Goal: Information Seeking & Learning: Learn about a topic

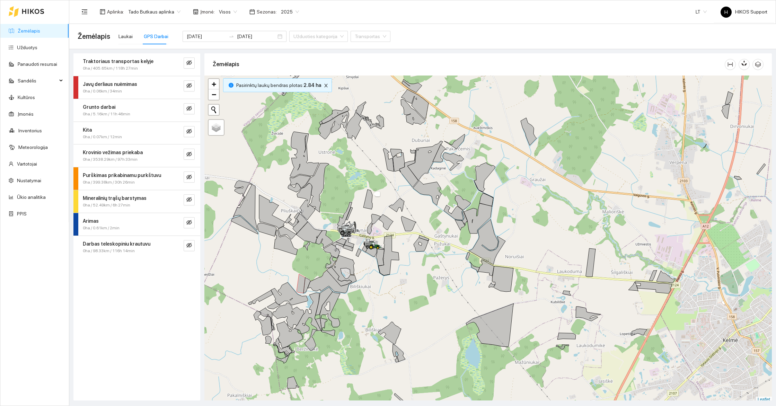
scroll to position [2, 0]
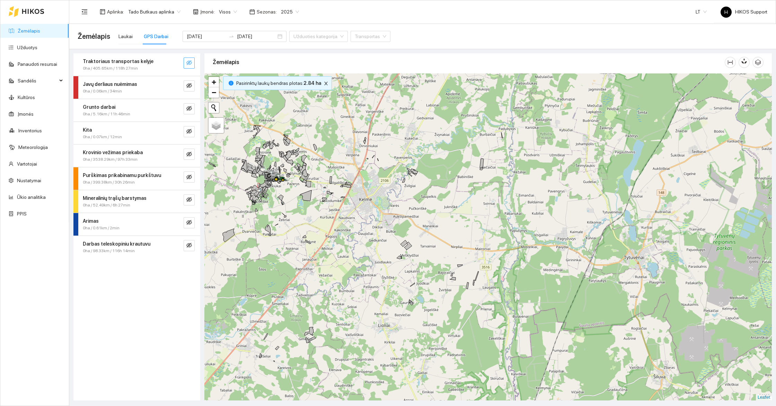
click at [188, 59] on button "button" at bounding box center [189, 63] width 11 height 11
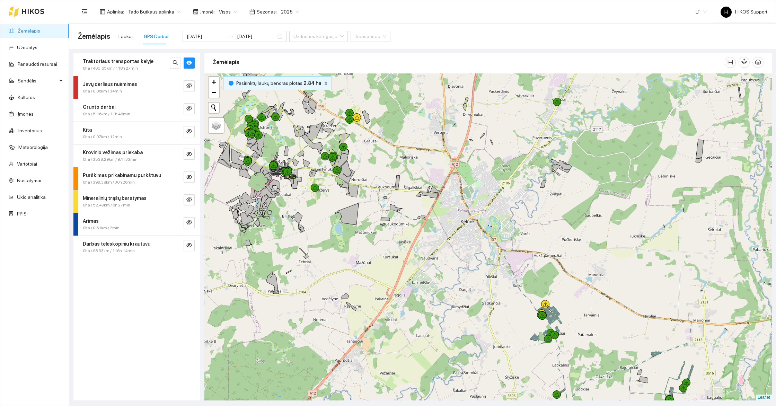
drag, startPoint x: 368, startPoint y: 234, endPoint x: 378, endPoint y: 237, distance: 10.6
click at [380, 237] on div at bounding box center [488, 236] width 568 height 327
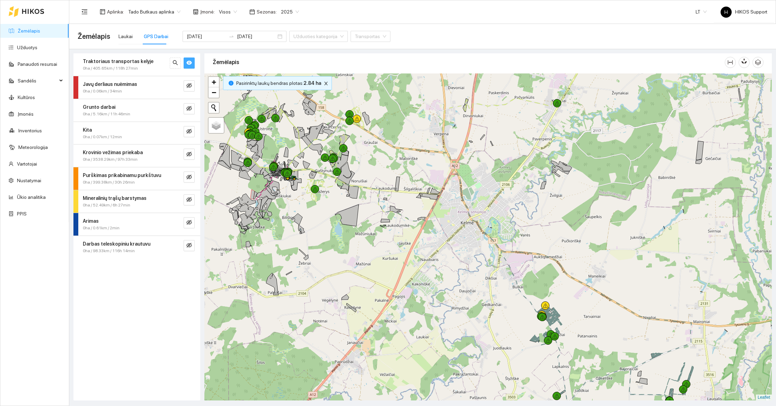
click at [189, 63] on icon "eye" at bounding box center [189, 63] width 6 height 6
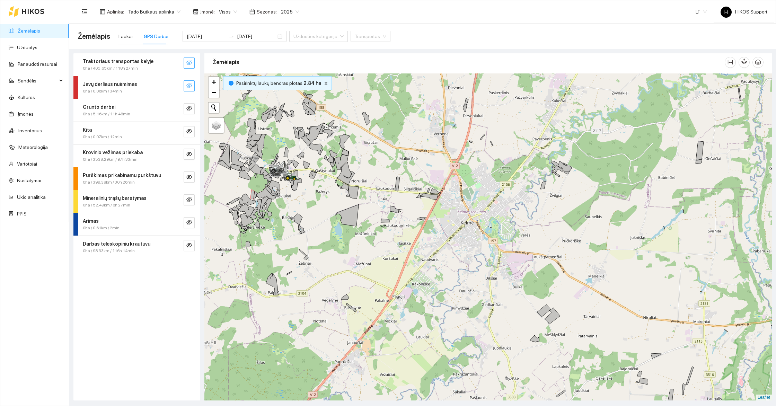
click at [187, 82] on button "button" at bounding box center [189, 85] width 11 height 11
click at [190, 107] on icon "eye-invisible" at bounding box center [189, 109] width 6 height 6
click at [190, 107] on icon "eye" at bounding box center [189, 108] width 6 height 4
click at [190, 107] on icon "eye-invisible" at bounding box center [189, 109] width 6 height 6
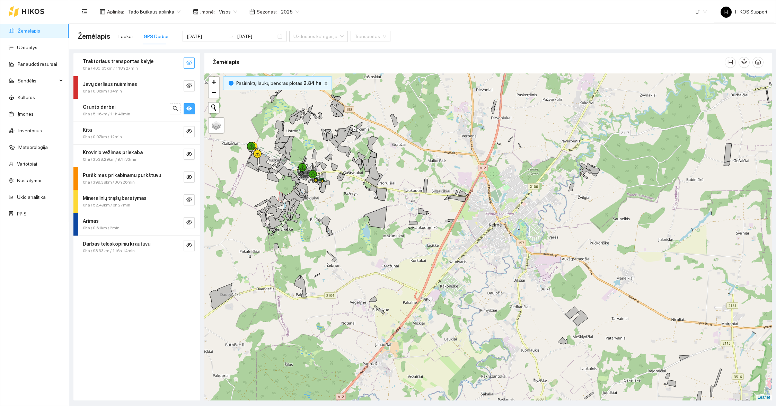
drag, startPoint x: 288, startPoint y: 153, endPoint x: 347, endPoint y: 167, distance: 60.8
click at [295, 161] on icon at bounding box center [288, 148] width 14 height 25
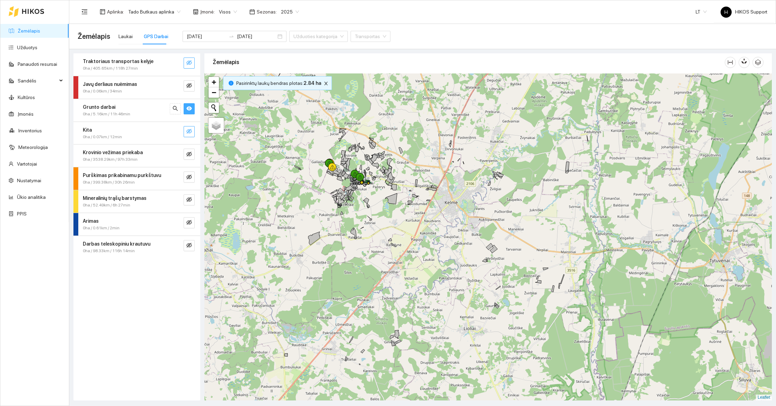
click at [190, 131] on icon "eye-invisible" at bounding box center [189, 132] width 6 height 6
click at [191, 104] on button "button" at bounding box center [189, 108] width 11 height 11
click at [191, 130] on icon "eye" at bounding box center [189, 131] width 6 height 4
click at [191, 153] on icon "eye-invisible" at bounding box center [189, 154] width 6 height 5
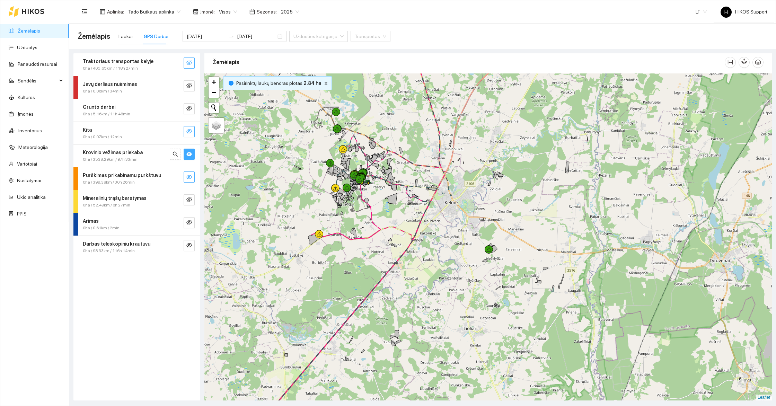
click at [190, 180] on span "eye-invisible" at bounding box center [189, 177] width 6 height 7
click at [191, 151] on icon "eye" at bounding box center [189, 154] width 6 height 6
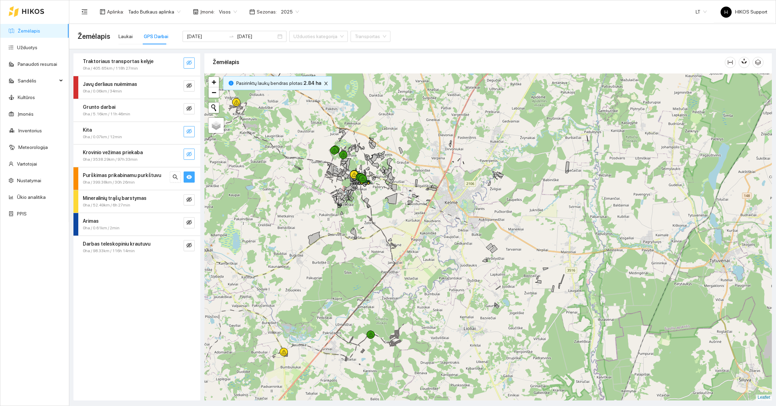
click at [189, 177] on icon "eye" at bounding box center [189, 177] width 6 height 6
click at [189, 177] on icon "eye-invisible" at bounding box center [189, 177] width 1 height 1
click at [189, 177] on icon "eye" at bounding box center [189, 177] width 6 height 6
click at [189, 177] on icon "eye-invisible" at bounding box center [189, 177] width 1 height 1
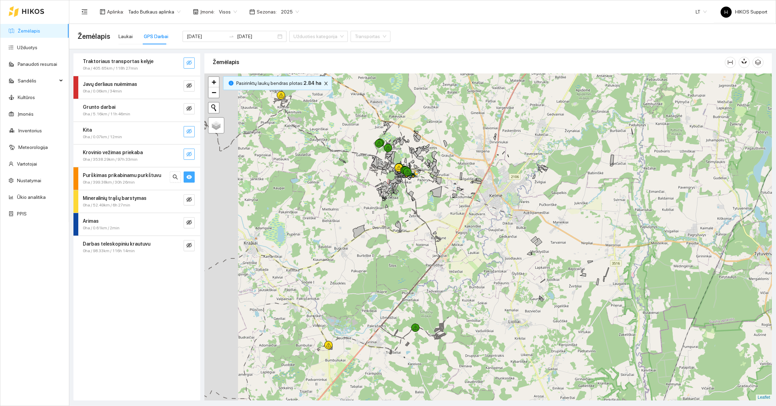
drag, startPoint x: 340, startPoint y: 247, endPoint x: 411, endPoint y: 237, distance: 71.5
click at [411, 237] on div at bounding box center [488, 236] width 568 height 327
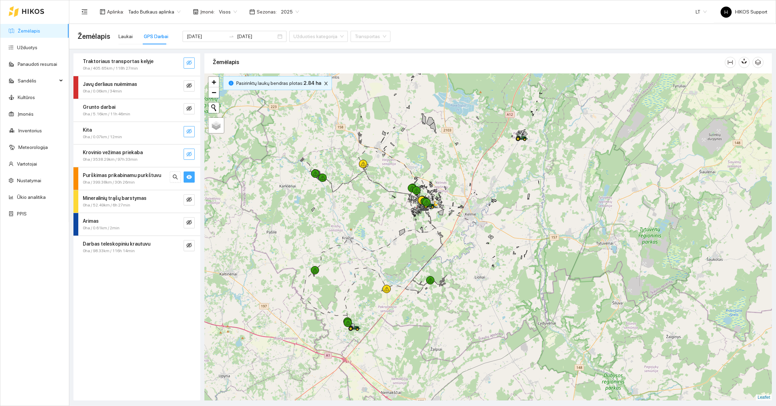
drag, startPoint x: 455, startPoint y: 146, endPoint x: 454, endPoint y: 165, distance: 19.1
click at [454, 165] on div at bounding box center [488, 236] width 568 height 327
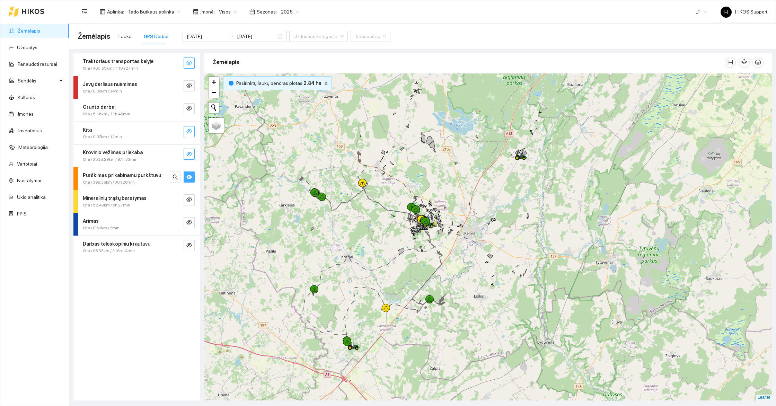
click at [192, 173] on button "button" at bounding box center [189, 177] width 11 height 11
click at [187, 200] on icon "eye-invisible" at bounding box center [189, 200] width 6 height 6
click at [187, 200] on icon "eye" at bounding box center [189, 200] width 6 height 6
click at [187, 200] on icon "eye-invisible" at bounding box center [189, 200] width 6 height 6
click at [189, 221] on icon "eye-invisible" at bounding box center [189, 223] width 6 height 6
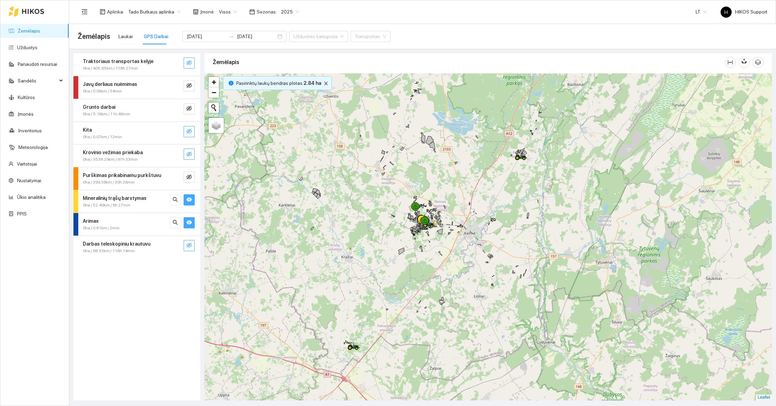
click at [190, 243] on icon "eye-invisible" at bounding box center [189, 245] width 6 height 5
click at [188, 221] on icon "eye" at bounding box center [189, 223] width 6 height 4
click at [192, 201] on icon "eye" at bounding box center [189, 200] width 6 height 6
click at [121, 244] on strong "Darbas teleskopiniu krautuvu" at bounding box center [117, 244] width 68 height 6
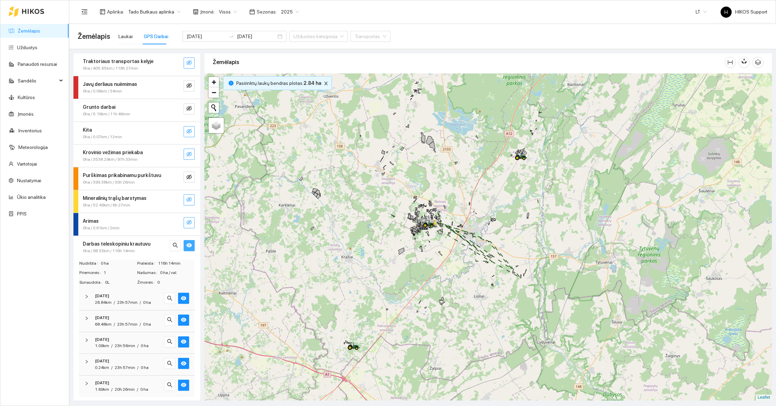
scroll to position [0, 0]
click at [187, 302] on button "button" at bounding box center [183, 298] width 11 height 11
click at [186, 318] on icon "eye-invisible" at bounding box center [184, 319] width 6 height 5
click at [186, 318] on icon "eye" at bounding box center [184, 319] width 6 height 4
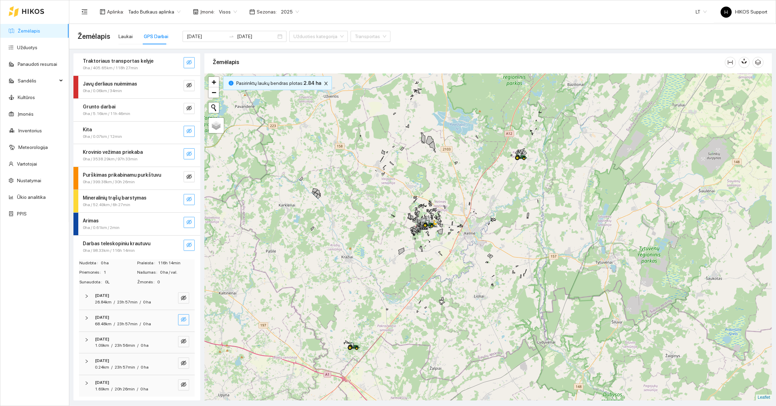
click at [186, 318] on icon "eye-invisible" at bounding box center [184, 319] width 6 height 5
click at [184, 343] on span "eye-invisible" at bounding box center [184, 342] width 6 height 7
click at [184, 343] on span "eye" at bounding box center [184, 342] width 6 height 7
click at [183, 361] on icon "eye-invisible" at bounding box center [184, 363] width 6 height 5
click at [183, 361] on icon "eye" at bounding box center [184, 363] width 6 height 6
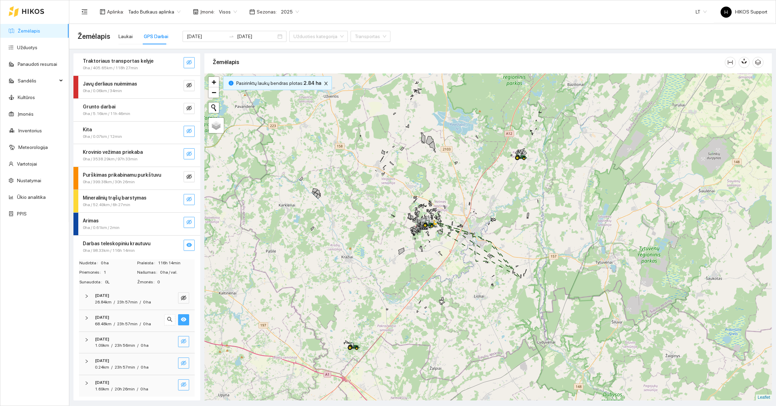
click at [183, 383] on icon "eye-invisible" at bounding box center [184, 385] width 6 height 6
click at [183, 383] on icon "eye" at bounding box center [184, 385] width 6 height 4
click at [183, 296] on icon "eye-invisible" at bounding box center [184, 298] width 6 height 6
click at [183, 296] on icon "eye" at bounding box center [184, 298] width 6 height 4
click at [121, 314] on div "2025-10-02" at bounding box center [127, 317] width 65 height 7
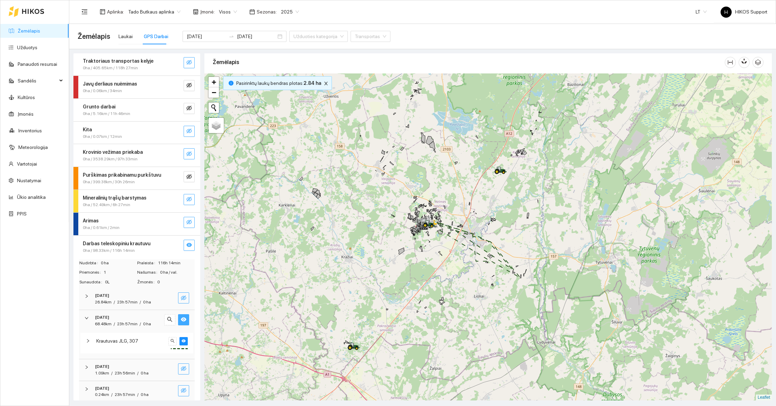
click at [128, 338] on span "Krautuvas JLG, 307" at bounding box center [117, 341] width 42 height 8
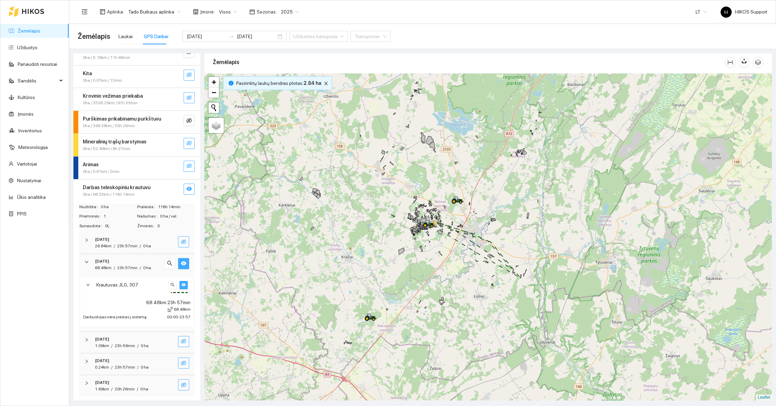
click at [184, 286] on button "button" at bounding box center [184, 285] width 8 height 8
click at [173, 285] on icon "search" at bounding box center [173, 285] width 4 height 4
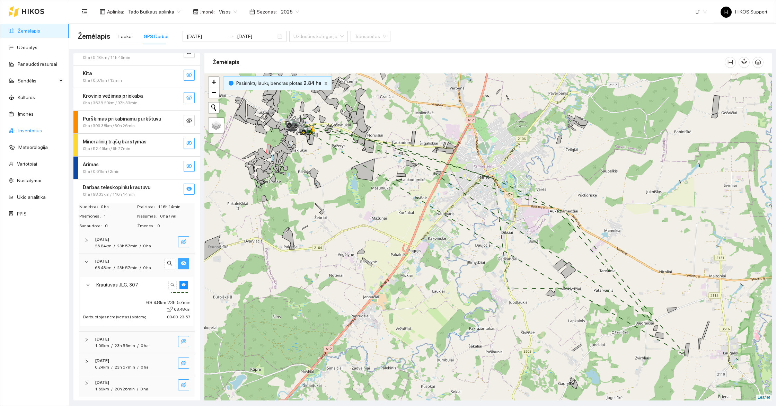
click at [22, 133] on link "Inventorius" at bounding box center [30, 131] width 24 height 6
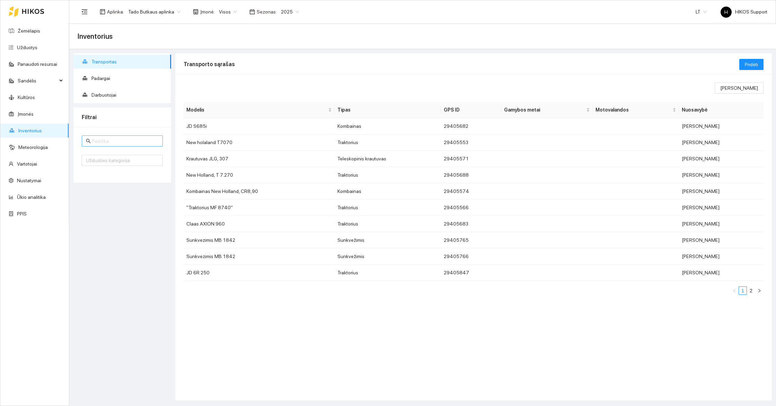
click at [103, 143] on input "text" at bounding box center [125, 141] width 67 height 8
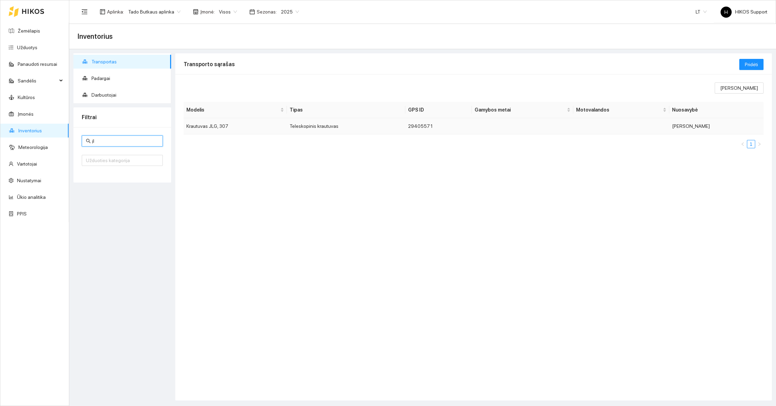
type input "jl"
click at [211, 125] on td "Krautuvas JLG, 307" at bounding box center [235, 126] width 103 height 16
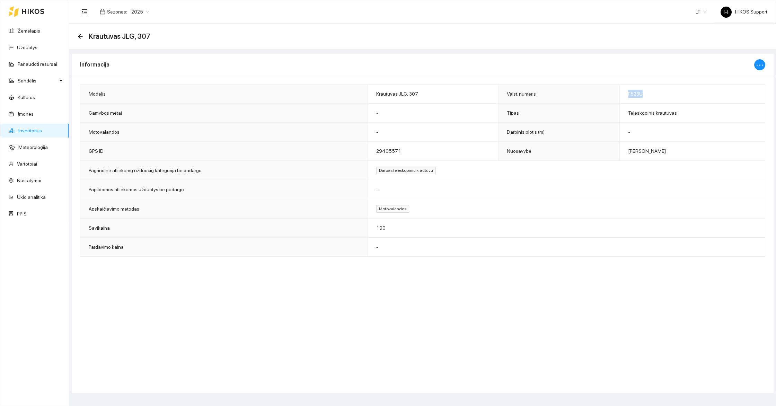
drag, startPoint x: 626, startPoint y: 94, endPoint x: 654, endPoint y: 93, distance: 28.1
click at [654, 93] on td "F523U" at bounding box center [693, 94] width 146 height 19
copy span "F523U"
click at [79, 40] on div "Krautuvas JLG, 307" at bounding box center [116, 36] width 77 height 11
click at [80, 37] on icon "arrow-left" at bounding box center [81, 37] width 6 height 6
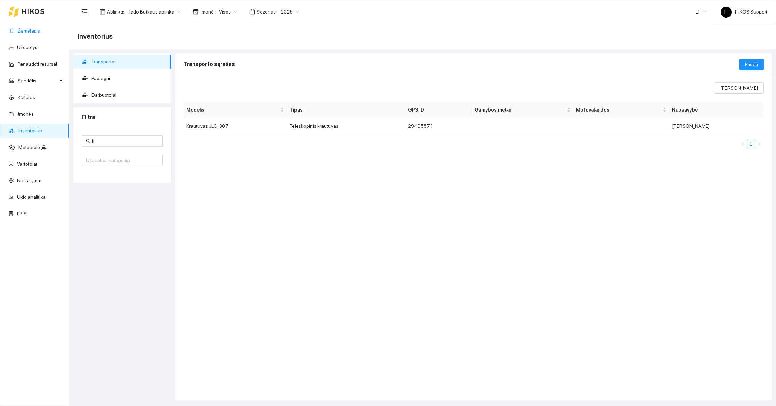
click at [32, 33] on link "Žemėlapis" at bounding box center [29, 31] width 23 height 6
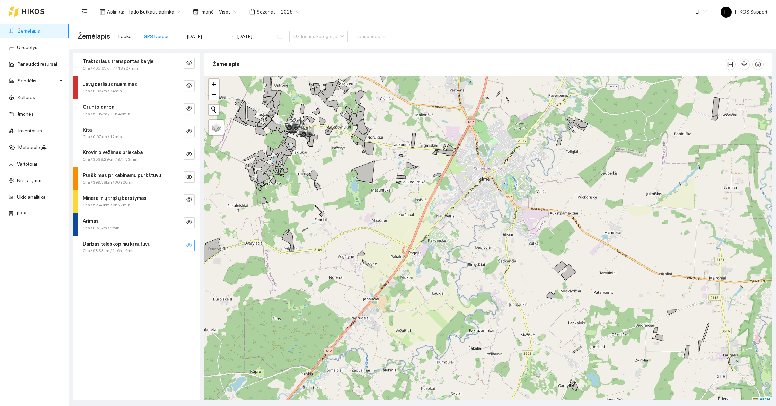
click at [193, 240] on button "button" at bounding box center [189, 245] width 11 height 11
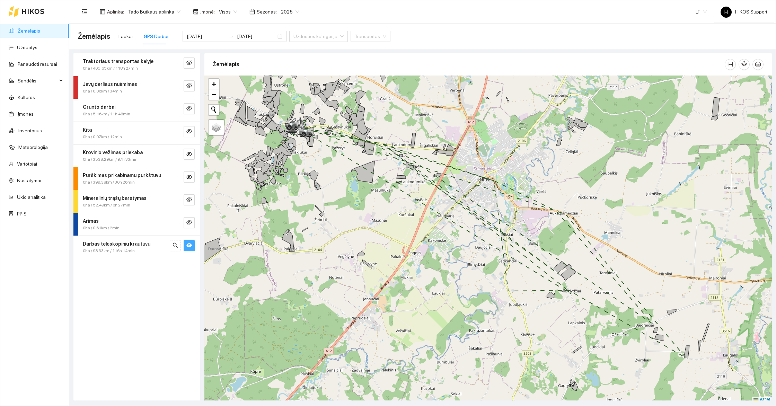
click at [193, 240] on button "button" at bounding box center [189, 245] width 11 height 11
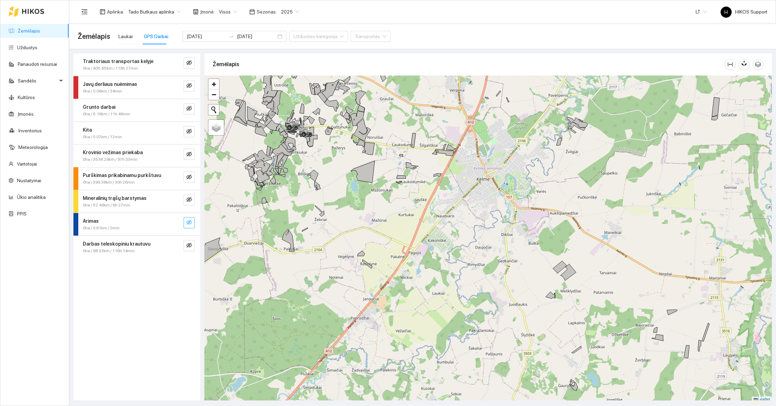
click at [191, 224] on icon "eye-invisible" at bounding box center [189, 223] width 6 height 6
click at [190, 201] on icon "eye-invisible" at bounding box center [189, 200] width 6 height 6
click at [188, 175] on icon "eye-invisible" at bounding box center [189, 177] width 6 height 6
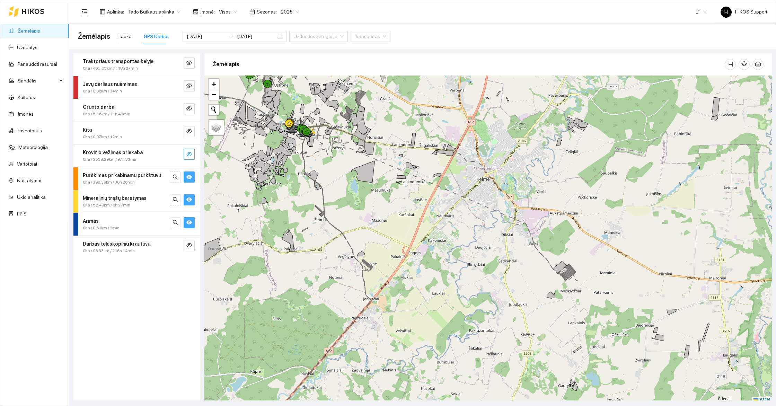
click at [190, 151] on icon "eye-invisible" at bounding box center [189, 154] width 6 height 6
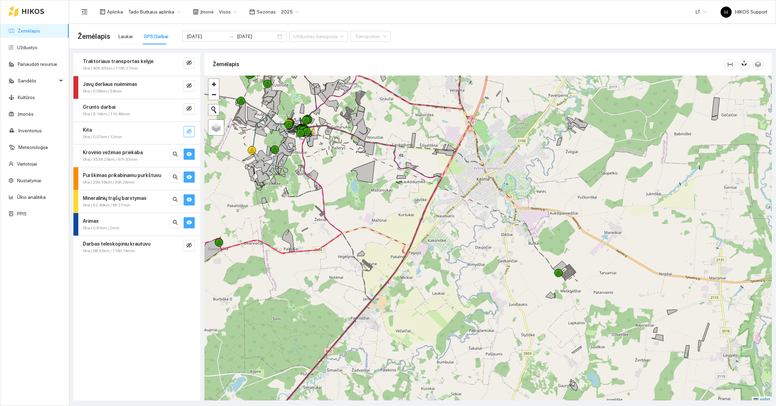
click at [189, 131] on icon "eye-invisible" at bounding box center [189, 131] width 6 height 5
click at [191, 104] on button "button" at bounding box center [189, 108] width 11 height 11
click at [188, 86] on icon "eye-invisible" at bounding box center [189, 85] width 6 height 5
click at [188, 60] on icon "eye-invisible" at bounding box center [189, 63] width 6 height 6
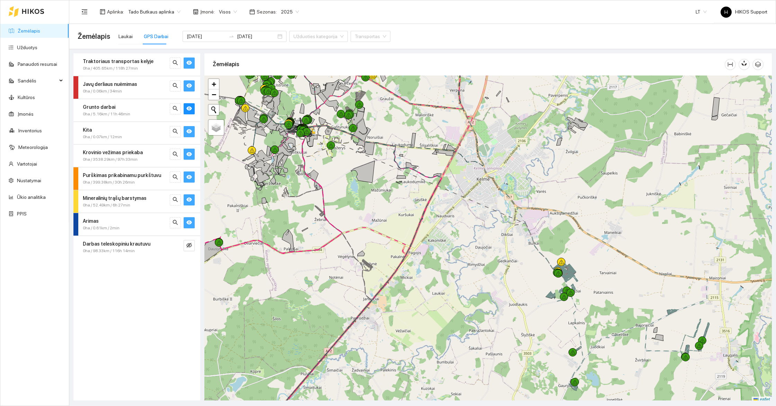
scroll to position [2, 0]
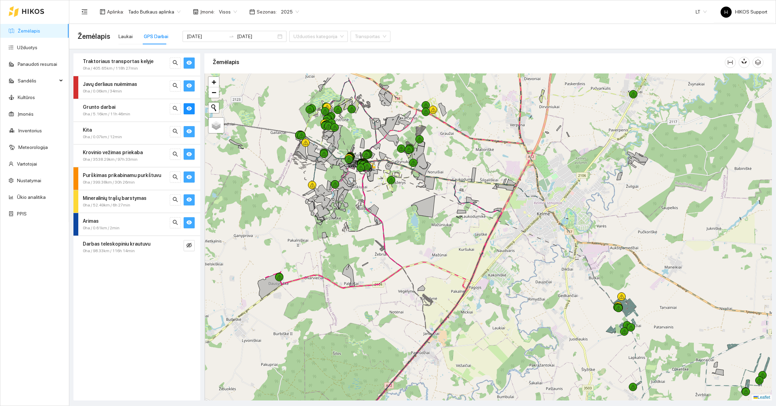
drag, startPoint x: 389, startPoint y: 192, endPoint x: 504, endPoint y: 276, distance: 142.2
click at [507, 276] on div at bounding box center [488, 236] width 568 height 327
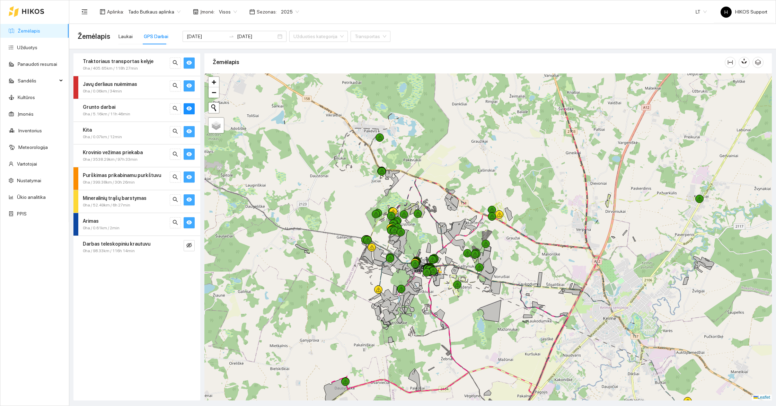
drag, startPoint x: 498, startPoint y: 185, endPoint x: 506, endPoint y: 167, distance: 18.9
click at [506, 167] on div at bounding box center [488, 236] width 568 height 327
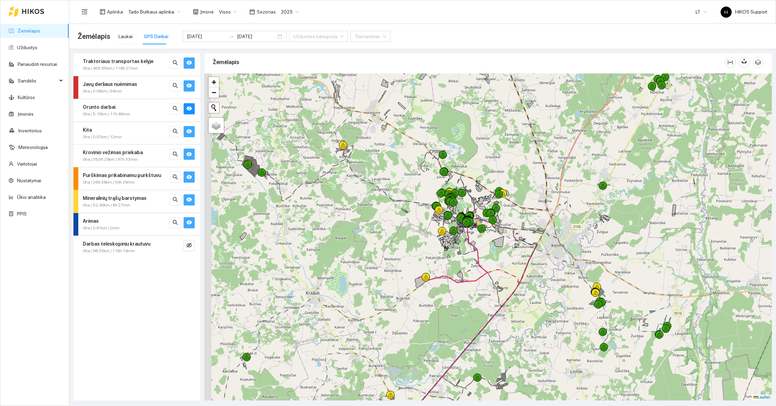
drag, startPoint x: 384, startPoint y: 249, endPoint x: 460, endPoint y: 263, distance: 77.6
click at [460, 263] on div at bounding box center [488, 236] width 568 height 327
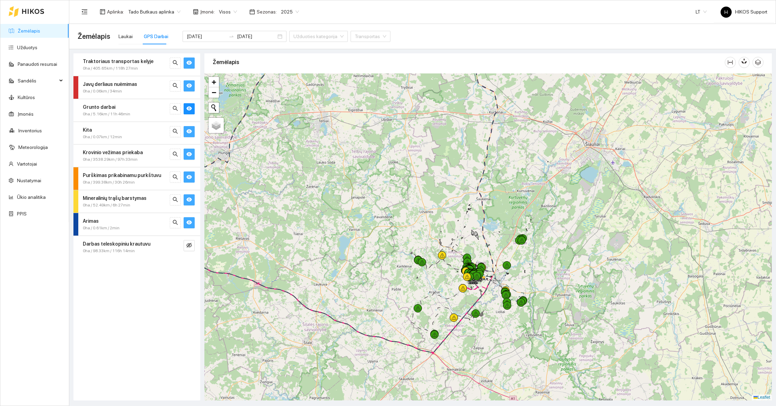
drag, startPoint x: 509, startPoint y: 159, endPoint x: 567, endPoint y: 235, distance: 95.0
click at [571, 235] on div at bounding box center [488, 236] width 568 height 327
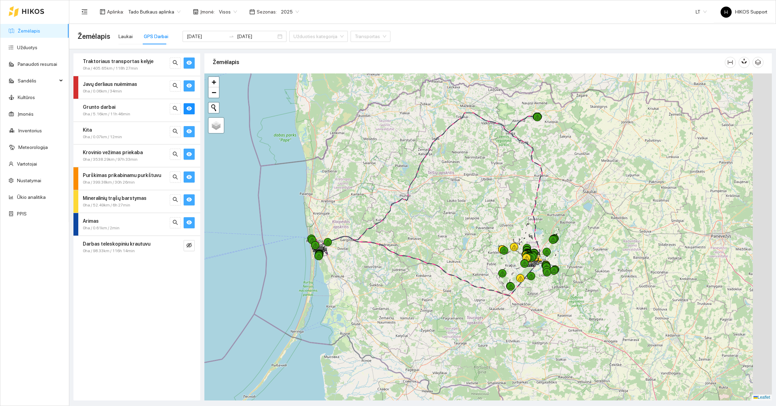
drag, startPoint x: 486, startPoint y: 297, endPoint x: 457, endPoint y: 256, distance: 49.4
click at [457, 256] on div at bounding box center [488, 236] width 568 height 327
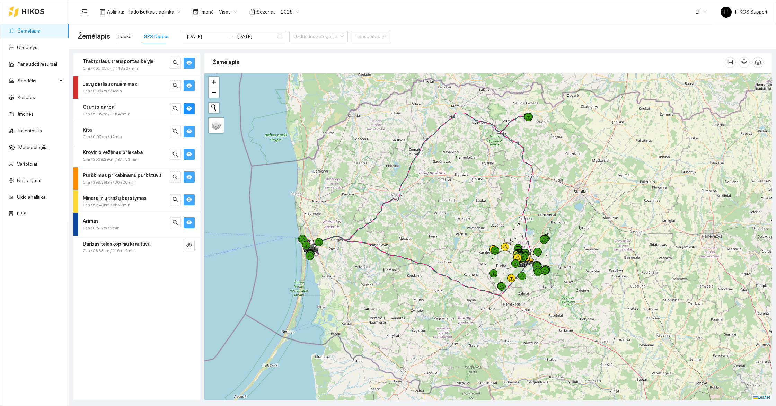
click at [545, 107] on div at bounding box center [488, 236] width 568 height 327
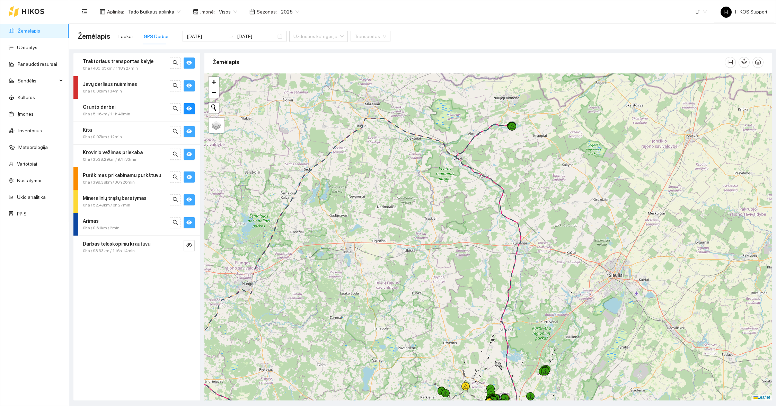
click at [530, 125] on div at bounding box center [488, 236] width 568 height 327
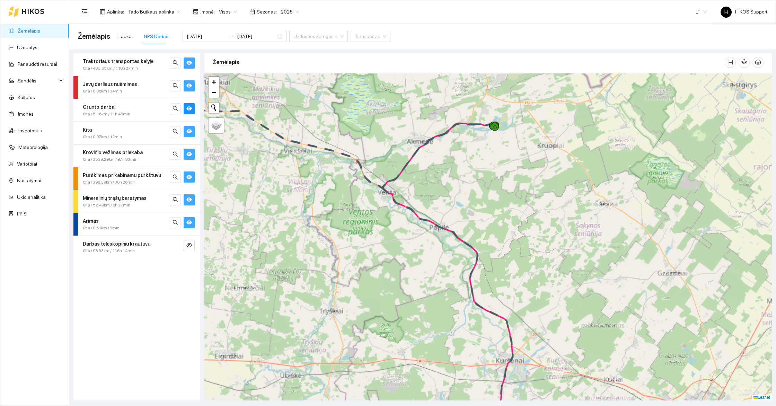
click at [506, 111] on div at bounding box center [488, 236] width 568 height 327
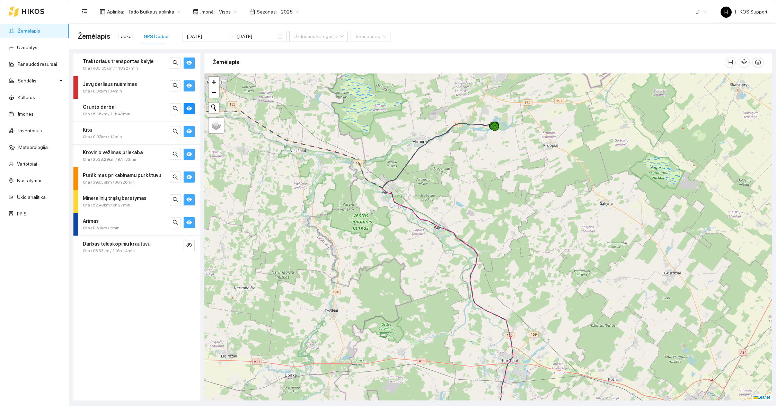
click at [506, 111] on div at bounding box center [488, 236] width 568 height 327
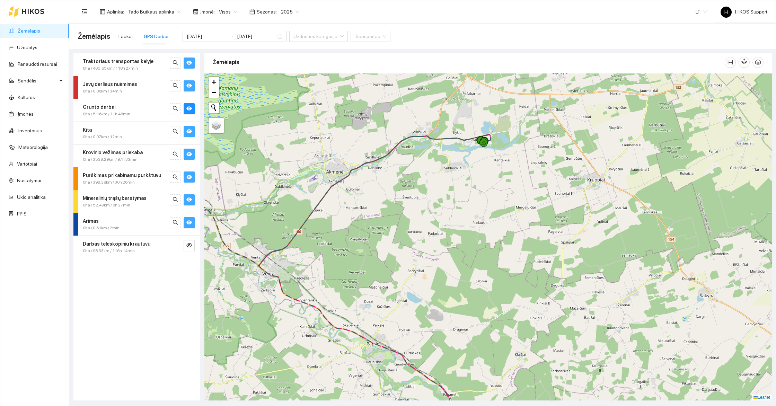
click at [500, 132] on div at bounding box center [488, 236] width 568 height 327
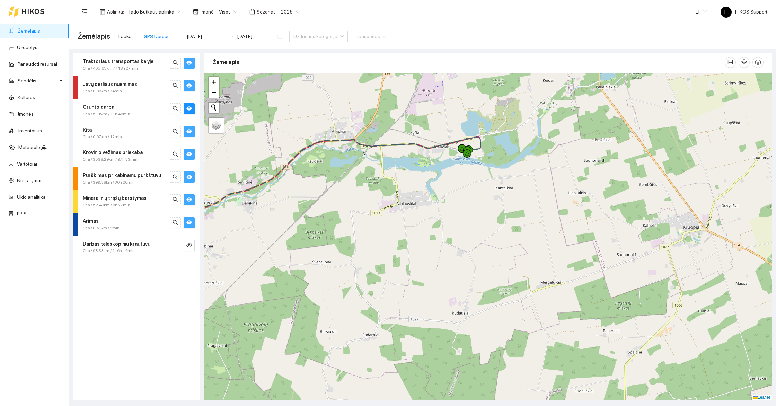
click at [483, 137] on div at bounding box center [488, 236] width 568 height 327
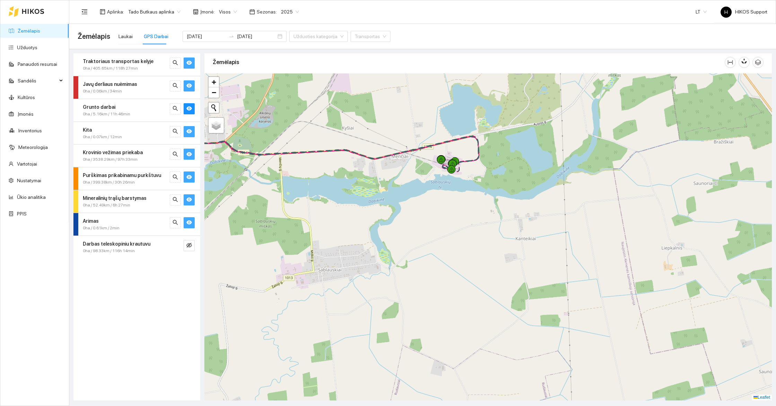
click at [490, 133] on div at bounding box center [488, 236] width 568 height 327
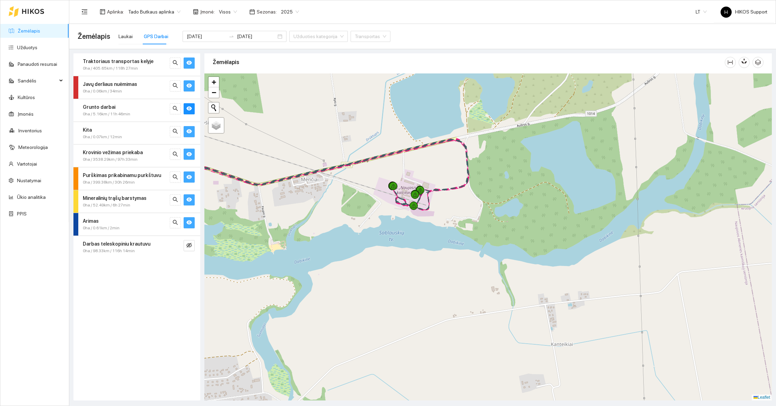
drag, startPoint x: 490, startPoint y: 133, endPoint x: 518, endPoint y: 185, distance: 59.7
click at [518, 185] on div at bounding box center [488, 236] width 568 height 327
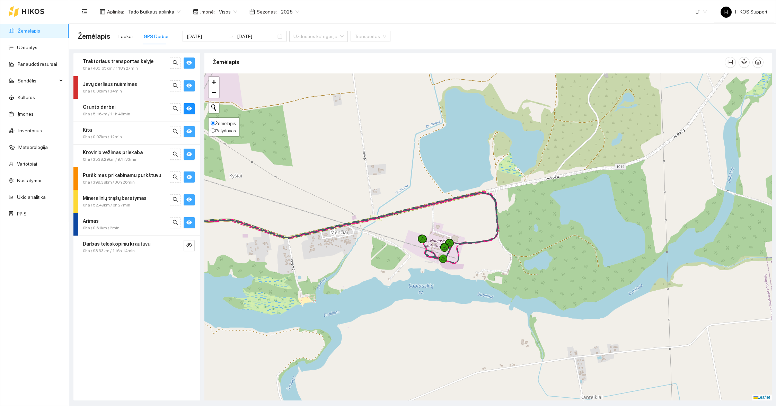
click at [232, 128] on span "Palydovas" at bounding box center [225, 130] width 21 height 5
click at [215, 128] on input "Palydovas" at bounding box center [213, 130] width 5 height 5
radio input "true"
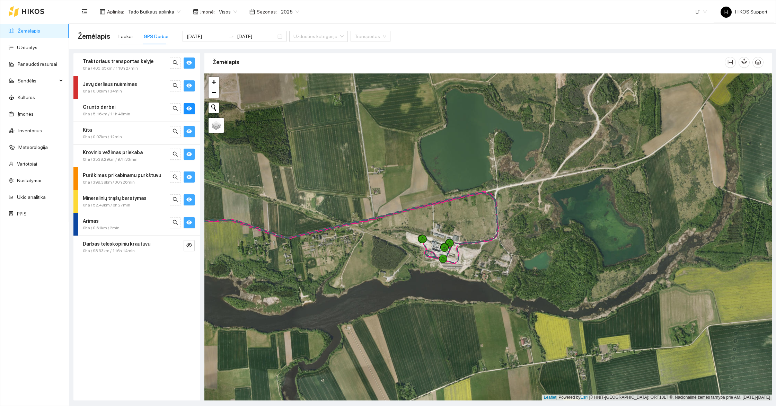
click at [472, 286] on div at bounding box center [488, 236] width 568 height 327
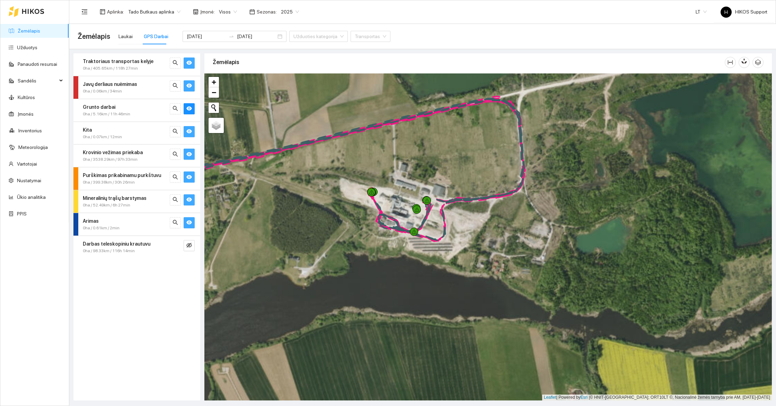
click at [472, 252] on div at bounding box center [488, 236] width 568 height 327
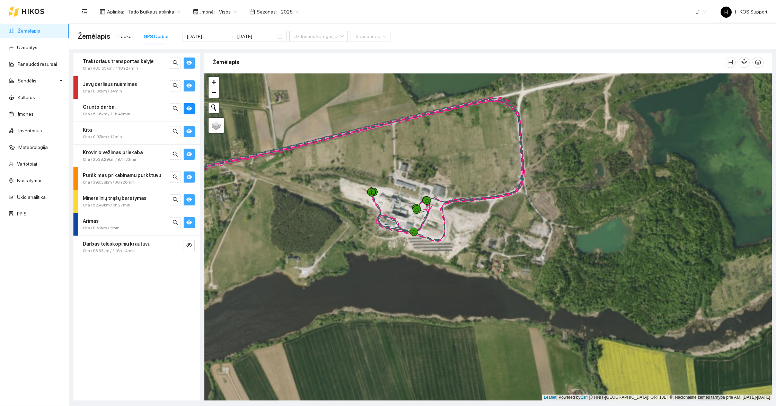
click at [472, 252] on div at bounding box center [488, 236] width 568 height 327
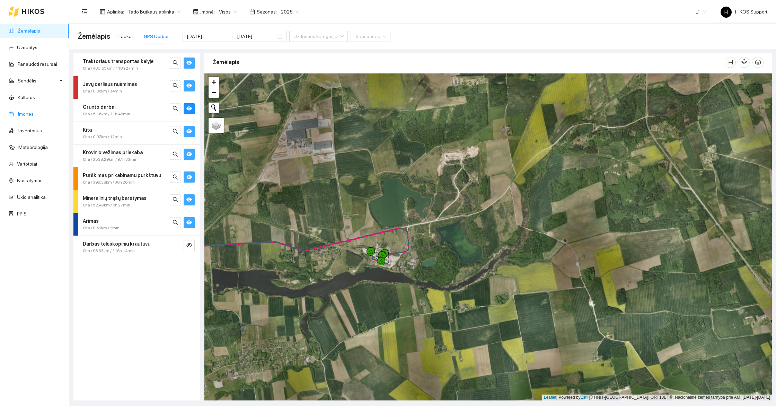
click at [24, 111] on link "Įmonės" at bounding box center [26, 114] width 16 height 6
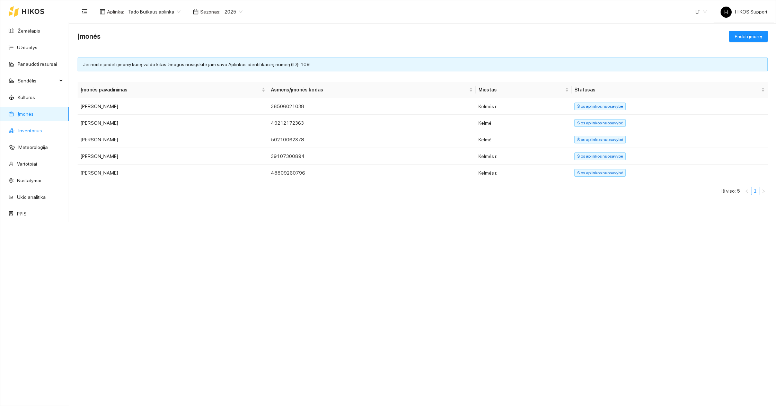
click at [41, 131] on link "Inventorius" at bounding box center [30, 131] width 24 height 6
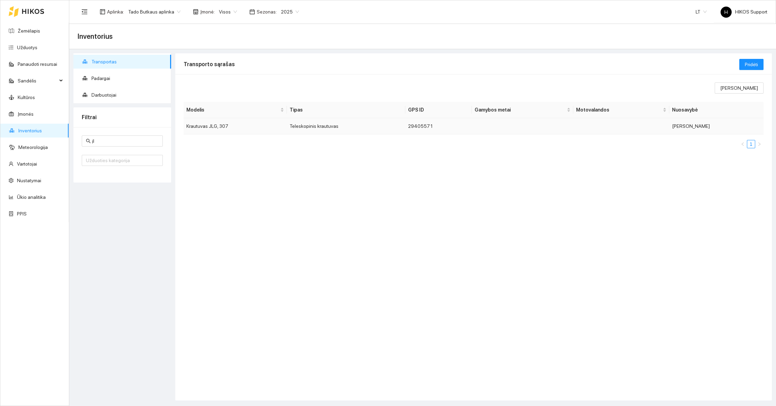
click at [208, 125] on td "Krautuvas JLG, 307" at bounding box center [235, 126] width 103 height 16
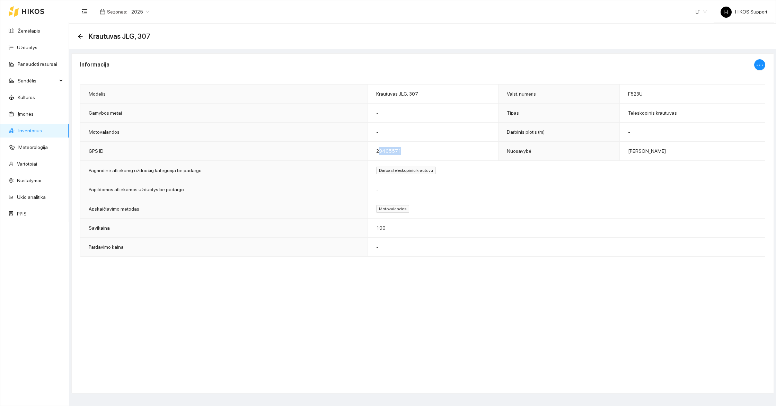
drag, startPoint x: 407, startPoint y: 154, endPoint x: 369, endPoint y: 154, distance: 37.8
click at [369, 154] on td "29405571" at bounding box center [433, 151] width 131 height 19
copy span "29405571"
click at [30, 28] on link "Žemėlapis" at bounding box center [29, 31] width 23 height 6
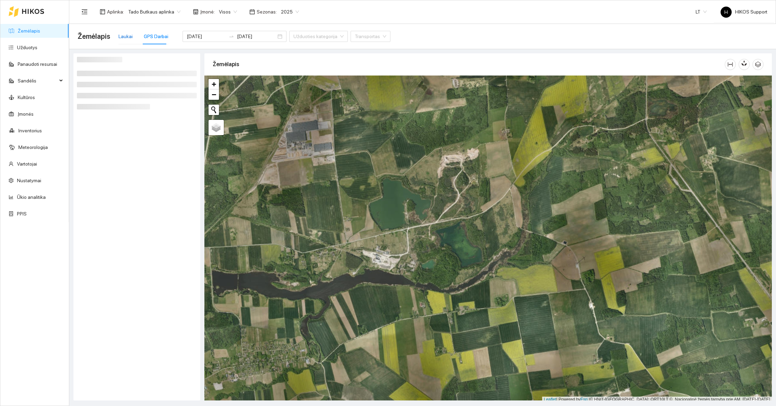
click at [125, 40] on div "Laukai" at bounding box center [126, 37] width 14 height 8
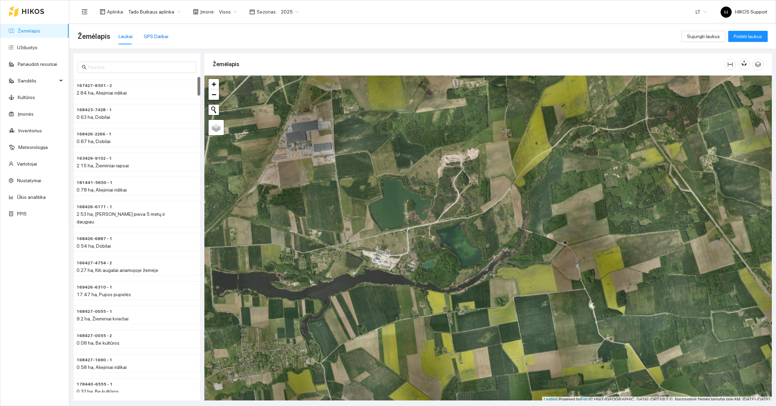
click at [160, 39] on div "GPS Darbai" at bounding box center [156, 37] width 25 height 8
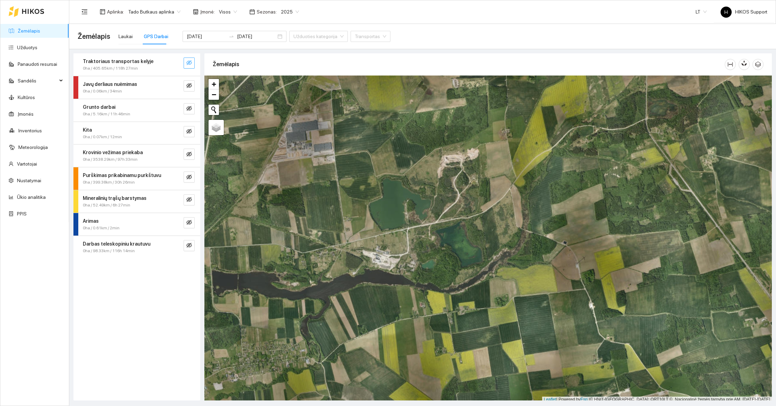
click at [191, 64] on icon "eye-invisible" at bounding box center [189, 63] width 6 height 6
click at [192, 88] on button "button" at bounding box center [189, 85] width 11 height 11
click at [191, 111] on span "eye-invisible" at bounding box center [189, 109] width 6 height 7
click at [176, 87] on icon "search" at bounding box center [176, 86] width 6 height 6
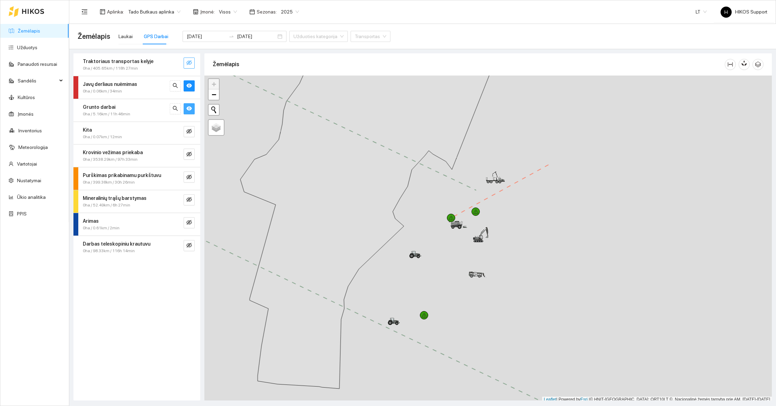
click at [190, 61] on icon "eye-invisible" at bounding box center [189, 63] width 6 height 6
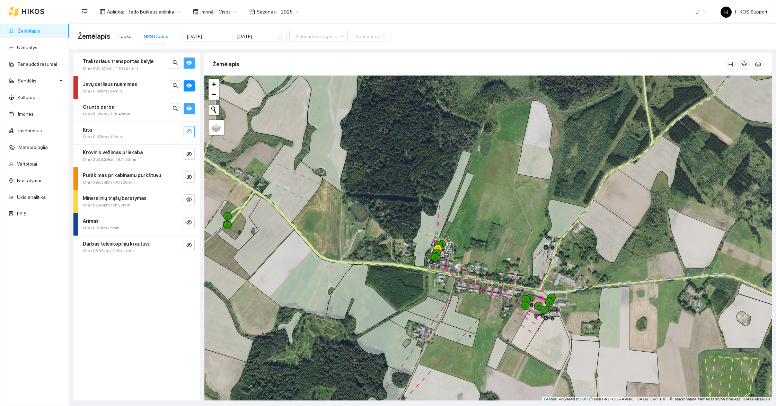
click at [189, 132] on icon "eye-invisible" at bounding box center [189, 132] width 6 height 6
click at [189, 154] on icon "eye-invisible" at bounding box center [189, 154] width 6 height 6
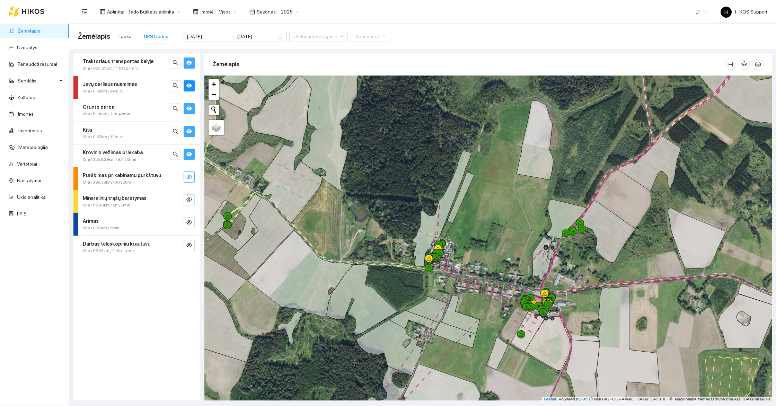
click at [190, 177] on icon "eye-invisible" at bounding box center [189, 177] width 6 height 6
click at [189, 198] on icon "eye-invisible" at bounding box center [189, 200] width 6 height 6
click at [189, 223] on icon "eye-invisible" at bounding box center [189, 223] width 6 height 6
click at [190, 245] on icon "eye-invisible" at bounding box center [189, 245] width 1 height 1
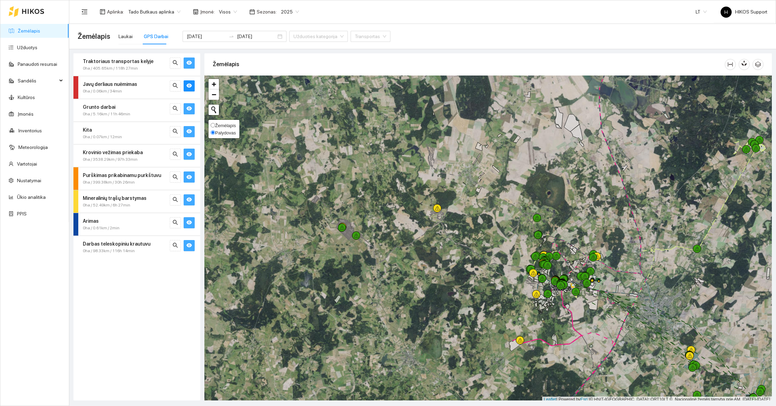
click at [221, 125] on span "Žemėlapis" at bounding box center [225, 125] width 21 height 5
click at [215, 125] on input "Žemėlapis" at bounding box center [213, 125] width 5 height 5
radio input "true"
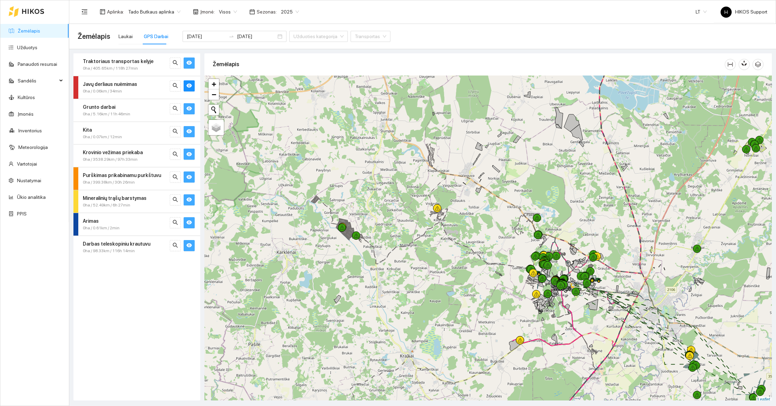
scroll to position [2, 0]
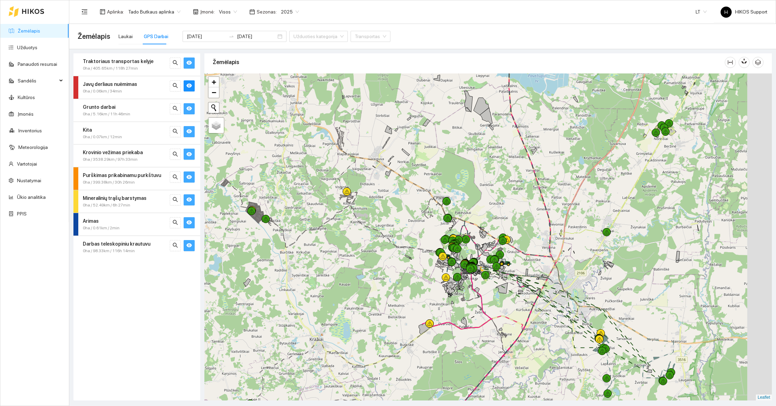
drag, startPoint x: 615, startPoint y: 335, endPoint x: 494, endPoint y: 308, distance: 124.0
click at [494, 308] on div at bounding box center [488, 236] width 568 height 327
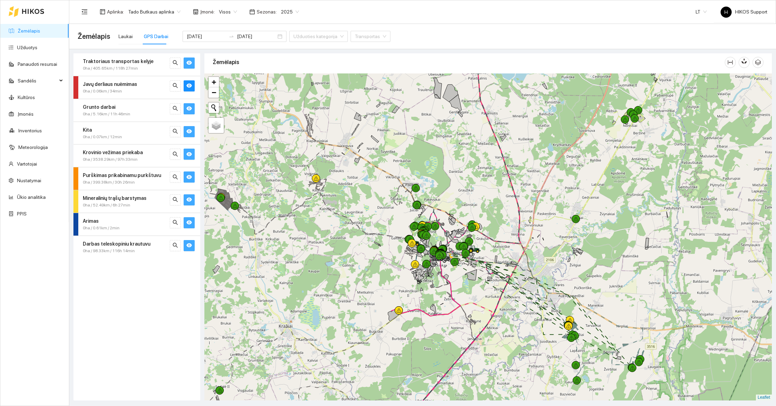
click at [486, 321] on div at bounding box center [488, 236] width 568 height 327
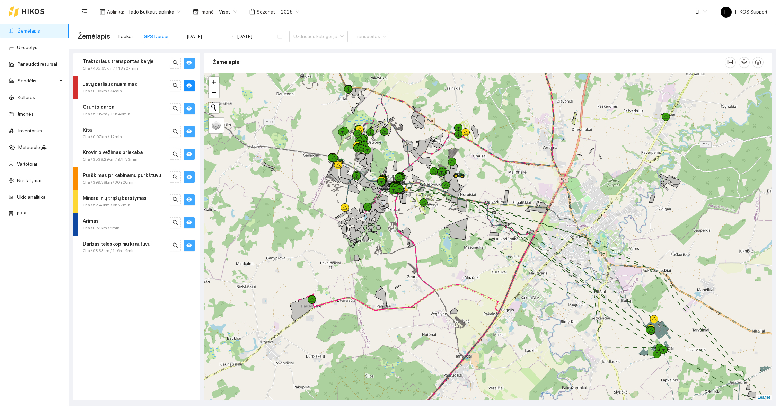
click at [469, 277] on div at bounding box center [488, 236] width 568 height 327
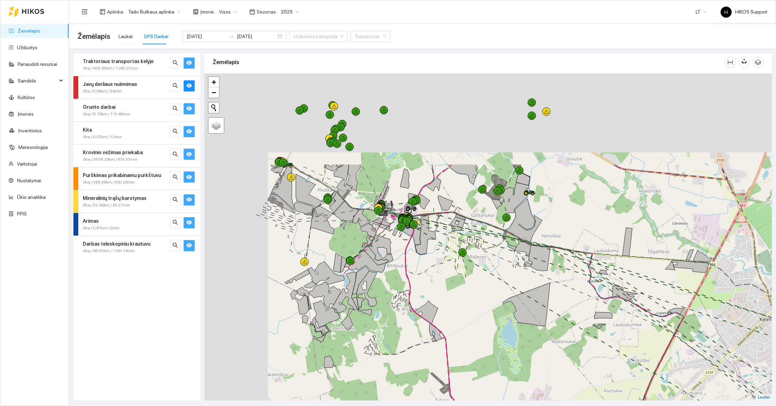
drag, startPoint x: 463, startPoint y: 287, endPoint x: 505, endPoint y: 341, distance: 68.4
click at [505, 340] on div at bounding box center [488, 236] width 568 height 327
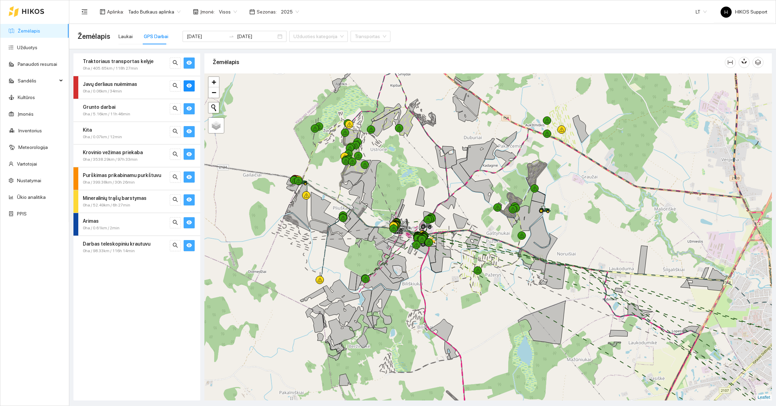
click at [402, 170] on div at bounding box center [488, 236] width 568 height 327
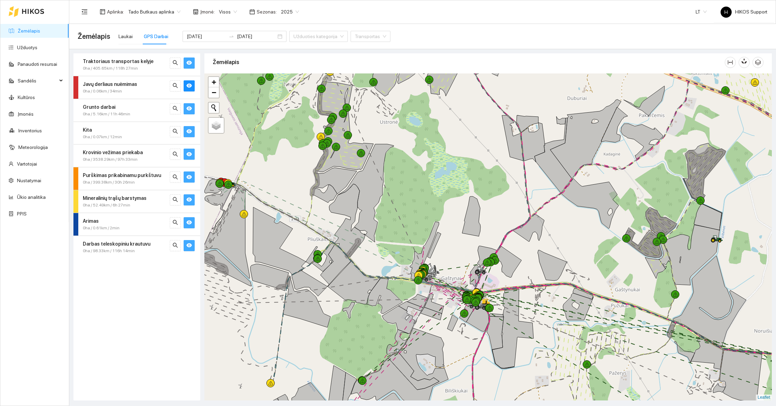
drag, startPoint x: 402, startPoint y: 170, endPoint x: 435, endPoint y: 163, distance: 33.6
click at [435, 163] on div at bounding box center [488, 236] width 568 height 327
click at [187, 244] on icon "eye" at bounding box center [189, 245] width 6 height 4
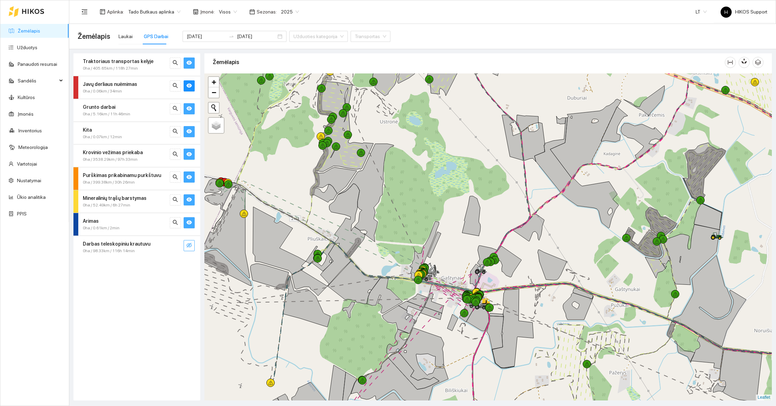
click at [191, 220] on icon "eye" at bounding box center [189, 223] width 6 height 6
click at [191, 220] on icon "eye-invisible" at bounding box center [189, 223] width 6 height 6
click at [190, 201] on icon "eye" at bounding box center [189, 200] width 6 height 6
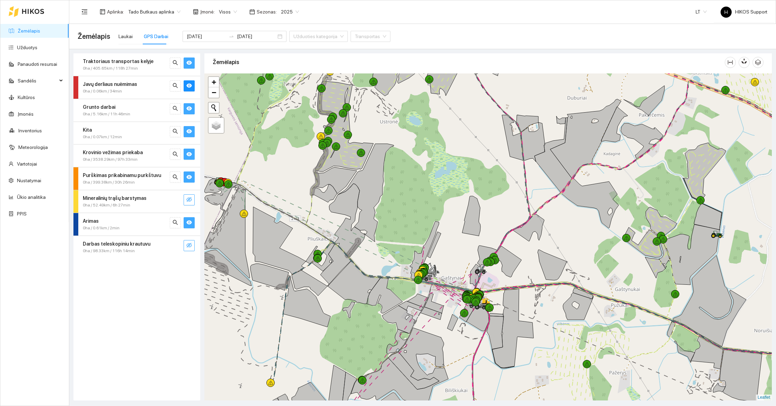
click at [190, 201] on icon "eye-invisible" at bounding box center [189, 200] width 6 height 6
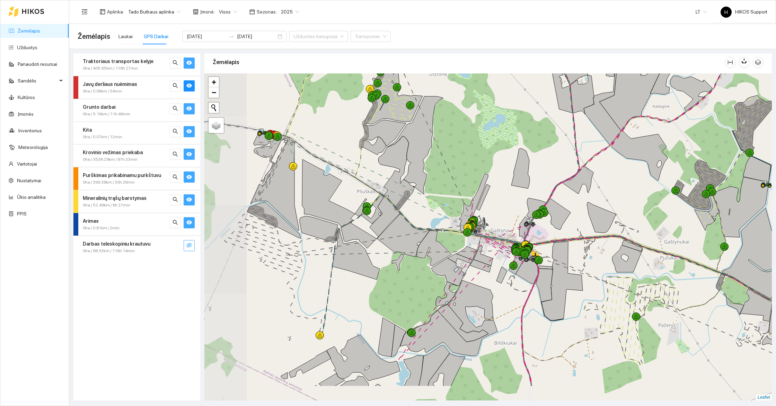
drag, startPoint x: 456, startPoint y: 354, endPoint x: 506, endPoint y: 307, distance: 68.1
click at [506, 307] on div at bounding box center [488, 236] width 568 height 327
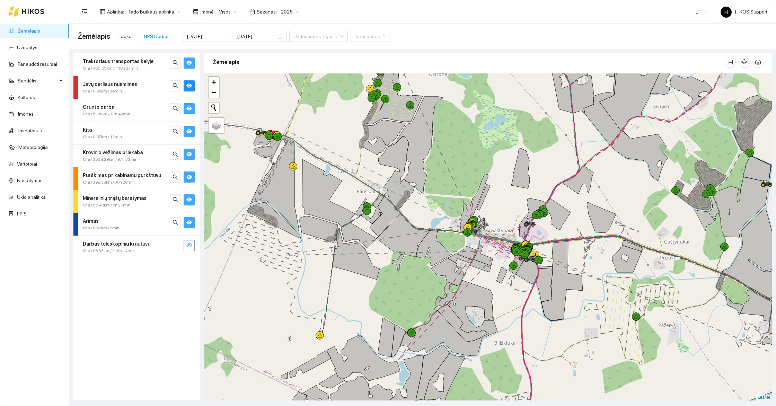
click at [190, 199] on icon "eye" at bounding box center [189, 200] width 6 height 6
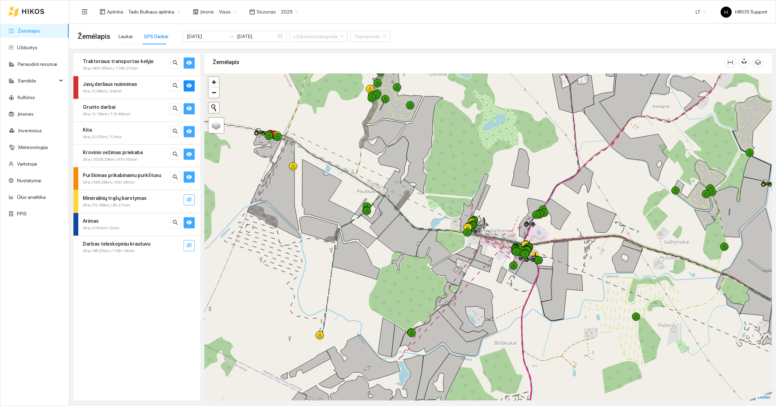
click at [190, 199] on icon "eye-invisible" at bounding box center [189, 200] width 6 height 6
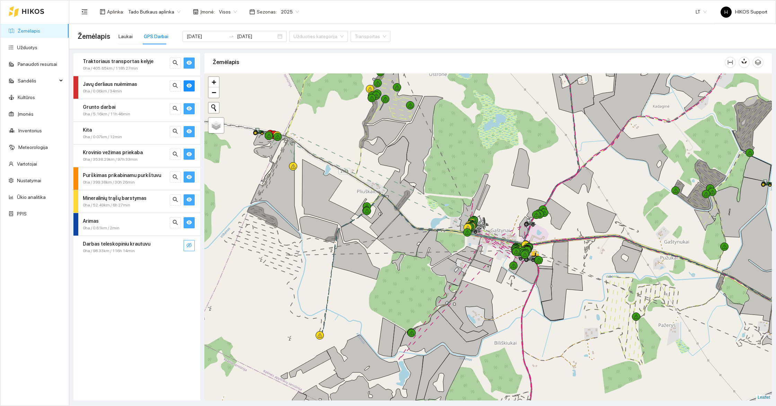
click at [188, 222] on icon "eye" at bounding box center [189, 223] width 6 height 6
click at [191, 177] on icon "eye" at bounding box center [189, 177] width 6 height 4
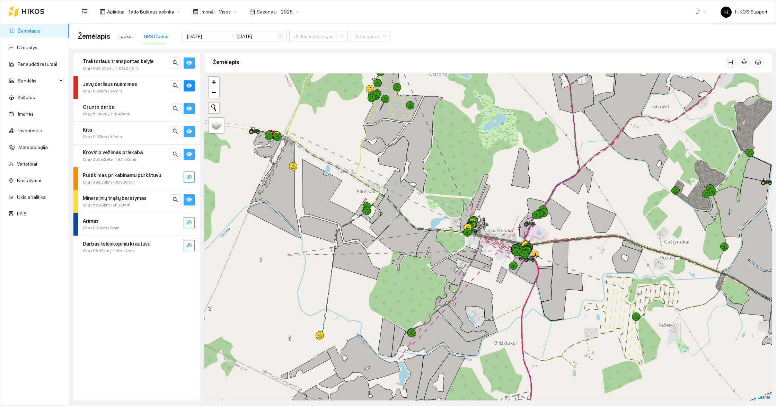
click at [190, 151] on icon "eye" at bounding box center [189, 154] width 6 height 6
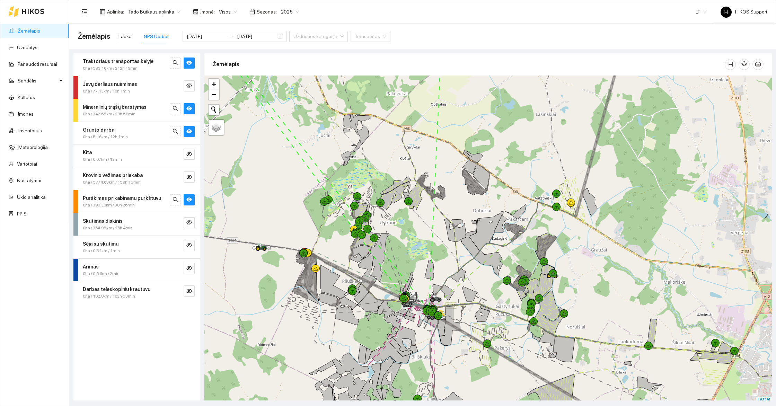
scroll to position [2, 0]
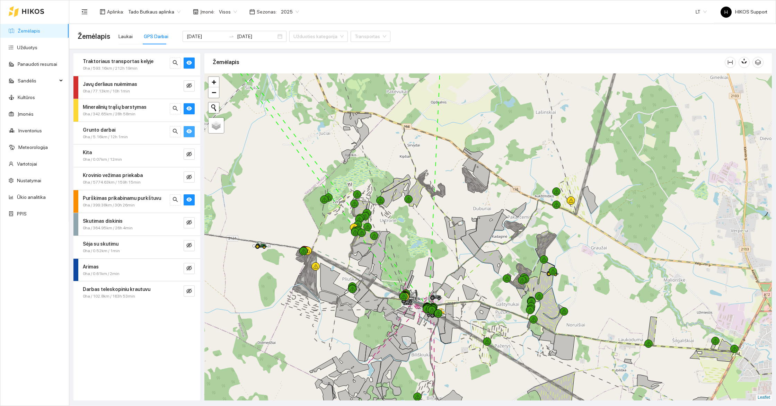
click at [191, 132] on icon "eye" at bounding box center [189, 131] width 6 height 4
click at [191, 132] on icon "eye-invisible" at bounding box center [189, 131] width 6 height 5
click at [191, 132] on icon "eye" at bounding box center [189, 131] width 6 height 4
click at [190, 110] on icon "eye" at bounding box center [189, 108] width 6 height 4
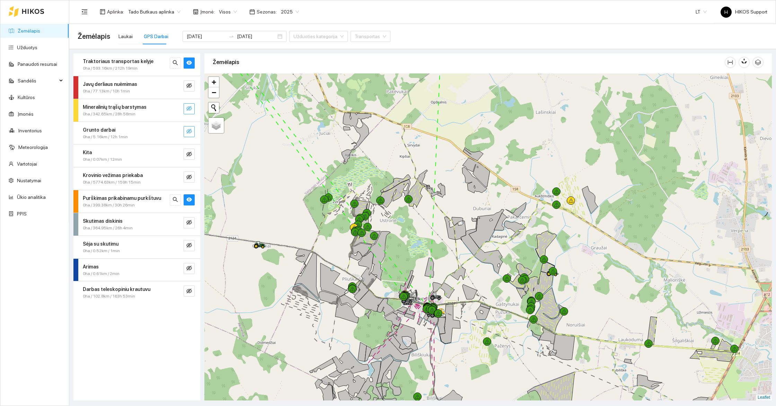
click at [190, 110] on icon "eye-invisible" at bounding box center [189, 108] width 6 height 5
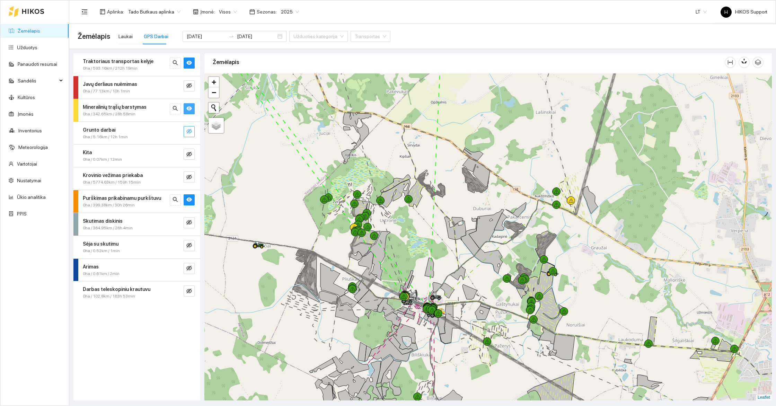
click at [190, 110] on icon "eye" at bounding box center [189, 108] width 6 height 4
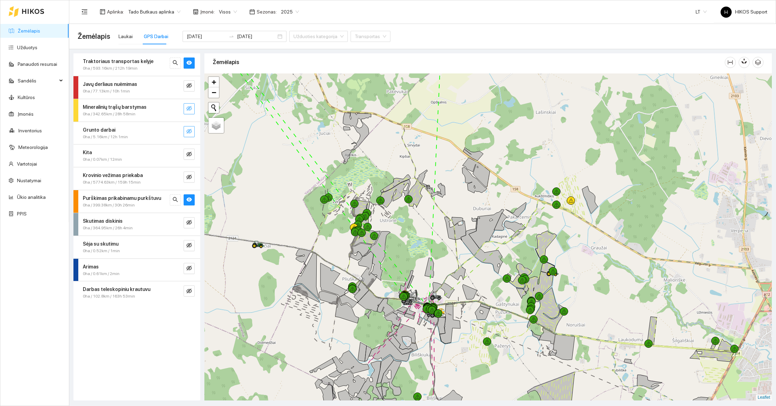
click at [190, 110] on icon "eye-invisible" at bounding box center [189, 108] width 6 height 5
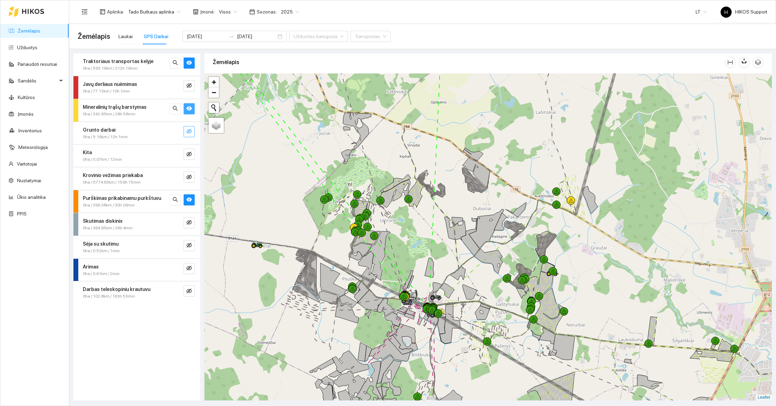
click at [190, 110] on icon "eye" at bounding box center [189, 108] width 6 height 4
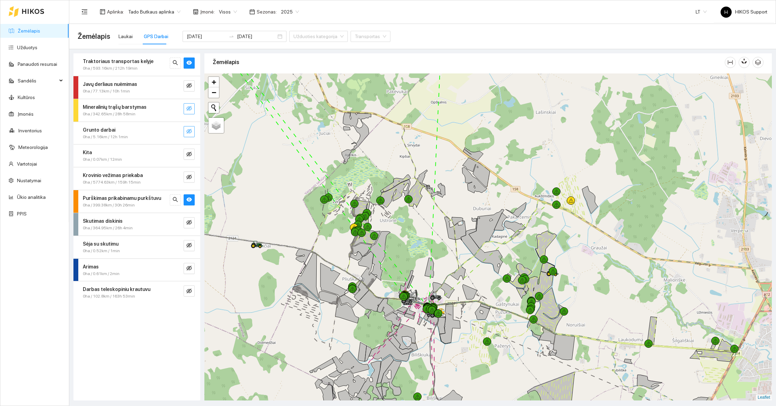
click at [190, 110] on icon "eye-invisible" at bounding box center [189, 108] width 6 height 5
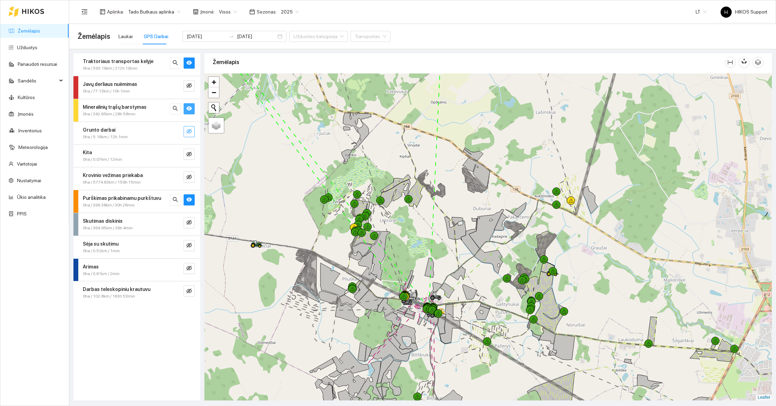
click at [190, 110] on icon "eye" at bounding box center [189, 108] width 6 height 4
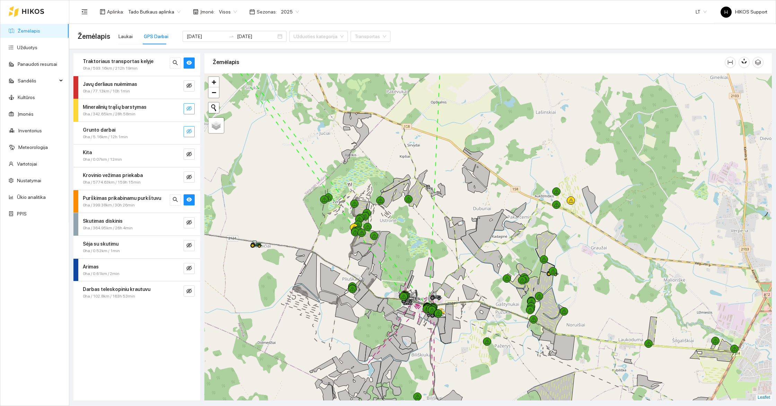
click at [190, 110] on icon "eye-invisible" at bounding box center [189, 108] width 6 height 5
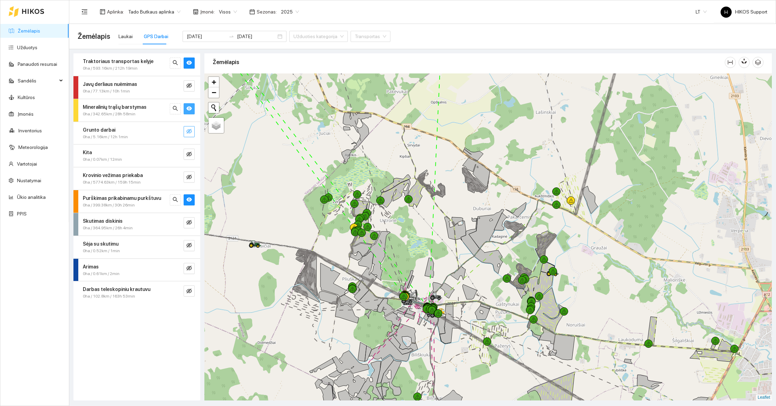
click at [141, 112] on div "0ha / 342.65km / 28h 58min" at bounding box center [125, 114] width 85 height 7
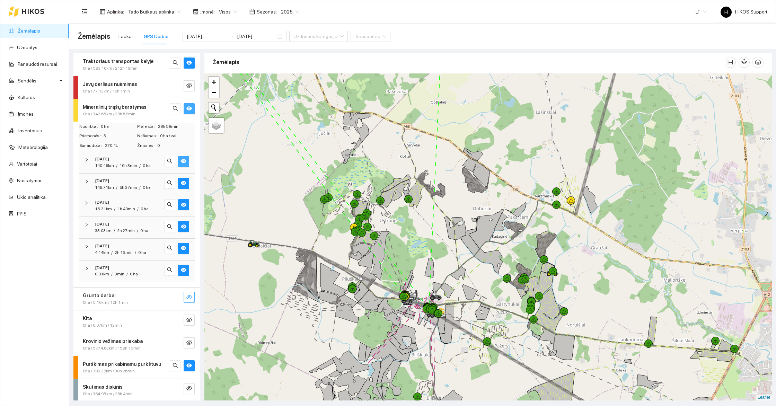
click at [186, 162] on icon "eye" at bounding box center [184, 161] width 6 height 6
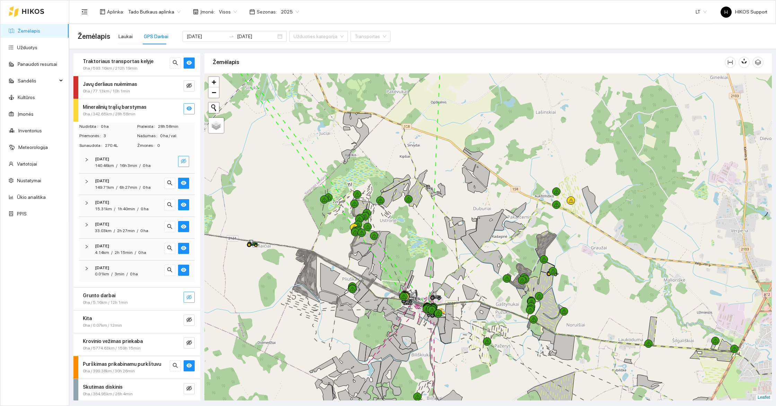
click at [186, 162] on icon "eye-invisible" at bounding box center [184, 161] width 6 height 6
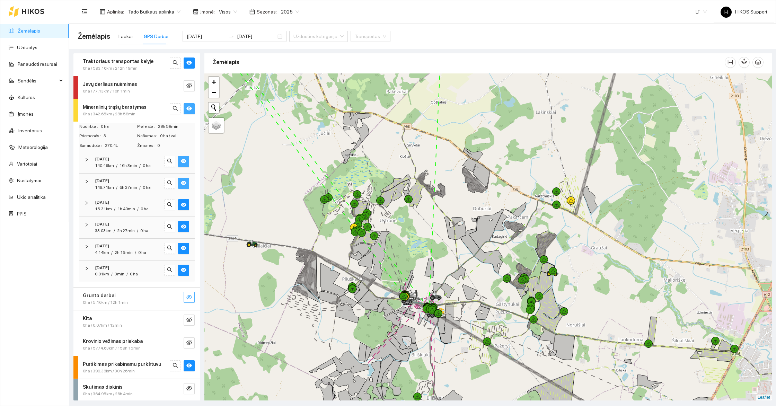
click at [183, 183] on icon "eye" at bounding box center [184, 183] width 6 height 6
click at [183, 183] on icon "eye-invisible" at bounding box center [183, 183] width 1 height 1
click at [183, 206] on icon "eye" at bounding box center [184, 205] width 6 height 4
click at [183, 206] on icon "eye-invisible" at bounding box center [184, 205] width 6 height 6
click at [133, 171] on div "2025-09-29 140.46km / 16h 3min / 0 ha" at bounding box center [137, 162] width 116 height 21
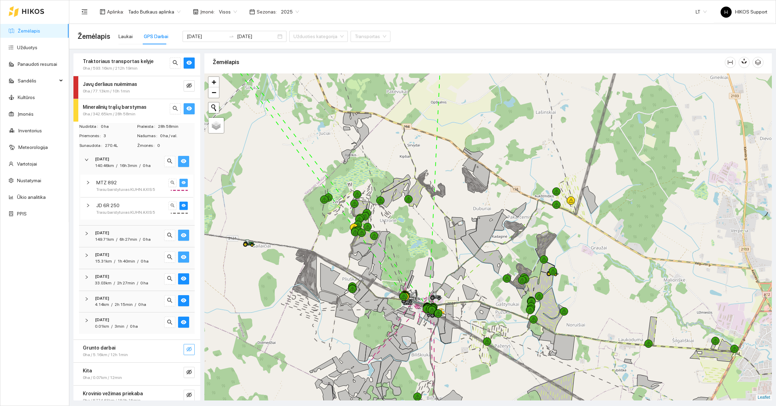
click at [184, 183] on icon "eye" at bounding box center [184, 182] width 4 height 3
click at [185, 206] on icon "eye" at bounding box center [184, 205] width 4 height 3
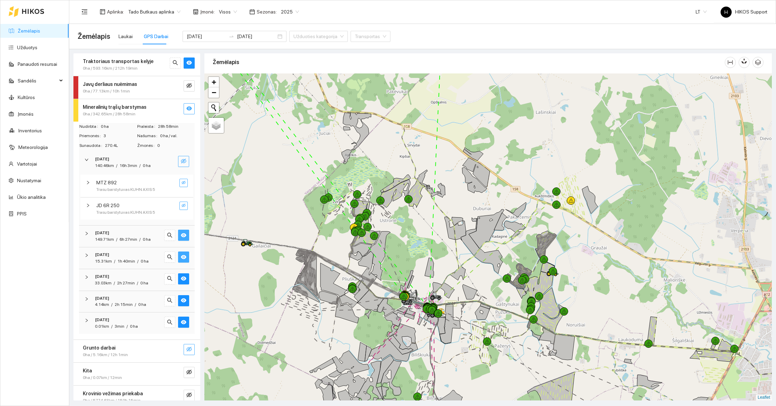
click at [185, 206] on icon "eye-invisible" at bounding box center [184, 205] width 4 height 4
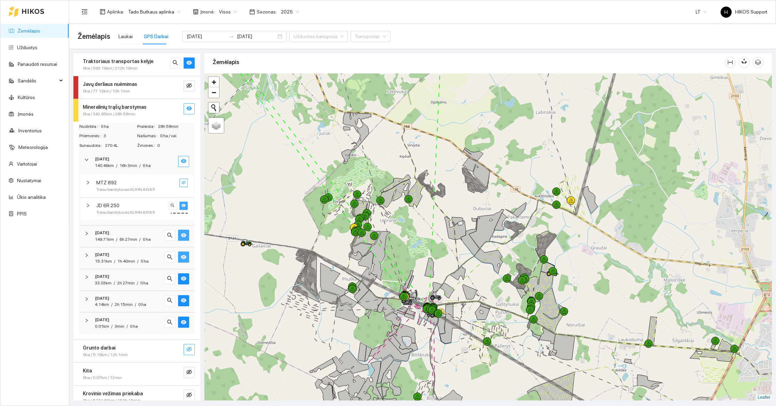
click at [185, 206] on icon "eye" at bounding box center [184, 205] width 4 height 3
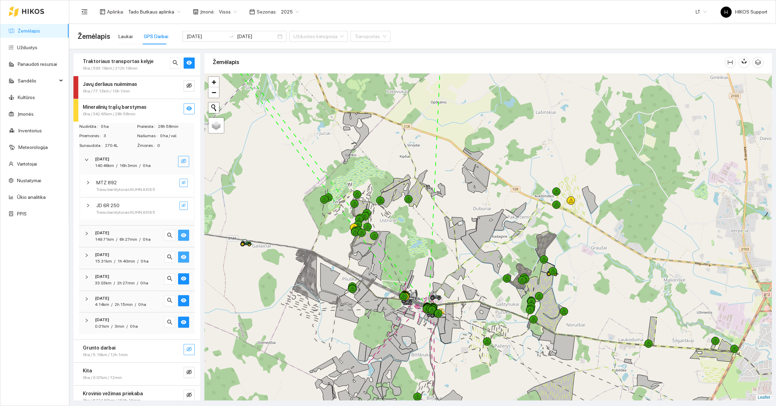
click at [185, 206] on icon "eye-invisible" at bounding box center [184, 205] width 4 height 4
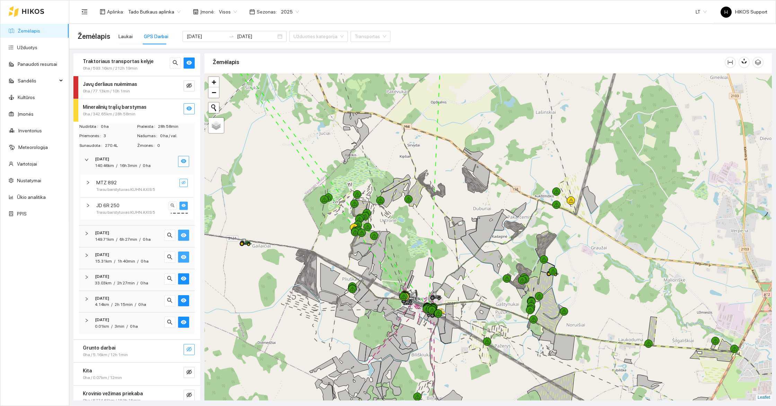
click at [185, 206] on icon "eye" at bounding box center [184, 205] width 4 height 3
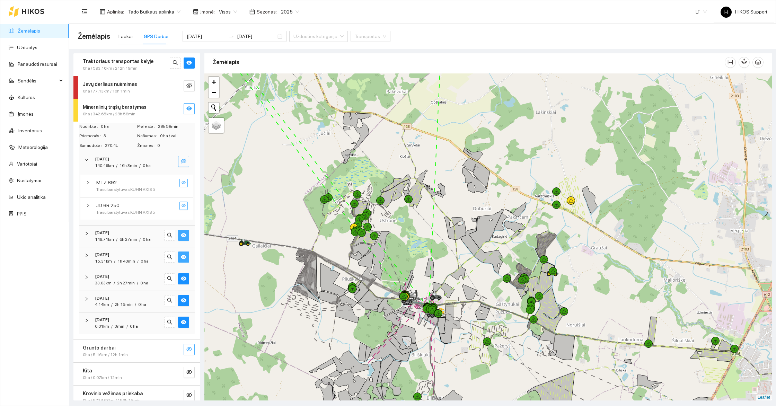
click at [185, 206] on icon "eye-invisible" at bounding box center [184, 205] width 4 height 4
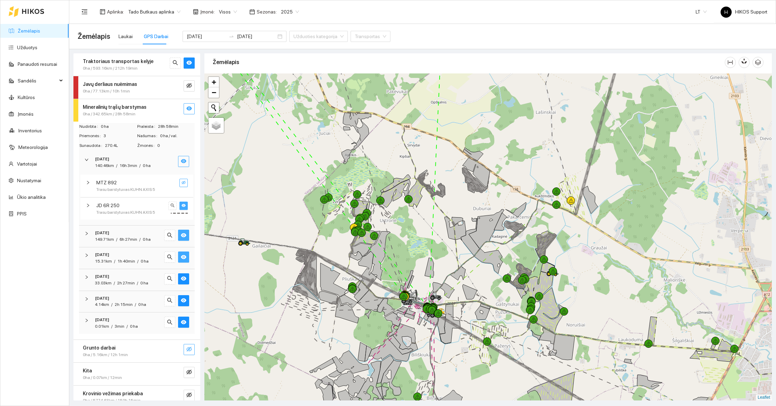
click at [185, 206] on icon "eye" at bounding box center [184, 205] width 4 height 3
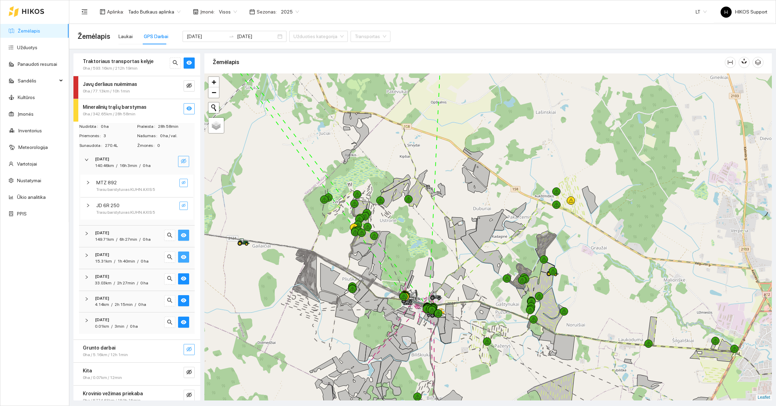
click at [185, 206] on icon "eye-invisible" at bounding box center [184, 205] width 4 height 4
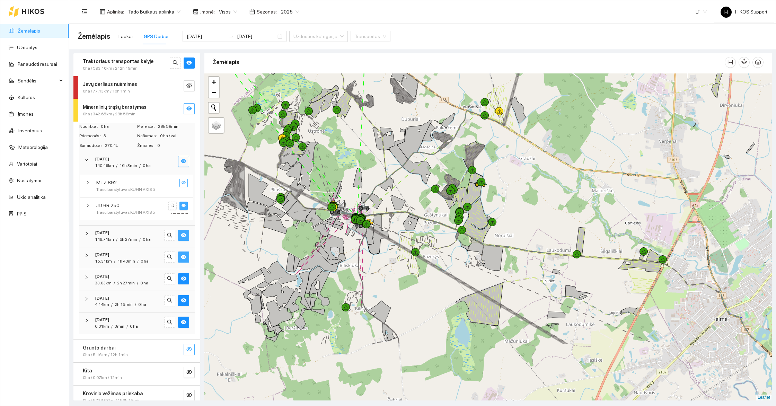
drag, startPoint x: 440, startPoint y: 300, endPoint x: 354, endPoint y: 194, distance: 137.0
click at [354, 194] on div at bounding box center [488, 236] width 568 height 327
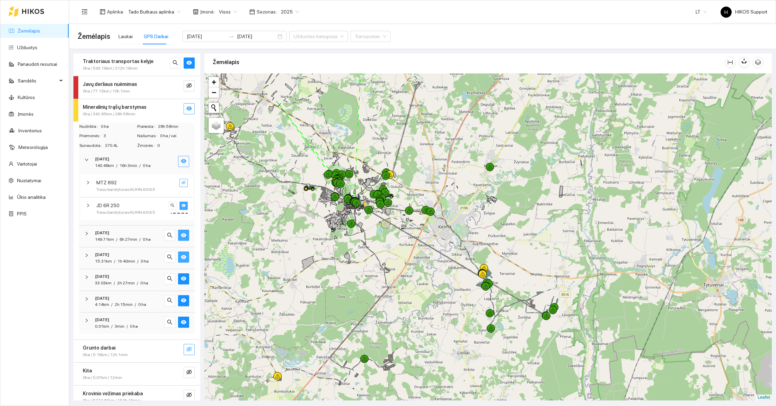
click at [110, 203] on span "JD 6R 250" at bounding box center [107, 206] width 23 height 8
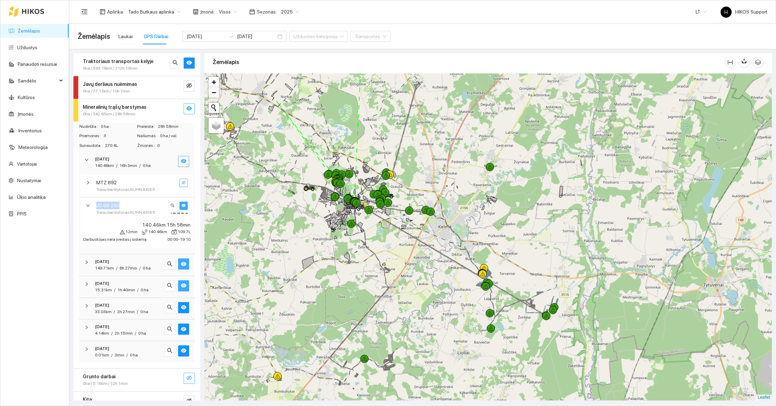
drag, startPoint x: 126, startPoint y: 207, endPoint x: 93, endPoint y: 208, distance: 33.3
click at [93, 208] on div "JD 6R 250 Trasu barstytuvas KUHN AXIS 5" at bounding box center [136, 209] width 113 height 23
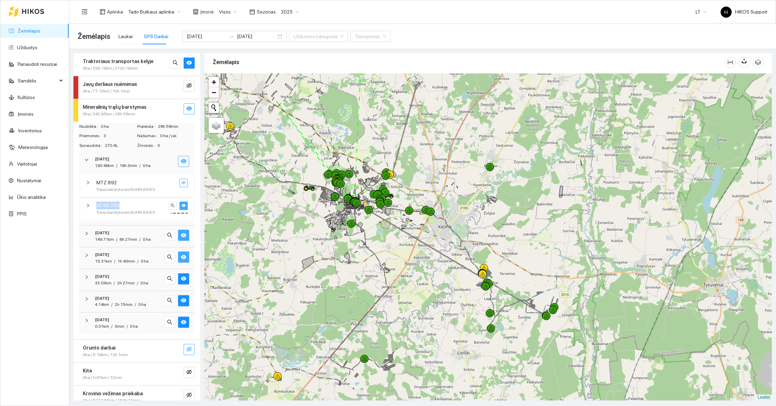
copy span "JD 6R 250"
click at [23, 131] on link "Inventorius" at bounding box center [30, 131] width 24 height 6
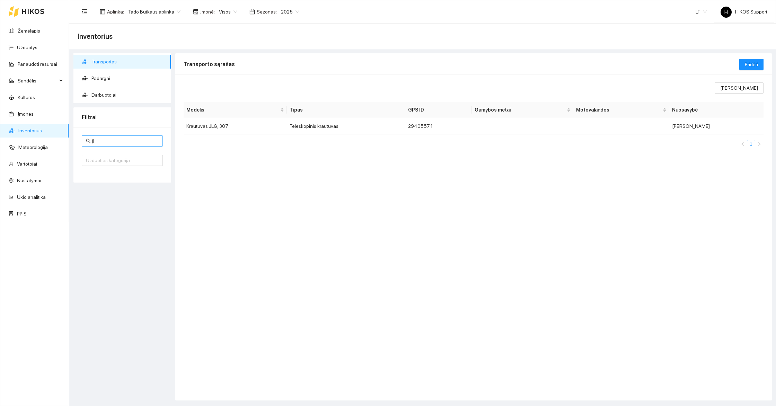
click at [104, 141] on input "jl" at bounding box center [125, 141] width 67 height 8
paste input "JD 6R 250"
type input "JD 6R 250"
click at [279, 124] on td "Traktorius" at bounding box center [294, 126] width 69 height 16
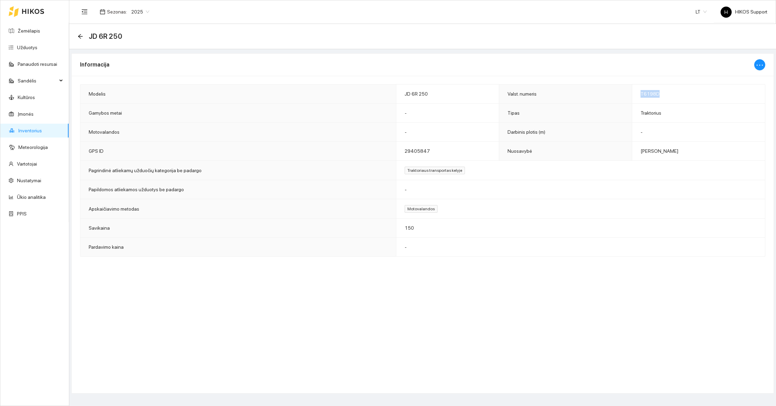
drag, startPoint x: 673, startPoint y: 94, endPoint x: 646, endPoint y: 95, distance: 27.4
click at [646, 95] on td "T6198D" at bounding box center [699, 94] width 133 height 19
copy span "T6198D"
drag, startPoint x: 436, startPoint y: 149, endPoint x: 405, endPoint y: 150, distance: 30.9
click at [405, 150] on td "29405847" at bounding box center [447, 151] width 103 height 19
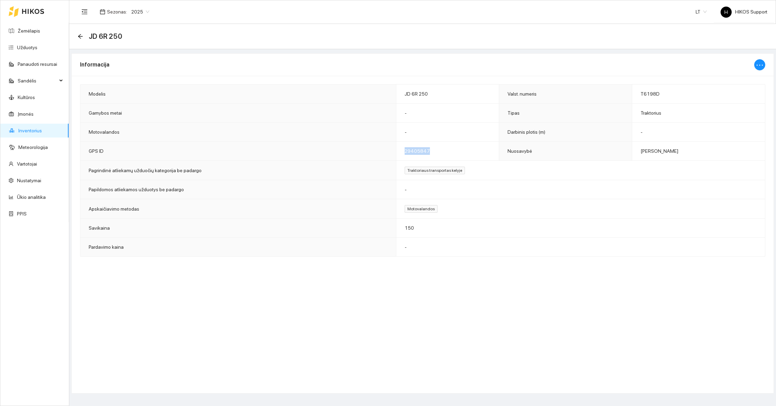
copy span "29405847"
click at [78, 36] on icon "arrow-left" at bounding box center [81, 37] width 6 height 6
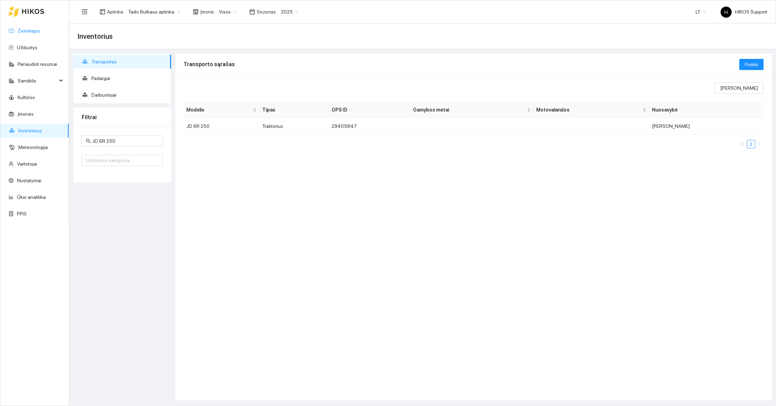
click at [21, 28] on link "Žemėlapis" at bounding box center [29, 31] width 23 height 6
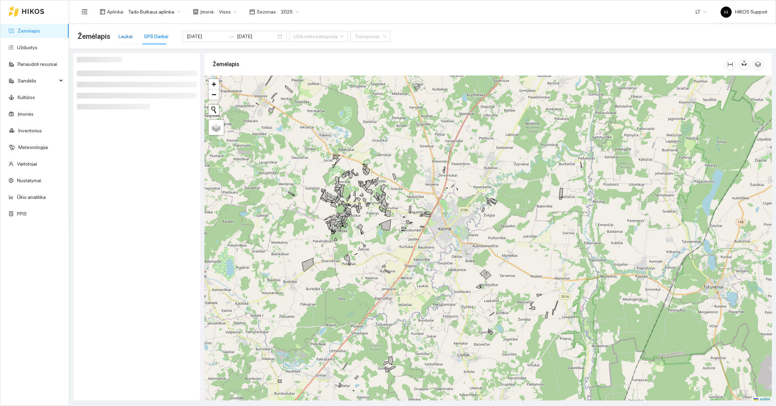
click at [127, 37] on div "Laukai" at bounding box center [126, 37] width 14 height 8
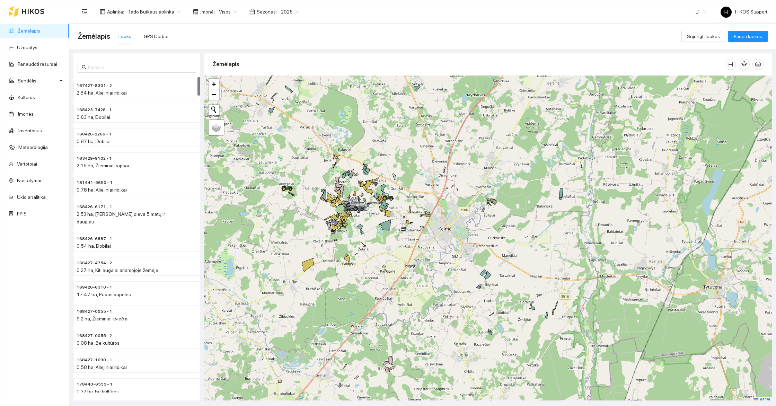
click at [159, 8] on span "Tado Butkaus aplinka" at bounding box center [154, 12] width 52 height 10
click at [151, 35] on div "[PERSON_NAME]" at bounding box center [162, 37] width 68 height 8
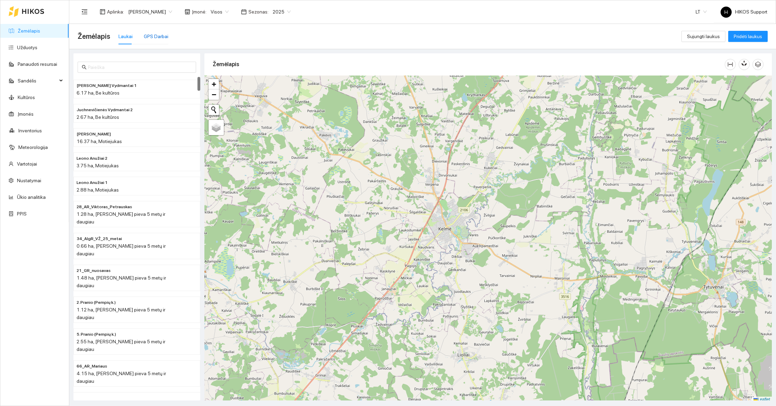
click at [151, 35] on div "GPS Darbai" at bounding box center [156, 37] width 25 height 8
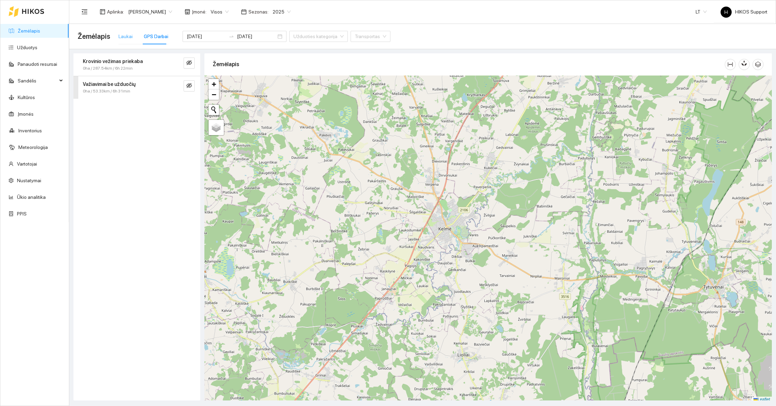
click at [120, 32] on div "Laukai" at bounding box center [126, 36] width 14 height 16
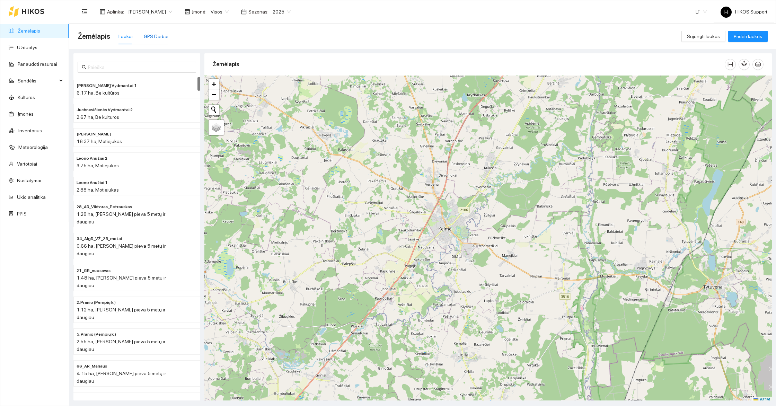
click at [150, 34] on div "GPS Darbai" at bounding box center [156, 37] width 25 height 8
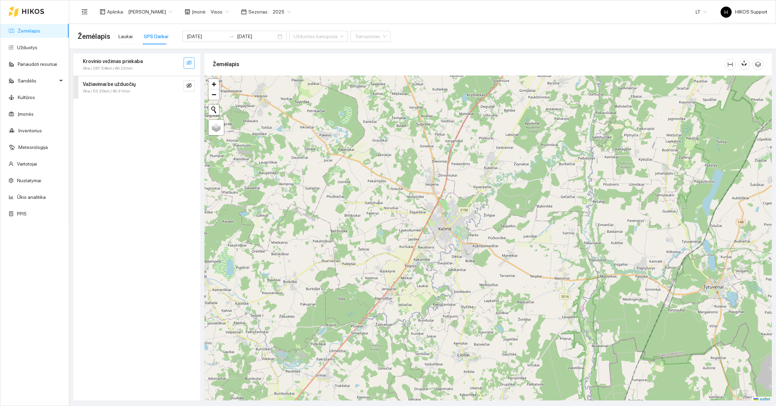
click at [188, 60] on icon "eye-invisible" at bounding box center [189, 63] width 6 height 6
click at [191, 85] on icon "eye-invisible" at bounding box center [189, 85] width 6 height 5
click at [179, 86] on button "button" at bounding box center [175, 85] width 11 height 11
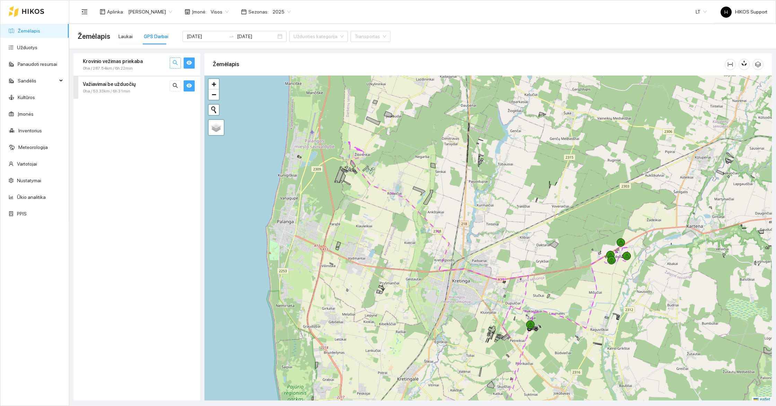
click at [176, 63] on icon "search" at bounding box center [176, 63] width 6 height 6
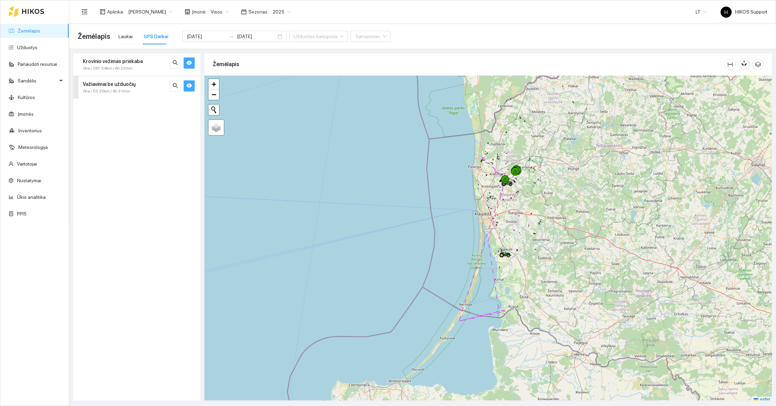
click at [514, 304] on div "+ − Žemėlapis" at bounding box center [488, 239] width 568 height 327
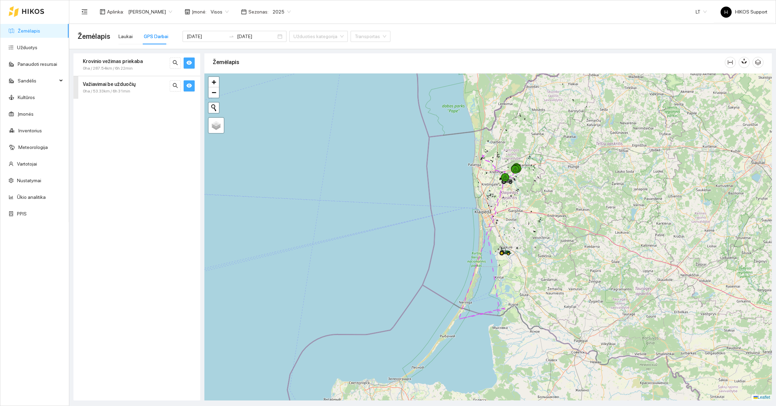
click at [514, 304] on div "+ − Žemėlapis" at bounding box center [488, 236] width 568 height 327
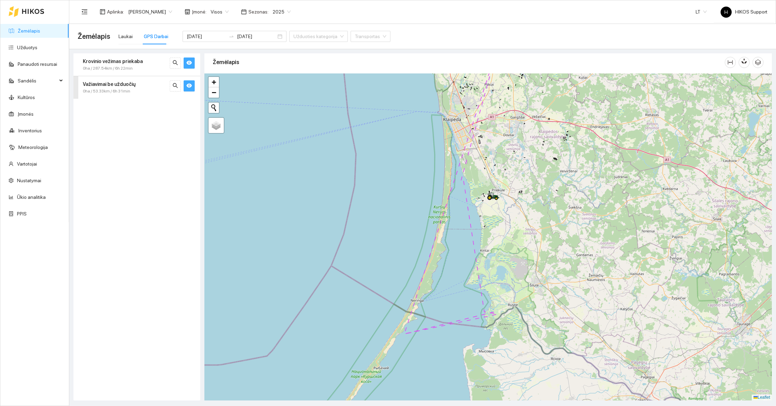
click at [505, 324] on div "+ − Žemėlapis" at bounding box center [488, 236] width 568 height 327
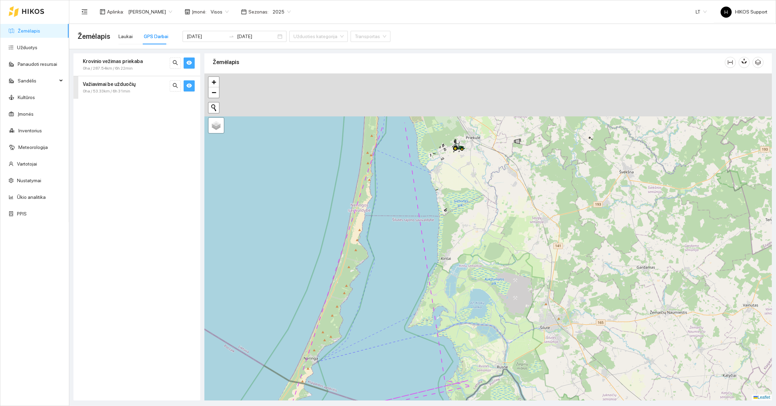
drag, startPoint x: 487, startPoint y: 180, endPoint x: 446, endPoint y: 360, distance: 184.5
click at [447, 357] on div "+ − Žemėlapis" at bounding box center [488, 236] width 568 height 327
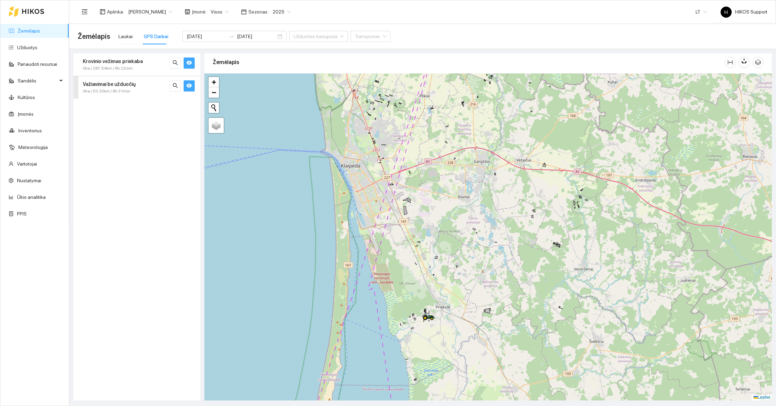
drag, startPoint x: 460, startPoint y: 234, endPoint x: 468, endPoint y: 335, distance: 101.1
click at [468, 334] on div "+ − Žemėlapis" at bounding box center [488, 236] width 568 height 327
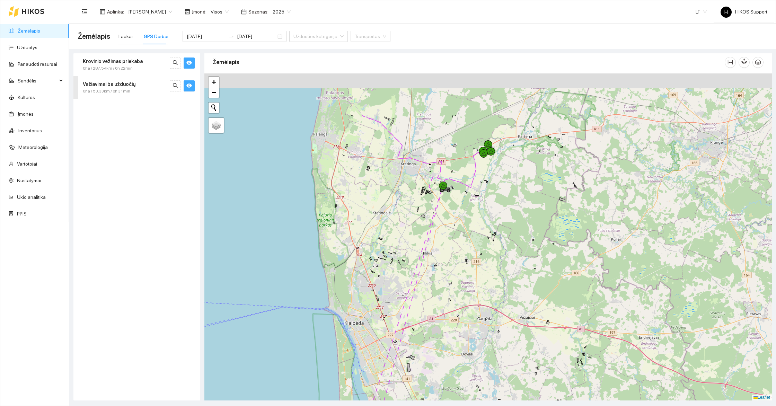
drag, startPoint x: 473, startPoint y: 171, endPoint x: 473, endPoint y: 245, distance: 73.8
click at [473, 245] on div "+ − Žemėlapis" at bounding box center [488, 236] width 568 height 327
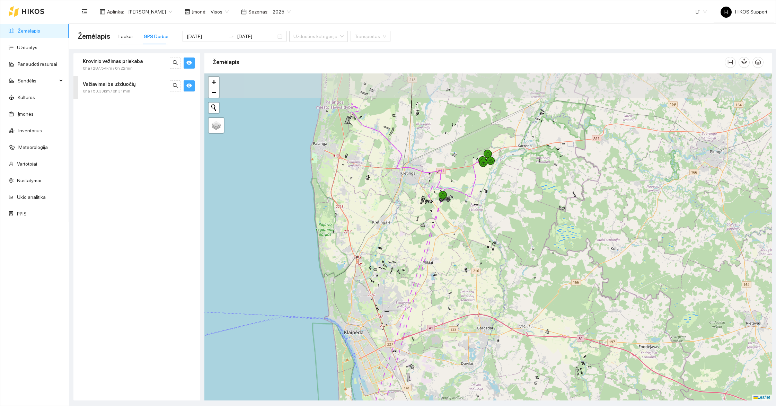
click at [472, 224] on div "+ − Žemėlapis" at bounding box center [488, 236] width 568 height 327
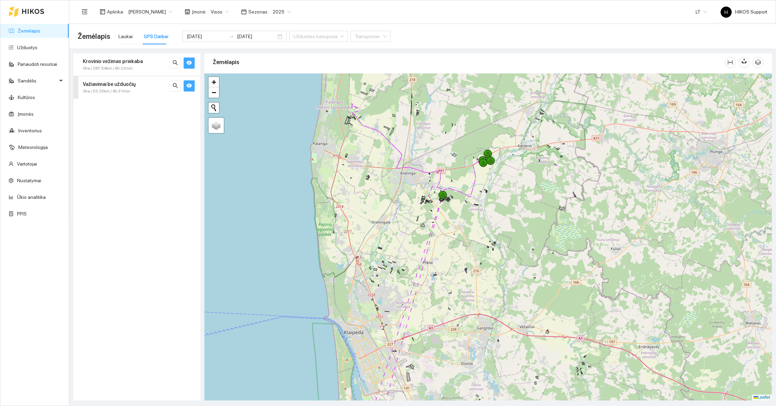
click at [472, 224] on div "+ − Žemėlapis" at bounding box center [488, 236] width 568 height 327
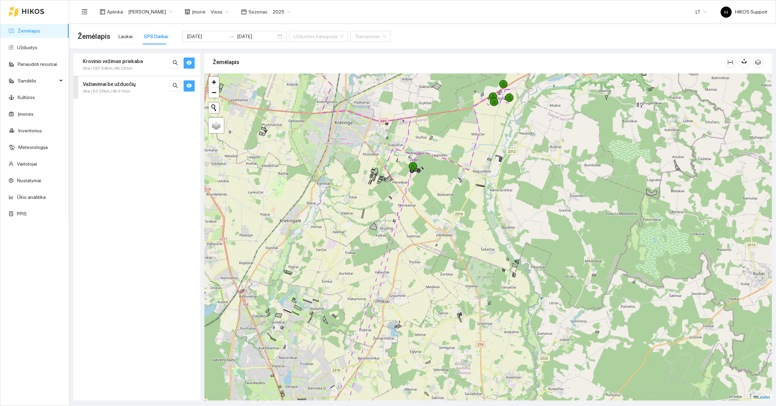
click at [443, 175] on div "+ − Žemėlapis" at bounding box center [488, 236] width 568 height 327
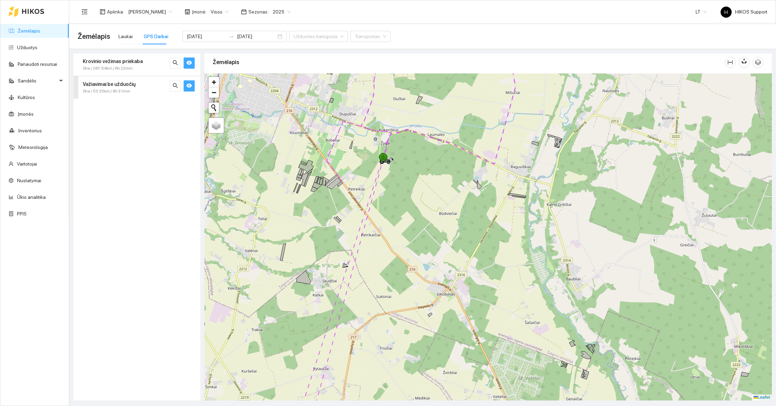
drag, startPoint x: 417, startPoint y: 154, endPoint x: 434, endPoint y: 205, distance: 54.2
click at [434, 205] on div "+ − Žemėlapis" at bounding box center [488, 236] width 568 height 327
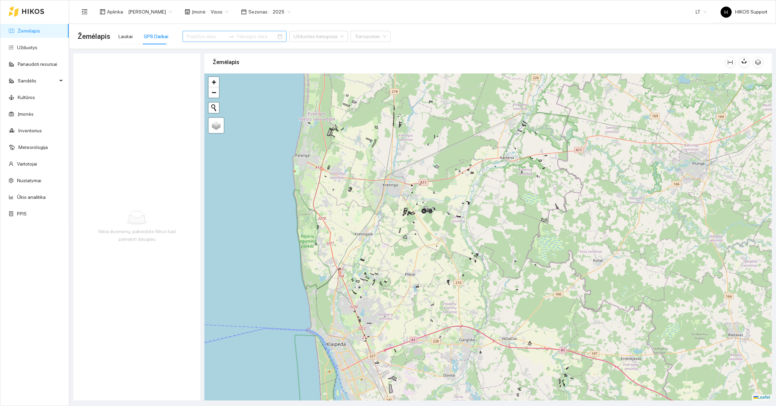
click at [187, 36] on input at bounding box center [206, 37] width 39 height 8
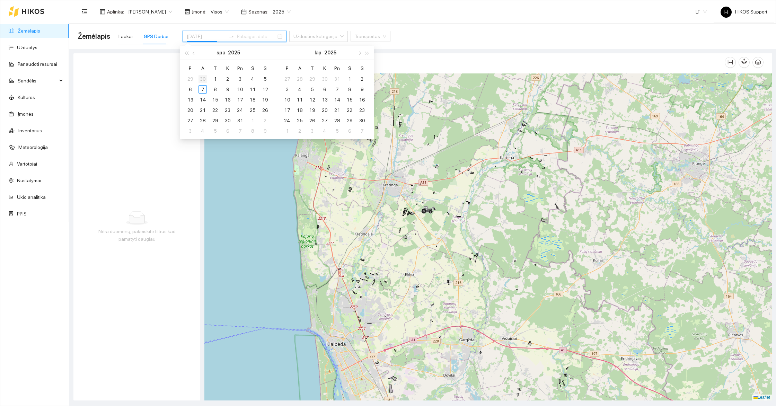
type input "2025-09-30"
type input "[DATE]"
click at [194, 53] on span "button" at bounding box center [194, 52] width 3 height 3
type input "[DATE]"
click at [190, 109] on div "22" at bounding box center [190, 110] width 8 height 8
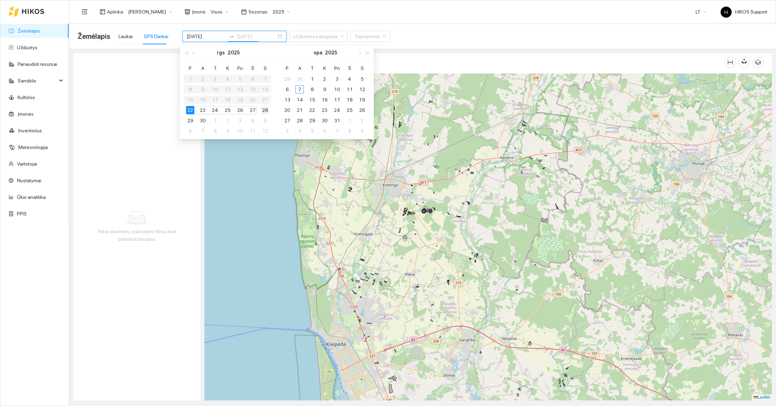
type input "[DATE]"
click at [266, 109] on div "28" at bounding box center [265, 110] width 8 height 8
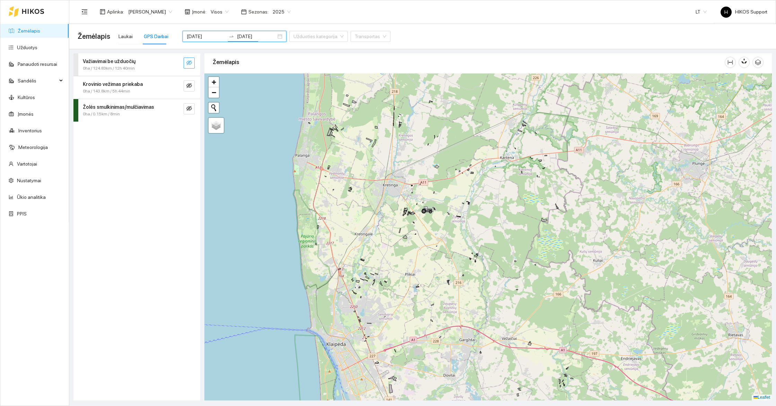
click at [189, 66] on span "eye-invisible" at bounding box center [189, 63] width 6 height 7
click at [189, 85] on icon "eye-invisible" at bounding box center [189, 85] width 6 height 5
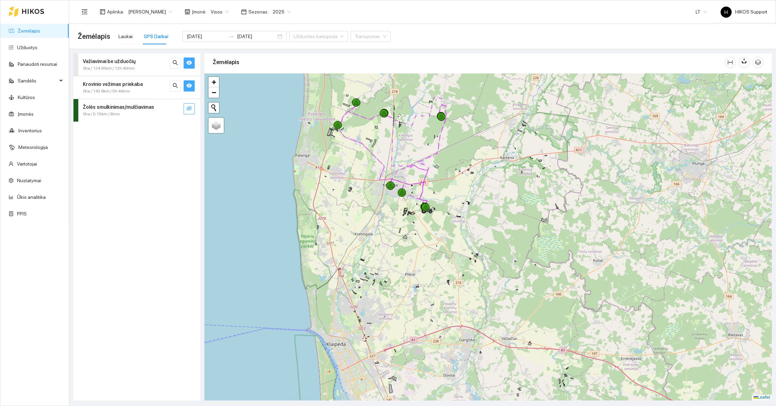
click at [190, 107] on icon "eye-invisible" at bounding box center [189, 109] width 6 height 6
click at [445, 166] on div at bounding box center [488, 236] width 568 height 327
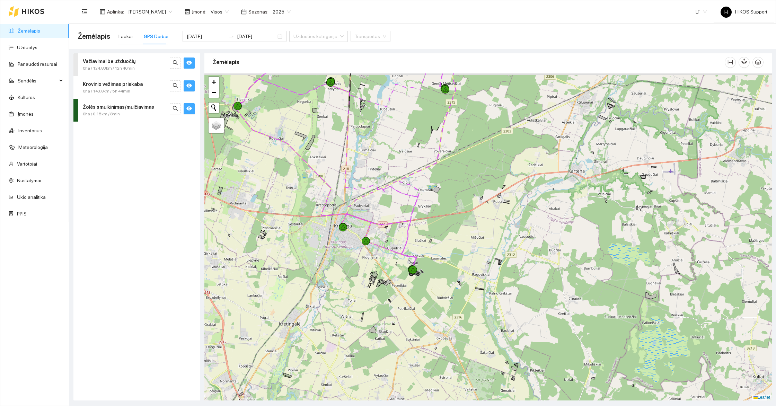
drag, startPoint x: 379, startPoint y: 132, endPoint x: 430, endPoint y: 259, distance: 136.5
click at [430, 259] on div at bounding box center [488, 236] width 568 height 327
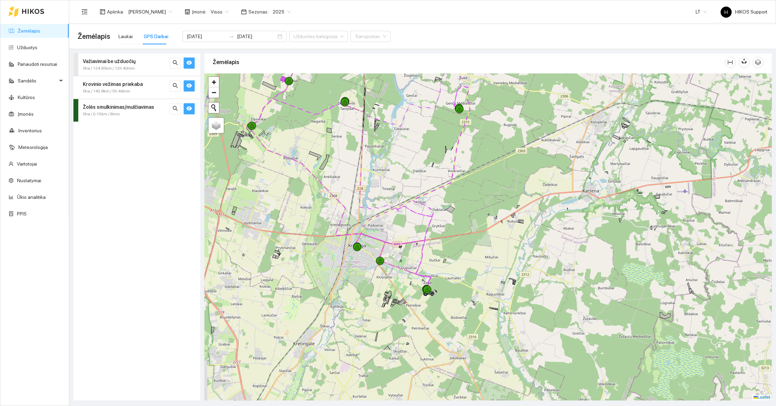
drag, startPoint x: 399, startPoint y: 313, endPoint x: 364, endPoint y: 203, distance: 115.2
click at [364, 203] on div at bounding box center [488, 236] width 568 height 327
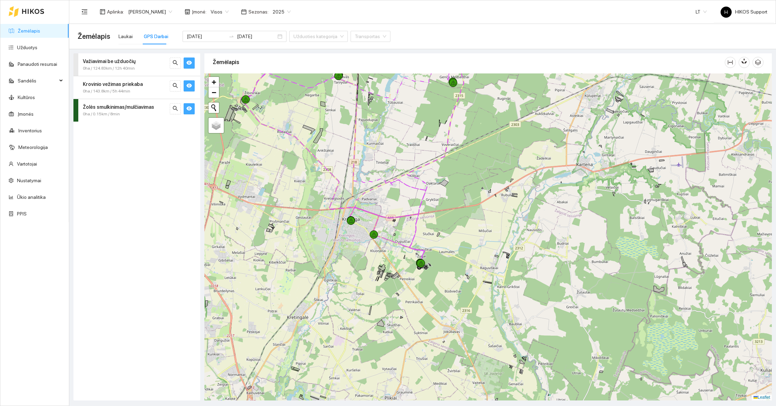
drag, startPoint x: 416, startPoint y: 300, endPoint x: 382, endPoint y: 149, distance: 154.9
click at [382, 149] on div at bounding box center [488, 236] width 568 height 327
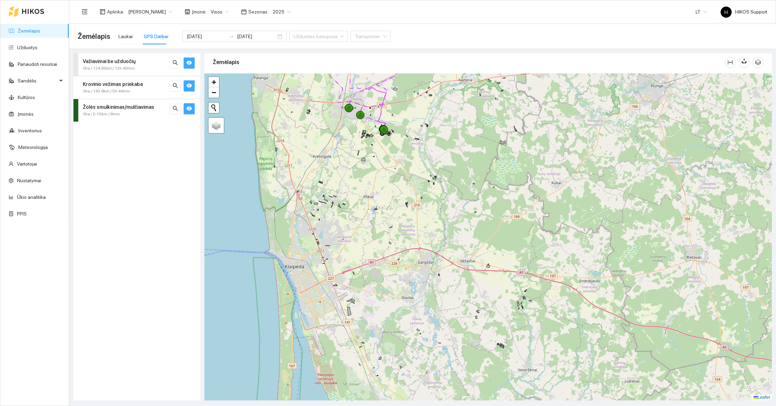
drag, startPoint x: 375, startPoint y: 311, endPoint x: 372, endPoint y: 172, distance: 139.0
click at [373, 172] on div at bounding box center [488, 236] width 568 height 327
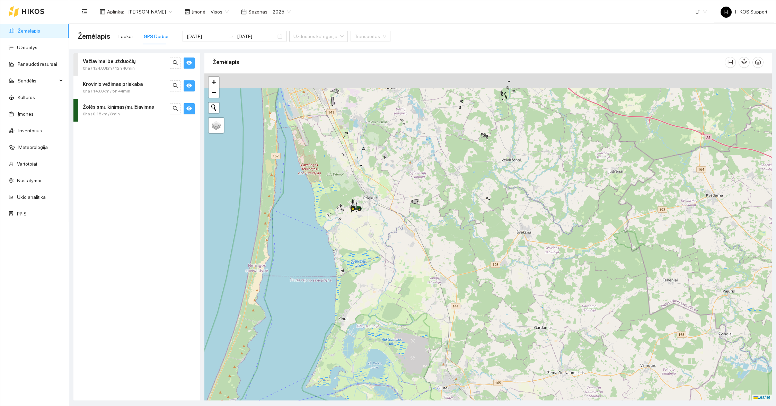
drag, startPoint x: 328, startPoint y: 202, endPoint x: 377, endPoint y: 247, distance: 66.5
click at [377, 247] on div at bounding box center [488, 236] width 568 height 327
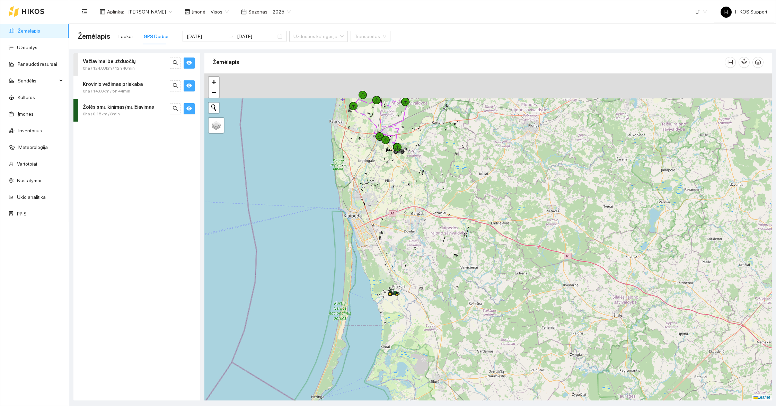
drag, startPoint x: 410, startPoint y: 221, endPoint x: 452, endPoint y: 325, distance: 112.2
click at [453, 325] on div at bounding box center [488, 236] width 568 height 327
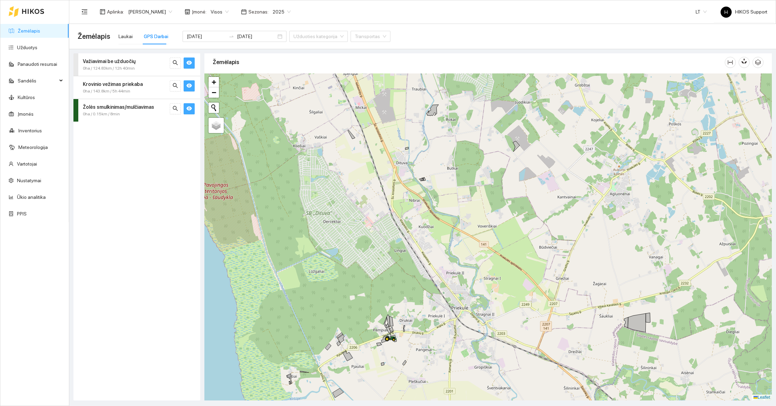
drag, startPoint x: 389, startPoint y: 376, endPoint x: 420, endPoint y: 284, distance: 97.3
click at [420, 284] on div at bounding box center [488, 236] width 568 height 327
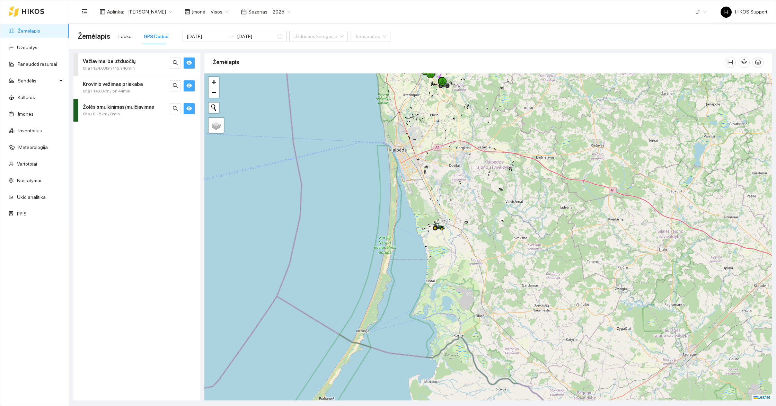
drag, startPoint x: 525, startPoint y: 140, endPoint x: 517, endPoint y: 215, distance: 75.9
click at [517, 215] on div at bounding box center [488, 236] width 568 height 327
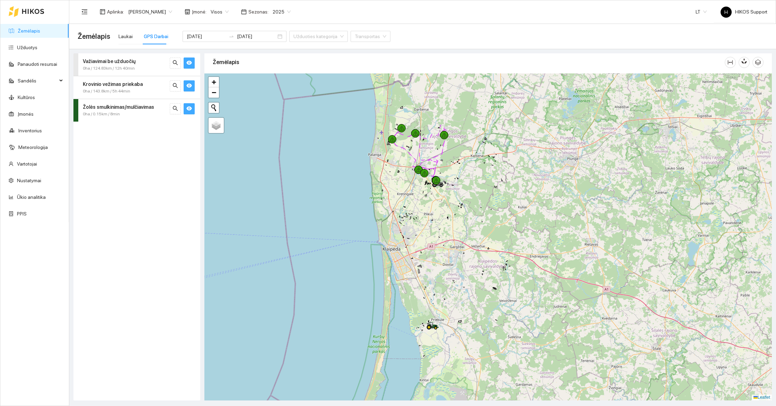
drag, startPoint x: 458, startPoint y: 114, endPoint x: 460, endPoint y: 208, distance: 94.3
click at [460, 208] on div at bounding box center [488, 236] width 568 height 327
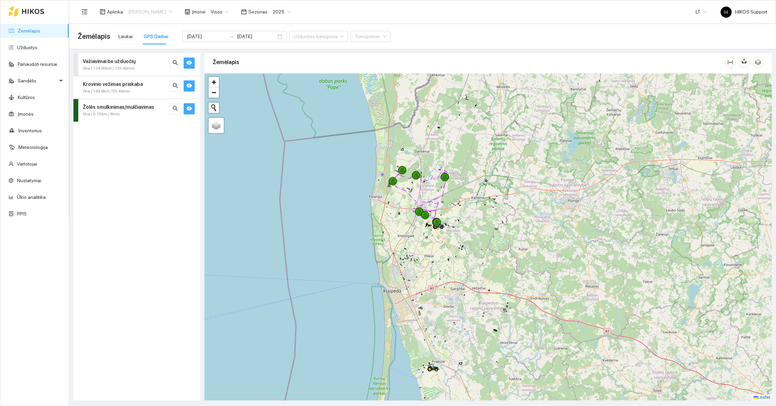
click at [155, 11] on span "[PERSON_NAME]" at bounding box center [150, 12] width 44 height 10
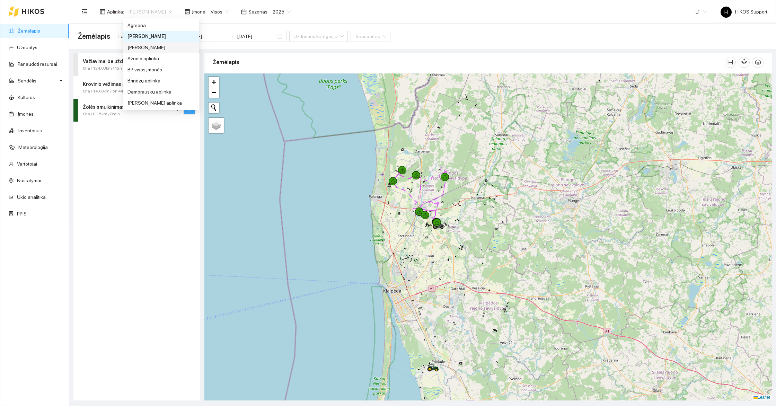
click at [148, 47] on div "[PERSON_NAME]" at bounding box center [162, 48] width 68 height 8
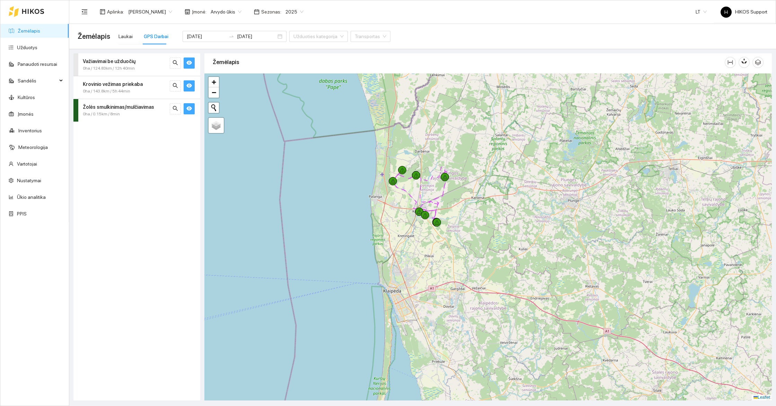
click at [478, 203] on div at bounding box center [488, 236] width 568 height 327
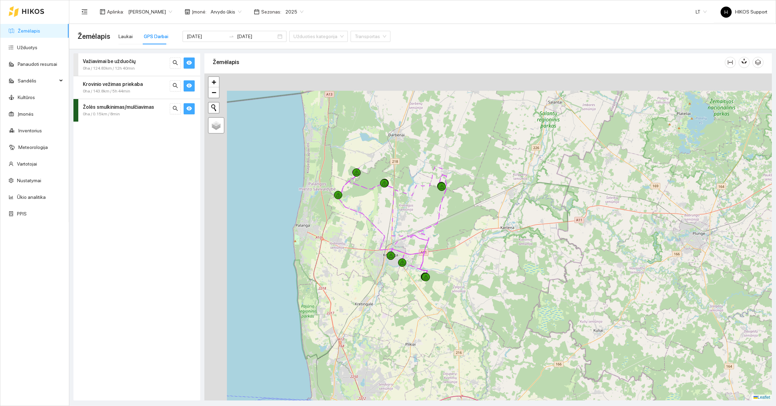
drag, startPoint x: 358, startPoint y: 162, endPoint x: 387, endPoint y: 198, distance: 46.0
click at [387, 198] on div at bounding box center [488, 236] width 568 height 327
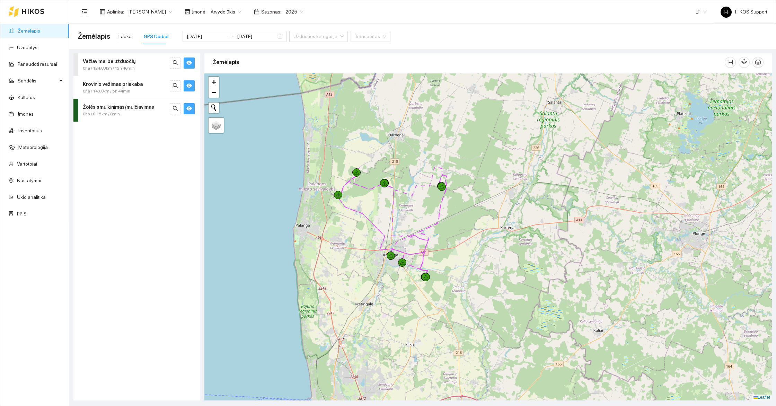
click at [388, 204] on div at bounding box center [488, 236] width 568 height 327
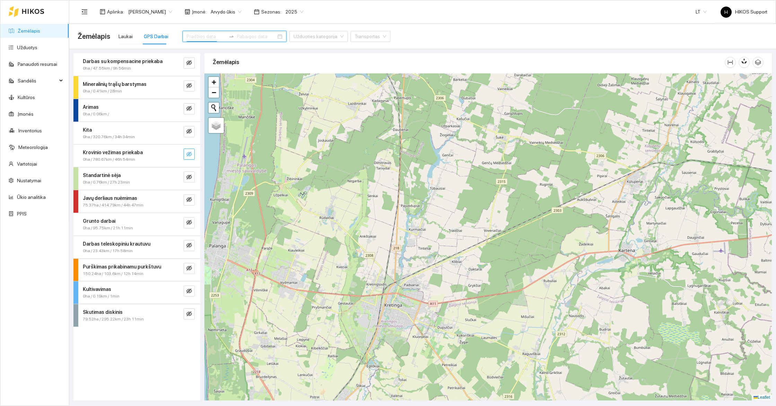
click at [202, 39] on input at bounding box center [206, 37] width 39 height 8
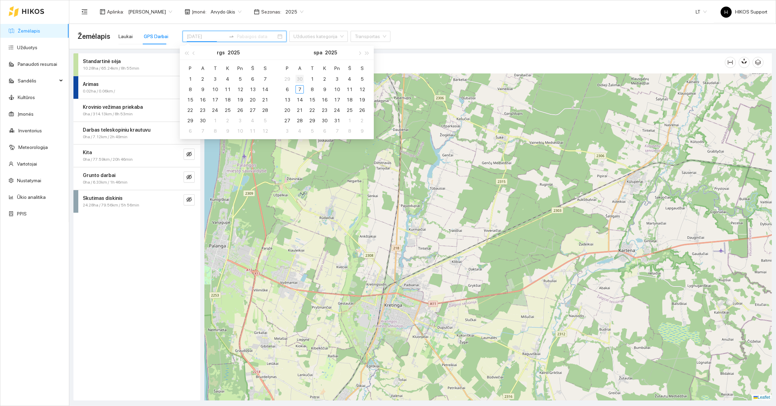
type input "2025-09-07"
type input "2025-10-06"
click at [288, 87] on div "6" at bounding box center [287, 89] width 8 height 8
type input "2025-10-07"
click at [302, 87] on div "7" at bounding box center [300, 89] width 8 height 8
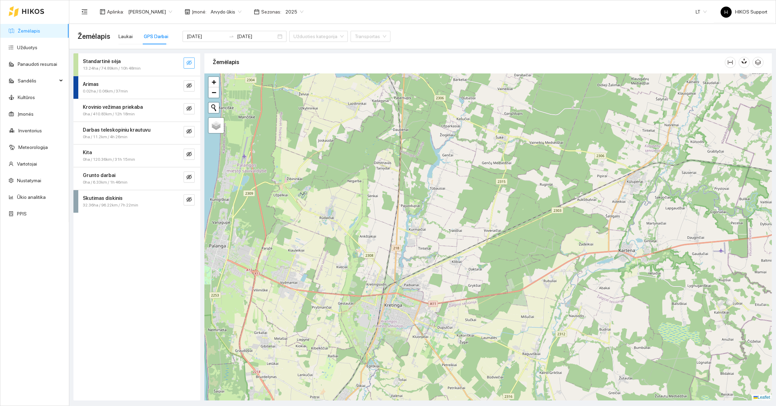
click at [187, 61] on icon "eye-invisible" at bounding box center [189, 63] width 6 height 6
click at [174, 59] on button "button" at bounding box center [175, 63] width 11 height 11
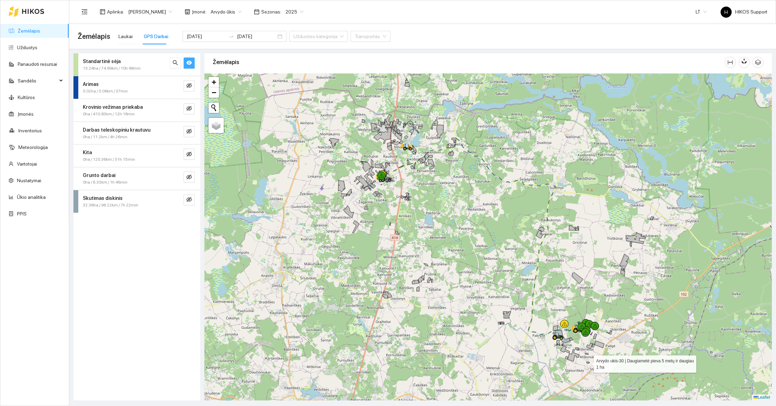
click at [592, 358] on div at bounding box center [488, 236] width 568 height 327
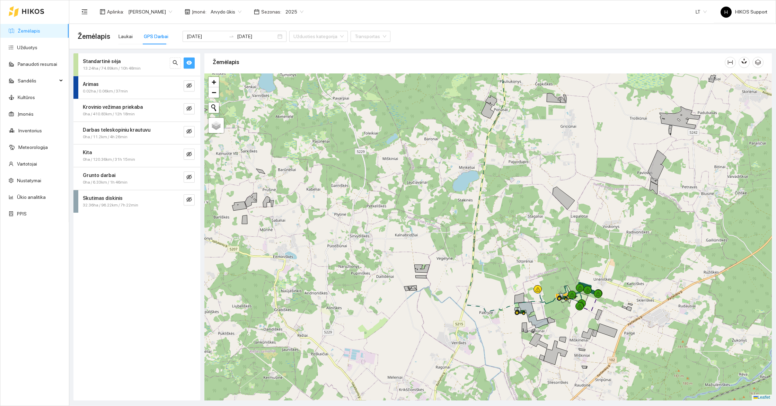
click at [562, 274] on div at bounding box center [488, 236] width 568 height 327
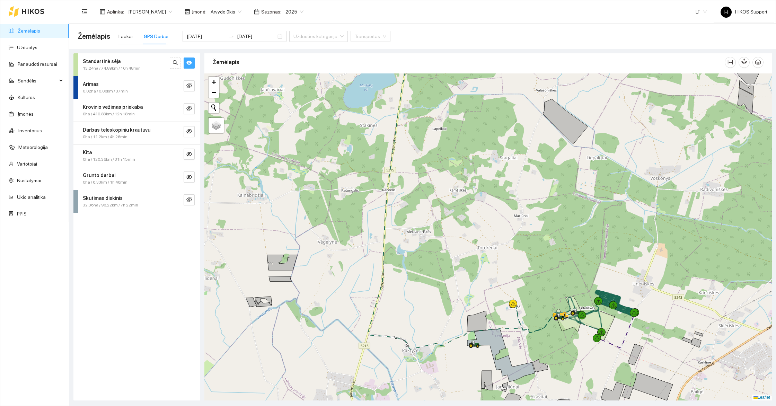
click at [592, 290] on div at bounding box center [488, 236] width 568 height 327
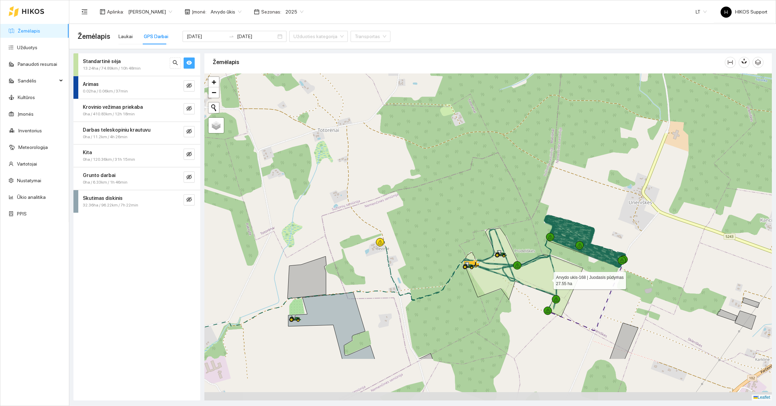
drag, startPoint x: 607, startPoint y: 355, endPoint x: 543, endPoint y: 273, distance: 103.3
click at [544, 275] on icon at bounding box center [524, 272] width 120 height 89
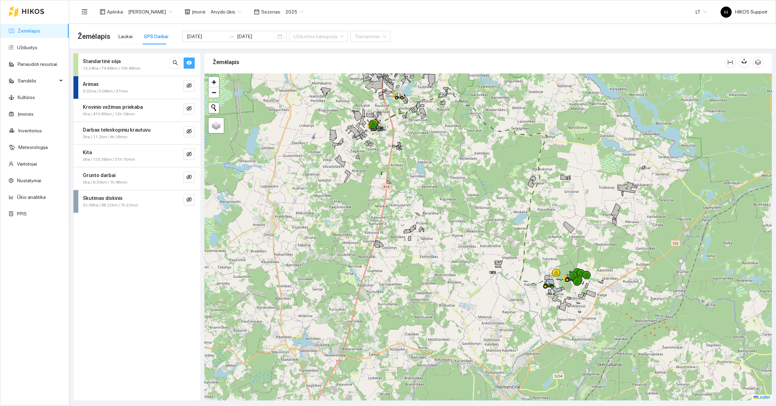
drag, startPoint x: 599, startPoint y: 237, endPoint x: 585, endPoint y: 290, distance: 54.6
click at [585, 290] on div at bounding box center [488, 236] width 568 height 327
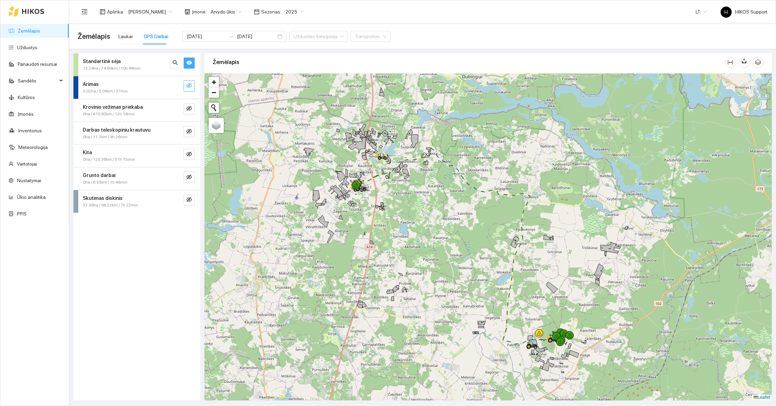
click at [187, 86] on icon "eye-invisible" at bounding box center [189, 86] width 6 height 6
click at [189, 87] on icon "eye" at bounding box center [189, 86] width 6 height 4
click at [368, 200] on div at bounding box center [488, 236] width 568 height 327
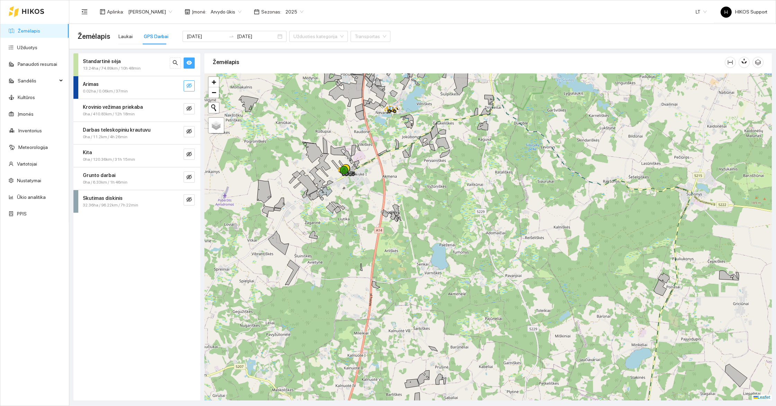
click at [358, 195] on div at bounding box center [488, 236] width 568 height 327
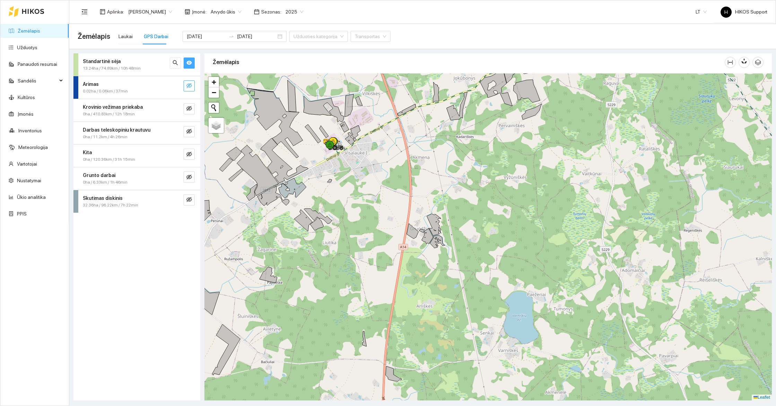
click at [354, 183] on div at bounding box center [488, 236] width 568 height 327
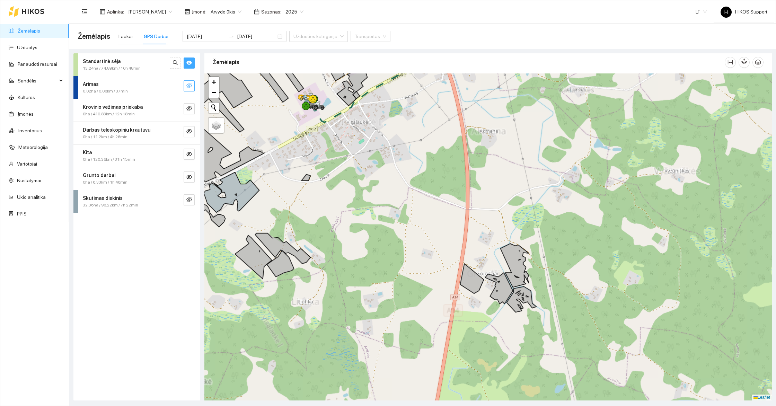
click at [332, 149] on div at bounding box center [488, 236] width 568 height 327
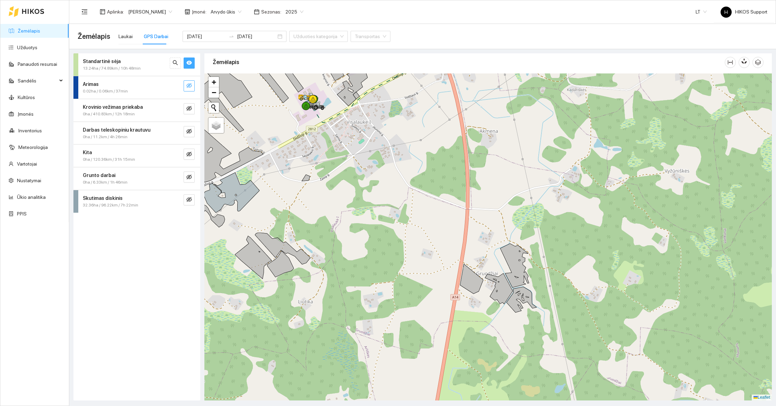
click at [332, 149] on div at bounding box center [488, 236] width 568 height 327
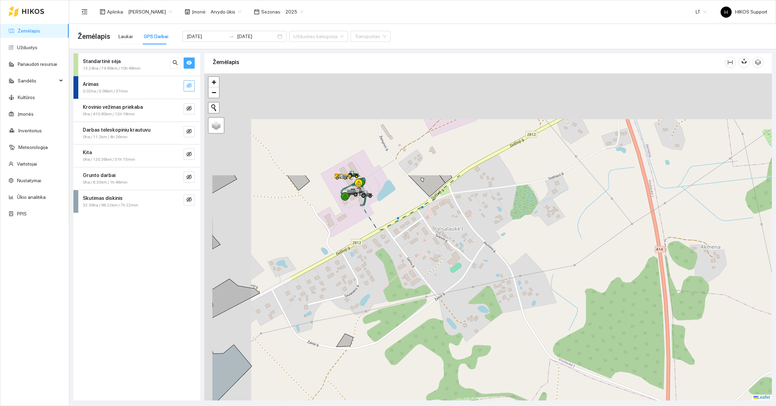
drag, startPoint x: 295, startPoint y: 123, endPoint x: 360, endPoint y: 257, distance: 149.4
click at [360, 257] on div at bounding box center [488, 236] width 568 height 327
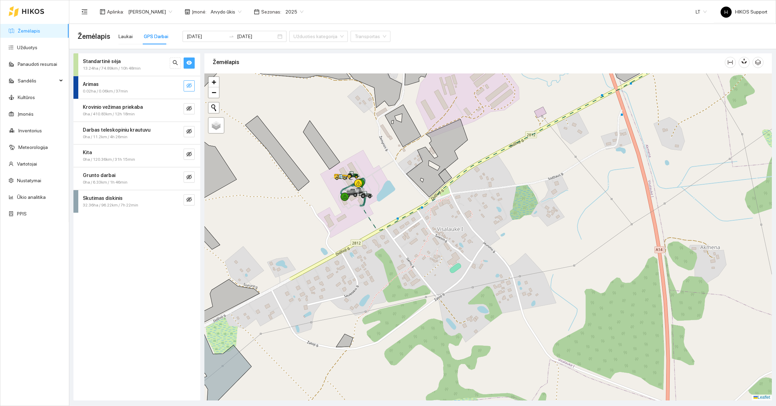
click at [379, 181] on div at bounding box center [488, 236] width 568 height 327
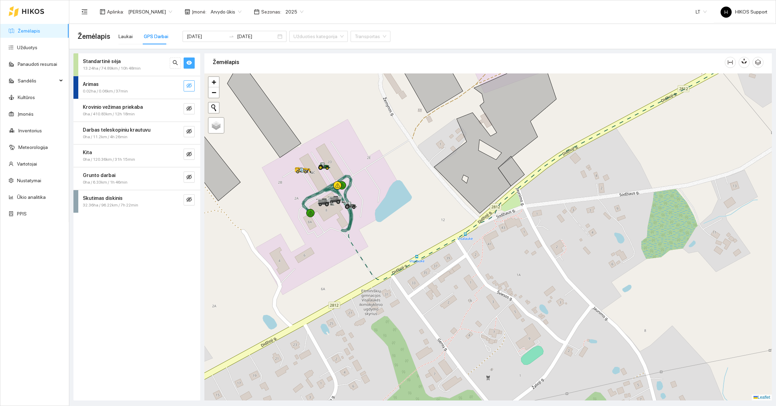
click at [375, 165] on div at bounding box center [488, 236] width 568 height 327
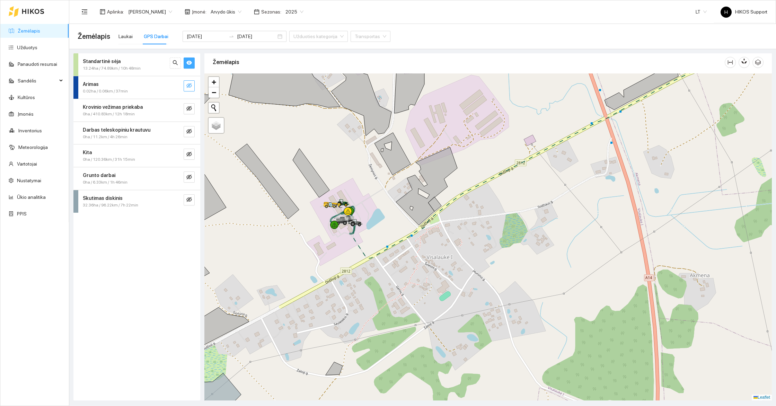
click at [292, 9] on span "2025" at bounding box center [295, 12] width 18 height 10
click at [289, 95] on div "2026" at bounding box center [288, 92] width 18 height 8
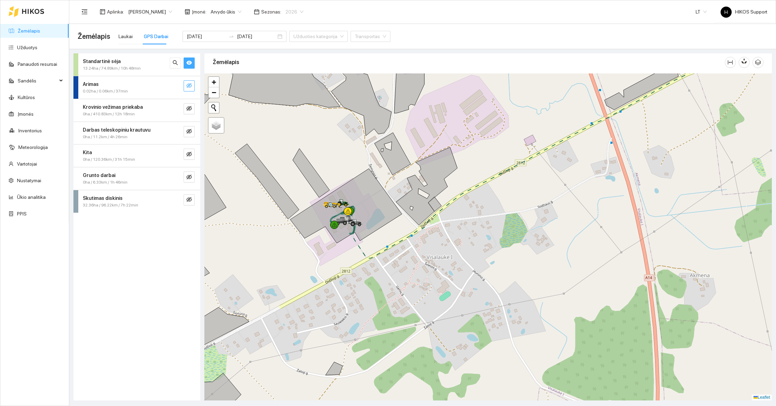
click at [295, 7] on span "2026" at bounding box center [295, 12] width 18 height 10
click at [288, 77] on div "2025" at bounding box center [288, 81] width 18 height 8
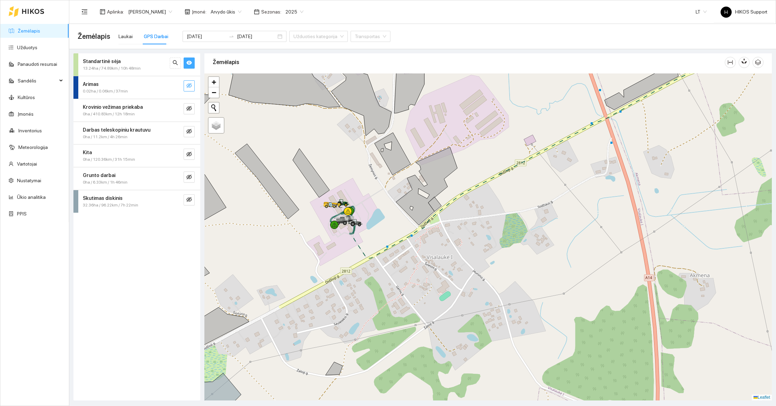
click at [374, 210] on div at bounding box center [488, 236] width 568 height 327
click at [188, 66] on span "eye" at bounding box center [189, 63] width 6 height 7
click at [189, 83] on icon "eye-invisible" at bounding box center [189, 86] width 6 height 6
click at [191, 66] on span "eye-invisible" at bounding box center [189, 63] width 6 height 7
click at [194, 106] on button "button" at bounding box center [189, 108] width 11 height 11
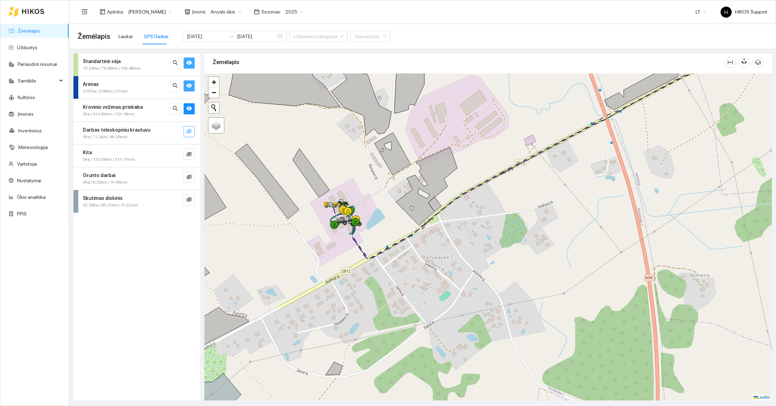
click at [189, 132] on icon "eye-invisible" at bounding box center [189, 132] width 6 height 6
click at [189, 153] on icon "eye-invisible" at bounding box center [189, 154] width 6 height 6
click at [188, 172] on button "button" at bounding box center [189, 177] width 11 height 11
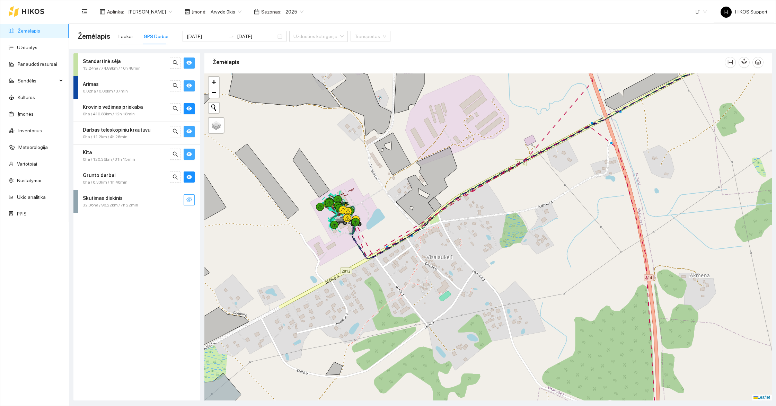
click at [192, 194] on button "button" at bounding box center [189, 199] width 11 height 11
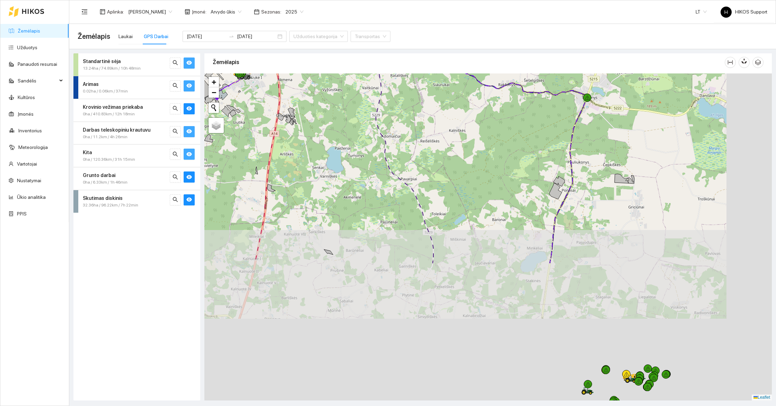
drag, startPoint x: 493, startPoint y: 358, endPoint x: 358, endPoint y: 143, distance: 253.8
click at [358, 143] on div at bounding box center [488, 236] width 568 height 327
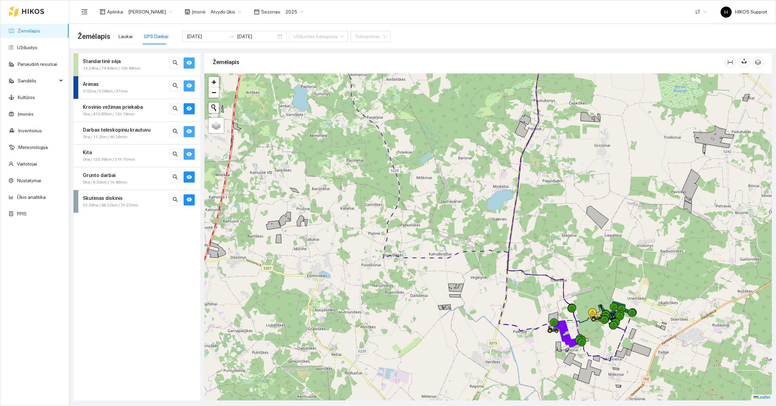
drag, startPoint x: 619, startPoint y: 352, endPoint x: 515, endPoint y: 242, distance: 151.0
click at [516, 243] on div at bounding box center [488, 236] width 568 height 327
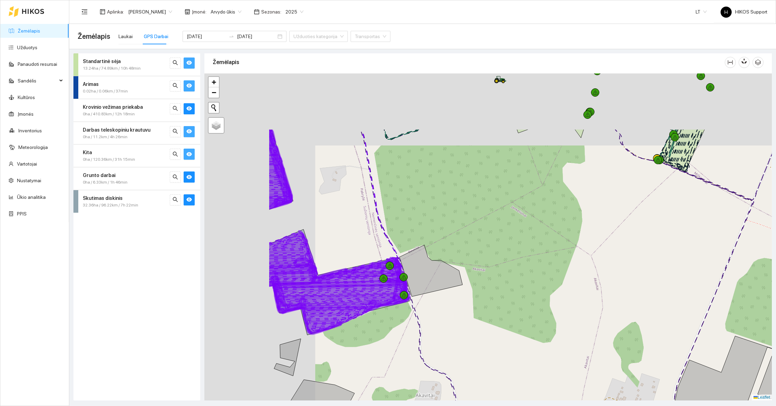
drag, startPoint x: 395, startPoint y: 138, endPoint x: 570, endPoint y: 272, distance: 220.8
click at [570, 272] on div at bounding box center [488, 236] width 568 height 327
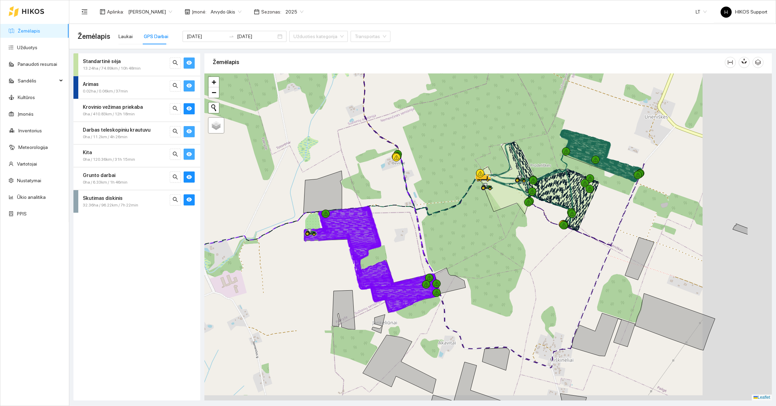
drag, startPoint x: 577, startPoint y: 271, endPoint x: 493, endPoint y: 253, distance: 86.5
click at [493, 253] on div at bounding box center [488, 236] width 568 height 327
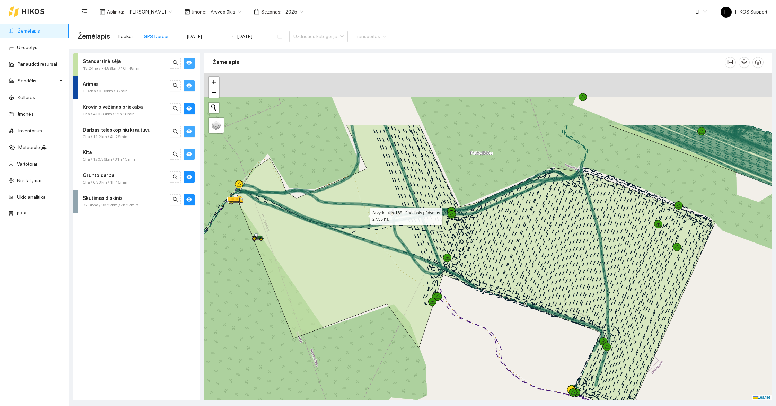
drag, startPoint x: 363, startPoint y: 128, endPoint x: 364, endPoint y: 212, distance: 84.2
click at [364, 212] on icon at bounding box center [476, 270] width 479 height 291
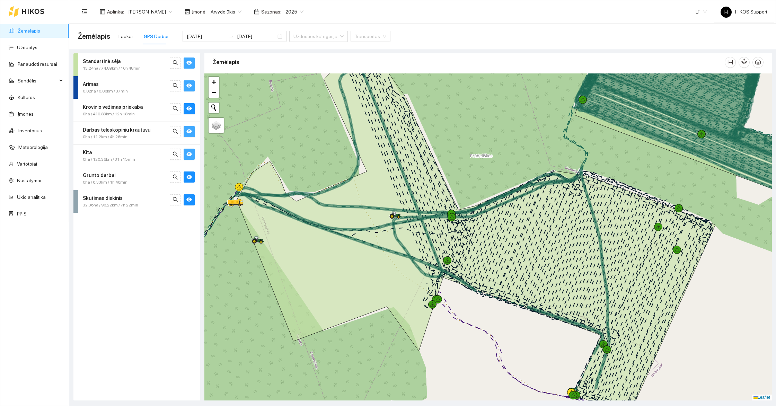
click at [190, 65] on icon "eye" at bounding box center [189, 63] width 6 height 6
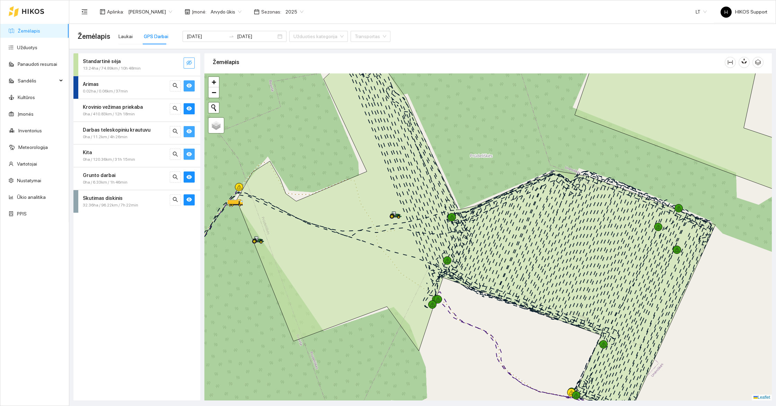
click at [190, 84] on icon "eye" at bounding box center [189, 86] width 6 height 4
click at [190, 113] on button "button" at bounding box center [189, 108] width 11 height 11
click at [190, 137] on div "Darbas teleskopiniu krautuvu 0ha / 11.2km / 4h 26min" at bounding box center [136, 133] width 127 height 23
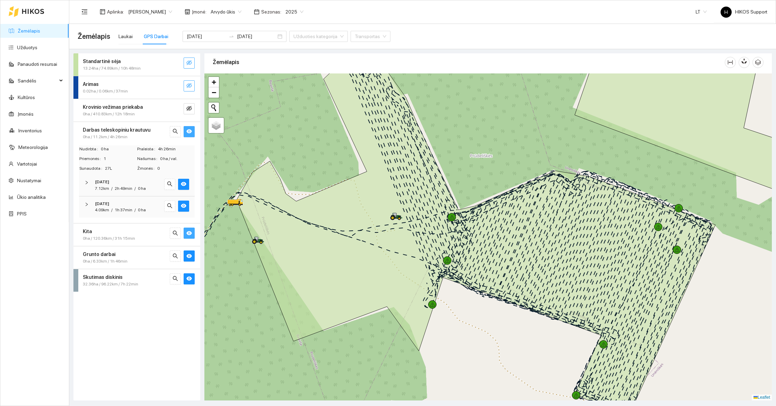
click at [190, 130] on icon "eye" at bounding box center [189, 131] width 6 height 4
click at [140, 129] on strong "Darbas teleskopiniu krautuvu" at bounding box center [117, 130] width 68 height 6
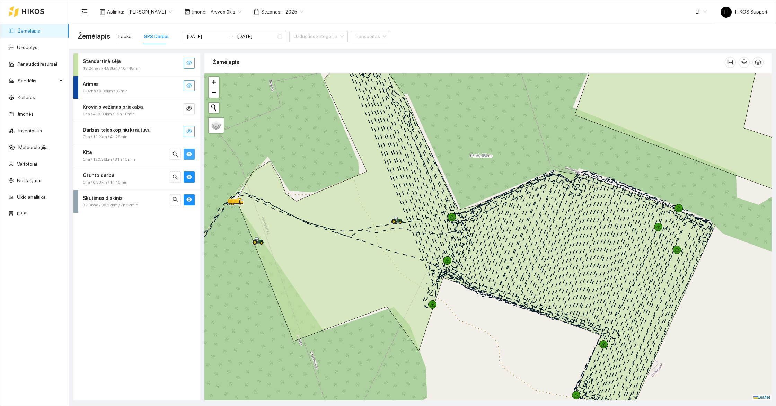
click at [192, 151] on button "button" at bounding box center [189, 154] width 11 height 11
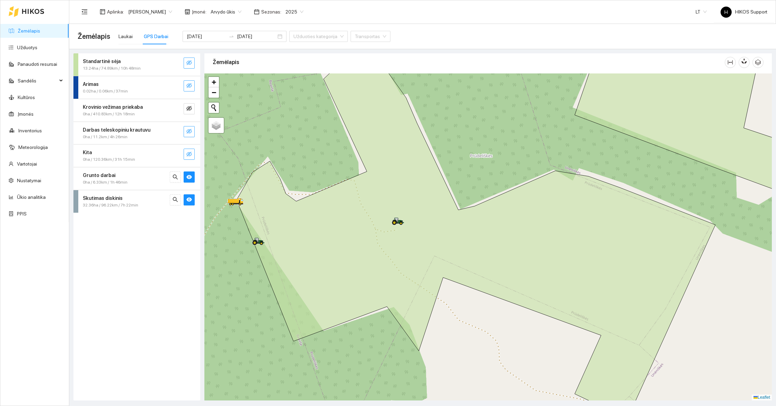
click at [192, 151] on button "button" at bounding box center [189, 154] width 11 height 11
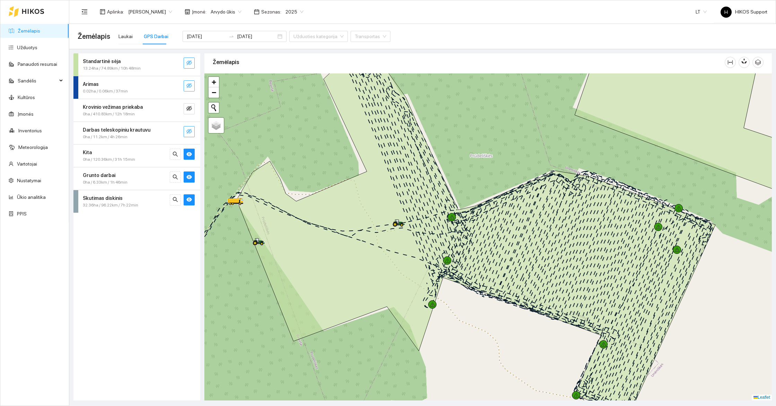
click at [117, 152] on div "Kita" at bounding box center [125, 153] width 85 height 8
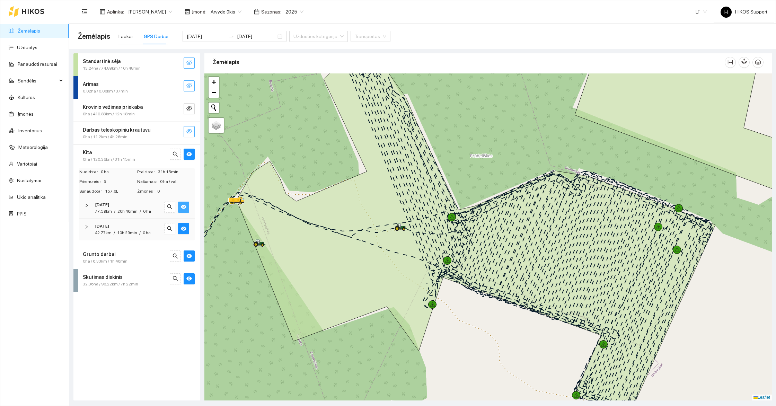
click at [185, 209] on icon "eye" at bounding box center [184, 207] width 6 height 6
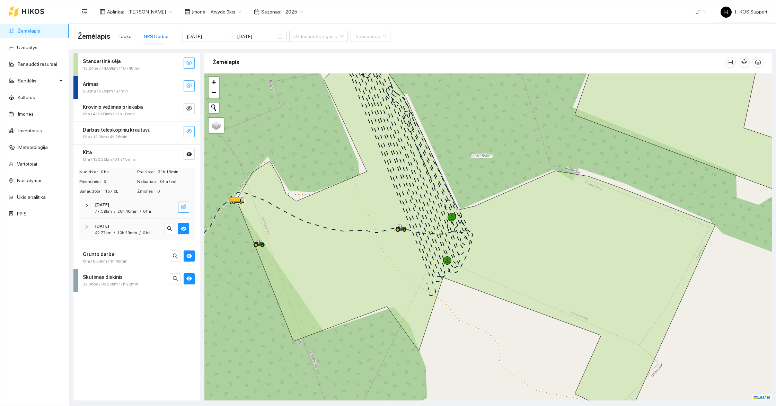
click at [185, 209] on icon "eye-invisible" at bounding box center [184, 207] width 6 height 6
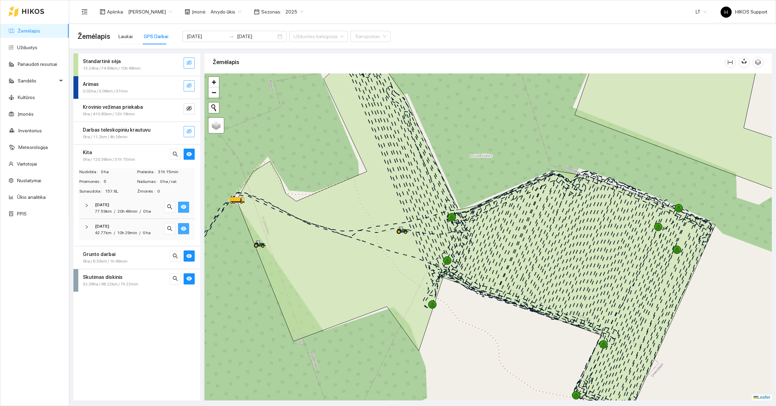
click at [185, 229] on icon "eye" at bounding box center [184, 229] width 6 height 6
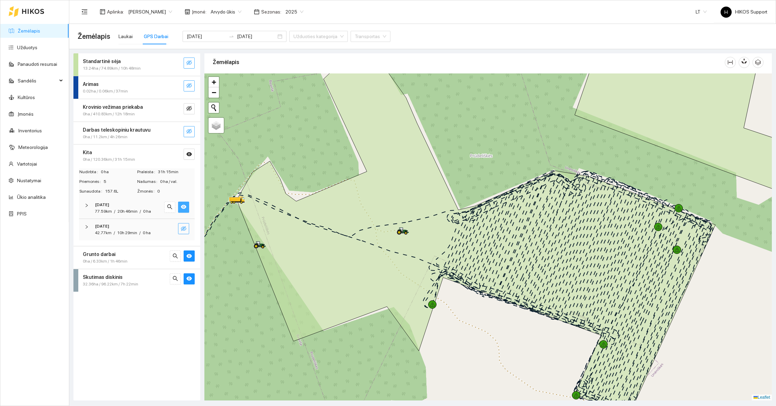
click at [185, 229] on icon "eye-invisible" at bounding box center [184, 229] width 6 height 6
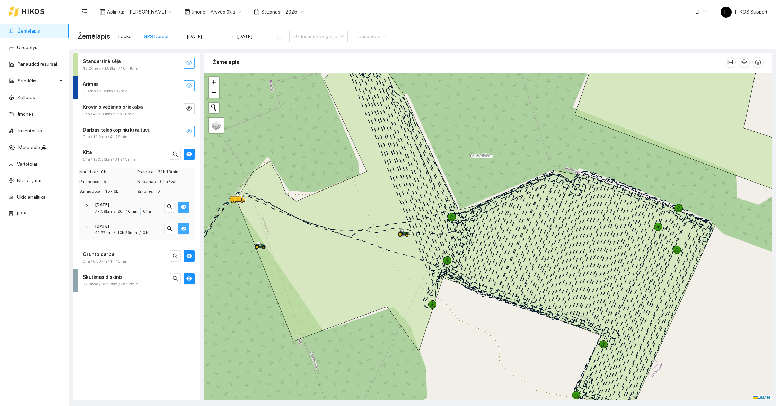
click at [140, 208] on div "/" at bounding box center [140, 211] width 1 height 7
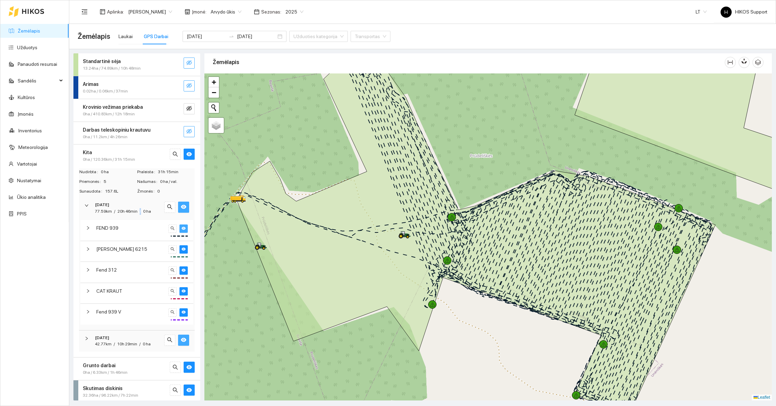
click at [184, 228] on icon "eye" at bounding box center [184, 228] width 4 height 3
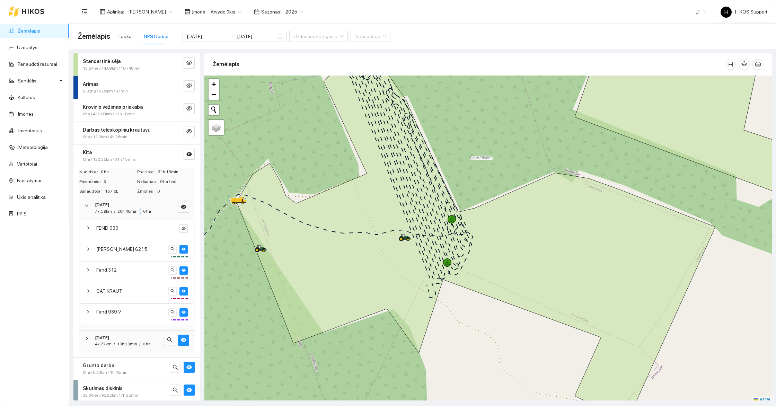
scroll to position [2, 0]
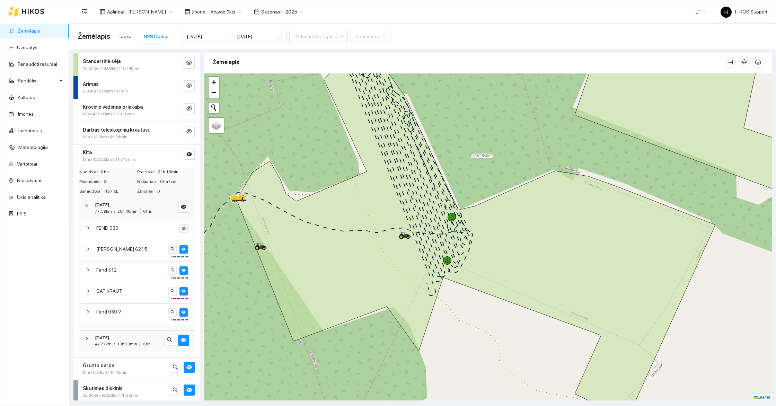
click at [184, 228] on icon "eye-invisible" at bounding box center [184, 228] width 4 height 4
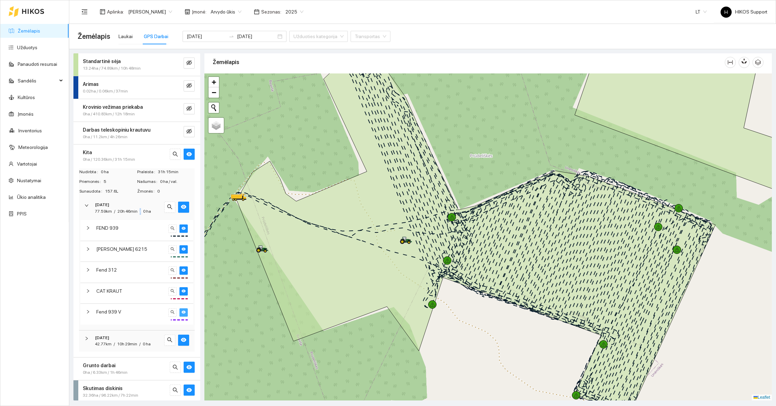
click at [184, 313] on span "eye" at bounding box center [184, 312] width 4 height 5
click at [184, 313] on span "eye-invisible" at bounding box center [184, 312] width 4 height 5
click at [184, 313] on span "eye" at bounding box center [184, 312] width 4 height 5
click at [183, 291] on icon "eye" at bounding box center [184, 291] width 4 height 3
click at [185, 263] on div "Fend 312" at bounding box center [136, 272] width 113 height 20
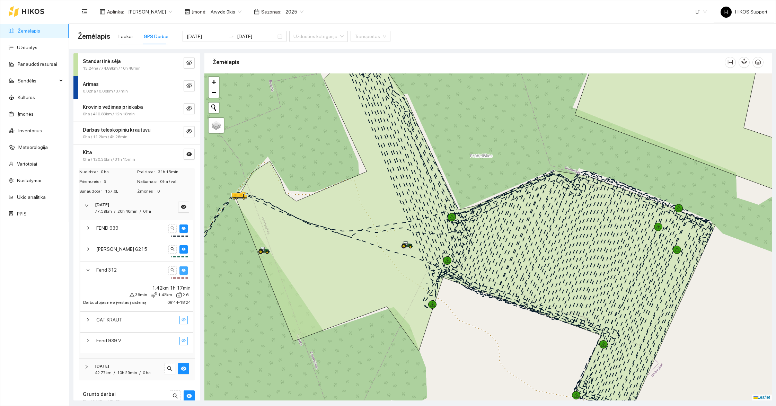
click at [184, 270] on icon "eye" at bounding box center [184, 270] width 4 height 3
click at [184, 250] on icon "eye" at bounding box center [184, 249] width 4 height 4
click at [117, 228] on span "FEND 939" at bounding box center [107, 228] width 22 height 8
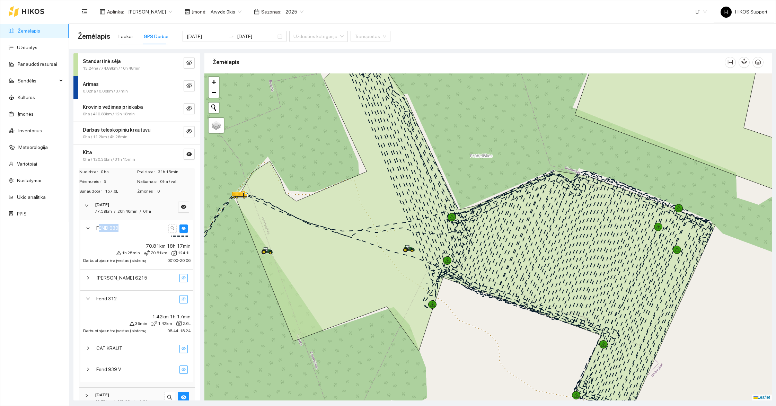
drag, startPoint x: 124, startPoint y: 231, endPoint x: 96, endPoint y: 224, distance: 28.6
click at [96, 224] on div "FEND 939" at bounding box center [131, 228] width 74 height 8
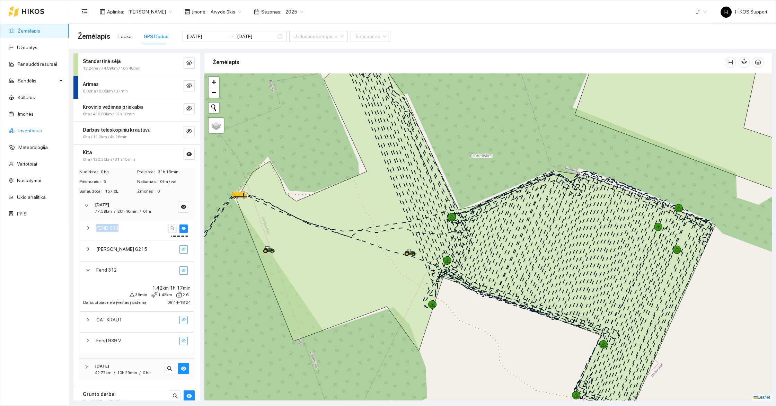
click at [27, 131] on link "Inventorius" at bounding box center [30, 131] width 24 height 6
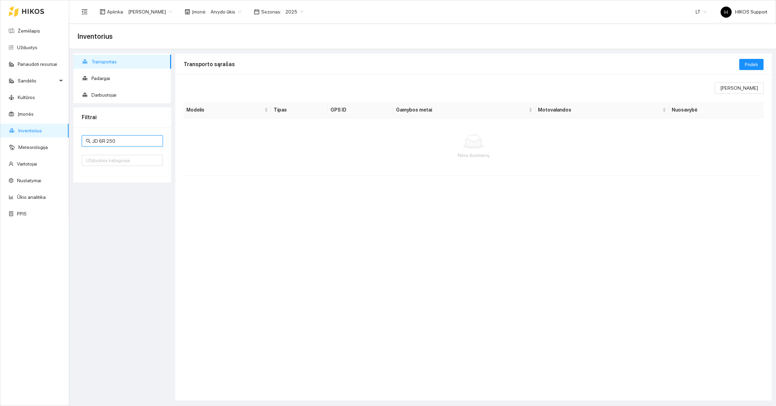
click at [122, 139] on input "JD 6R 250" at bounding box center [125, 141] width 67 height 8
type input "939"
click at [211, 126] on td "FEND 939" at bounding box center [230, 126] width 93 height 16
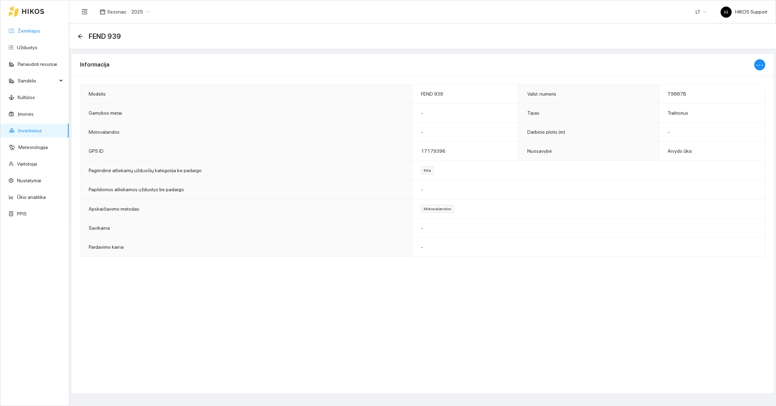
click at [21, 28] on link "Žemėlapis" at bounding box center [29, 31] width 23 height 6
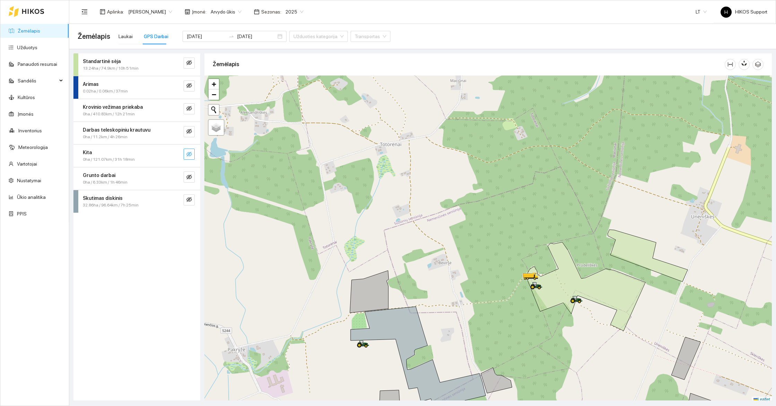
click at [191, 154] on icon "eye-invisible" at bounding box center [189, 154] width 6 height 6
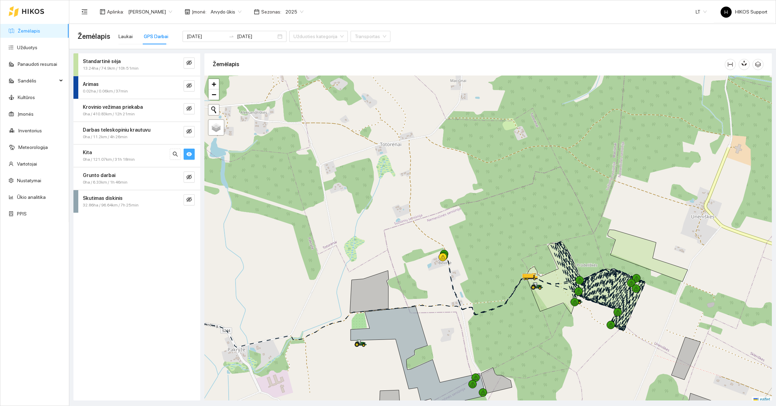
click at [578, 339] on div at bounding box center [488, 239] width 568 height 327
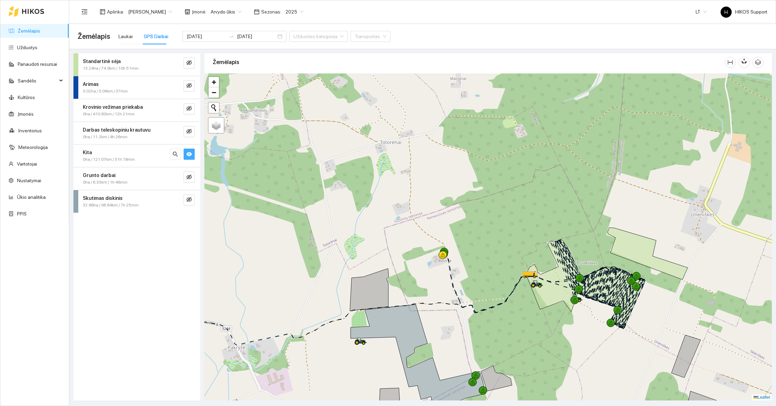
click at [578, 339] on div at bounding box center [488, 236] width 568 height 327
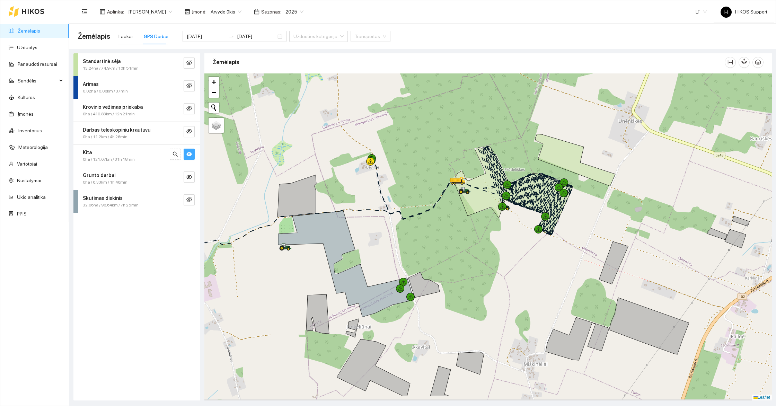
drag, startPoint x: 503, startPoint y: 316, endPoint x: 490, endPoint y: 242, distance: 75.0
click at [490, 242] on div at bounding box center [488, 236] width 568 height 327
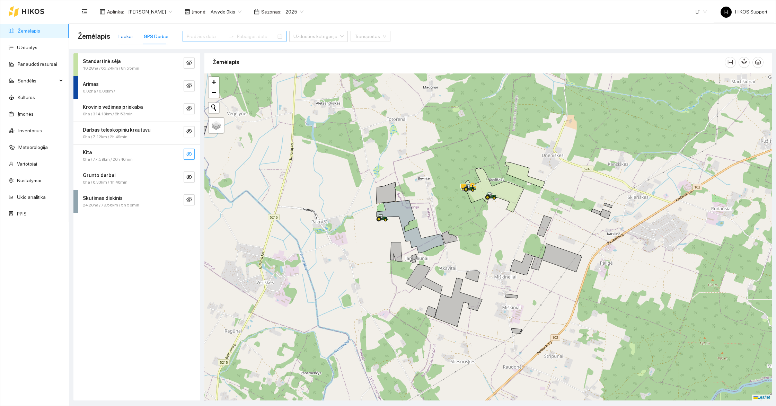
click at [123, 40] on div "Laukai" at bounding box center [126, 37] width 14 height 8
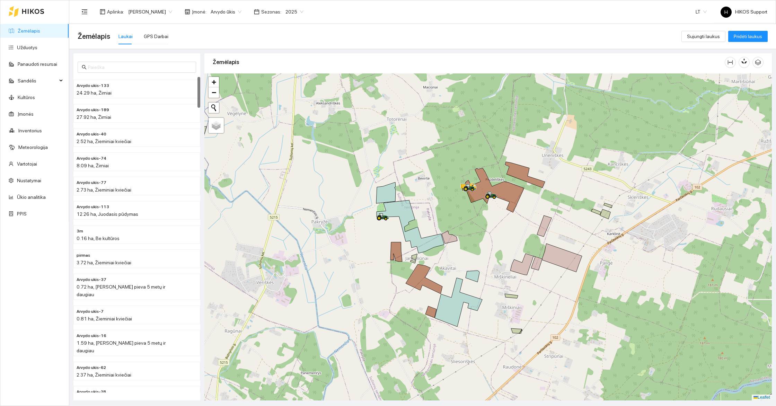
drag, startPoint x: 461, startPoint y: 229, endPoint x: 437, endPoint y: 233, distance: 24.6
click at [437, 233] on div at bounding box center [488, 236] width 568 height 327
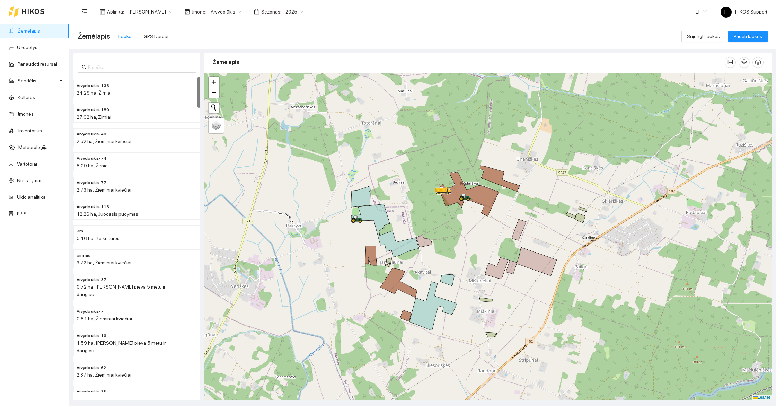
click at [159, 11] on span "[PERSON_NAME]" at bounding box center [150, 12] width 44 height 10
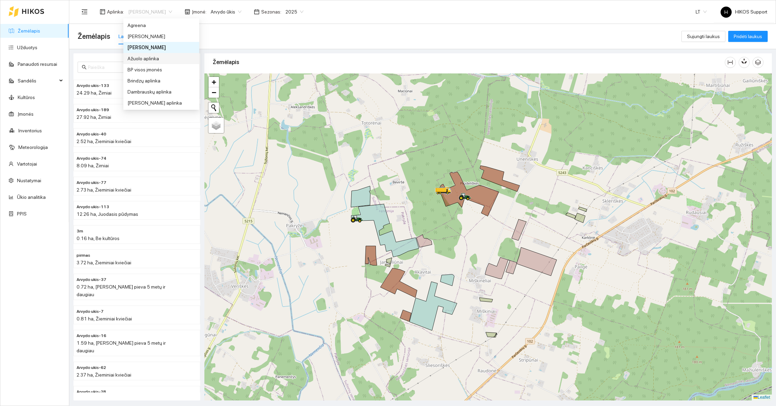
click at [152, 55] on div "Ažuolo aplinka" at bounding box center [162, 59] width 68 height 8
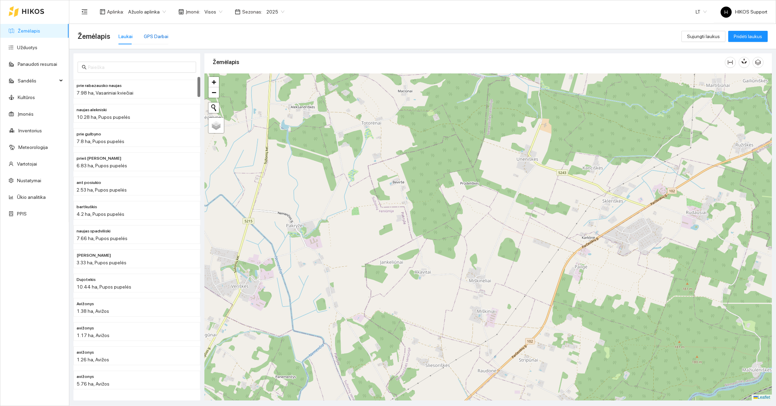
click at [157, 36] on div "GPS Darbai" at bounding box center [156, 37] width 25 height 8
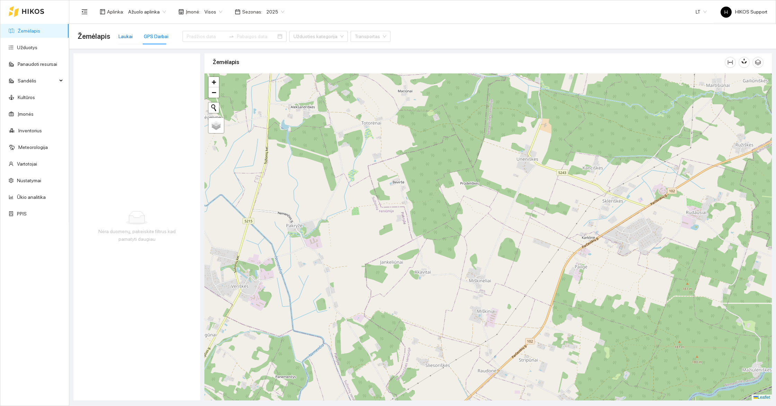
click at [122, 38] on div "Laukai" at bounding box center [126, 37] width 14 height 8
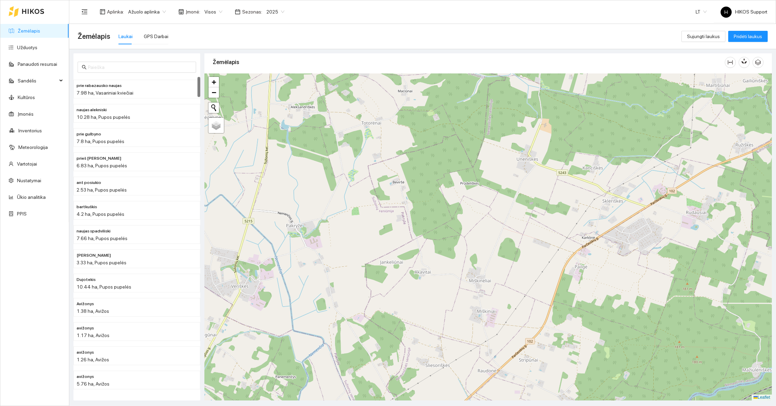
click at [143, 127] on div "prie gulbyno 7.8 ha, Pupos pupelės" at bounding box center [136, 137] width 127 height 24
click at [138, 145] on li "prie gulbyno 7.8 ha, Pupos pupelės" at bounding box center [136, 137] width 127 height 19
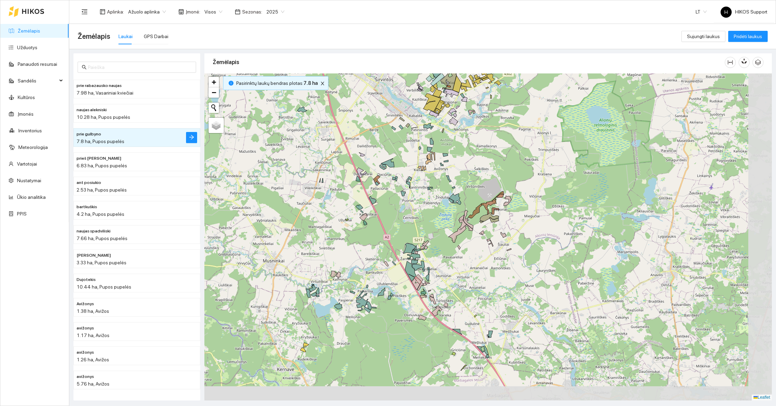
drag, startPoint x: 500, startPoint y: 336, endPoint x: 437, endPoint y: 255, distance: 102.7
click at [438, 255] on div "+ − Nieko nerasta. Bandykite dar kartą. Žemėlapis Palydovas Leaflet" at bounding box center [488, 236] width 568 height 327
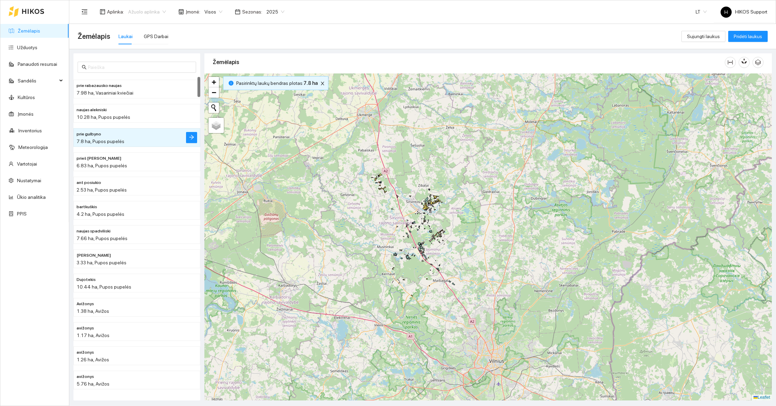
click at [153, 14] on span "Ažuolo aplinka" at bounding box center [147, 12] width 38 height 10
click at [151, 70] on div "BP visos įmonės" at bounding box center [162, 70] width 68 height 8
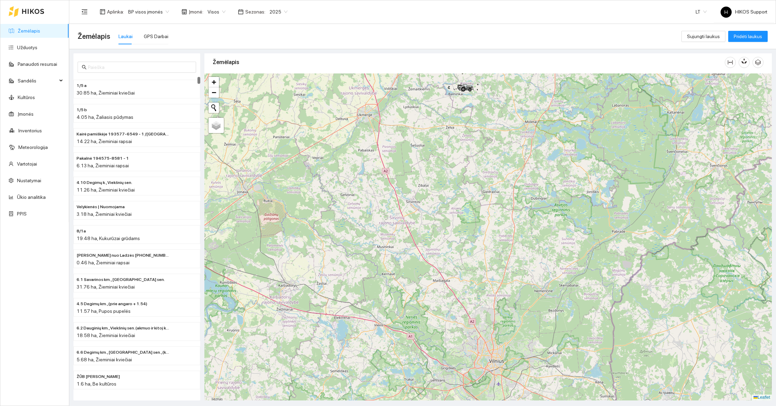
click at [447, 144] on div at bounding box center [488, 236] width 568 height 327
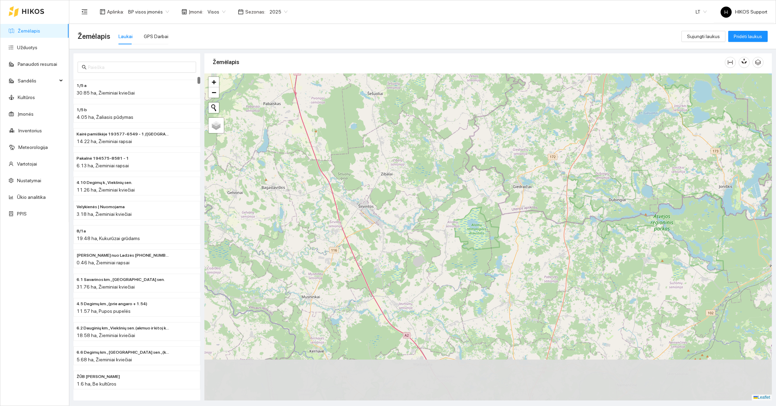
drag, startPoint x: 472, startPoint y: 262, endPoint x: 392, endPoint y: 131, distance: 154.0
click at [392, 131] on div at bounding box center [488, 236] width 568 height 327
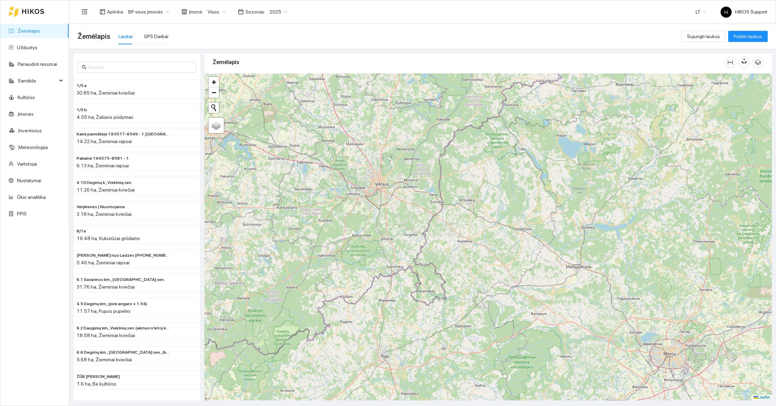
drag, startPoint x: 501, startPoint y: 279, endPoint x: 306, endPoint y: 144, distance: 237.7
click at [306, 144] on div at bounding box center [488, 236] width 568 height 327
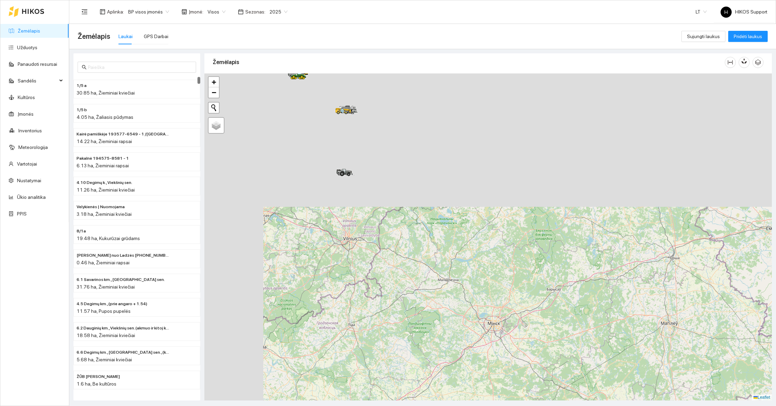
drag, startPoint x: 282, startPoint y: 101, endPoint x: 412, endPoint y: 275, distance: 217.0
click at [412, 275] on div at bounding box center [488, 236] width 568 height 327
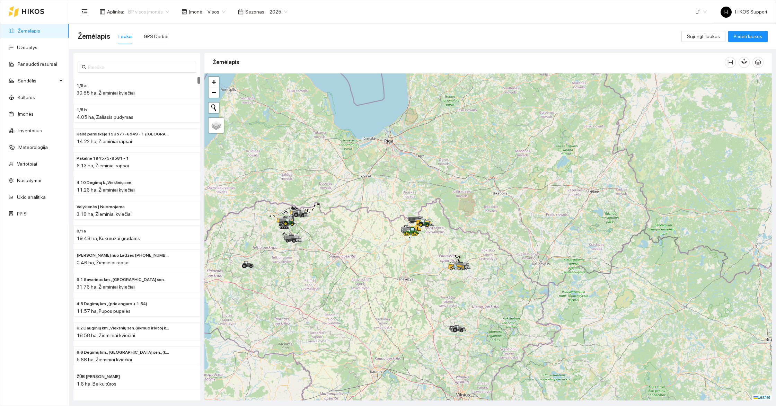
click at [152, 10] on span "BP visos įmonės" at bounding box center [148, 12] width 41 height 10
click at [154, 48] on div "[PERSON_NAME]" at bounding box center [162, 48] width 68 height 8
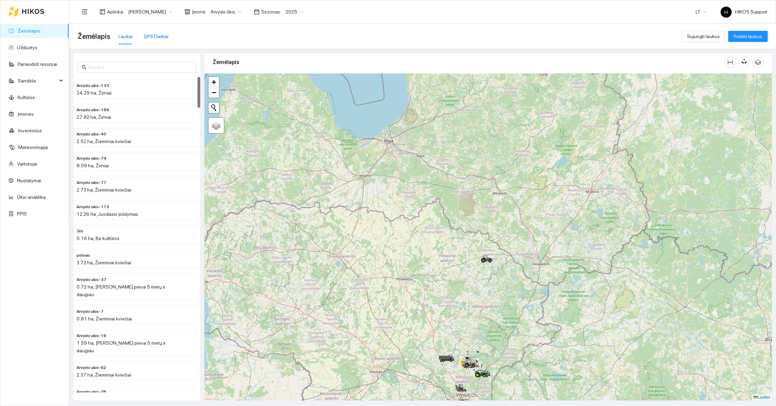
click at [158, 35] on div "GPS Darbai" at bounding box center [156, 37] width 25 height 8
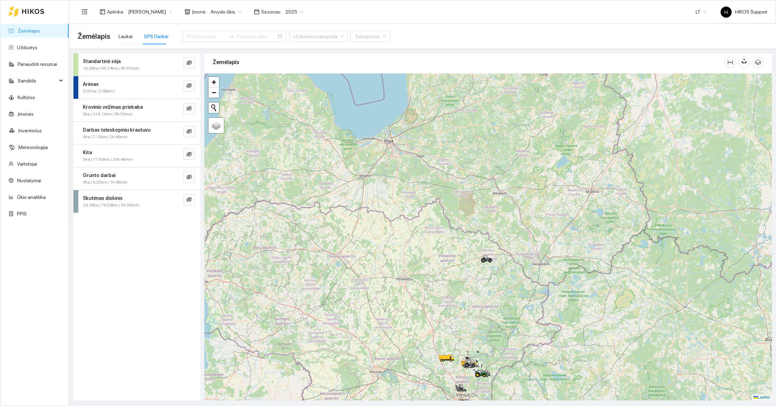
click at [512, 372] on div at bounding box center [488, 236] width 568 height 327
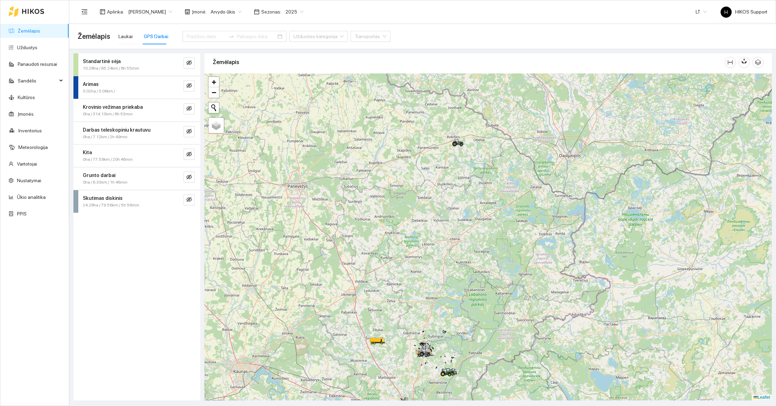
click at [512, 371] on div at bounding box center [488, 236] width 568 height 327
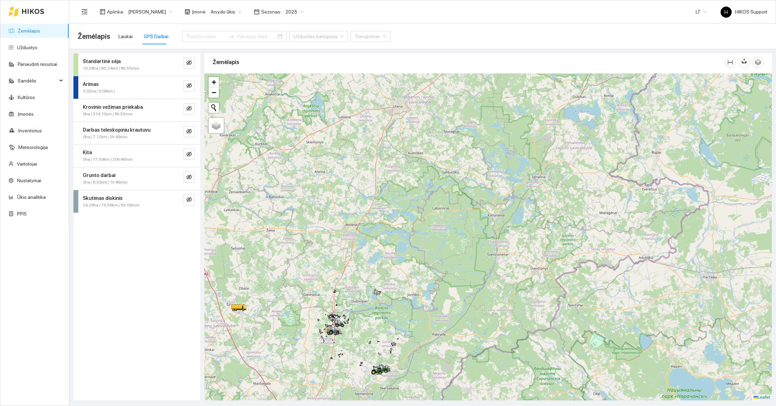
click at [447, 346] on div at bounding box center [488, 236] width 568 height 327
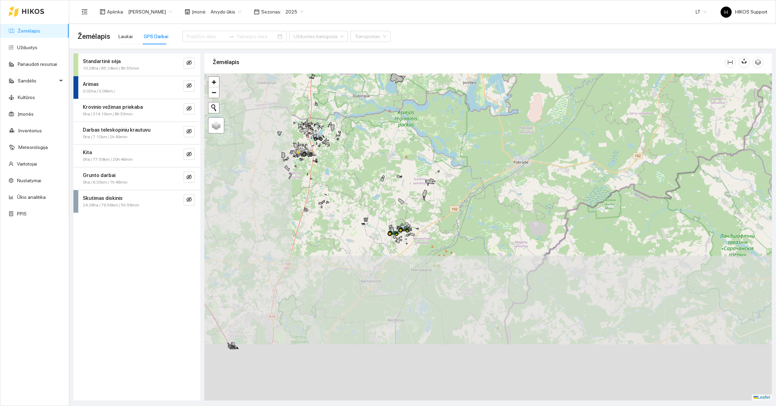
drag, startPoint x: 385, startPoint y: 366, endPoint x: 504, endPoint y: 173, distance: 226.9
click at [504, 173] on div at bounding box center [488, 236] width 568 height 327
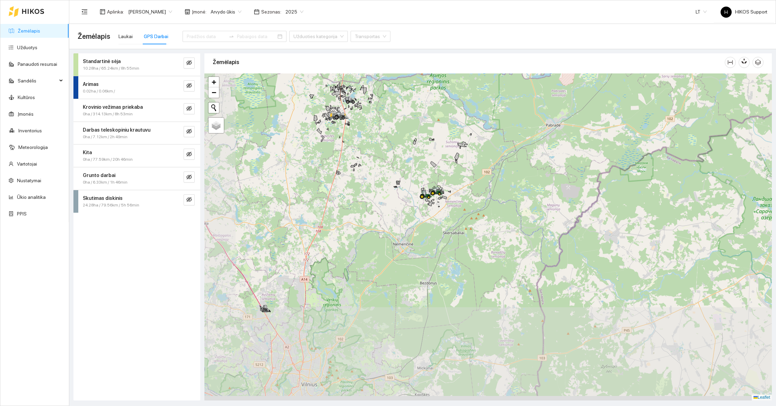
click at [502, 174] on div at bounding box center [488, 236] width 568 height 327
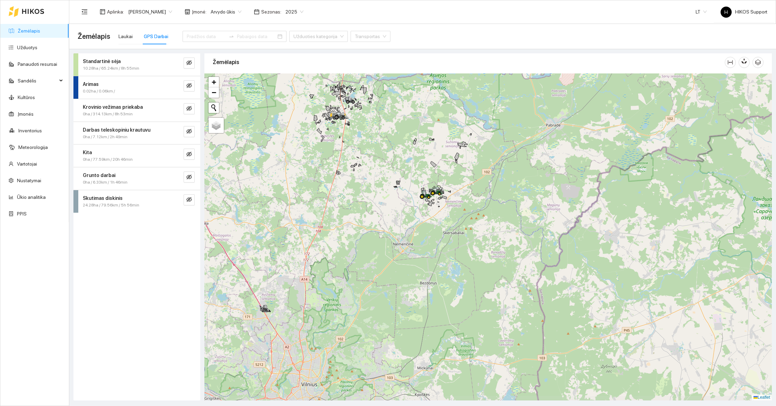
click at [502, 174] on div at bounding box center [488, 236] width 568 height 327
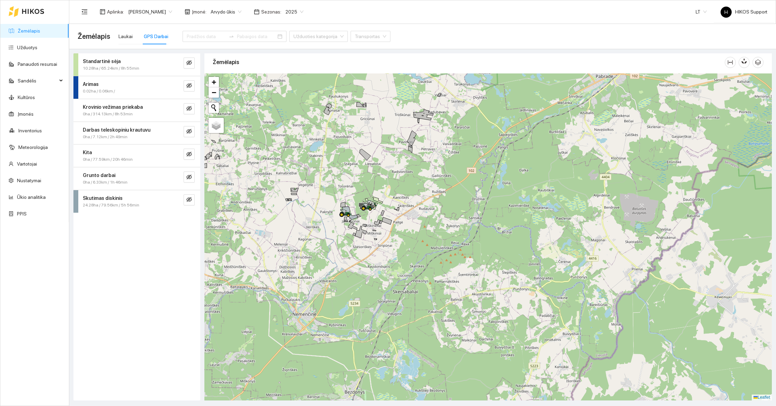
click at [396, 192] on div at bounding box center [488, 236] width 568 height 327
click at [396, 191] on div at bounding box center [488, 236] width 568 height 327
click at [391, 192] on div at bounding box center [488, 236] width 568 height 327
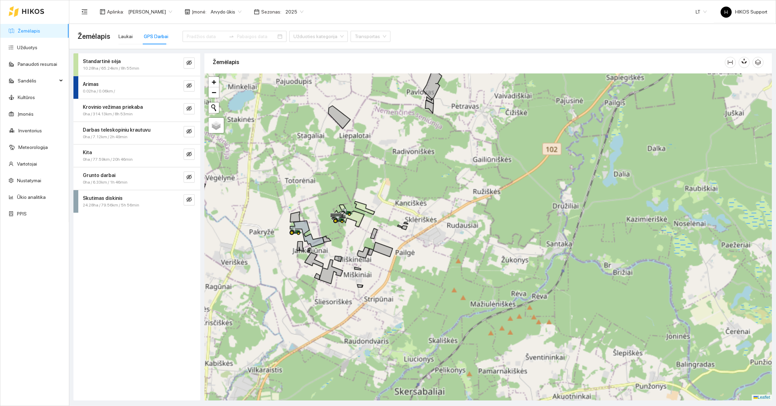
click at [391, 192] on div at bounding box center [488, 236] width 568 height 327
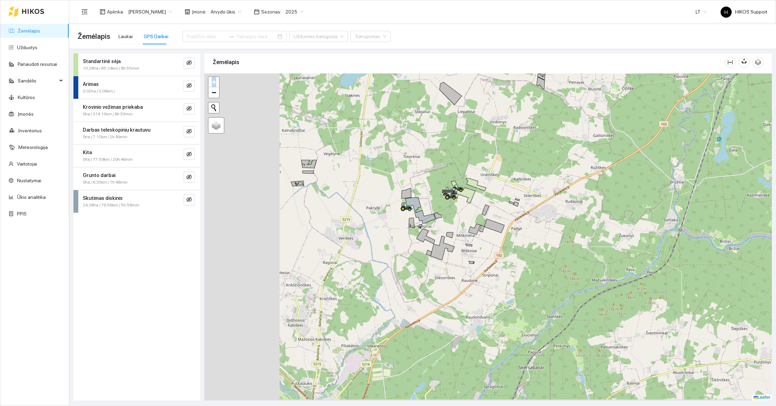
drag, startPoint x: 369, startPoint y: 191, endPoint x: 495, endPoint y: 167, distance: 128.1
click at [495, 167] on div at bounding box center [488, 236] width 568 height 327
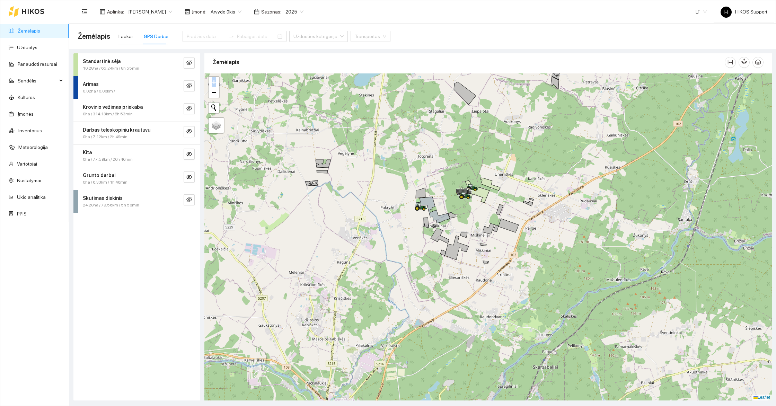
click at [459, 149] on div at bounding box center [488, 236] width 568 height 327
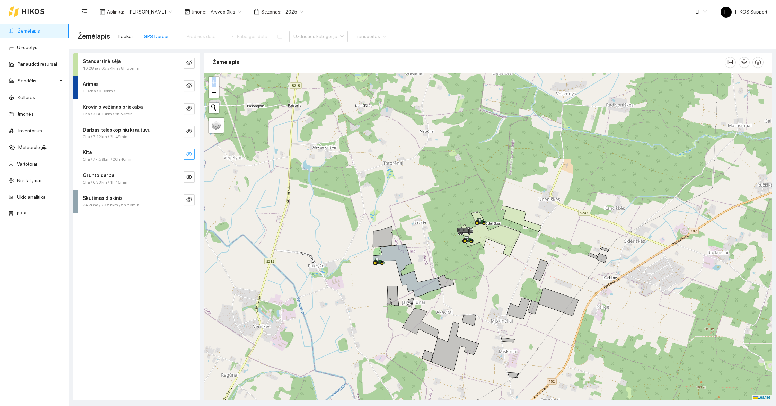
click at [191, 153] on icon "eye-invisible" at bounding box center [189, 154] width 6 height 6
click at [497, 277] on div at bounding box center [488, 236] width 568 height 327
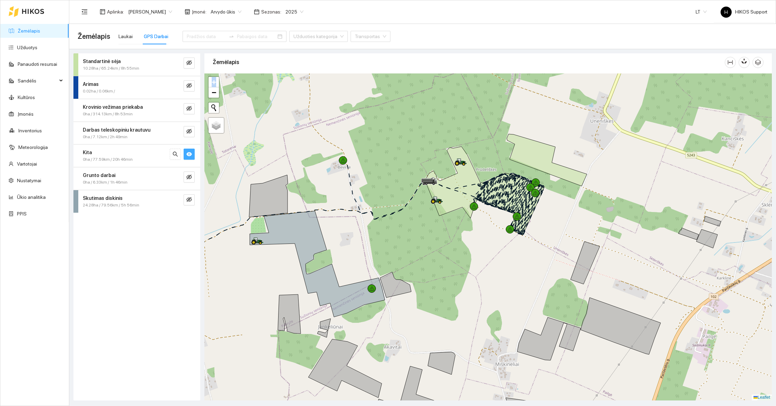
click at [467, 230] on div at bounding box center [488, 236] width 568 height 327
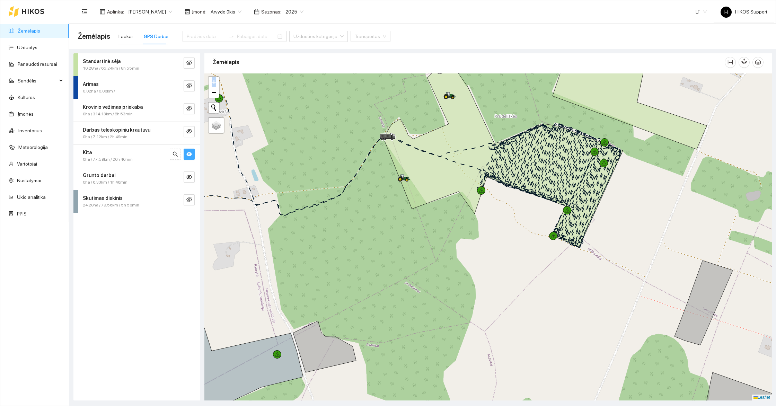
drag, startPoint x: 481, startPoint y: 106, endPoint x: 481, endPoint y: 176, distance: 70.4
click at [481, 176] on div at bounding box center [488, 236] width 568 height 327
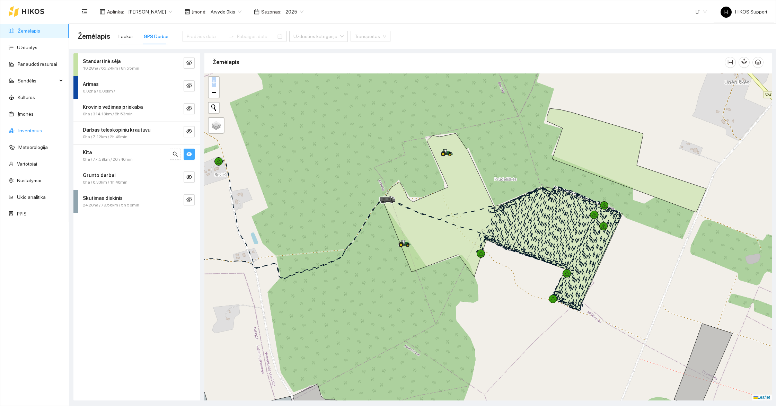
click at [27, 129] on link "Inventorius" at bounding box center [30, 131] width 24 height 6
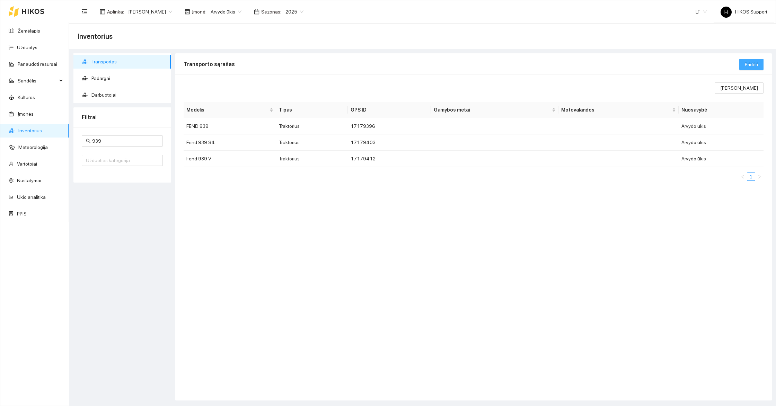
click at [753, 63] on span "Pridėti" at bounding box center [751, 65] width 13 height 8
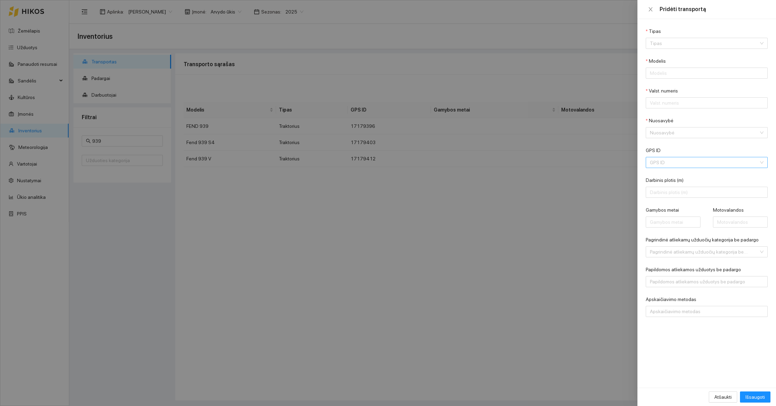
click at [688, 166] on input "GPS ID" at bounding box center [704, 162] width 109 height 10
click at [555, 61] on div at bounding box center [388, 203] width 776 height 406
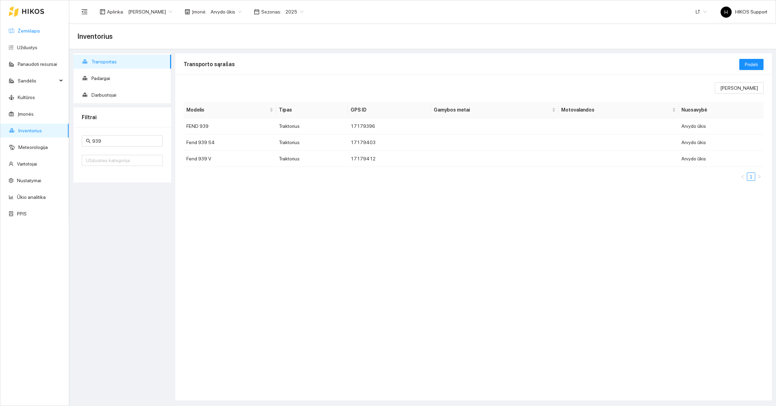
click at [37, 31] on link "Žemėlapis" at bounding box center [29, 31] width 23 height 6
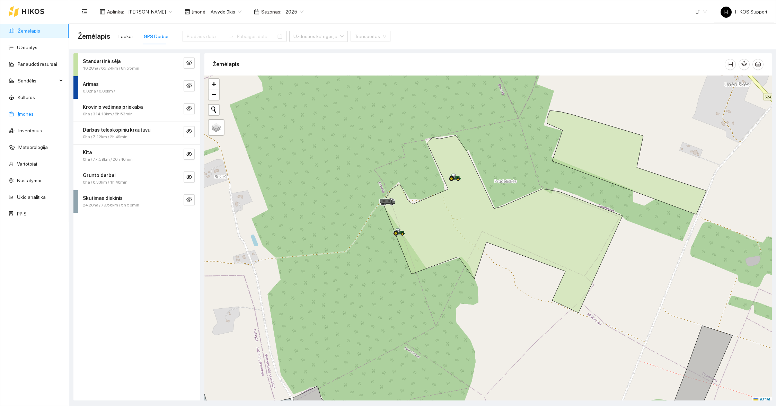
click at [23, 117] on link "Įmonės" at bounding box center [26, 114] width 16 height 6
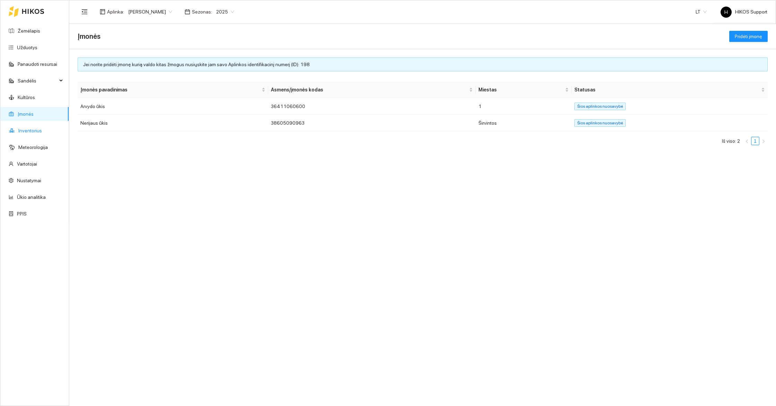
click at [31, 129] on link "Inventorius" at bounding box center [30, 131] width 24 height 6
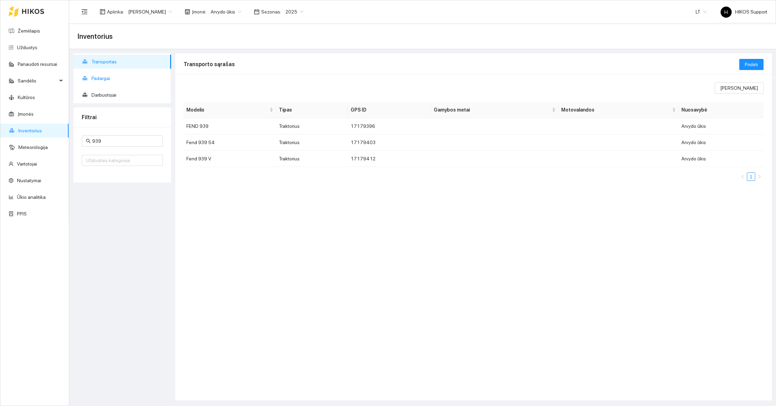
click at [108, 74] on span "Padargai" at bounding box center [128, 78] width 74 height 14
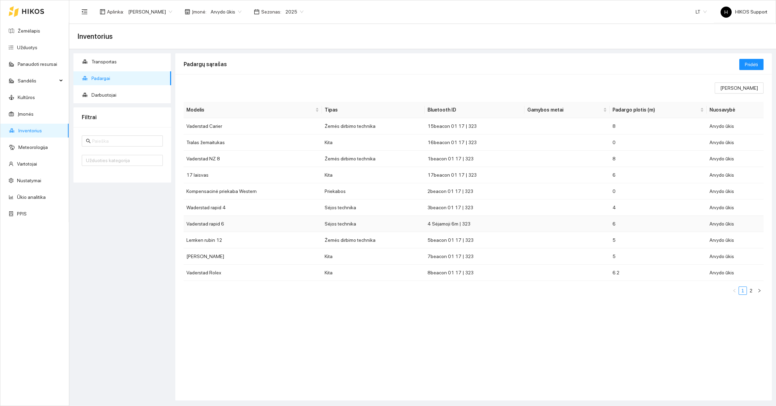
click at [223, 223] on td "Vaderstad rapid 6" at bounding box center [253, 224] width 138 height 16
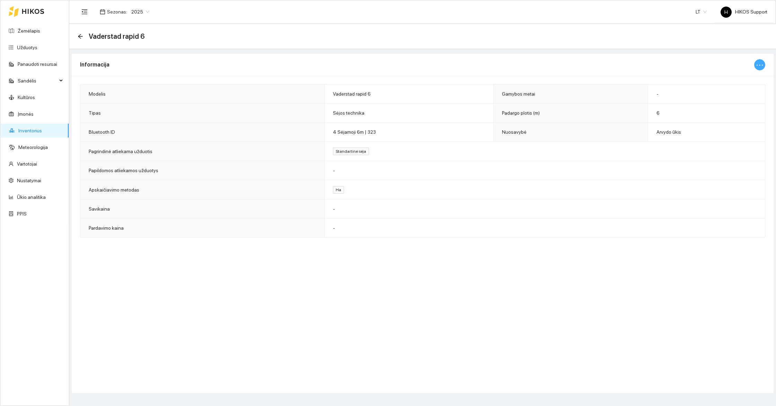
click at [759, 62] on icon "ellipsis" at bounding box center [760, 65] width 8 height 8
click at [609, 251] on div "Informacija Modelis Vaderstad rapid 6 Gamybos metai - Tipas Sėjos technika Pada…" at bounding box center [422, 223] width 703 height 340
click at [82, 38] on icon "arrow-left" at bounding box center [81, 37] width 6 height 6
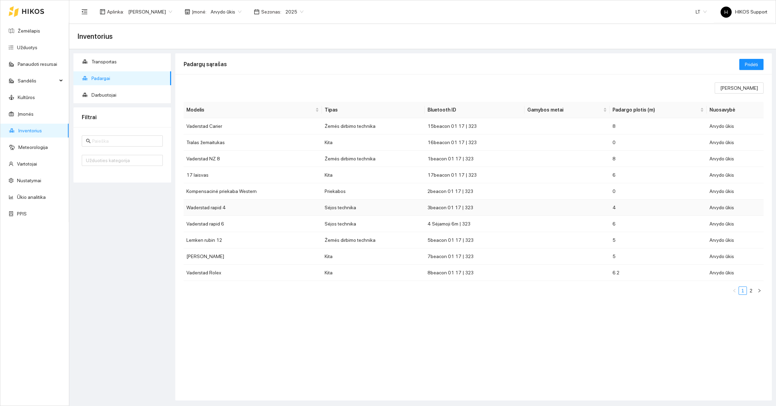
click at [341, 205] on td "Sėjos technika" at bounding box center [373, 208] width 103 height 16
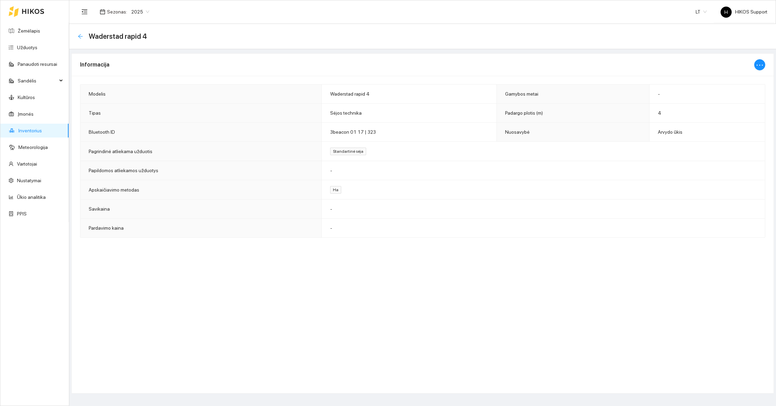
click at [79, 37] on icon "arrow-left" at bounding box center [80, 36] width 5 height 5
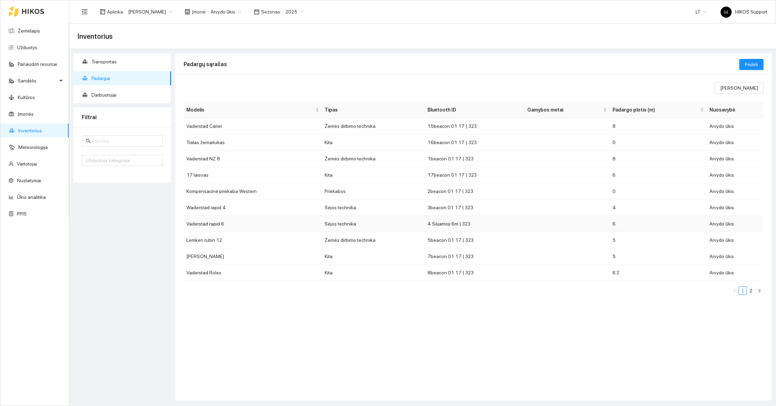
click at [397, 224] on td "Sėjos technika" at bounding box center [373, 224] width 103 height 16
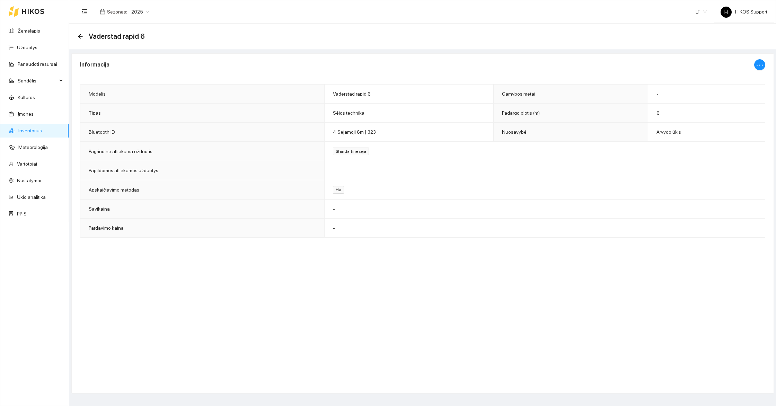
click at [364, 129] on span "4 Sėjamoji 6m | 323" at bounding box center [354, 132] width 43 height 6
click at [762, 64] on icon "ellipsis" at bounding box center [760, 65] width 8 height 8
click at [746, 77] on span "Keisti informaciją" at bounding box center [745, 79] width 36 height 8
type input "Vaderstad rapid 6"
type input "6"
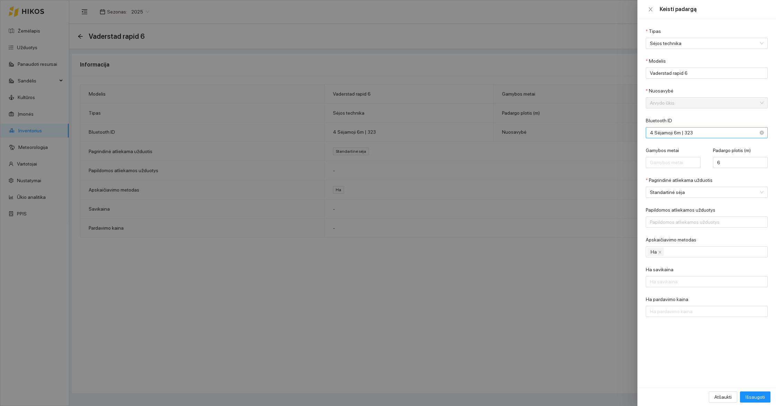
click at [700, 132] on span "4 Sėjamoji 6m | 323" at bounding box center [702, 133] width 104 height 10
click at [581, 267] on div at bounding box center [388, 203] width 776 height 406
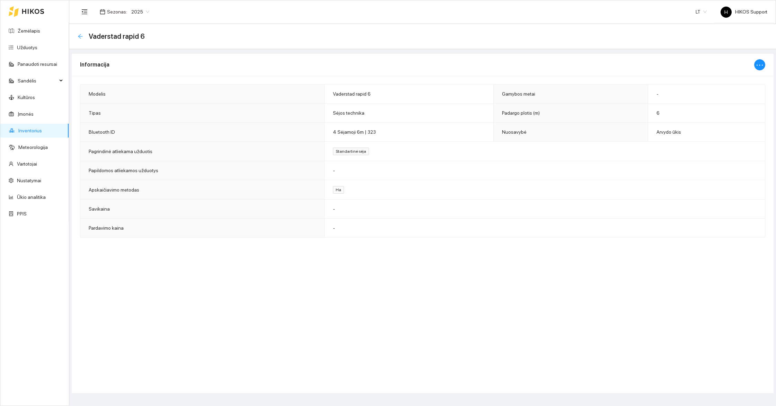
click at [81, 34] on icon "arrow-left" at bounding box center [81, 37] width 6 height 6
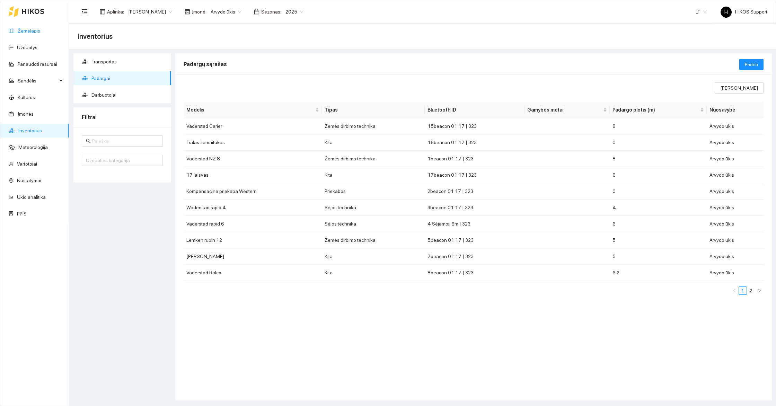
click at [18, 29] on link "Žemėlapis" at bounding box center [29, 31] width 23 height 6
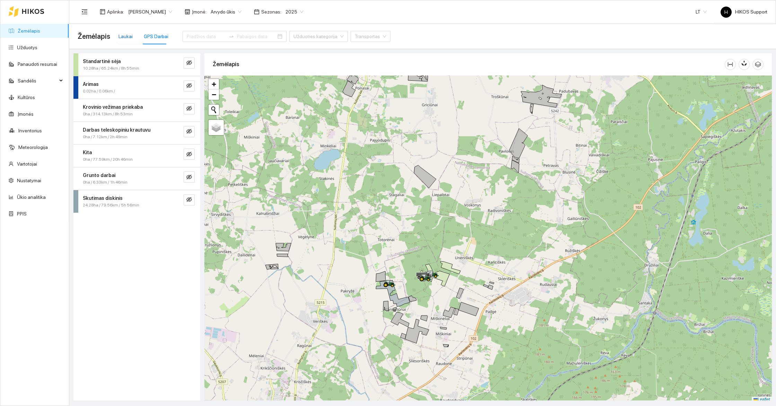
click at [125, 38] on div "Laukai" at bounding box center [126, 37] width 14 height 8
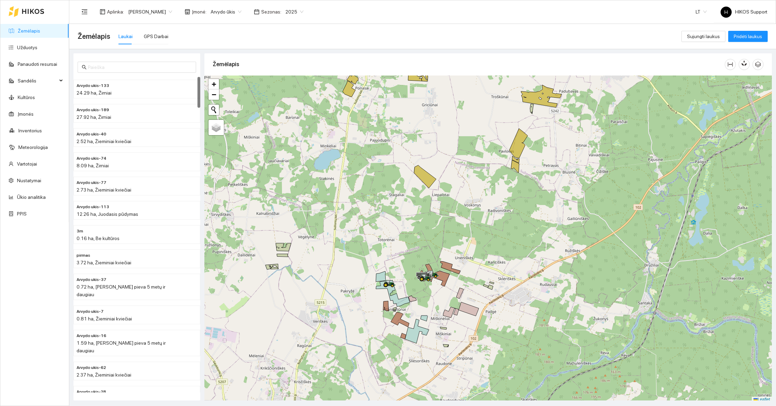
click at [152, 9] on span "[PERSON_NAME]" at bounding box center [150, 12] width 44 height 10
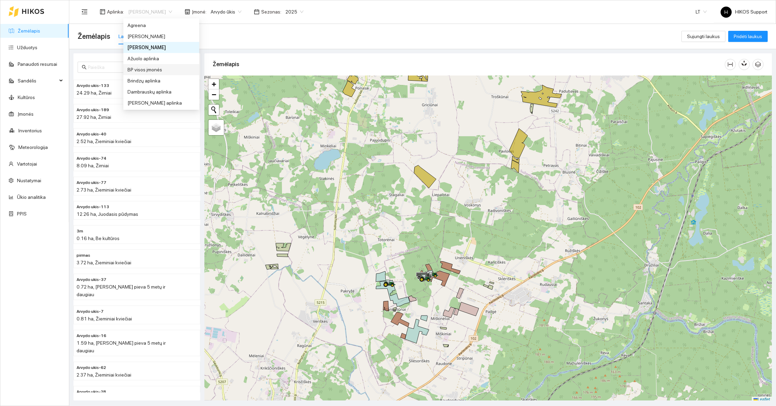
click at [159, 71] on div "BP visos įmonės" at bounding box center [162, 70] width 68 height 8
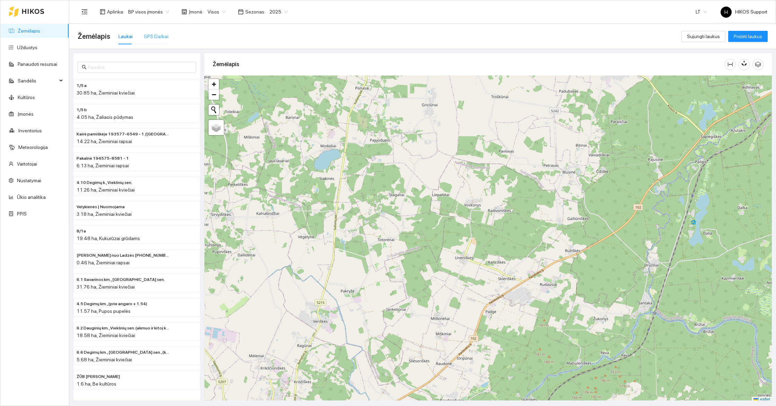
click at [160, 31] on div "GPS Darbai" at bounding box center [156, 36] width 25 height 16
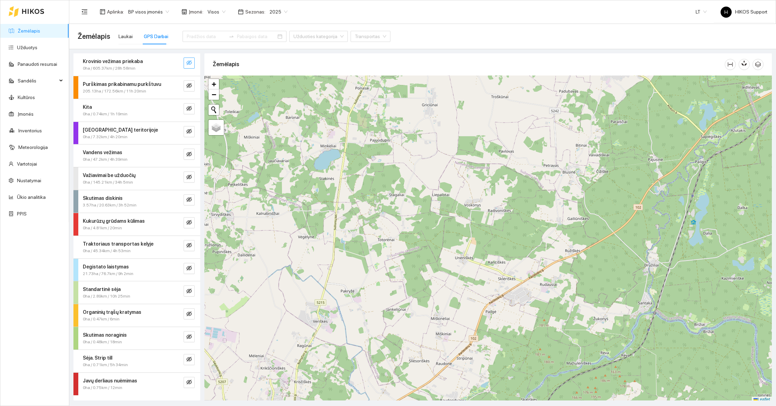
click at [189, 62] on icon "eye-invisible" at bounding box center [189, 62] width 6 height 5
click at [190, 87] on icon "eye-invisible" at bounding box center [189, 86] width 6 height 6
click at [189, 106] on icon "eye-invisible" at bounding box center [189, 108] width 6 height 5
click at [186, 134] on button "button" at bounding box center [189, 131] width 11 height 11
click at [192, 147] on div "Vandens vežimas 0ha / 47.2km / 4h 39min" at bounding box center [136, 156] width 127 height 23
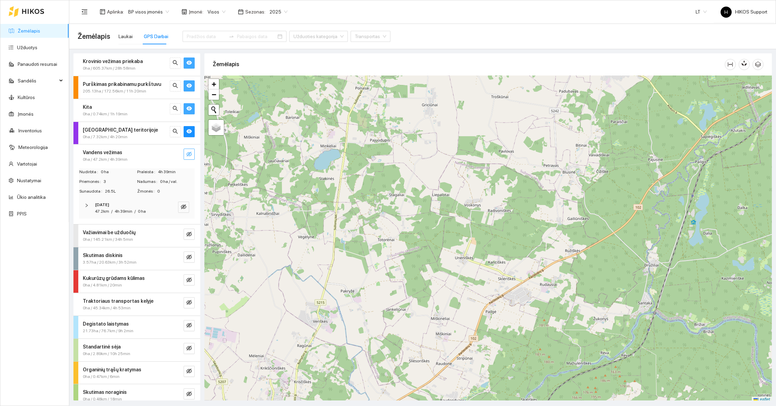
click at [190, 157] on span "eye-invisible" at bounding box center [189, 154] width 6 height 7
click at [149, 155] on div "Vandens vežimas" at bounding box center [125, 153] width 85 height 8
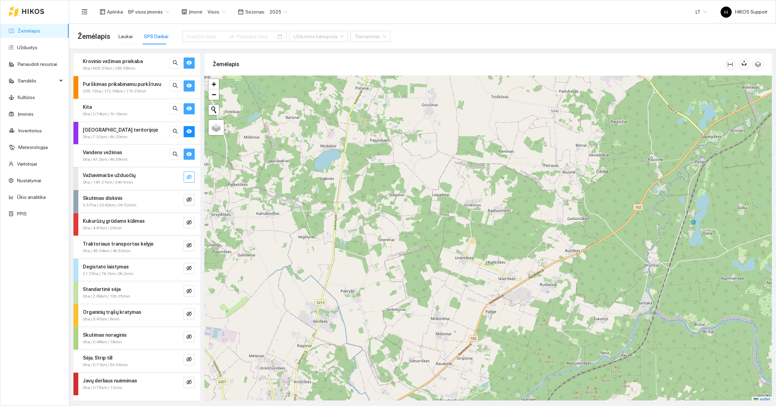
click at [187, 174] on icon "eye-invisible" at bounding box center [189, 177] width 6 height 6
click at [188, 207] on div "Skutimas diskinis 3.57ha / 20.63km / 3h 52min" at bounding box center [136, 201] width 127 height 23
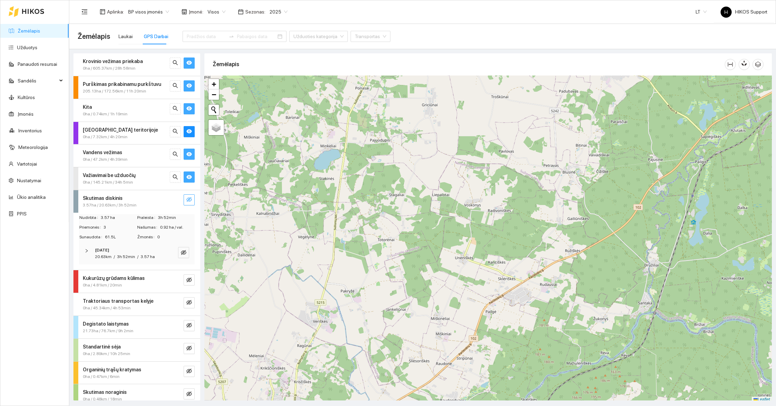
click at [189, 202] on span "eye-invisible" at bounding box center [189, 200] width 6 height 7
click at [152, 202] on div "3.57ha / 20.63km / 3h 52min" at bounding box center [125, 205] width 85 height 7
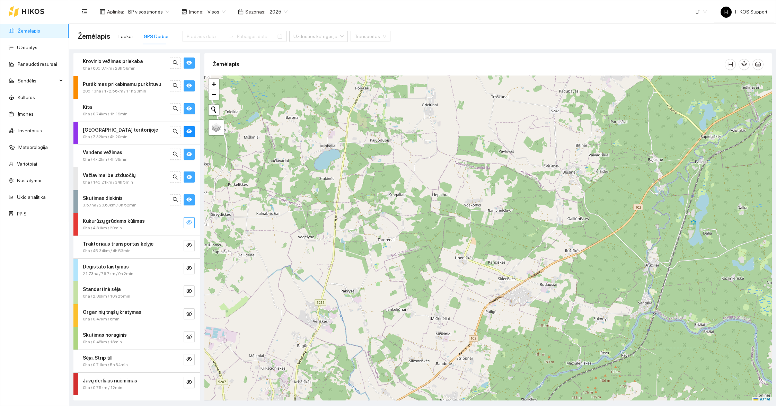
click at [189, 221] on icon "eye-invisible" at bounding box center [189, 222] width 6 height 5
click at [189, 243] on icon "eye-invisible" at bounding box center [189, 245] width 6 height 5
click at [190, 270] on span "eye-invisible" at bounding box center [189, 268] width 6 height 7
click at [190, 293] on span "eye-invisible" at bounding box center [189, 291] width 6 height 7
click at [189, 312] on icon "eye-invisible" at bounding box center [189, 314] width 6 height 5
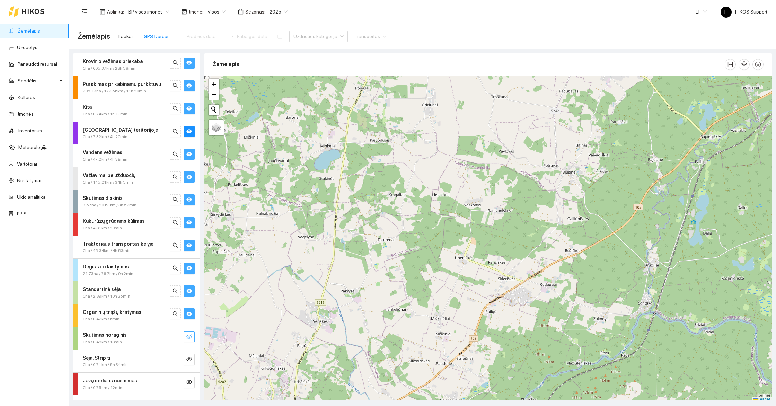
click at [189, 334] on icon "eye-invisible" at bounding box center [189, 336] width 6 height 5
click at [189, 358] on icon "eye-invisible" at bounding box center [189, 359] width 6 height 5
click at [190, 382] on icon "eye-invisible" at bounding box center [189, 382] width 6 height 5
click at [175, 65] on icon "search" at bounding box center [176, 63] width 6 height 6
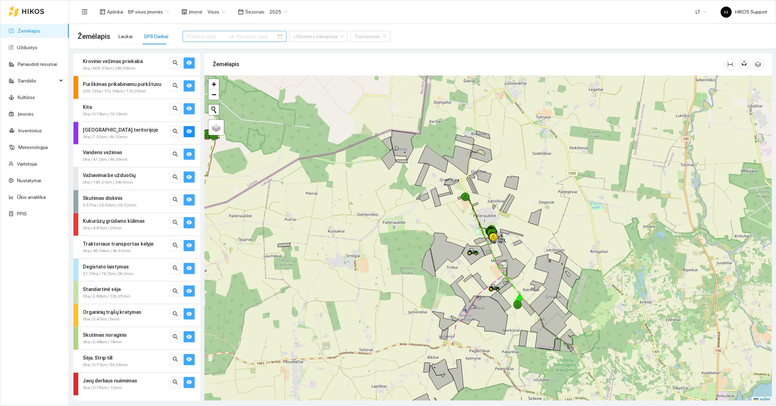
click at [190, 40] on input at bounding box center [206, 37] width 39 height 8
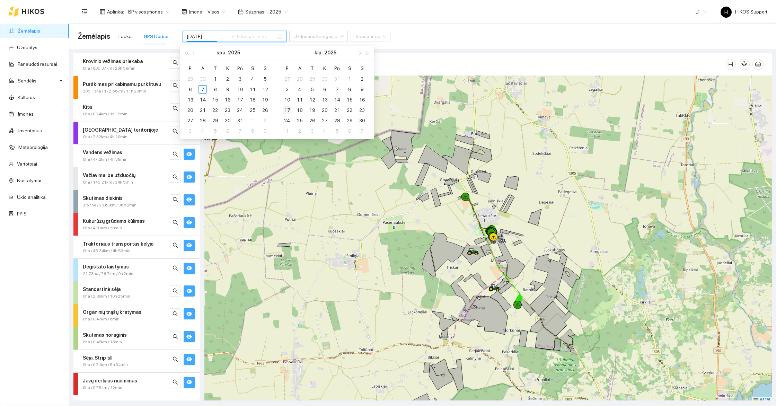
type input "2025-10-12"
type input "2025-09-30"
click at [203, 79] on div "30" at bounding box center [203, 79] width 8 height 8
click at [203, 87] on table "P A T K Pn Š S 1 2 3 4 5 6 7 8 9 10 11 12 13 14 15 16 17 18 19 20 21 22 23 24 2…" at bounding box center [227, 99] width 87 height 73
click at [205, 130] on div "7" at bounding box center [203, 131] width 8 height 8
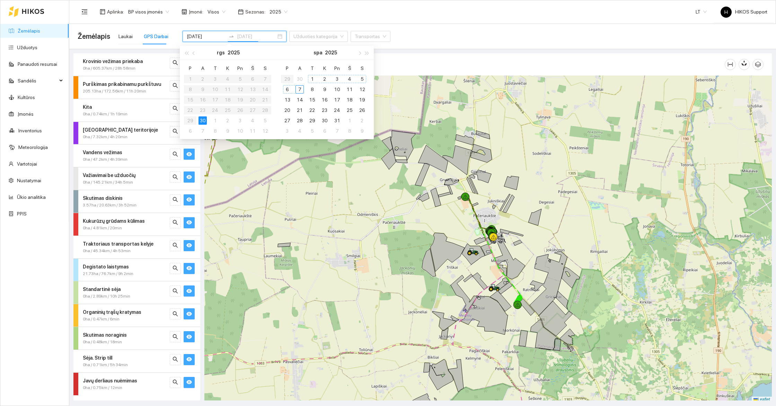
click at [299, 88] on div "7" at bounding box center [300, 89] width 8 height 8
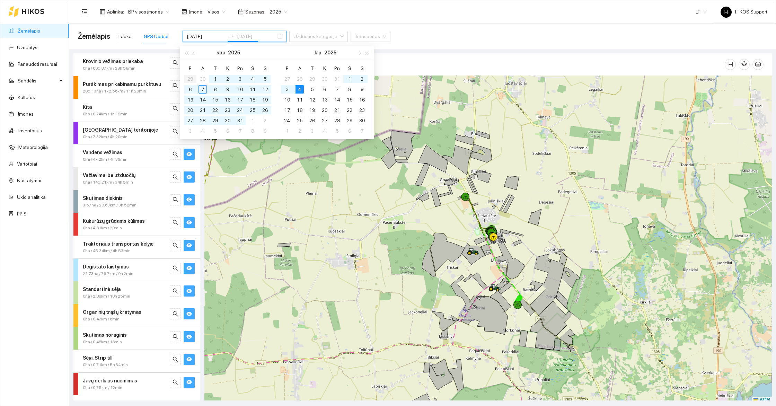
type input "2025-11-04"
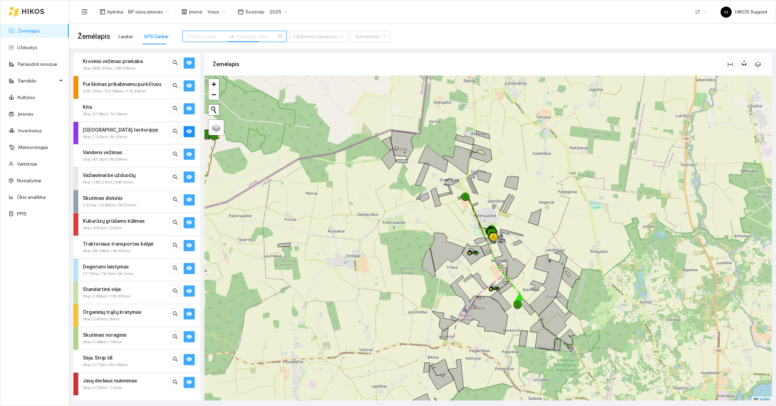
click at [193, 34] on input at bounding box center [206, 37] width 39 height 8
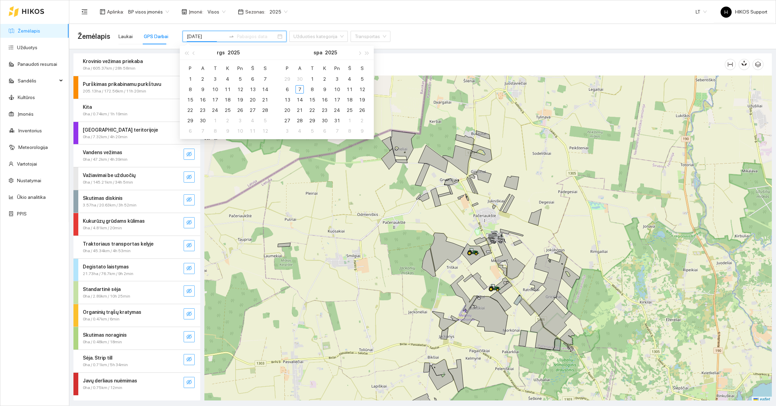
type input "2025-09-18"
type input "2025-10-07"
click at [190, 110] on div "22" at bounding box center [190, 110] width 8 height 8
click at [191, 119] on div "29" at bounding box center [190, 120] width 8 height 8
type input "[DATE]"
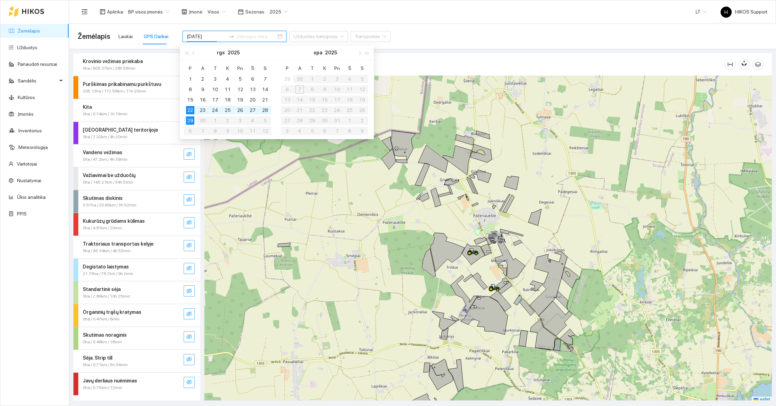
type input "[DATE]"
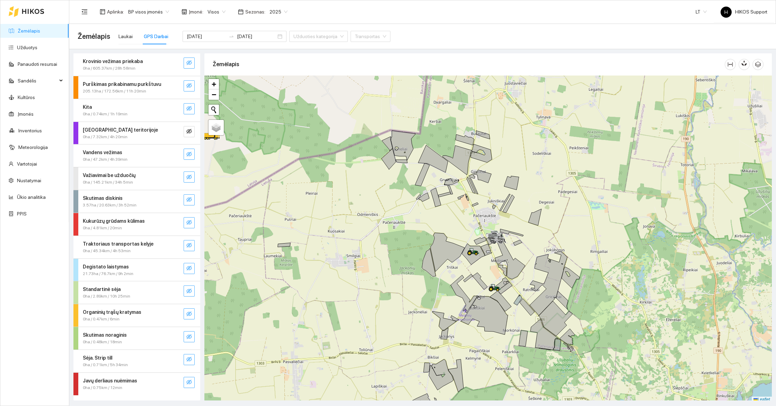
click at [191, 64] on icon "eye-invisible" at bounding box center [189, 63] width 6 height 6
click at [190, 87] on icon "eye-invisible" at bounding box center [189, 86] width 6 height 6
click at [188, 108] on icon "eye-invisible" at bounding box center [189, 109] width 6 height 6
click at [190, 132] on icon "eye-invisible" at bounding box center [189, 131] width 6 height 5
click at [501, 251] on div at bounding box center [488, 239] width 568 height 327
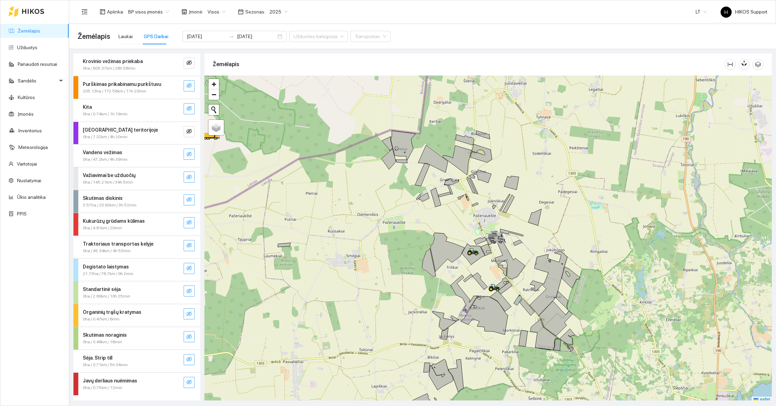
click at [213, 95] on span "−" at bounding box center [214, 94] width 5 height 9
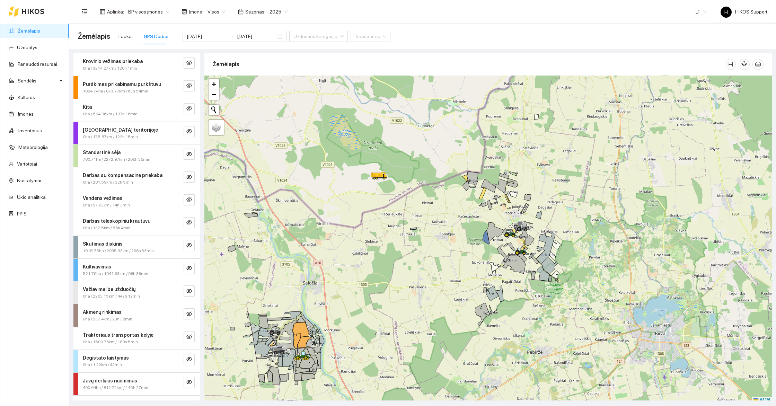
scroll to position [2, 0]
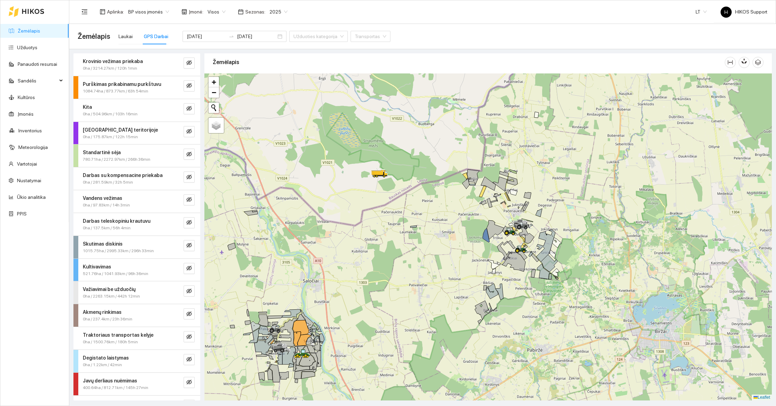
click at [142, 12] on span "BP visos įmonės" at bounding box center [148, 12] width 41 height 10
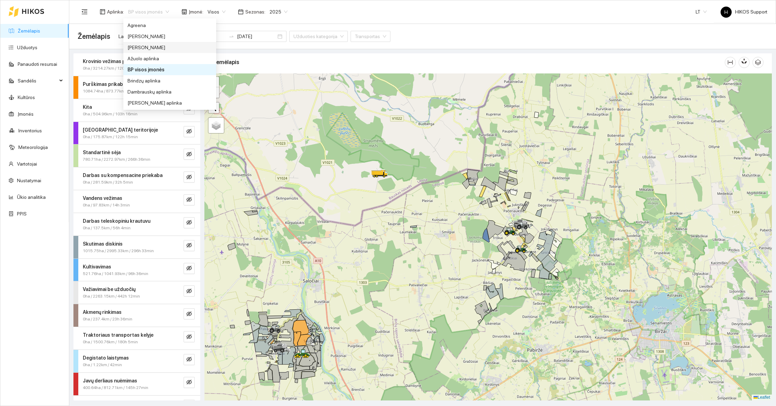
click at [341, 195] on div at bounding box center [488, 236] width 568 height 327
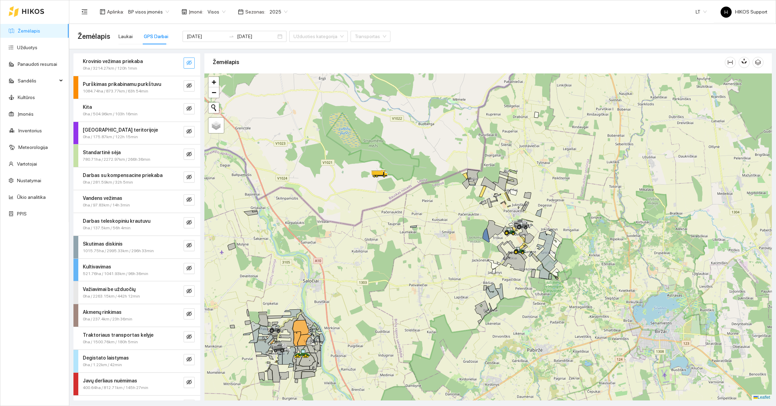
click at [189, 63] on icon "eye-invisible" at bounding box center [189, 63] width 6 height 6
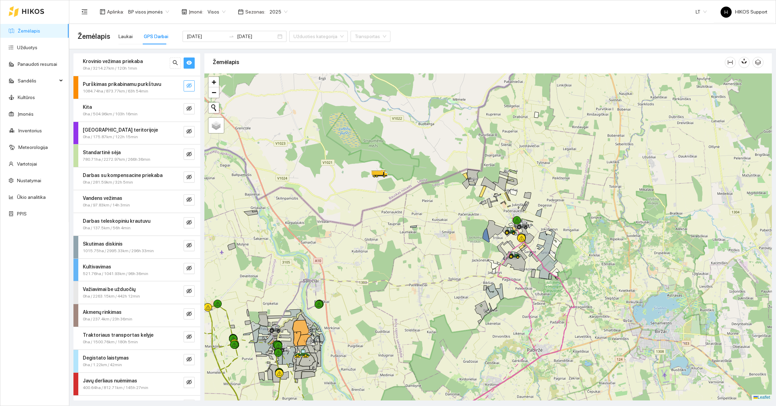
click at [189, 85] on icon "eye-invisible" at bounding box center [189, 86] width 6 height 6
drag, startPoint x: 191, startPoint y: 106, endPoint x: 191, endPoint y: 122, distance: 15.9
click at [191, 106] on icon "eye-invisible" at bounding box center [189, 108] width 6 height 5
click at [189, 131] on icon "eye-invisible" at bounding box center [189, 132] width 6 height 6
click at [192, 151] on icon "eye-invisible" at bounding box center [189, 154] width 6 height 6
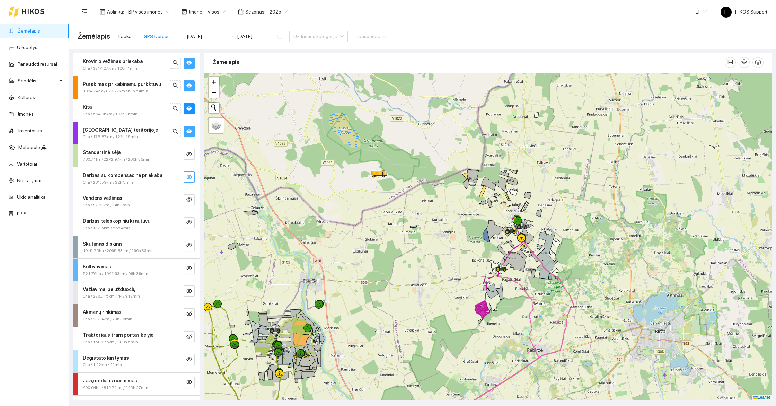
click at [190, 174] on icon "eye-invisible" at bounding box center [189, 177] width 6 height 6
click at [190, 199] on icon "eye-invisible" at bounding box center [189, 200] width 6 height 6
click at [187, 227] on button "button" at bounding box center [189, 222] width 11 height 11
click at [191, 244] on icon "eye-invisible" at bounding box center [189, 246] width 6 height 6
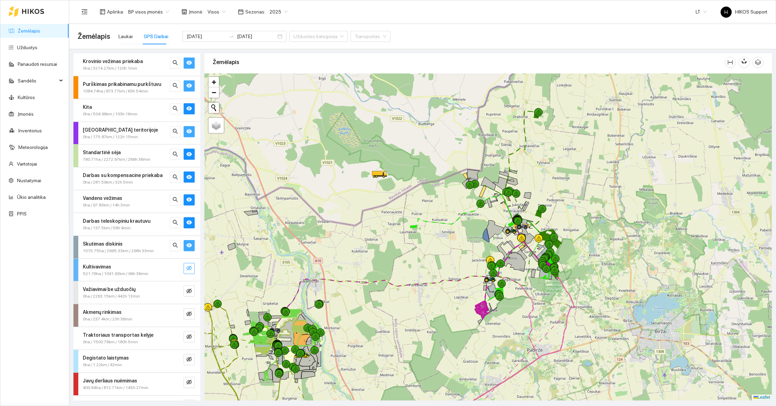
click at [190, 266] on icon "eye-invisible" at bounding box center [189, 268] width 6 height 5
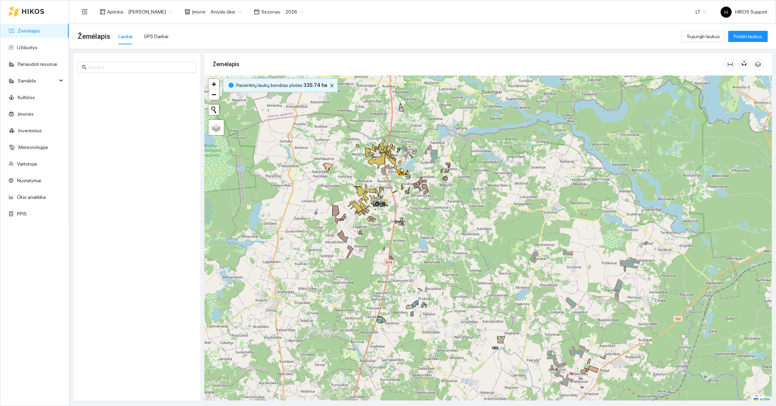
scroll to position [2, 0]
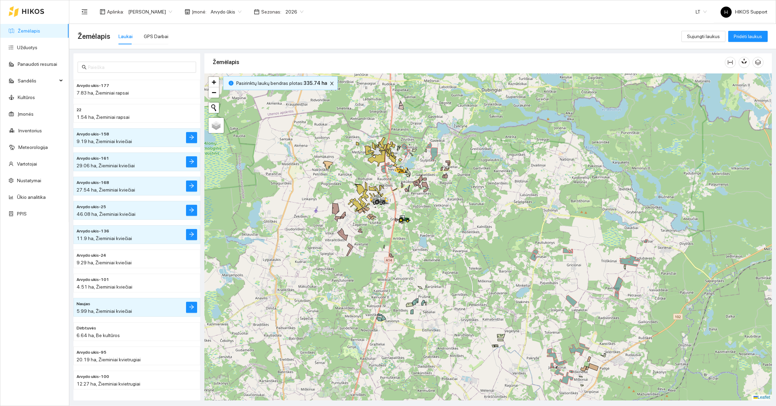
click at [143, 10] on span "[PERSON_NAME]" at bounding box center [150, 12] width 44 height 10
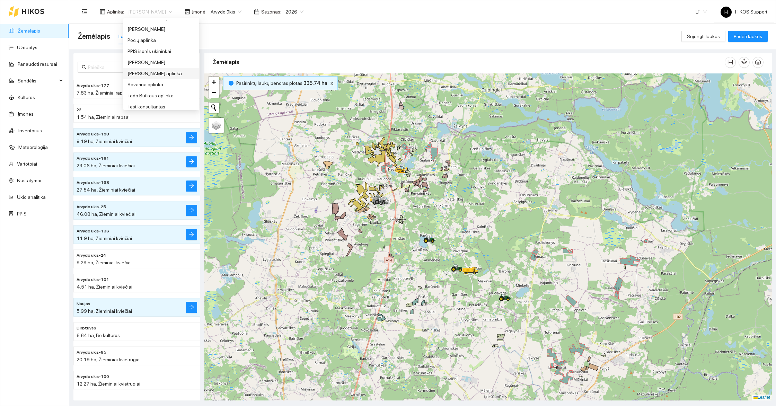
scroll to position [297, 0]
click at [141, 32] on div "[PERSON_NAME]" at bounding box center [161, 27] width 76 height 11
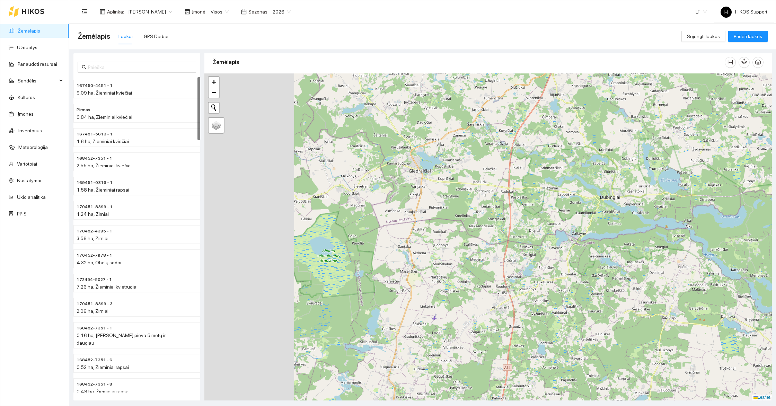
drag, startPoint x: 363, startPoint y: 184, endPoint x: 481, endPoint y: 291, distance: 160.0
click at [481, 291] on div at bounding box center [488, 236] width 568 height 327
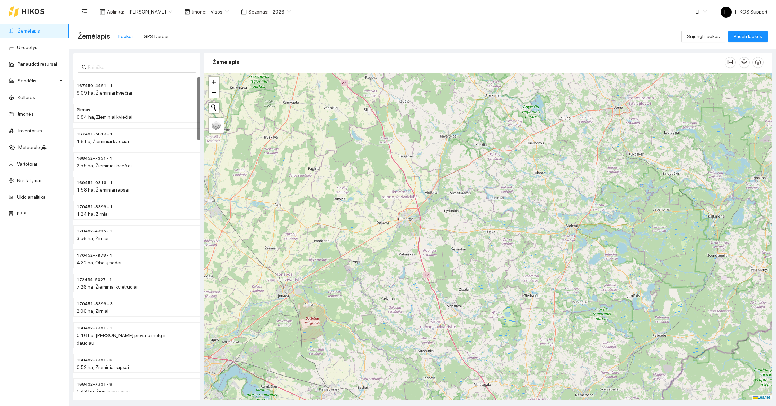
drag, startPoint x: 375, startPoint y: 215, endPoint x: 548, endPoint y: 313, distance: 198.7
click at [548, 313] on div at bounding box center [488, 236] width 568 height 327
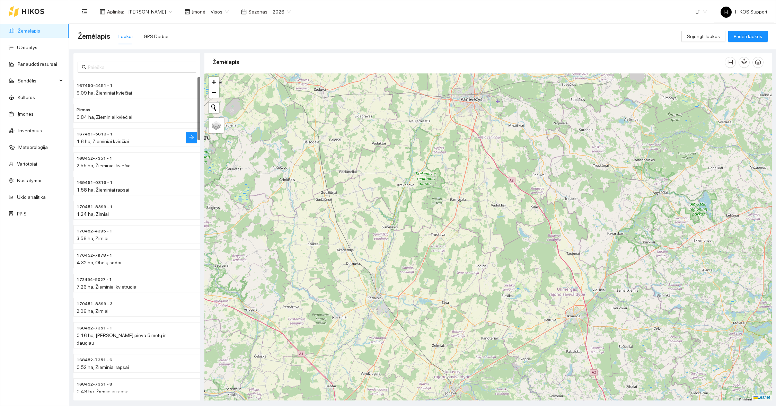
click at [129, 133] on h4 "167451-5613 - 1" at bounding box center [123, 134] width 93 height 8
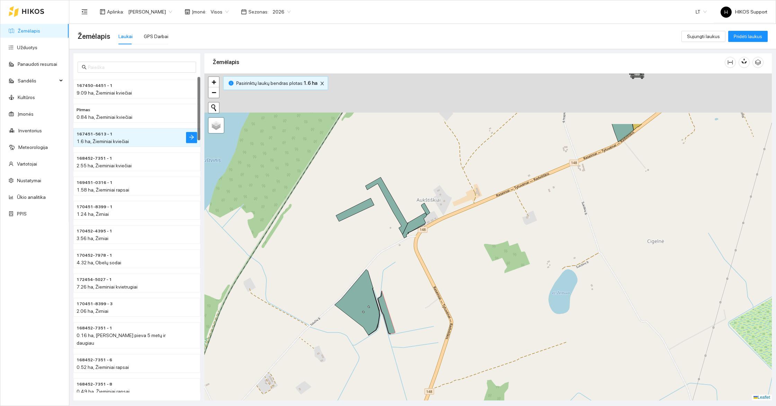
drag, startPoint x: 498, startPoint y: 185, endPoint x: 442, endPoint y: 308, distance: 135.3
click at [442, 308] on div at bounding box center [488, 236] width 568 height 327
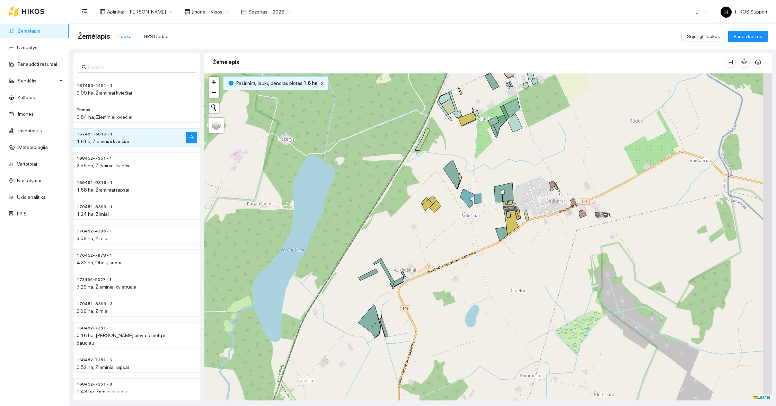
drag, startPoint x: 503, startPoint y: 291, endPoint x: 462, endPoint y: 252, distance: 57.1
click at [462, 252] on div at bounding box center [488, 236] width 568 height 327
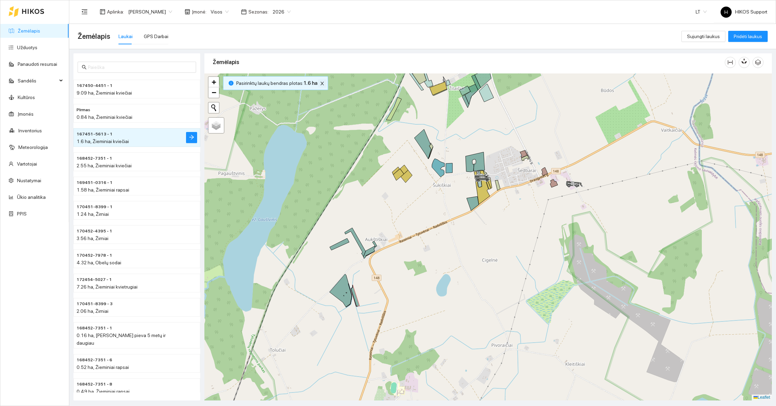
click at [318, 86] on button "button" at bounding box center [322, 83] width 8 height 8
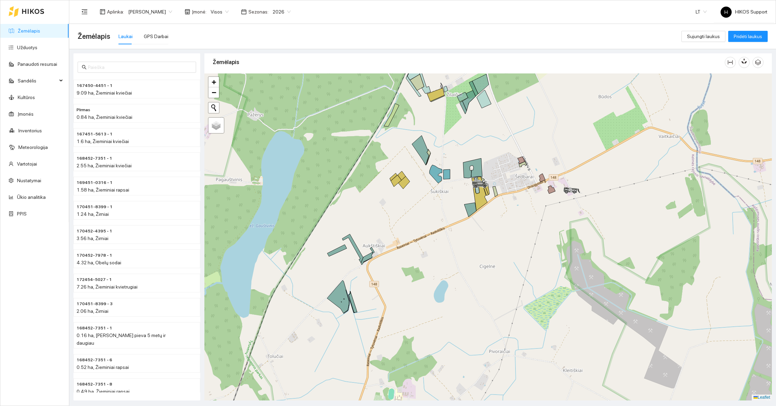
drag, startPoint x: 507, startPoint y: 133, endPoint x: 458, endPoint y: 218, distance: 98.3
click at [458, 218] on div at bounding box center [488, 236] width 568 height 327
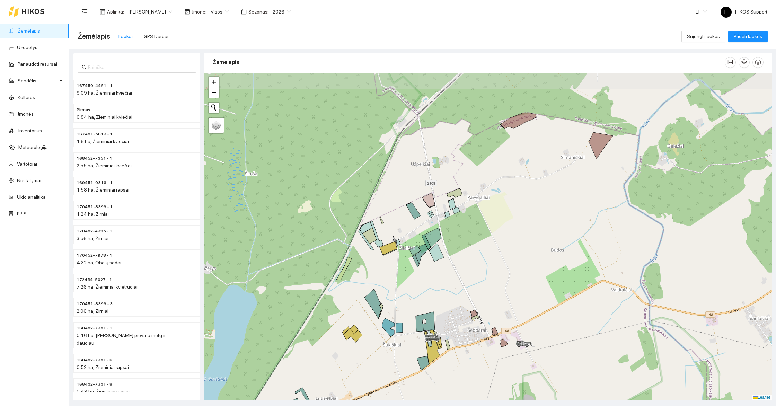
drag, startPoint x: 503, startPoint y: 127, endPoint x: 498, endPoint y: 195, distance: 68.8
click at [498, 195] on div at bounding box center [488, 236] width 568 height 327
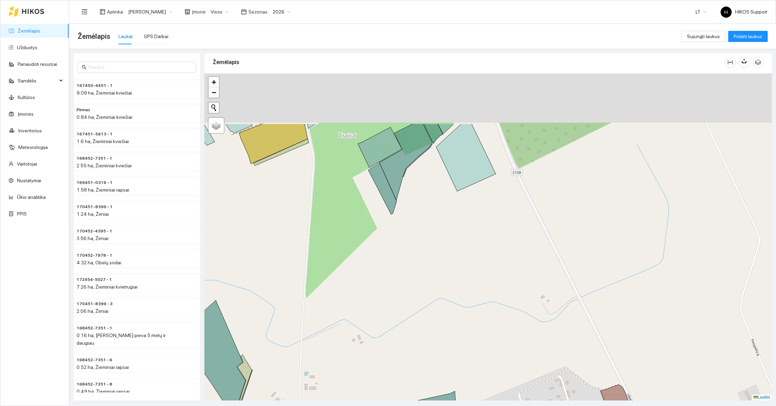
drag, startPoint x: 461, startPoint y: 122, endPoint x: 437, endPoint y: 263, distance: 143.5
click at [437, 263] on div at bounding box center [488, 236] width 568 height 327
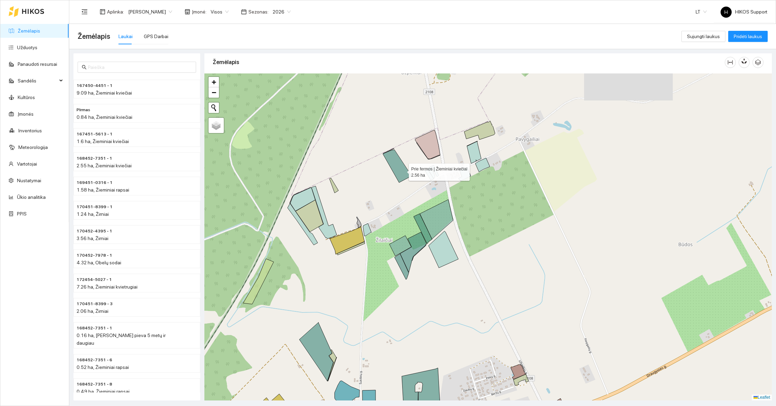
click at [402, 170] on icon at bounding box center [397, 166] width 29 height 33
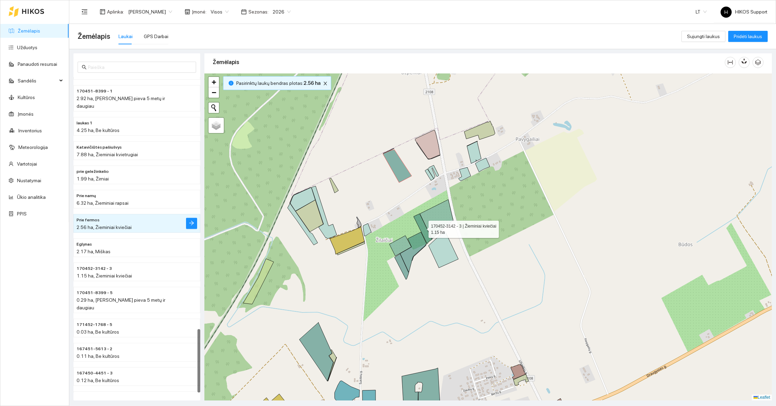
click at [422, 227] on icon at bounding box center [423, 229] width 18 height 30
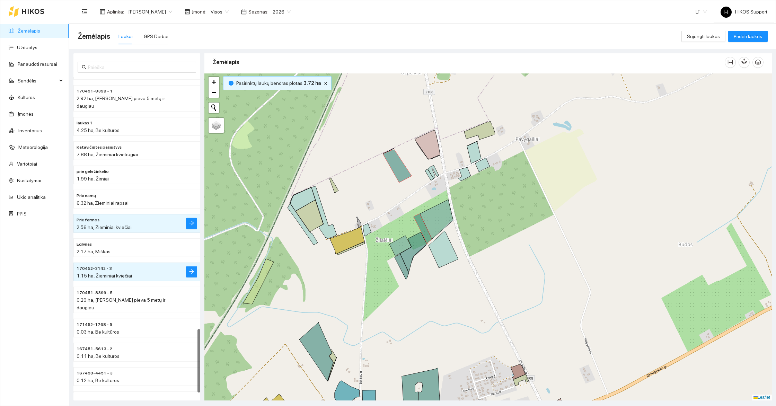
click at [419, 252] on div at bounding box center [488, 236] width 568 height 327
click at [418, 244] on icon at bounding box center [413, 252] width 26 height 40
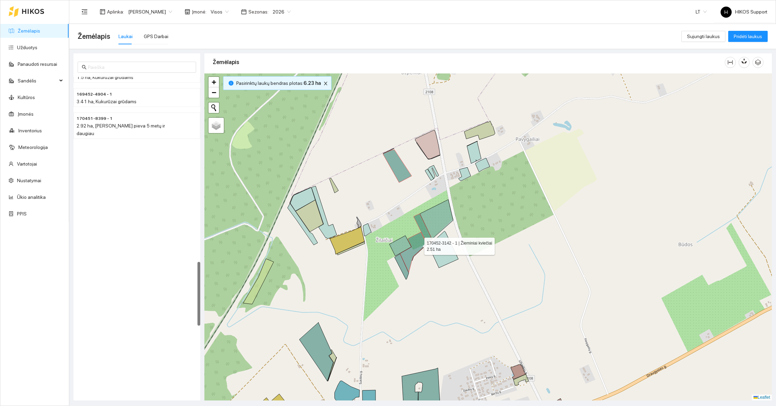
scroll to position [915, 0]
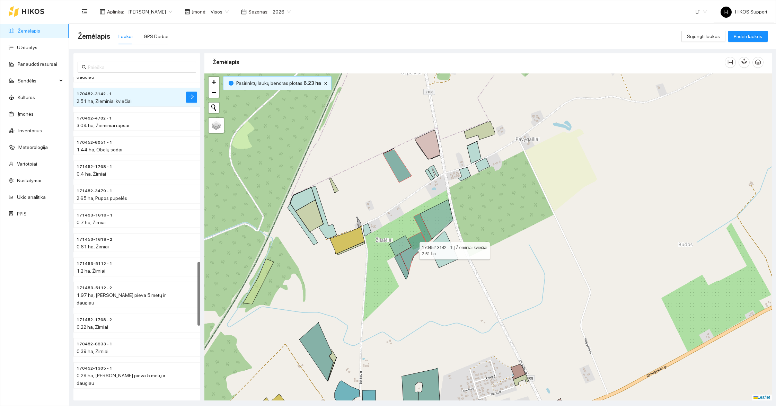
click at [403, 260] on icon at bounding box center [413, 252] width 26 height 40
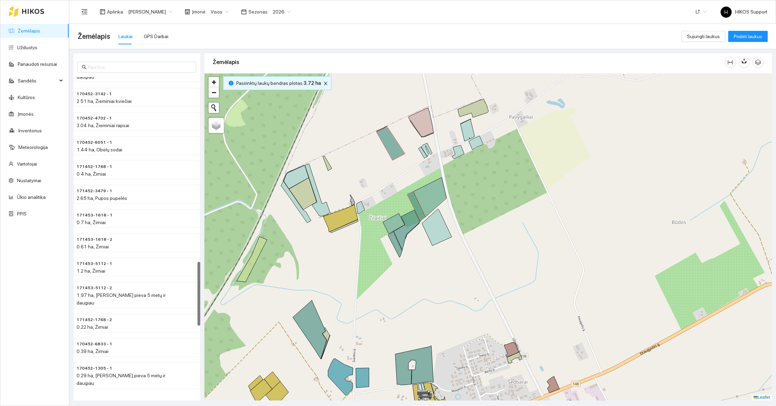
drag, startPoint x: 427, startPoint y: 316, endPoint x: 411, endPoint y: 274, distance: 45.2
click at [411, 274] on div at bounding box center [488, 236] width 568 height 327
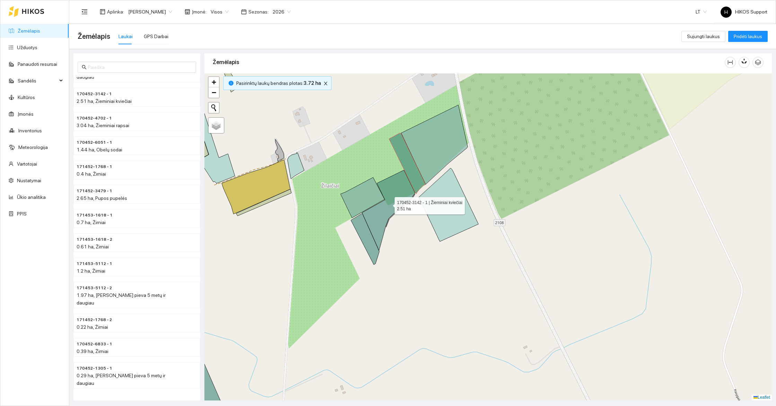
click at [393, 198] on icon at bounding box center [388, 210] width 53 height 80
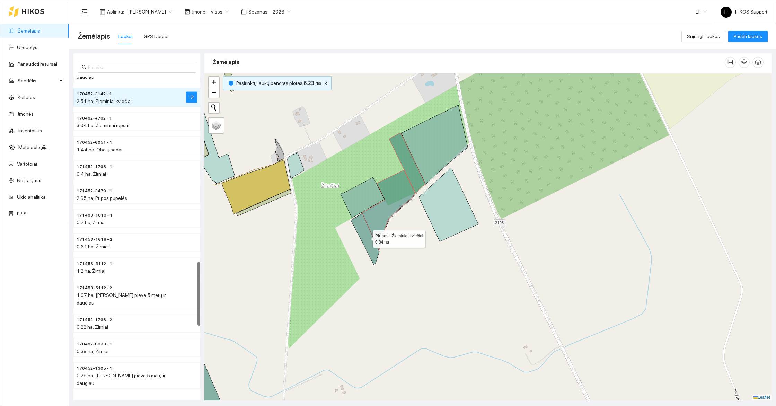
click at [367, 244] on icon at bounding box center [365, 238] width 28 height 51
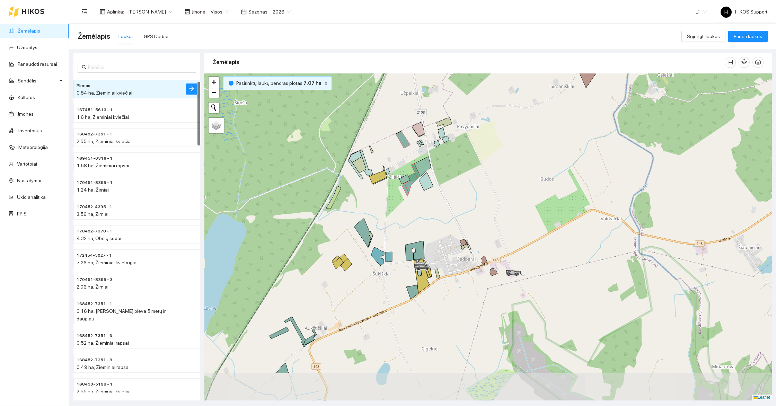
drag, startPoint x: 428, startPoint y: 303, endPoint x: 428, endPoint y: 243, distance: 60.3
click at [428, 243] on div at bounding box center [488, 236] width 568 height 327
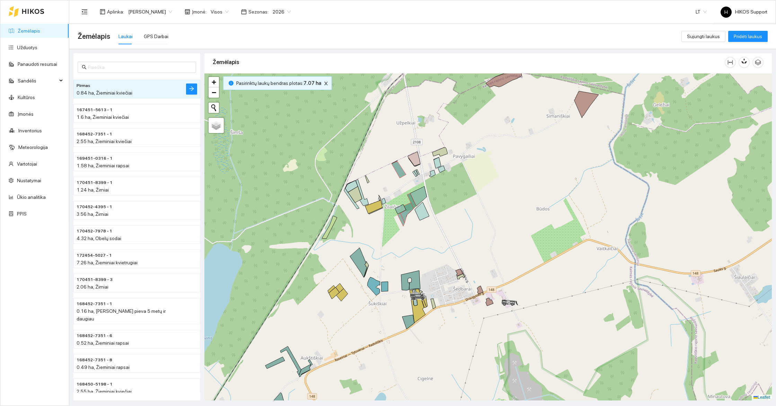
drag, startPoint x: 463, startPoint y: 163, endPoint x: 443, endPoint y: 229, distance: 69.3
click at [443, 229] on div at bounding box center [488, 236] width 568 height 327
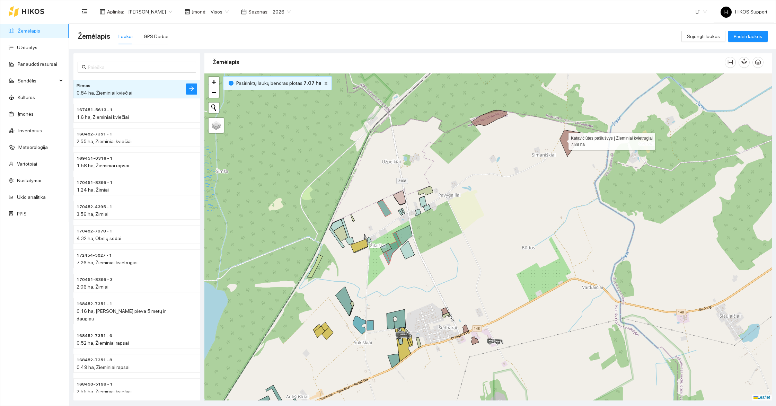
click at [563, 139] on icon at bounding box center [572, 143] width 24 height 27
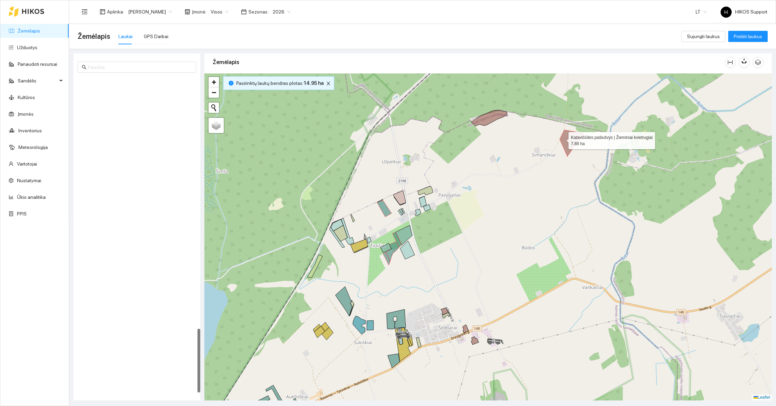
scroll to position [1244, 0]
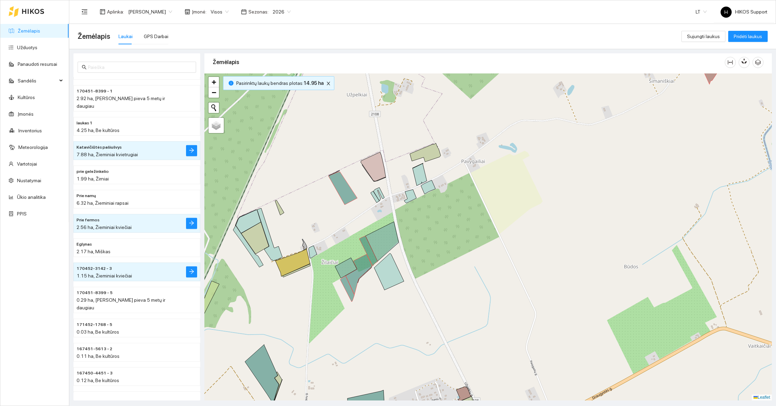
drag, startPoint x: 557, startPoint y: 211, endPoint x: 465, endPoint y: 287, distance: 118.9
click at [465, 287] on div at bounding box center [488, 236] width 568 height 327
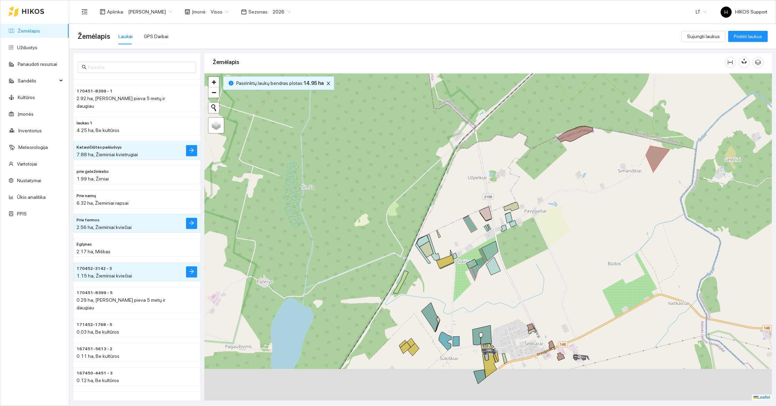
drag, startPoint x: 662, startPoint y: 237, endPoint x: 662, endPoint y: 202, distance: 35.0
click at [662, 202] on div at bounding box center [488, 236] width 568 height 327
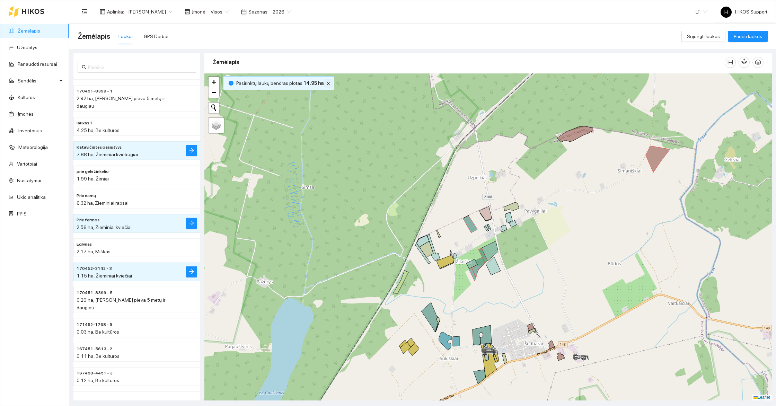
click at [328, 85] on icon "close" at bounding box center [328, 83] width 5 height 5
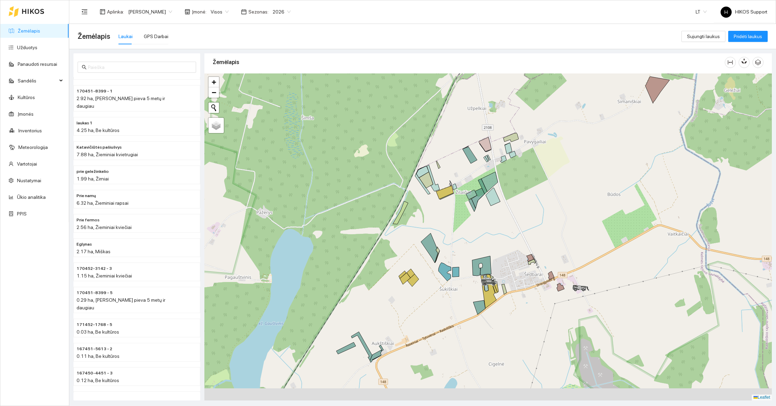
drag, startPoint x: 537, startPoint y: 320, endPoint x: 539, endPoint y: 217, distance: 103.0
click at [539, 217] on div at bounding box center [488, 236] width 568 height 327
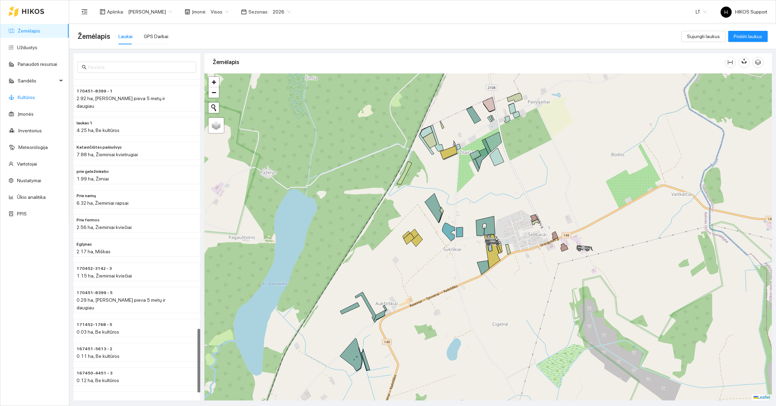
click at [24, 96] on link "Kultūros" at bounding box center [26, 98] width 17 height 6
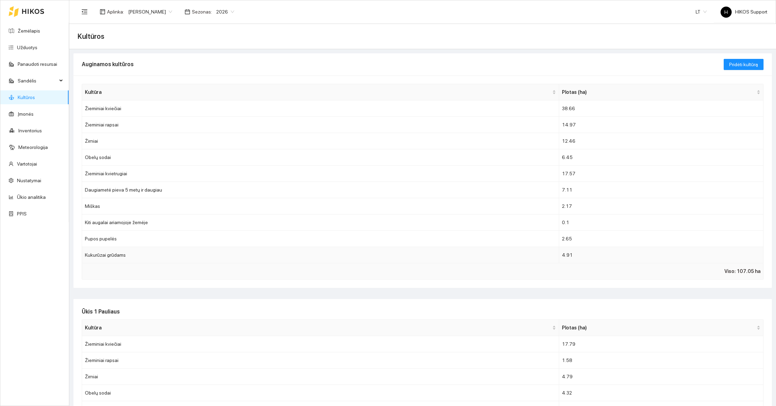
click at [128, 256] on td "Kukurūzai grūdams" at bounding box center [320, 255] width 477 height 16
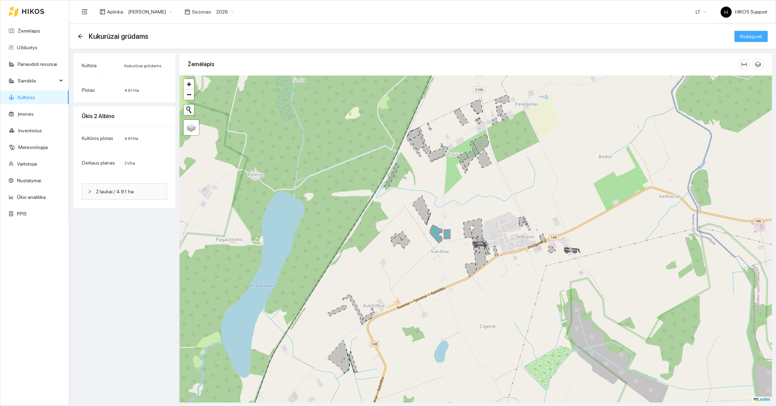
click at [760, 32] on button "Redaguoti" at bounding box center [751, 36] width 33 height 11
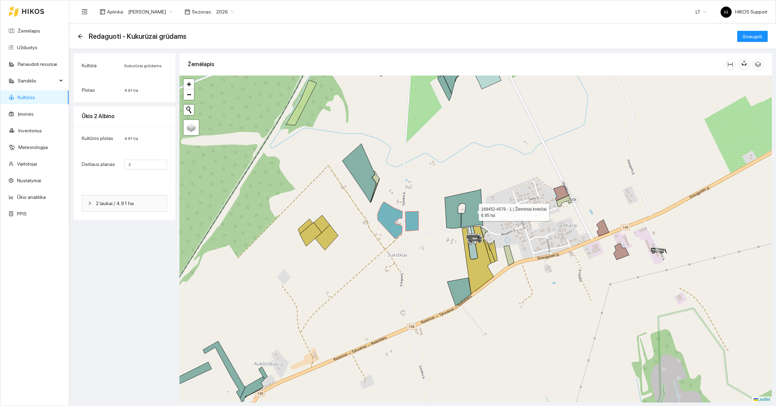
click at [473, 210] on icon at bounding box center [464, 208] width 38 height 39
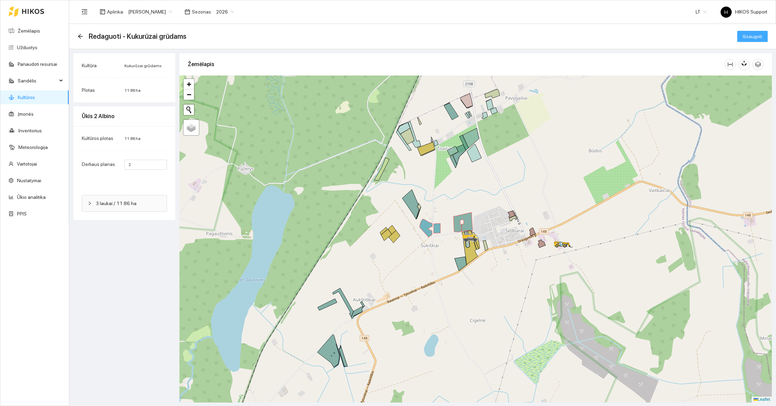
click at [752, 39] on span "Išsaugoti" at bounding box center [752, 37] width 19 height 8
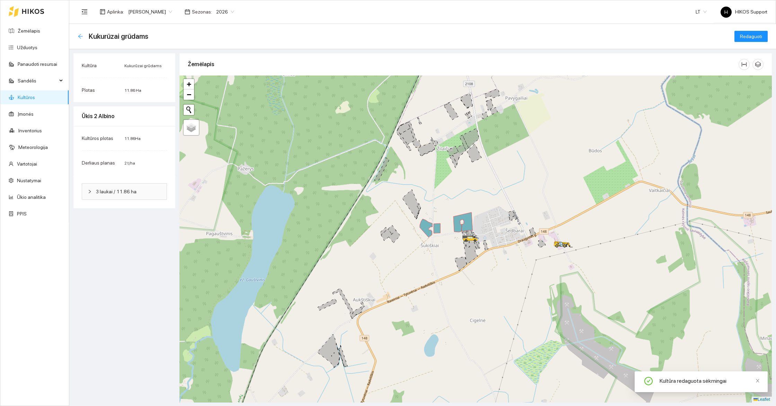
click at [81, 37] on icon "arrow-left" at bounding box center [81, 37] width 6 height 6
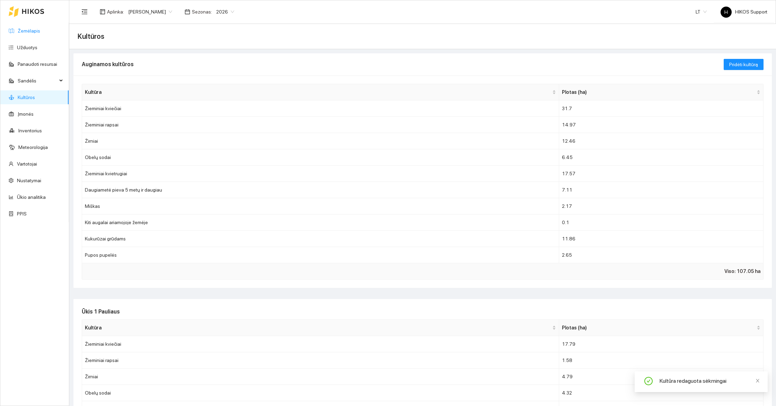
click at [38, 32] on link "Žemėlapis" at bounding box center [29, 31] width 23 height 6
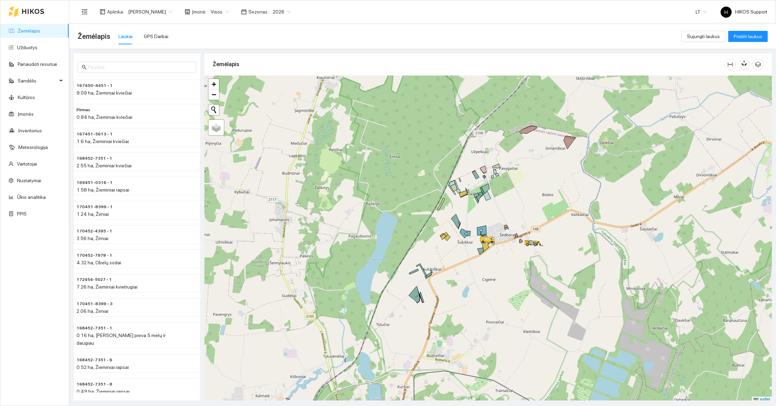
click at [273, 10] on span "2026" at bounding box center [282, 12] width 18 height 10
click at [258, 82] on div "2025" at bounding box center [254, 81] width 18 height 8
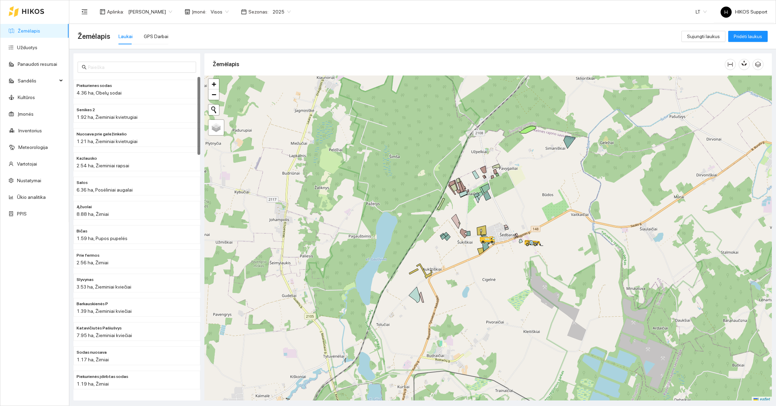
click at [507, 212] on div at bounding box center [488, 239] width 568 height 327
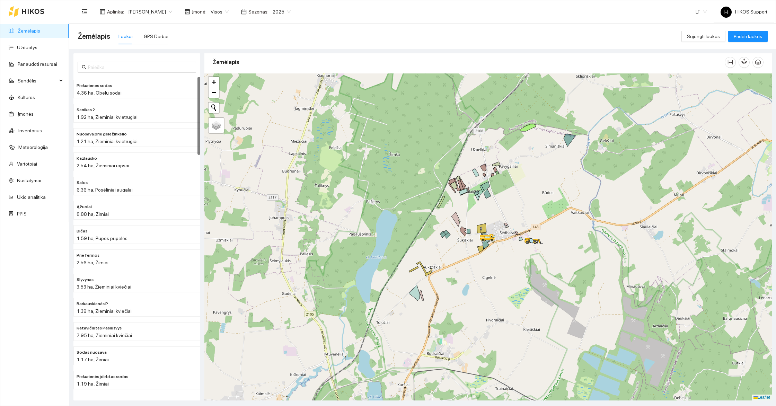
click at [507, 212] on div at bounding box center [488, 236] width 568 height 327
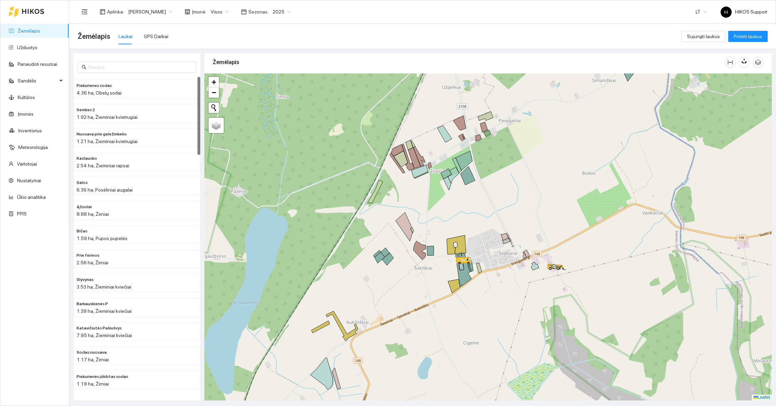
click at [493, 247] on div at bounding box center [488, 236] width 568 height 327
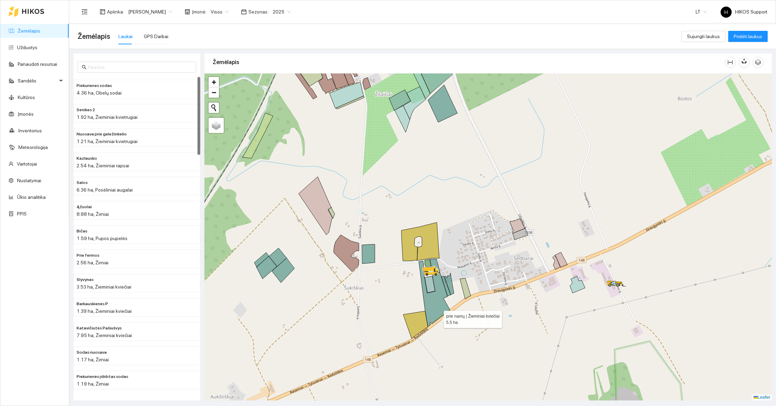
click at [434, 311] on icon at bounding box center [434, 294] width 31 height 66
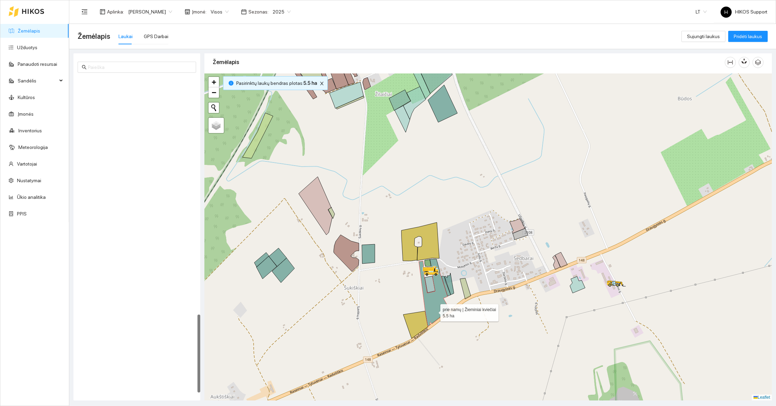
scroll to position [958, 0]
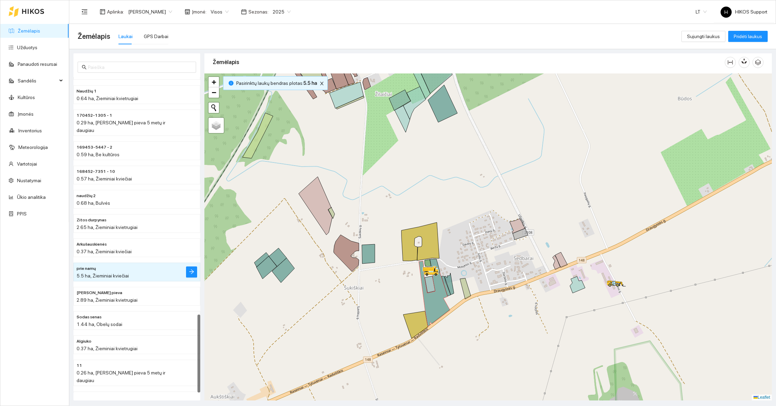
click at [186, 269] on li "prie namų 5.5 ha, Žieminiai kviečiai" at bounding box center [136, 272] width 127 height 19
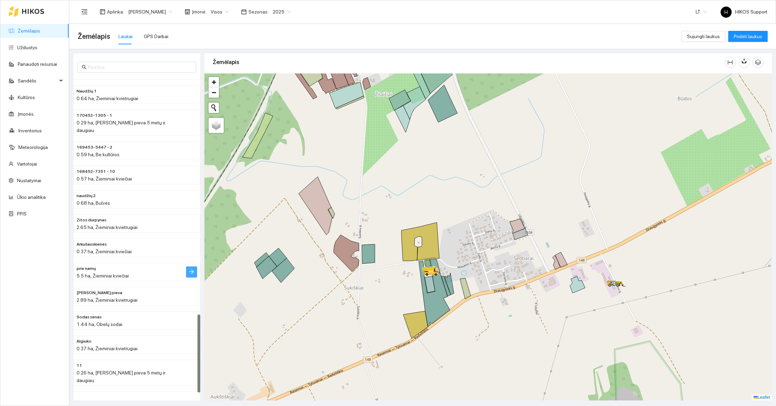
click at [191, 269] on icon "arrow-right" at bounding box center [192, 272] width 6 height 6
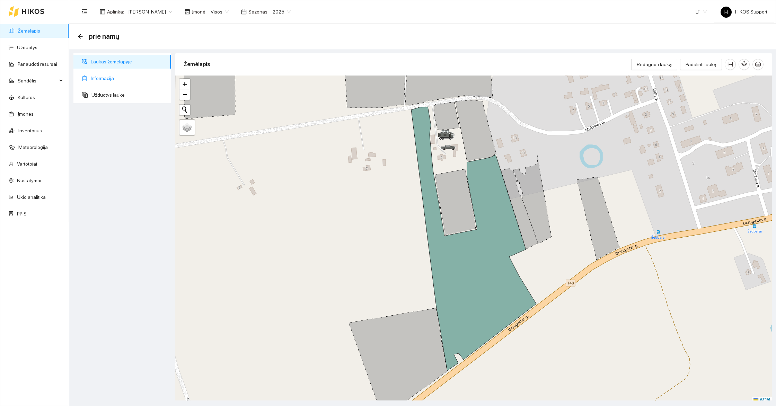
click at [107, 78] on span "Informacija" at bounding box center [128, 78] width 75 height 14
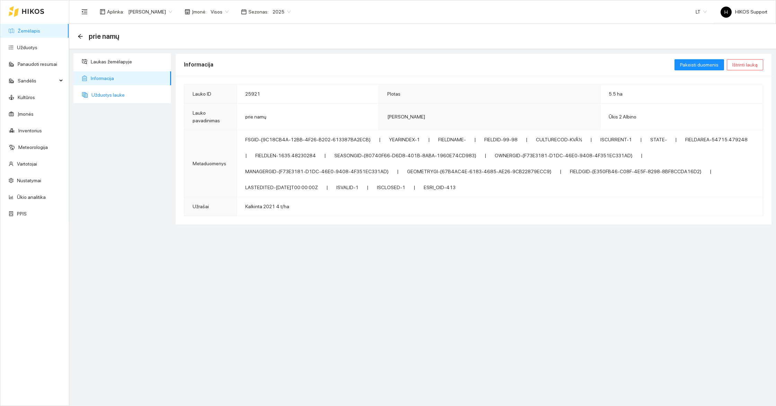
click at [107, 90] on span "Užduotys lauke" at bounding box center [128, 95] width 74 height 14
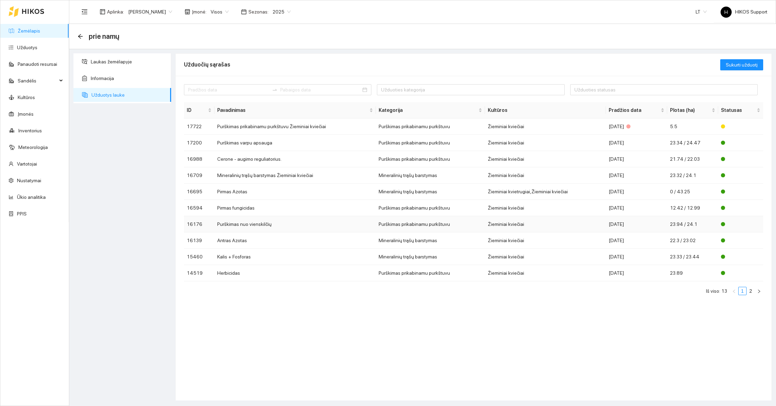
click at [254, 224] on td "Purškimas nuo vienskilčių" at bounding box center [296, 224] width 162 height 16
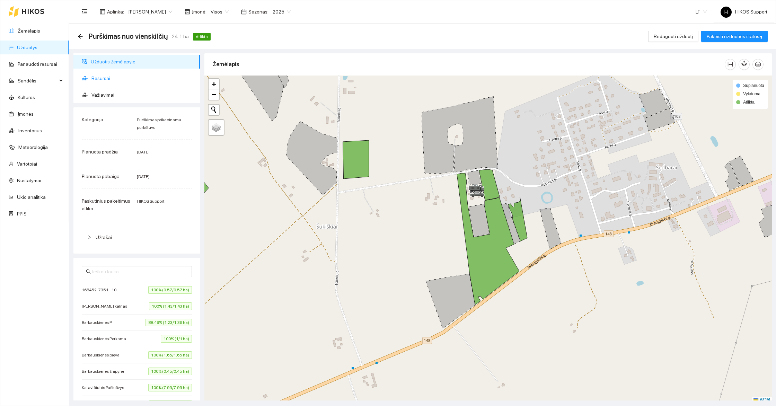
click at [104, 79] on span "Resursai" at bounding box center [142, 78] width 103 height 14
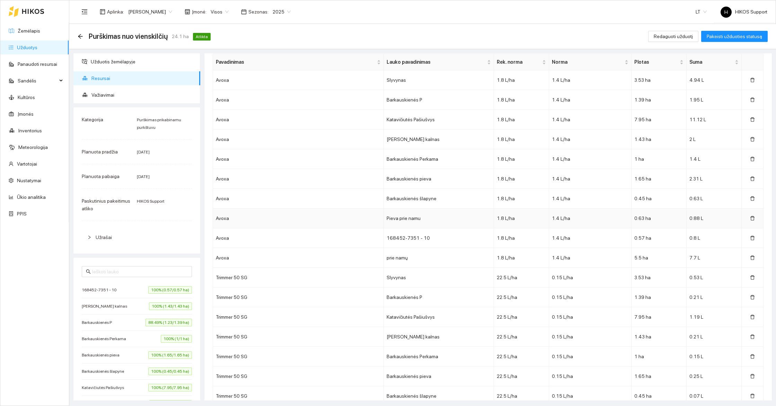
scroll to position [157, 0]
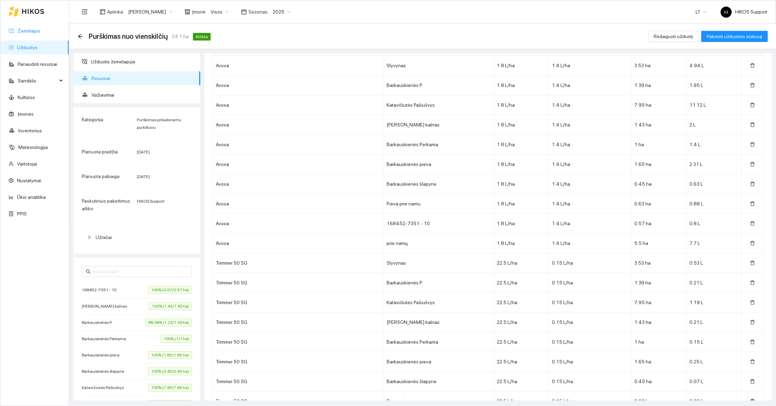
click at [30, 29] on link "Žemėlapis" at bounding box center [29, 31] width 23 height 6
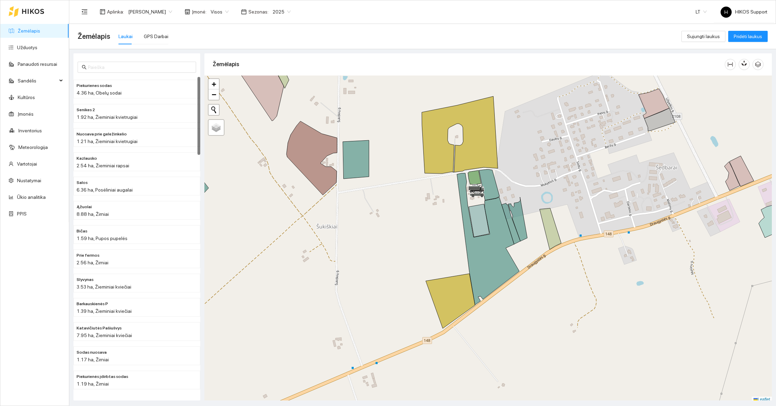
scroll to position [2, 0]
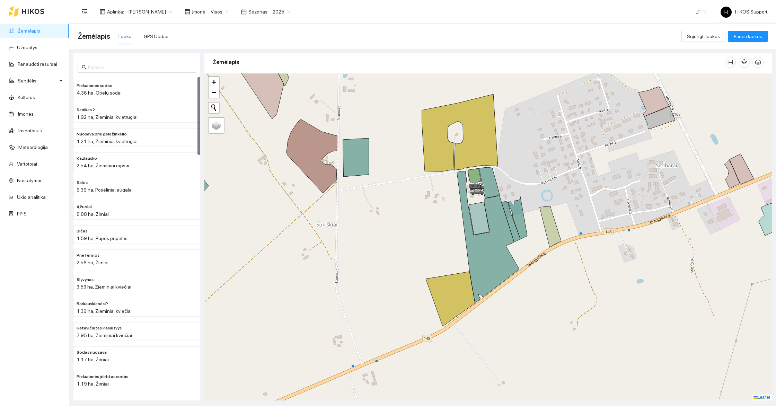
drag, startPoint x: 606, startPoint y: 127, endPoint x: 588, endPoint y: 183, distance: 59.1
click at [600, 185] on div at bounding box center [488, 236] width 568 height 327
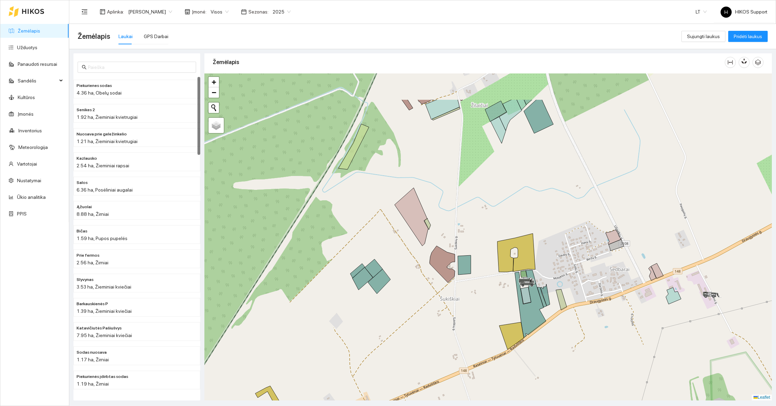
drag, startPoint x: 587, startPoint y: 152, endPoint x: 577, endPoint y: 235, distance: 83.4
click at [579, 234] on div at bounding box center [488, 236] width 568 height 327
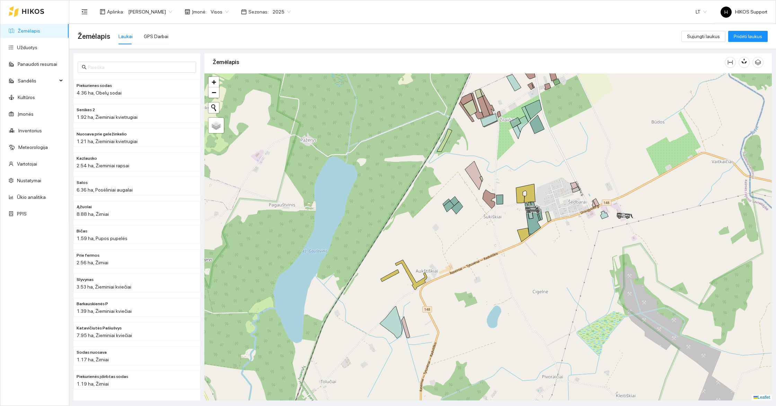
drag, startPoint x: 594, startPoint y: 297, endPoint x: 578, endPoint y: 229, distance: 70.5
click at [578, 229] on div at bounding box center [488, 236] width 568 height 327
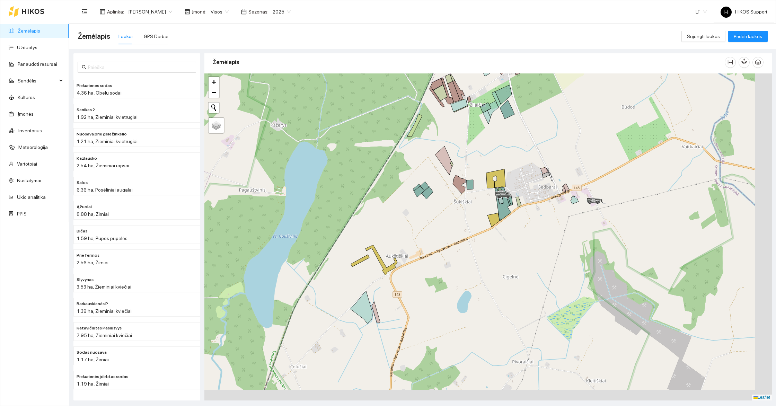
drag, startPoint x: 563, startPoint y: 307, endPoint x: 534, endPoint y: 293, distance: 32.9
click at [534, 293] on div at bounding box center [488, 236] width 568 height 327
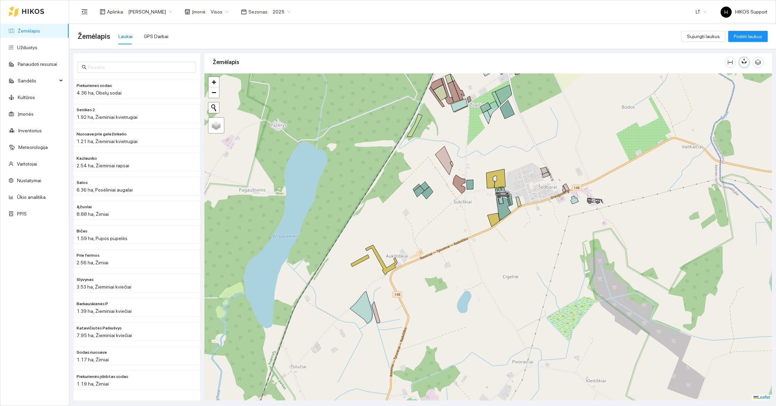
click at [744, 61] on icon "button" at bounding box center [744, 62] width 0 height 3
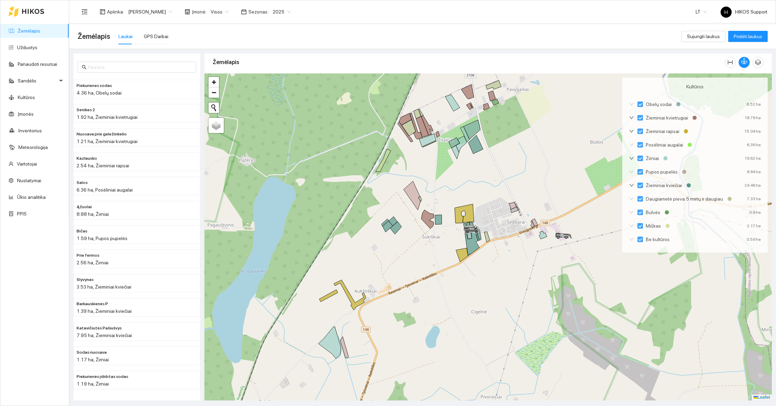
drag, startPoint x: 557, startPoint y: 139, endPoint x: 478, endPoint y: 241, distance: 129.9
click at [478, 241] on div at bounding box center [488, 236] width 568 height 327
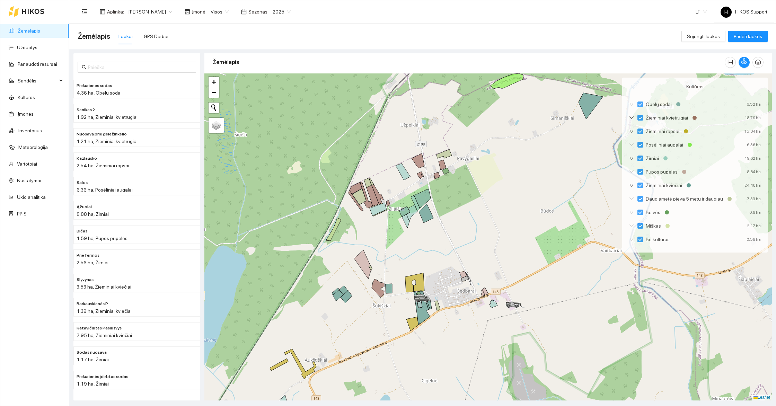
click at [273, 9] on span "2025" at bounding box center [282, 12] width 18 height 10
click at [251, 93] on div "2026" at bounding box center [254, 92] width 18 height 8
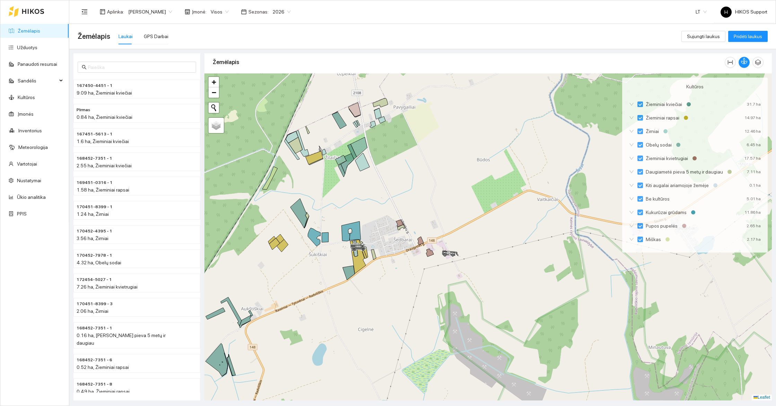
drag, startPoint x: 541, startPoint y: 311, endPoint x: 482, endPoint y: 292, distance: 61.7
click at [482, 292] on div at bounding box center [488, 236] width 568 height 327
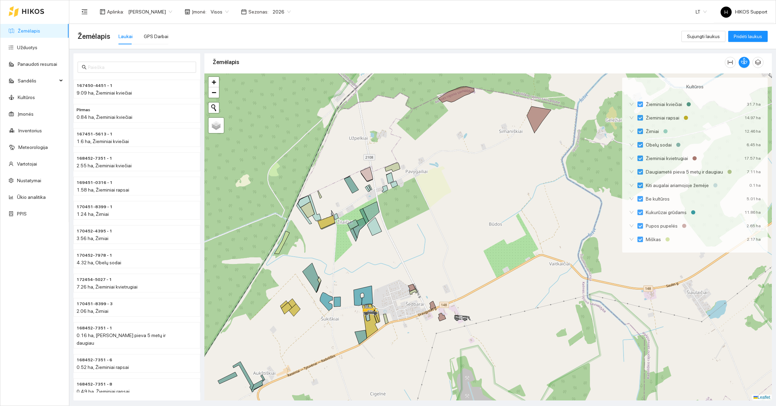
drag, startPoint x: 472, startPoint y: 265, endPoint x: 472, endPoint y: 232, distance: 32.9
click at [472, 232] on div at bounding box center [488, 236] width 568 height 327
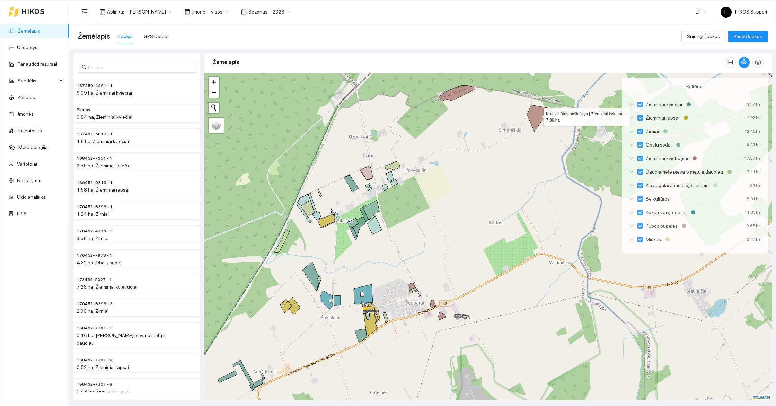
click at [534, 118] on icon at bounding box center [539, 118] width 24 height 27
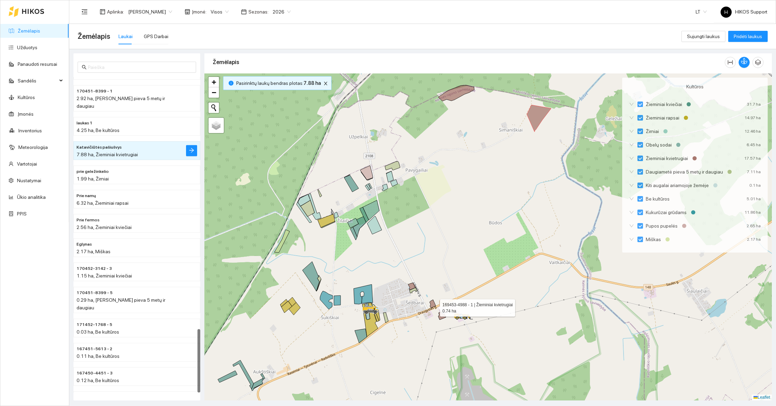
click at [434, 305] on icon at bounding box center [433, 304] width 6 height 8
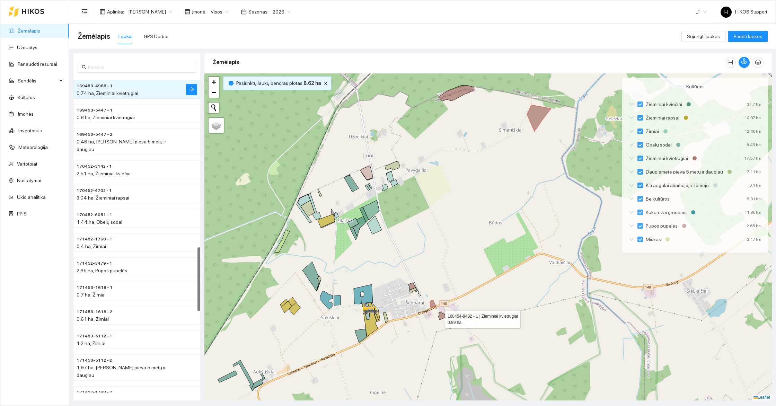
click at [440, 318] on icon at bounding box center [442, 316] width 8 height 8
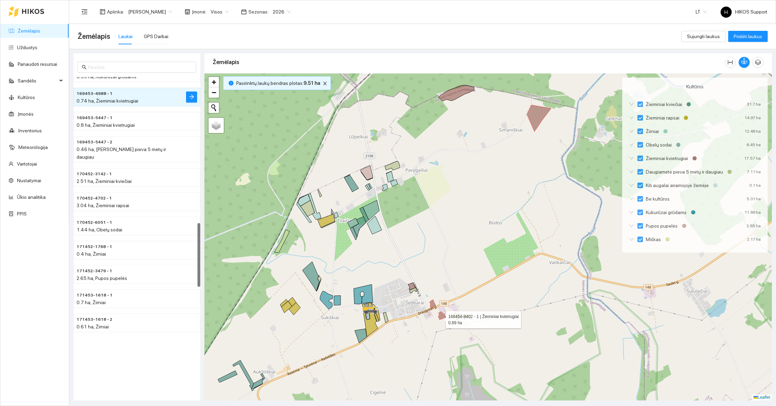
scroll to position [721, 0]
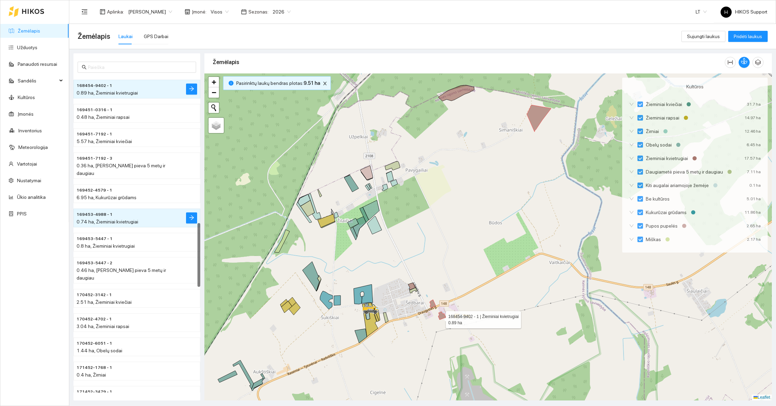
click at [440, 318] on icon at bounding box center [442, 316] width 8 height 8
click at [434, 306] on icon at bounding box center [433, 304] width 6 height 8
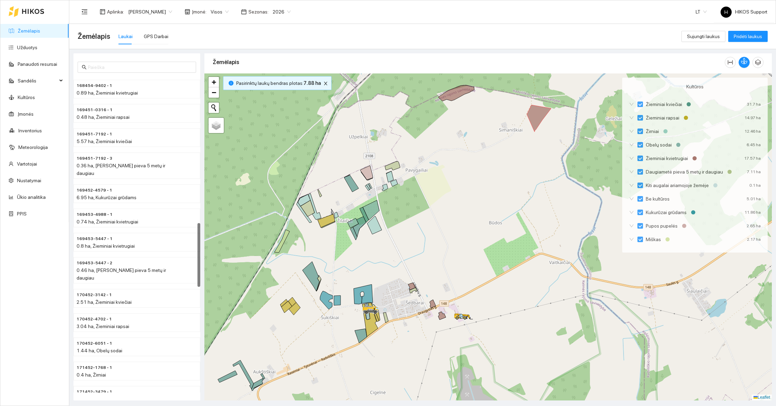
drag, startPoint x: 436, startPoint y: 275, endPoint x: 482, endPoint y: 213, distance: 77.2
click at [482, 213] on div at bounding box center [488, 236] width 568 height 327
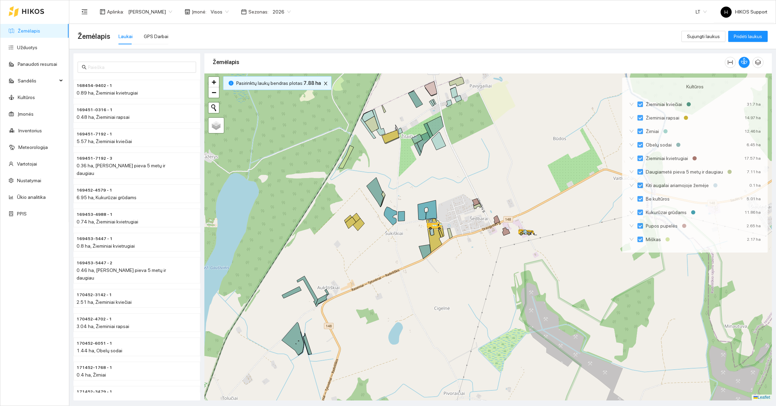
drag, startPoint x: 520, startPoint y: 162, endPoint x: 285, endPoint y: 266, distance: 256.8
click at [285, 266] on div at bounding box center [488, 236] width 568 height 327
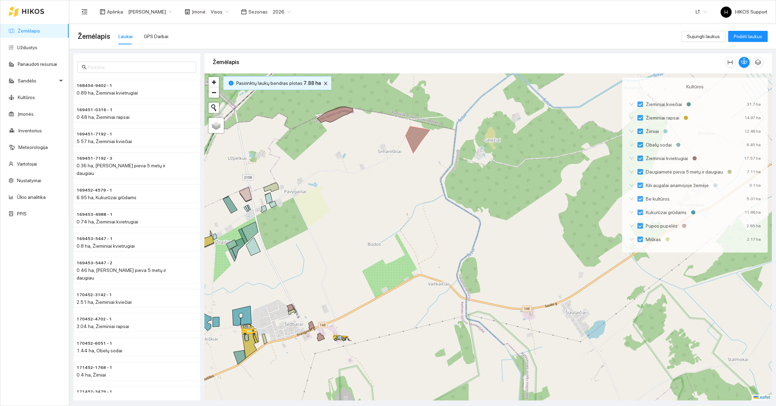
drag, startPoint x: 359, startPoint y: 180, endPoint x: 471, endPoint y: 197, distance: 113.2
click at [471, 192] on div at bounding box center [488, 236] width 568 height 327
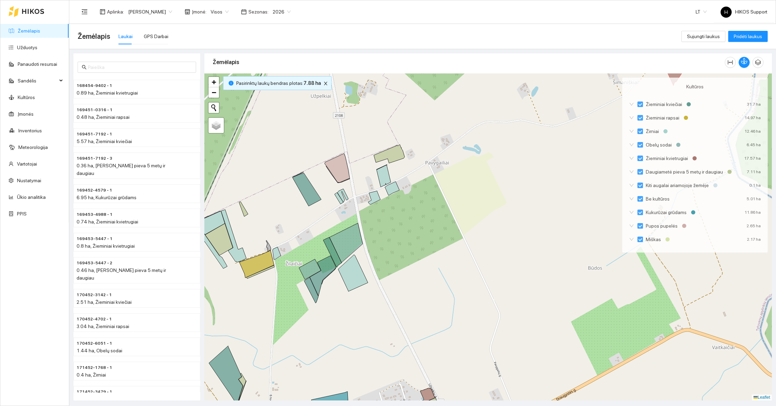
drag, startPoint x: 301, startPoint y: 228, endPoint x: 324, endPoint y: 261, distance: 40.5
click at [324, 261] on div at bounding box center [488, 236] width 568 height 327
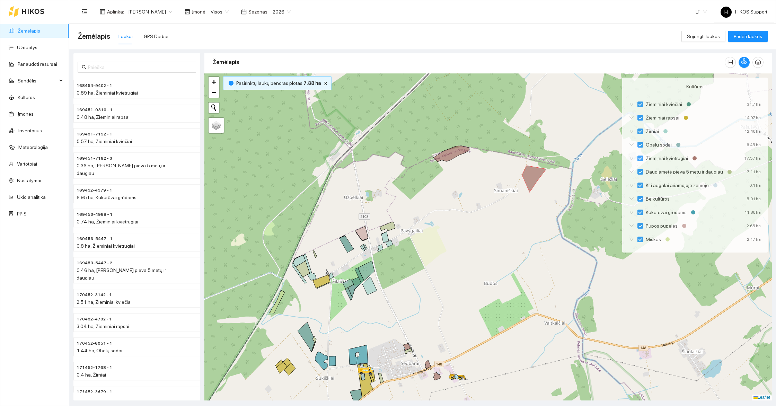
drag, startPoint x: 377, startPoint y: 279, endPoint x: 438, endPoint y: 249, distance: 67.7
click at [438, 249] on div at bounding box center [488, 236] width 568 height 327
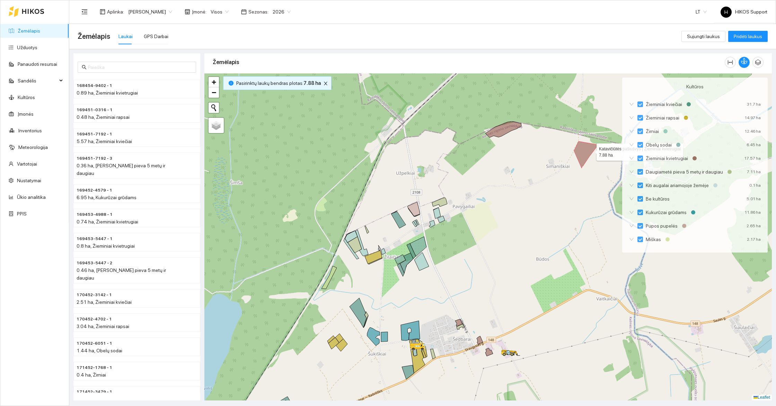
click at [590, 150] on icon at bounding box center [586, 154] width 24 height 27
click at [587, 147] on icon at bounding box center [586, 154] width 24 height 27
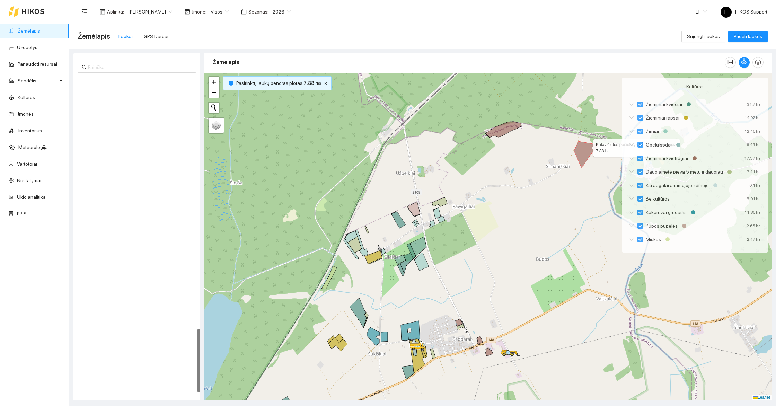
scroll to position [1243, 0]
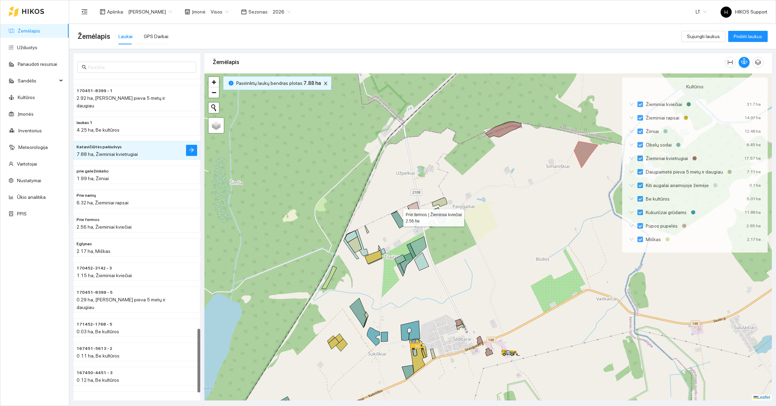
click at [397, 216] on icon at bounding box center [398, 220] width 15 height 17
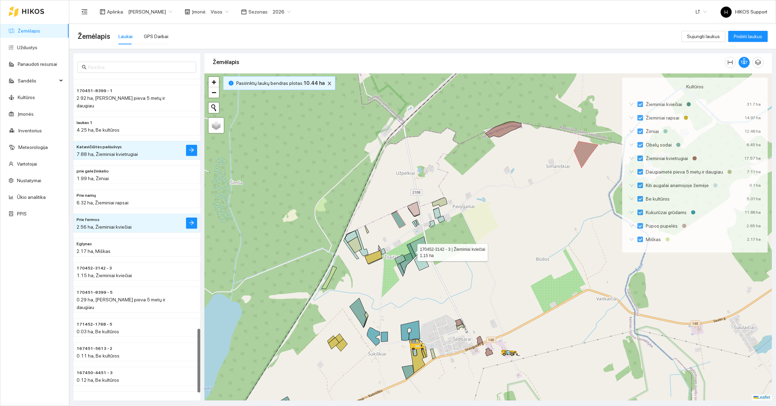
click at [413, 252] on icon at bounding box center [411, 251] width 9 height 15
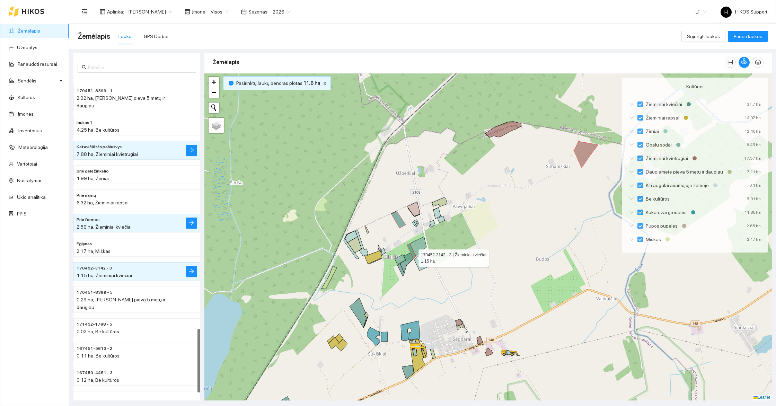
click at [410, 260] on icon at bounding box center [406, 263] width 13 height 20
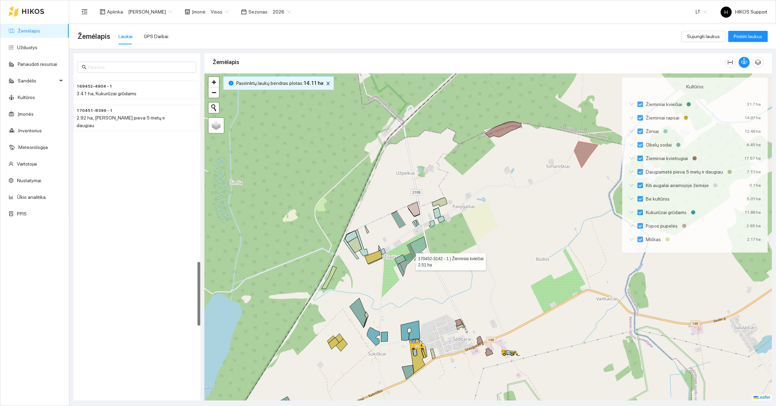
scroll to position [913, 0]
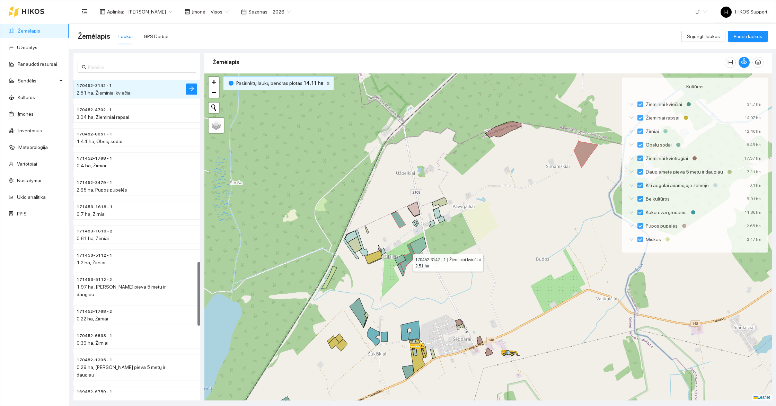
click at [403, 268] on icon at bounding box center [406, 263] width 13 height 20
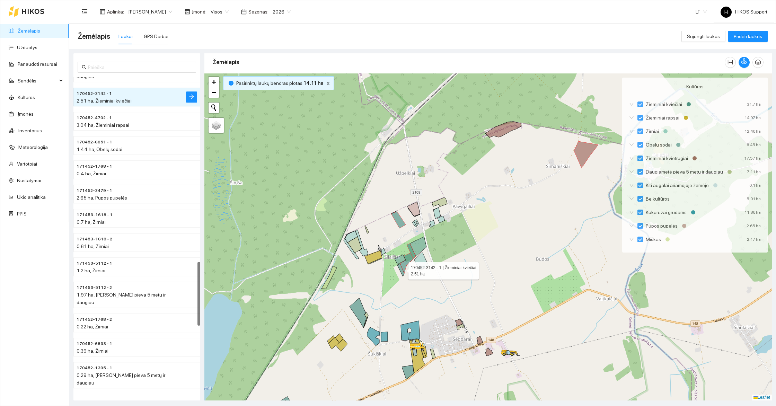
click at [402, 269] on icon at bounding box center [401, 270] width 7 height 13
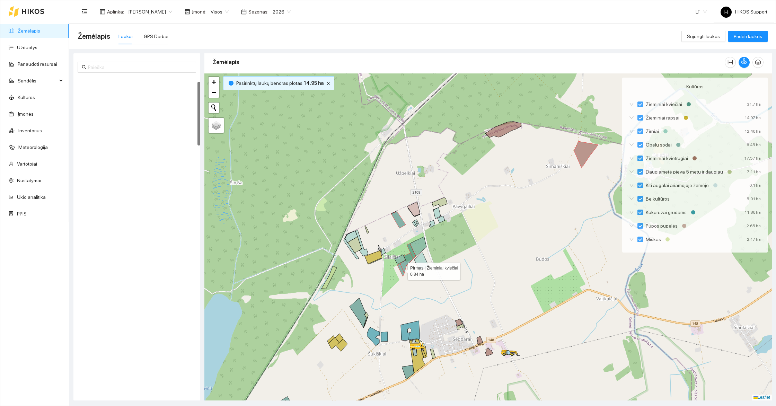
scroll to position [24, 0]
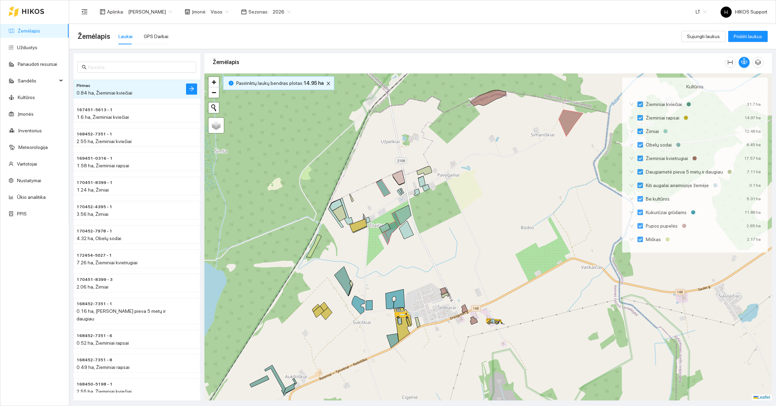
drag, startPoint x: 473, startPoint y: 286, endPoint x: 429, endPoint y: 260, distance: 51.1
click at [429, 260] on div at bounding box center [488, 236] width 568 height 327
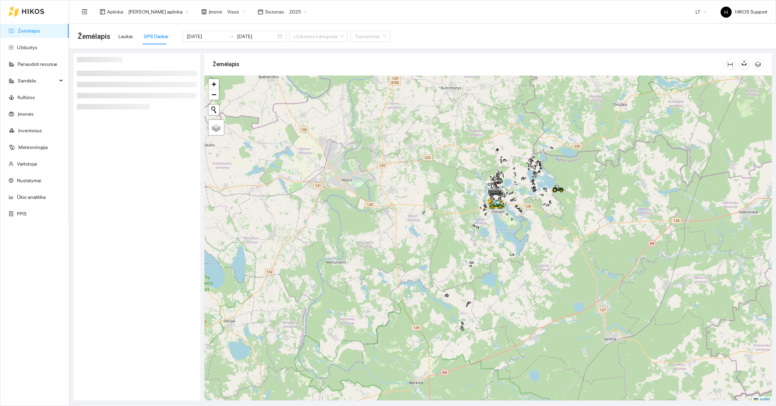
click at [555, 221] on div at bounding box center [488, 239] width 568 height 327
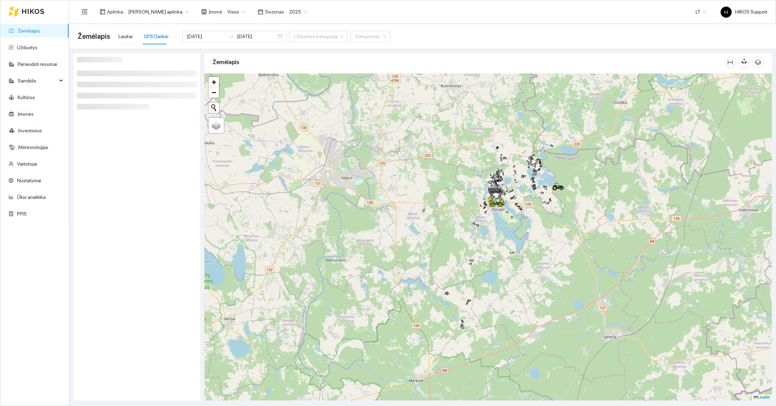
click at [555, 221] on div at bounding box center [488, 236] width 568 height 327
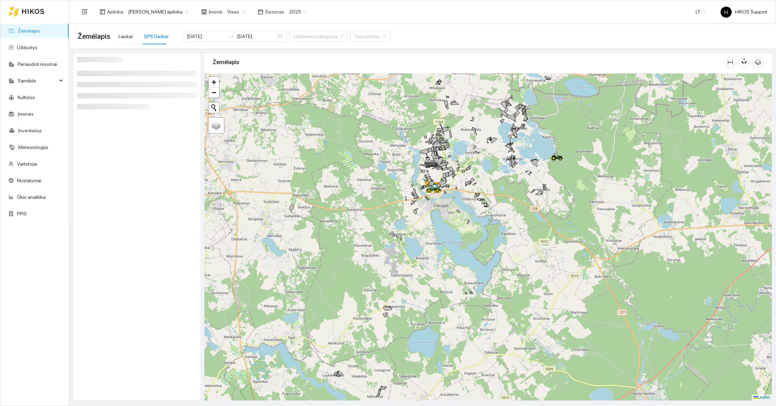
drag, startPoint x: 546, startPoint y: 202, endPoint x: 525, endPoint y: 257, distance: 58.6
click at [525, 257] on div at bounding box center [488, 236] width 568 height 327
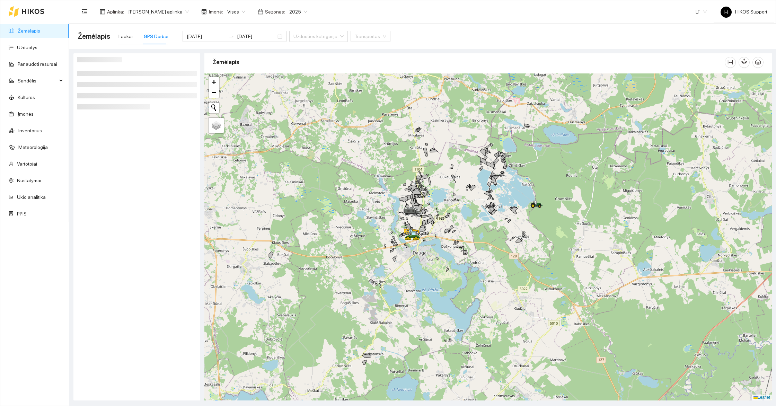
click at [465, 204] on div at bounding box center [488, 236] width 568 height 327
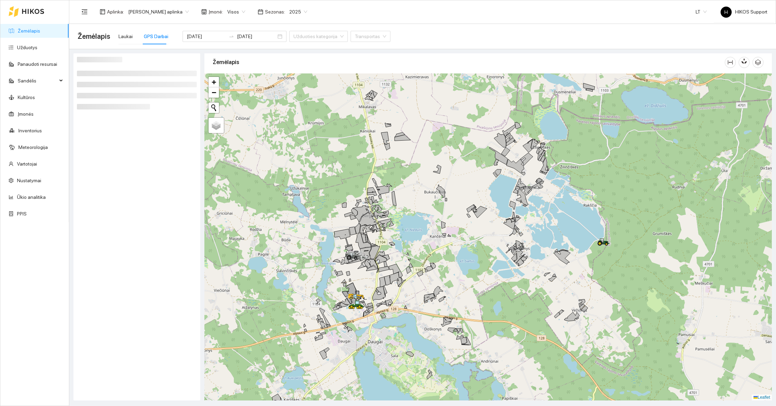
drag, startPoint x: 457, startPoint y: 168, endPoint x: 457, endPoint y: 212, distance: 44.0
click at [457, 212] on div at bounding box center [488, 236] width 568 height 327
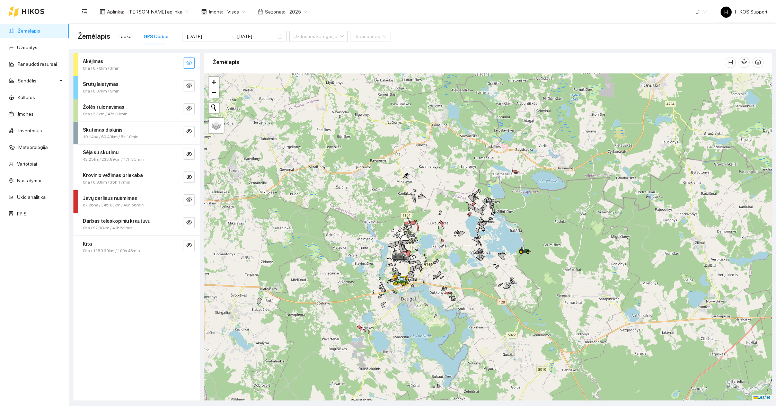
click at [189, 66] on span "eye-invisible" at bounding box center [189, 63] width 6 height 7
click at [183, 86] on div at bounding box center [182, 85] width 25 height 11
click at [192, 103] on button "button" at bounding box center [189, 108] width 11 height 11
click at [192, 87] on button "button" at bounding box center [189, 85] width 11 height 11
click at [189, 131] on icon "eye-invisible" at bounding box center [189, 131] width 1 height 1
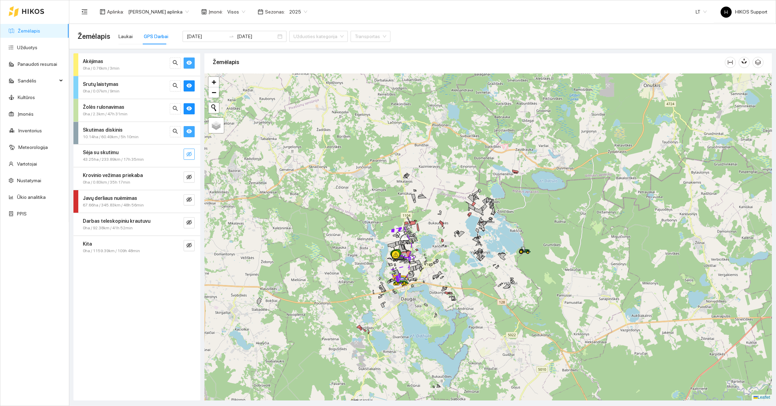
click at [187, 151] on icon "eye-invisible" at bounding box center [189, 154] width 6 height 6
click at [188, 179] on span "eye-invisible" at bounding box center [189, 177] width 6 height 7
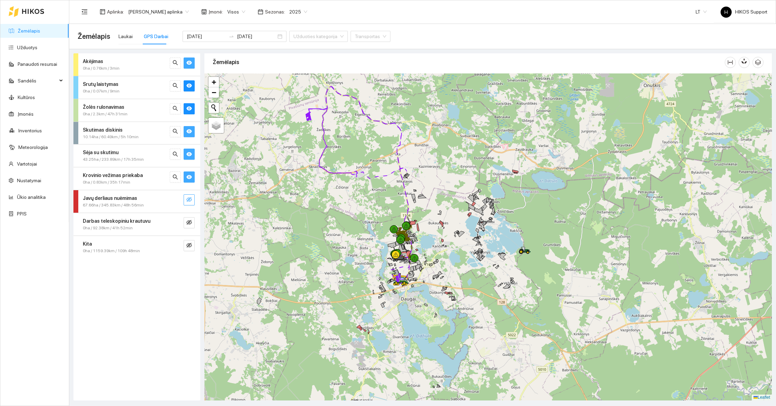
click at [191, 197] on icon "eye-invisible" at bounding box center [189, 200] width 6 height 6
click at [190, 222] on icon "eye-invisible" at bounding box center [189, 222] width 1 height 1
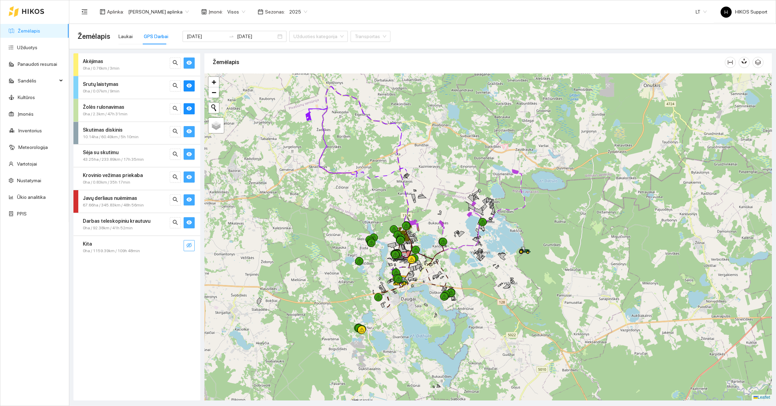
click at [190, 243] on icon "eye-invisible" at bounding box center [189, 246] width 6 height 6
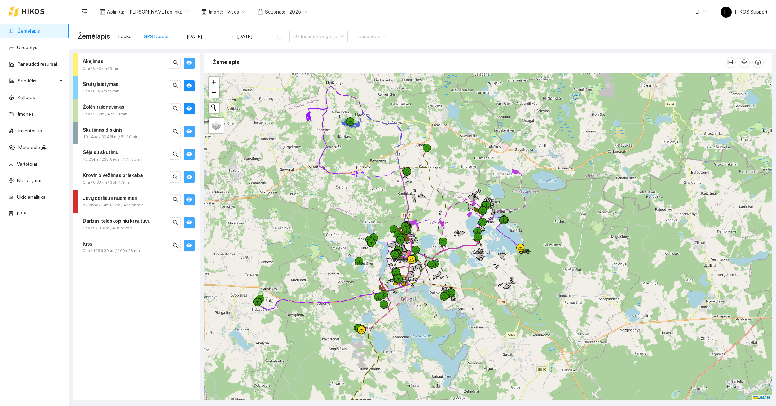
click at [428, 131] on div at bounding box center [488, 236] width 568 height 327
drag, startPoint x: 328, startPoint y: 79, endPoint x: 385, endPoint y: 128, distance: 74.9
click at [385, 128] on div at bounding box center [488, 236] width 568 height 327
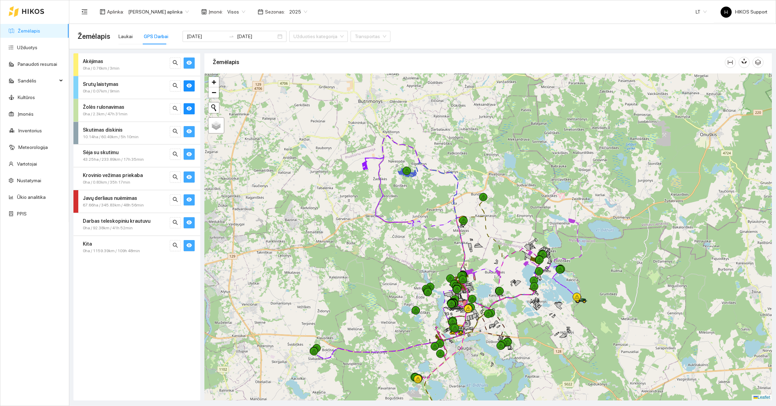
click at [383, 129] on div at bounding box center [488, 236] width 568 height 327
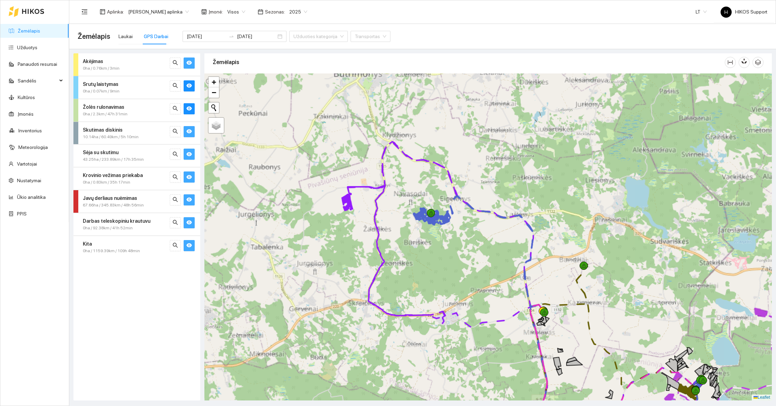
click at [399, 160] on div at bounding box center [488, 236] width 568 height 327
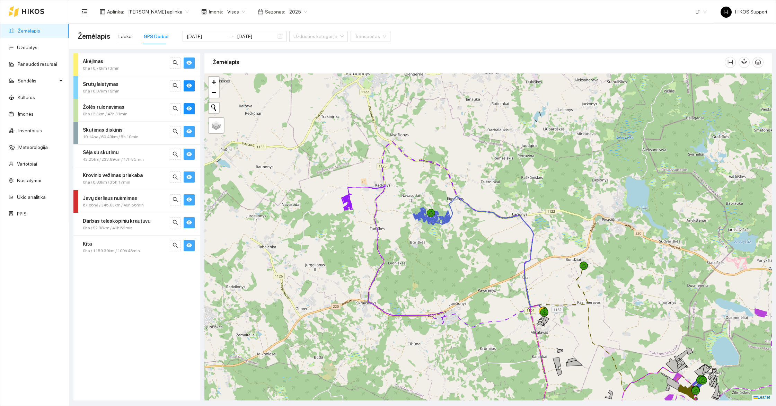
click at [399, 160] on div at bounding box center [488, 236] width 568 height 327
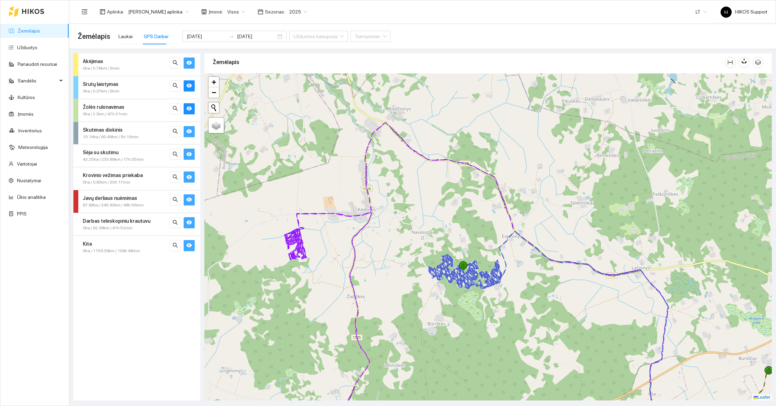
click at [430, 317] on div at bounding box center [488, 236] width 568 height 327
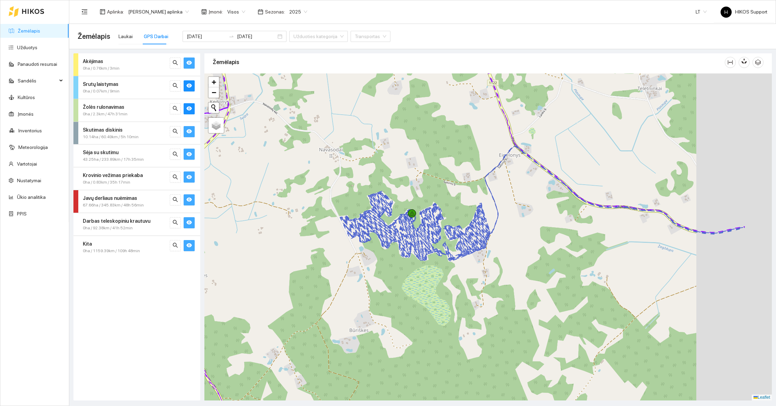
drag, startPoint x: 517, startPoint y: 265, endPoint x: 397, endPoint y: 270, distance: 120.0
click at [398, 270] on div at bounding box center [488, 236] width 568 height 327
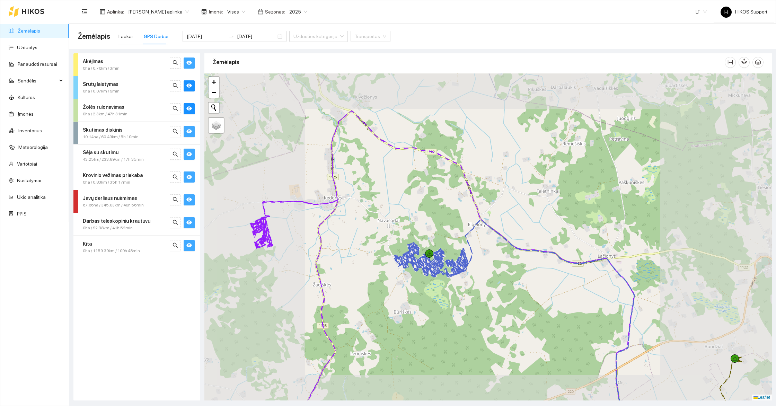
drag, startPoint x: 577, startPoint y: 298, endPoint x: 454, endPoint y: 213, distance: 149.4
click at [454, 213] on div at bounding box center [488, 236] width 568 height 327
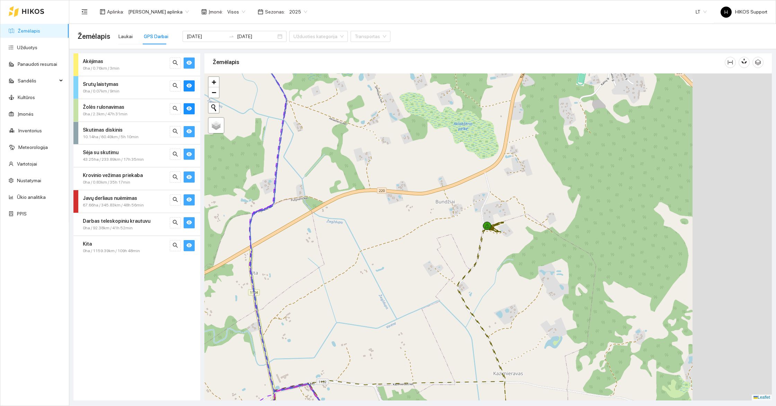
drag, startPoint x: 627, startPoint y: 236, endPoint x: 492, endPoint y: 238, distance: 135.5
click at [492, 238] on div at bounding box center [488, 236] width 568 height 327
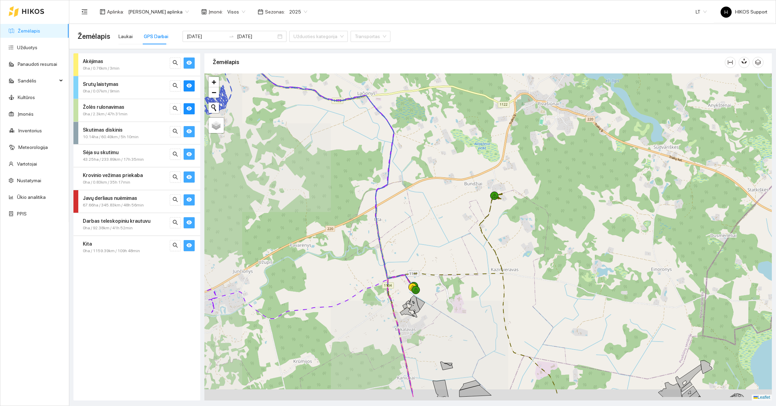
drag, startPoint x: 485, startPoint y: 307, endPoint x: 549, endPoint y: 195, distance: 130.0
click at [549, 195] on div at bounding box center [488, 236] width 568 height 327
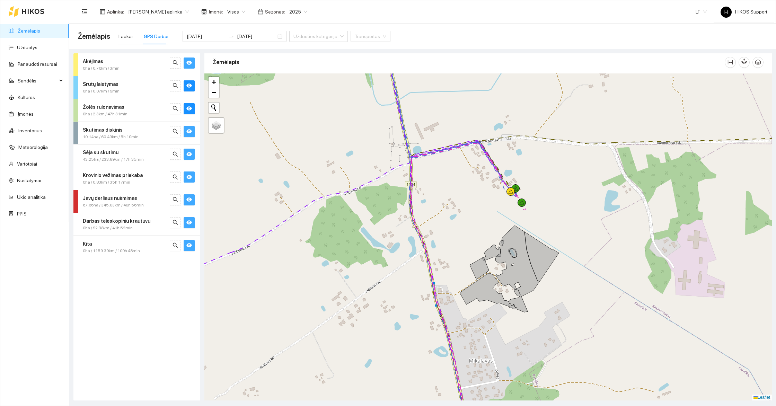
drag, startPoint x: 613, startPoint y: 187, endPoint x: 444, endPoint y: 193, distance: 168.5
click at [449, 192] on div at bounding box center [488, 236] width 568 height 327
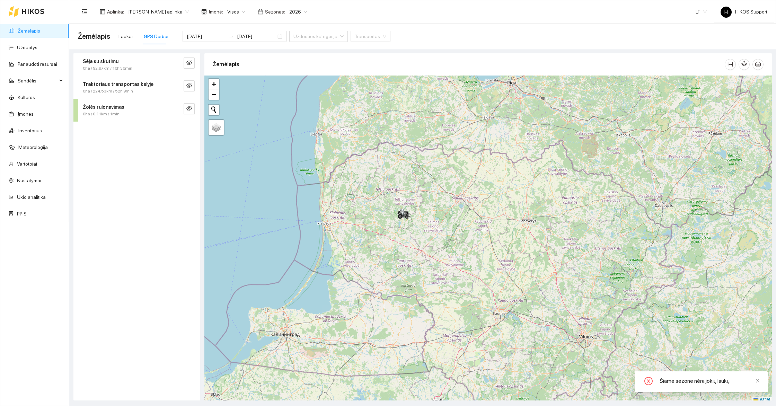
scroll to position [2, 0]
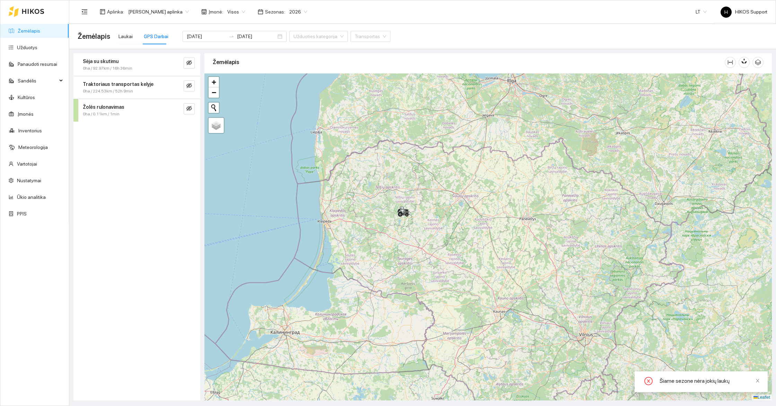
click at [392, 200] on div "+ − Nieko nerasta. Bandykite dar kartą. Žemėlapis Palydovas Leaflet" at bounding box center [488, 236] width 568 height 327
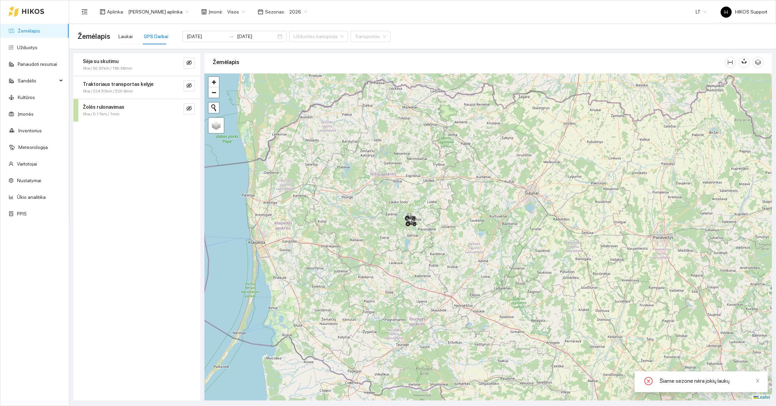
click at [427, 208] on div "+ − Nieko nerasta. Bandykite dar kartą. Žemėlapis Palydovas Leaflet" at bounding box center [488, 236] width 568 height 327
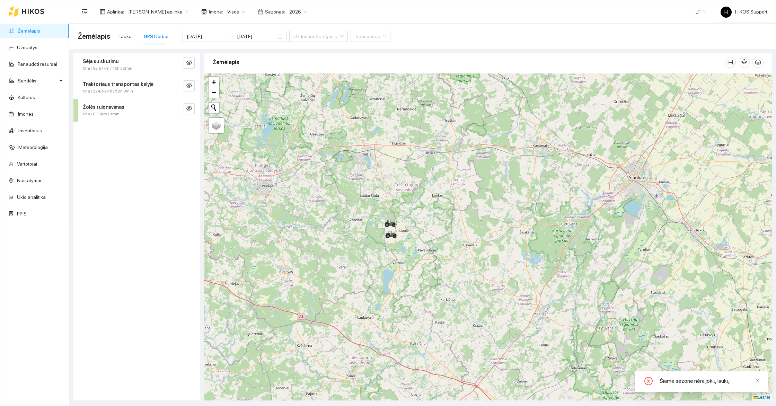
click at [420, 233] on div "+ − Nieko nerasta. Bandykite dar kartą. Žemėlapis Palydovas Leaflet" at bounding box center [488, 236] width 568 height 327
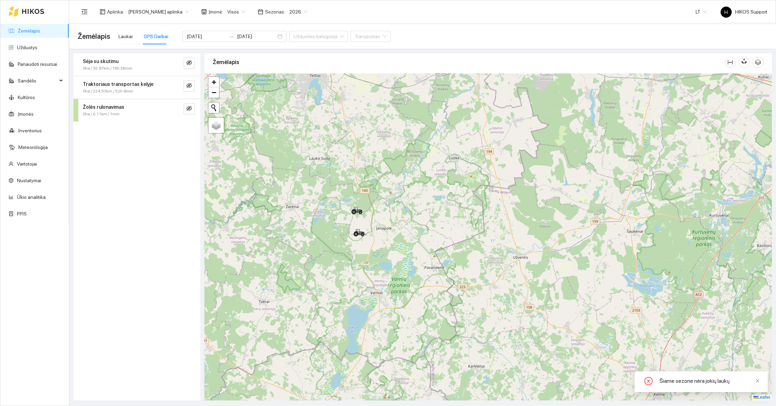
click at [384, 232] on div "+ − Nieko nerasta. Bandykite dar kartą. Žemėlapis Palydovas Leaflet" at bounding box center [488, 236] width 568 height 327
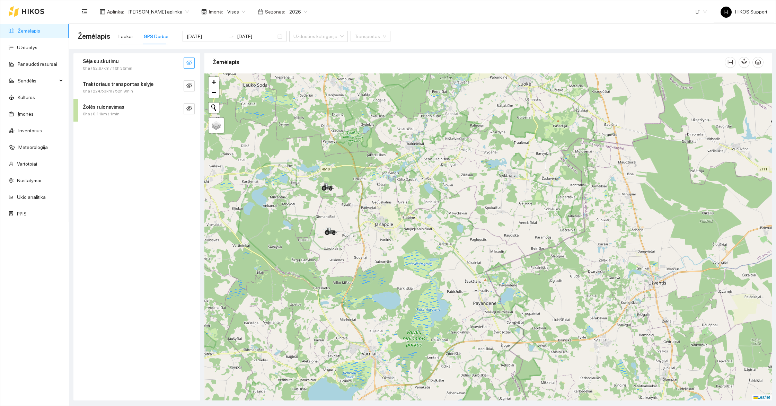
click at [191, 68] on button "button" at bounding box center [189, 63] width 11 height 11
click at [189, 82] on button "button" at bounding box center [189, 85] width 11 height 11
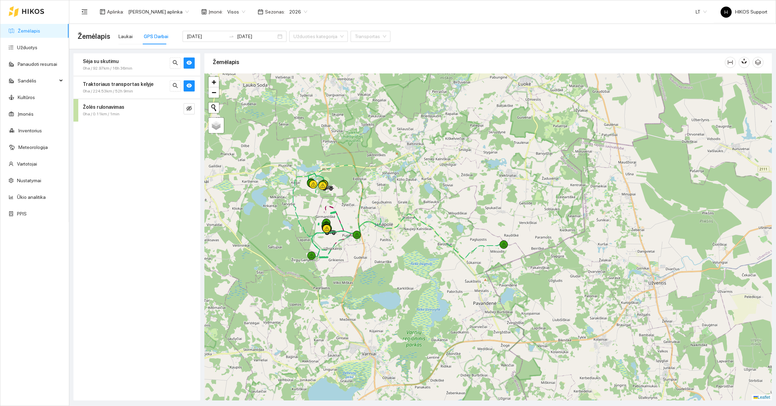
click at [189, 102] on div "Žolės rulonavimas 0ha / 0.11km / 1min" at bounding box center [136, 110] width 127 height 23
click at [141, 83] on strong "Traktoriaus transportas kelyje" at bounding box center [118, 84] width 71 height 6
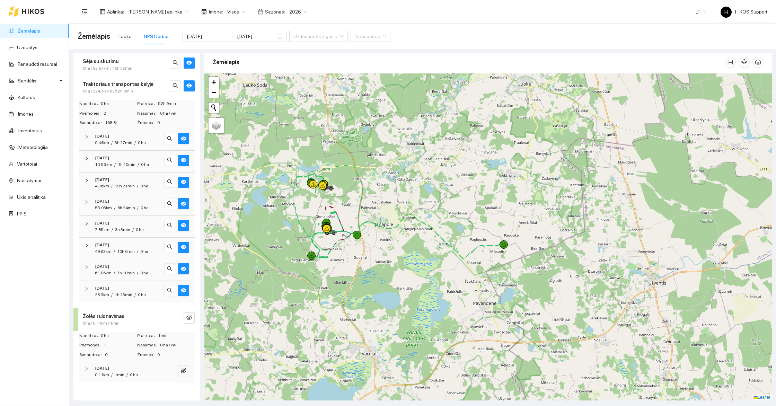
click at [147, 87] on div "Traktoriaus transportas kelyje" at bounding box center [125, 84] width 85 height 8
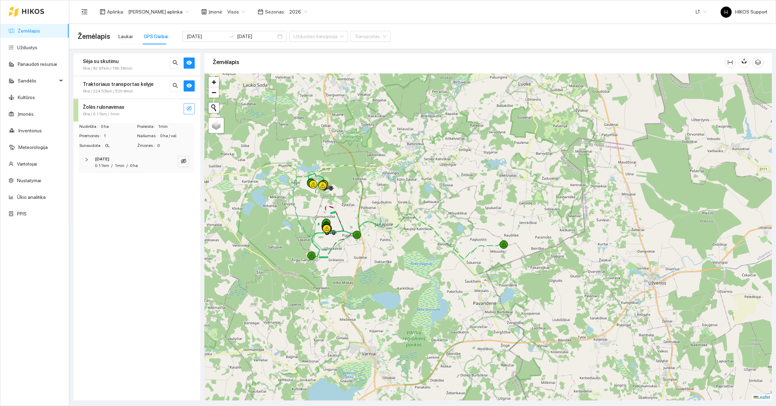
click at [189, 107] on icon "eye-invisible" at bounding box center [189, 109] width 6 height 6
click at [99, 106] on strong "Žolės rulonavimas" at bounding box center [104, 107] width 42 height 6
click at [374, 277] on div "+" at bounding box center [488, 236] width 568 height 327
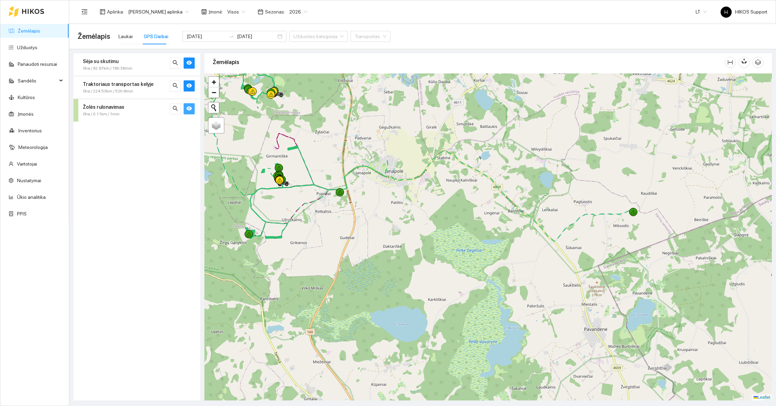
click at [345, 168] on div "+" at bounding box center [488, 236] width 568 height 327
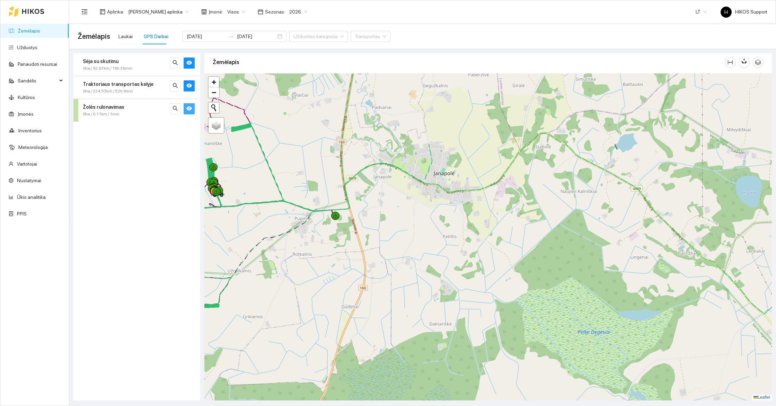
drag, startPoint x: 301, startPoint y: 140, endPoint x: 459, endPoint y: 256, distance: 196.5
click at [459, 256] on div "+" at bounding box center [488, 236] width 568 height 327
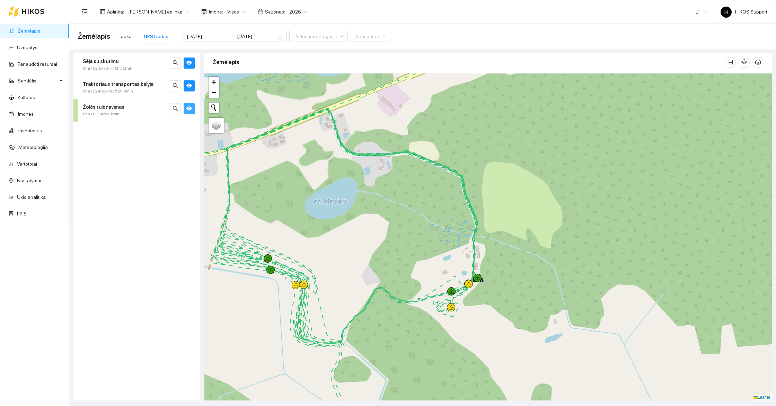
drag, startPoint x: 523, startPoint y: 331, endPoint x: 484, endPoint y: 268, distance: 73.9
click at [484, 268] on div "+" at bounding box center [488, 236] width 568 height 327
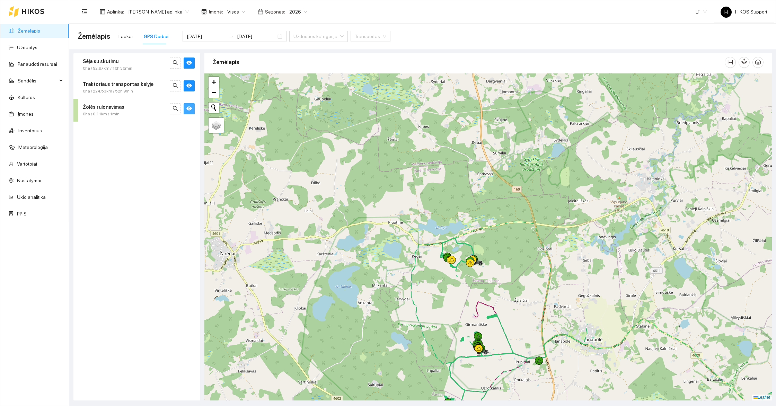
drag, startPoint x: 603, startPoint y: 307, endPoint x: 375, endPoint y: 189, distance: 256.2
click at [375, 189] on div "+" at bounding box center [488, 236] width 568 height 327
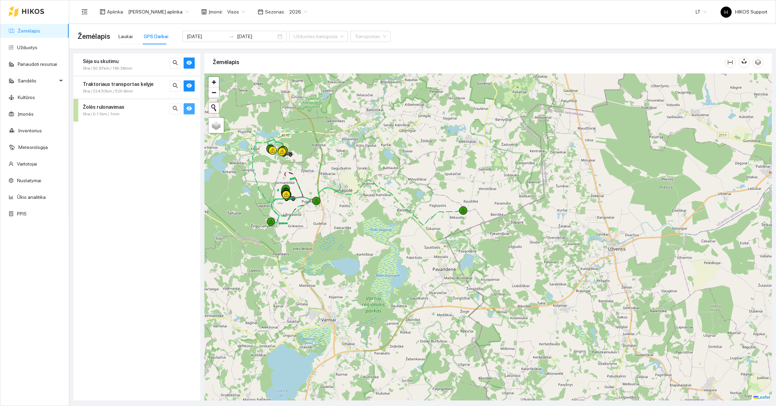
drag, startPoint x: 292, startPoint y: 138, endPoint x: 364, endPoint y: 162, distance: 76.1
click at [364, 162] on div "+" at bounding box center [488, 236] width 568 height 327
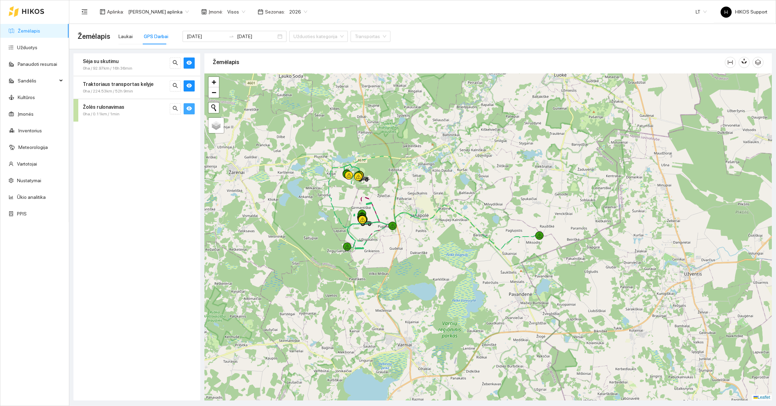
click at [189, 107] on icon "eye" at bounding box center [189, 108] width 6 height 4
click at [189, 85] on icon "eye" at bounding box center [189, 86] width 6 height 6
click at [190, 59] on button "button" at bounding box center [189, 63] width 11 height 11
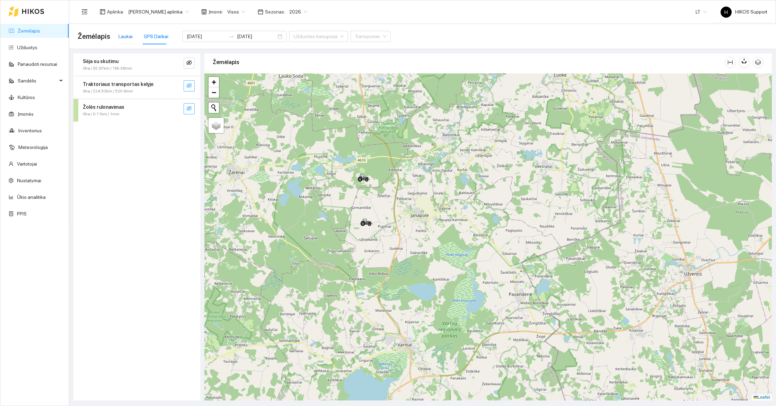
click at [120, 35] on div "Laukai" at bounding box center [126, 37] width 14 height 8
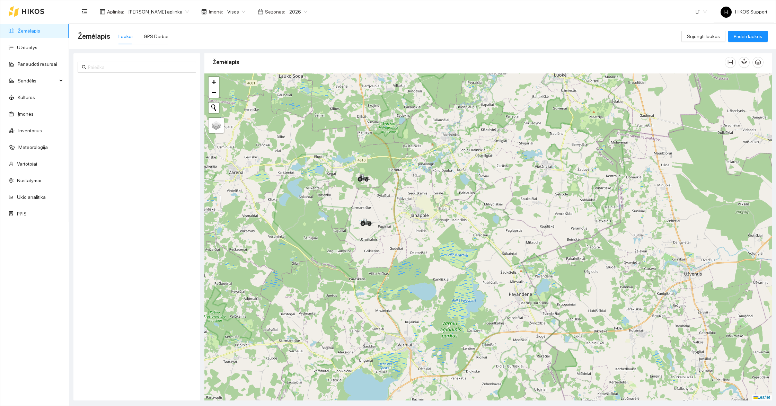
click at [166, 9] on span "[PERSON_NAME] aplinka" at bounding box center [158, 12] width 61 height 10
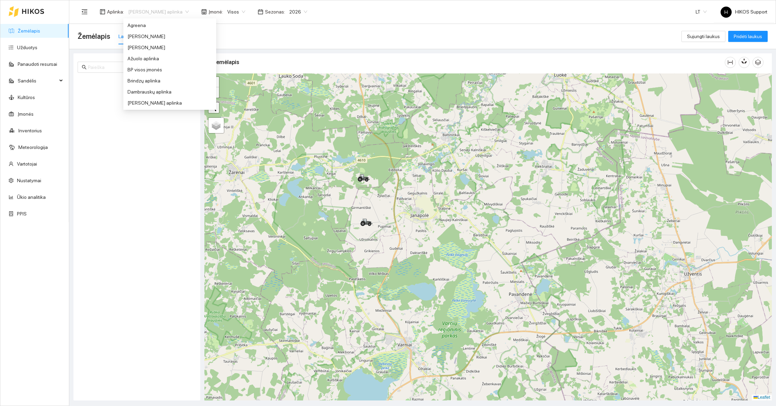
scroll to position [55, 0]
click at [177, 91] on div "[PERSON_NAME] aplinka" at bounding box center [170, 92] width 85 height 8
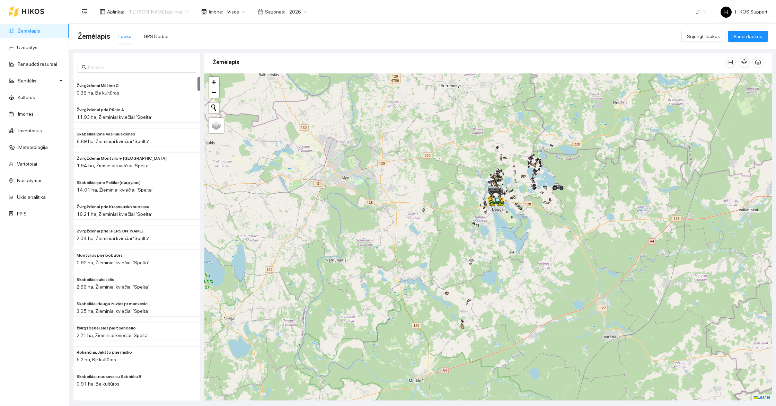
click at [141, 7] on span "[PERSON_NAME] aplinka" at bounding box center [158, 12] width 61 height 10
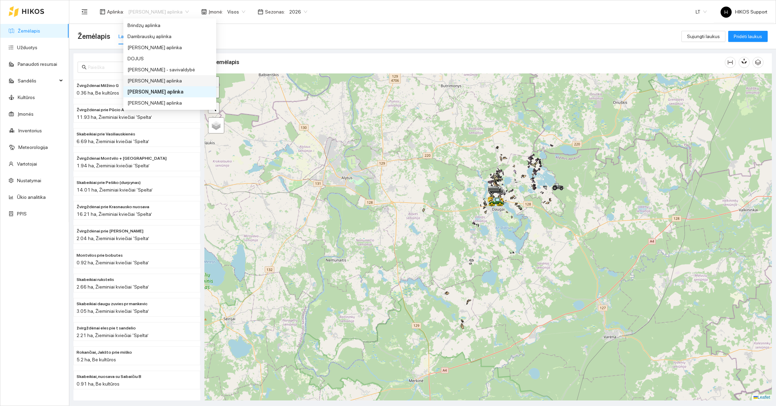
click at [164, 84] on div "[PERSON_NAME] aplinka" at bounding box center [170, 81] width 85 height 8
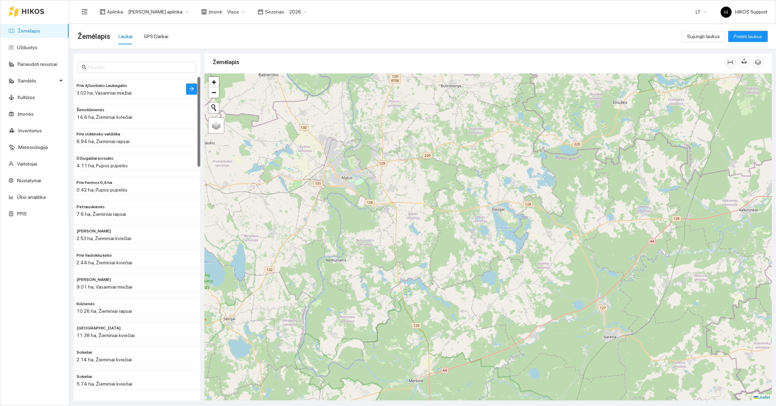
click at [120, 89] on div "3.02 ha, Vasariniai miežiai" at bounding box center [123, 93] width 93 height 8
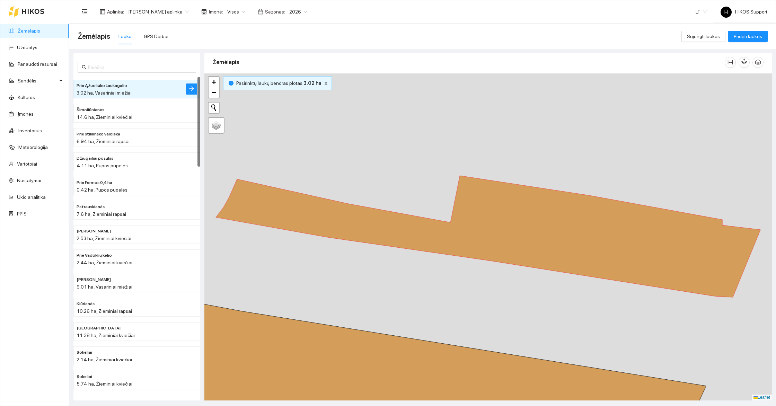
click at [168, 10] on span "[PERSON_NAME] aplinka" at bounding box center [158, 12] width 61 height 10
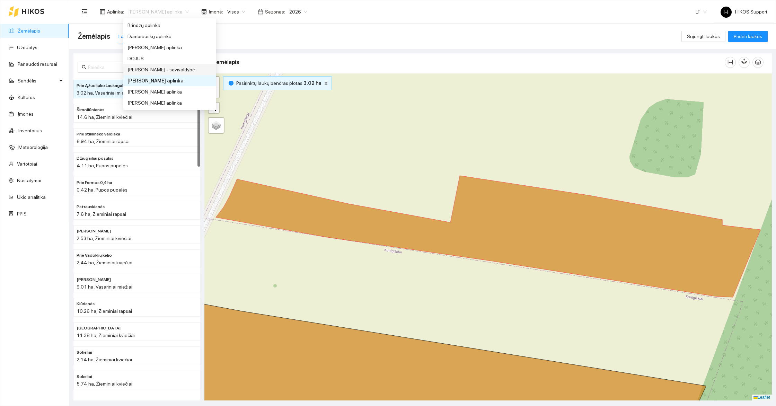
click at [152, 70] on div "[PERSON_NAME] - savivaldybė" at bounding box center [170, 70] width 85 height 8
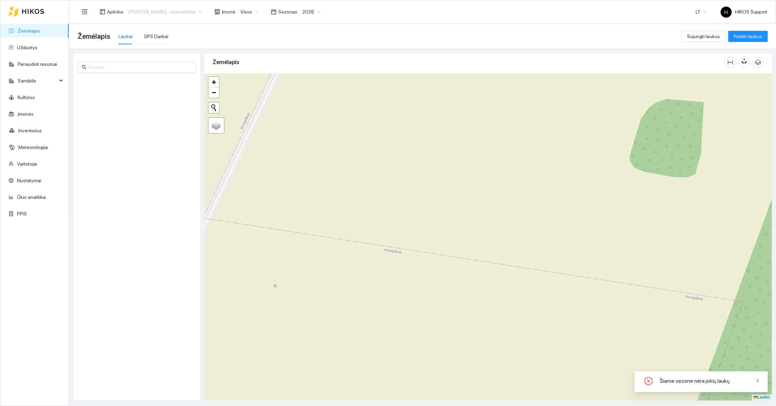
click at [159, 13] on span "[PERSON_NAME] - savivaldybė" at bounding box center [165, 12] width 74 height 10
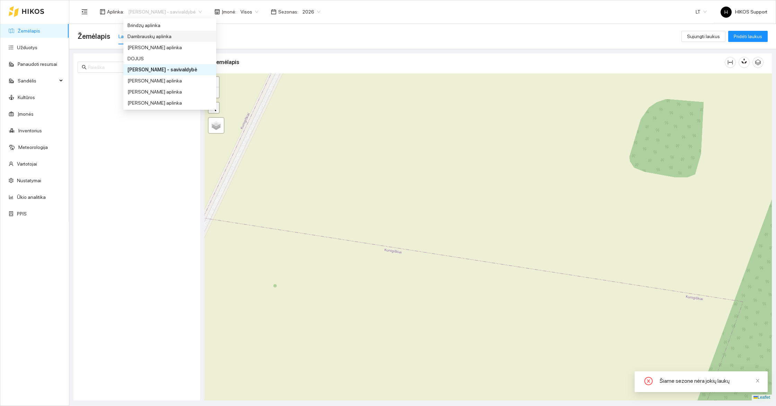
click at [154, 35] on div "Dambrauskų aplinka" at bounding box center [170, 37] width 85 height 8
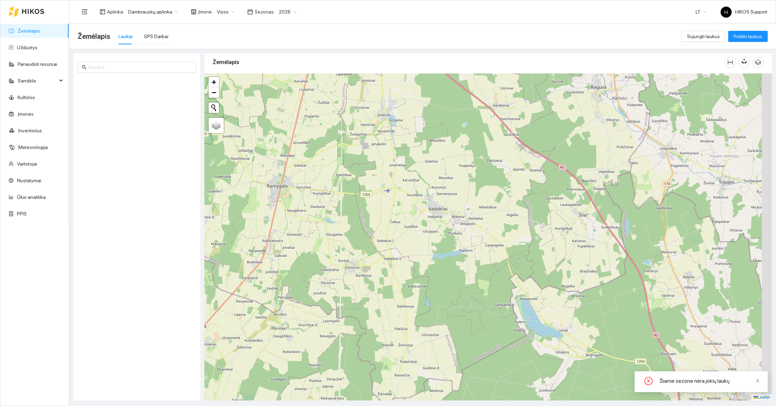
drag, startPoint x: 535, startPoint y: 308, endPoint x: 369, endPoint y: 228, distance: 184.3
click at [369, 228] on div at bounding box center [488, 236] width 568 height 327
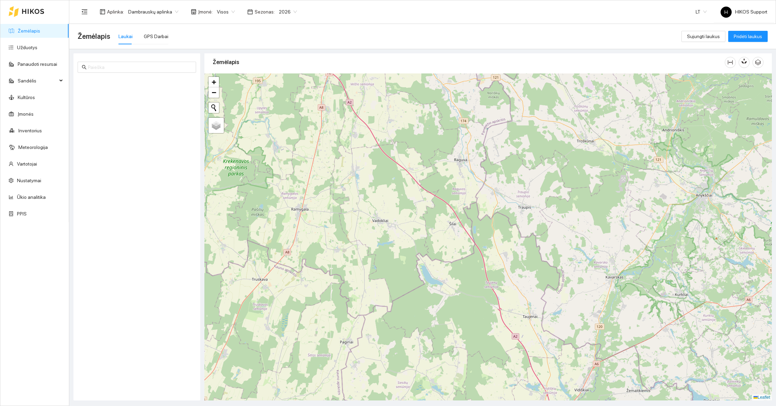
drag, startPoint x: 344, startPoint y: 125, endPoint x: 361, endPoint y: 180, distance: 57.3
click at [363, 180] on div at bounding box center [488, 236] width 568 height 327
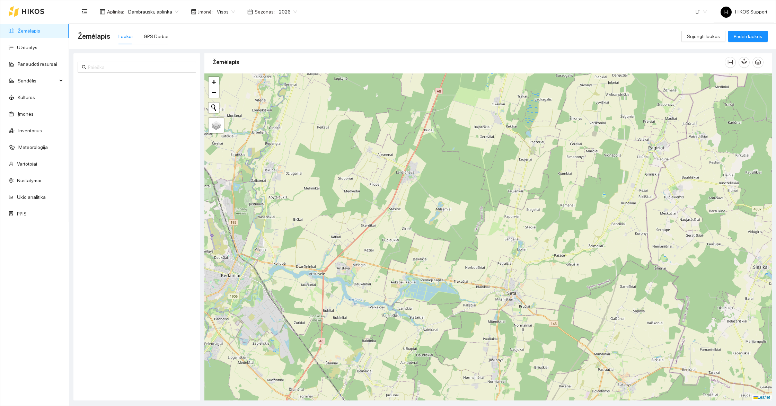
drag, startPoint x: 315, startPoint y: 237, endPoint x: 504, endPoint y: 235, distance: 189.6
click at [504, 235] on div at bounding box center [488, 236] width 568 height 327
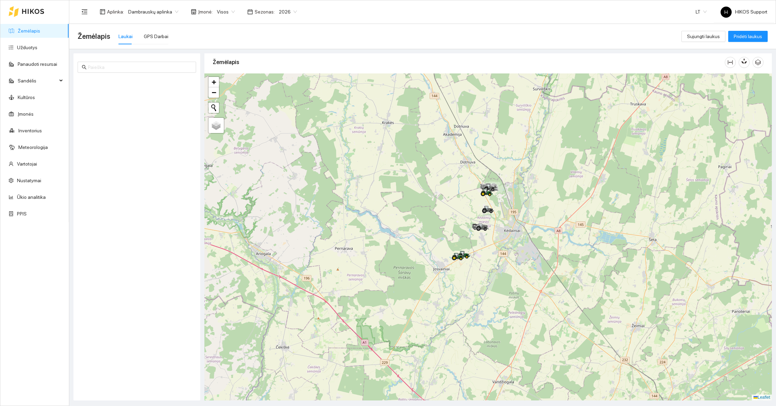
click at [38, 28] on link "Žemėlapis" at bounding box center [29, 31] width 23 height 6
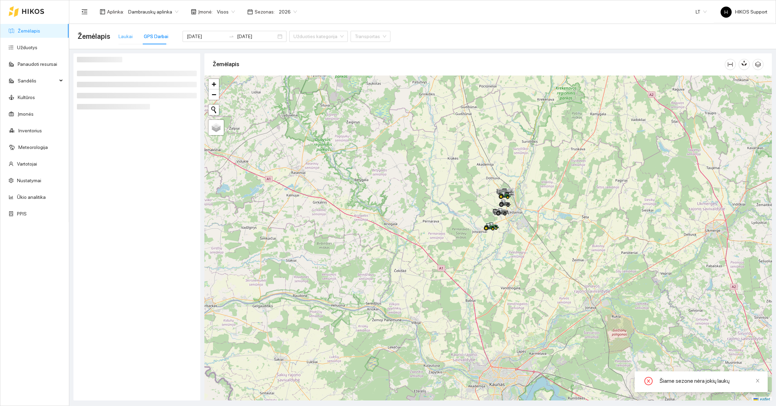
click at [124, 31] on div "Laukai" at bounding box center [126, 36] width 14 height 16
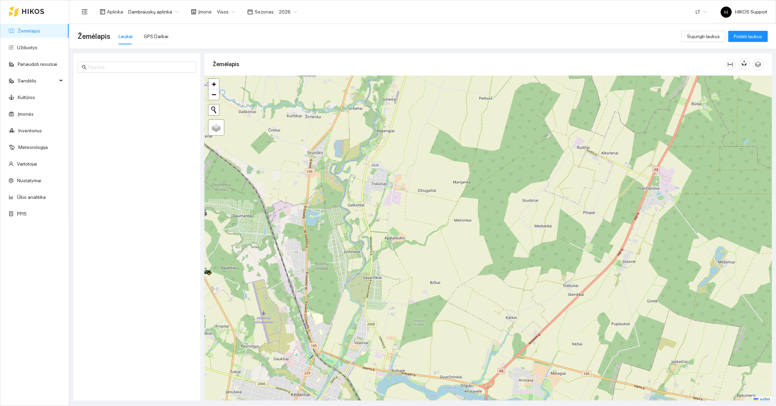
scroll to position [2, 0]
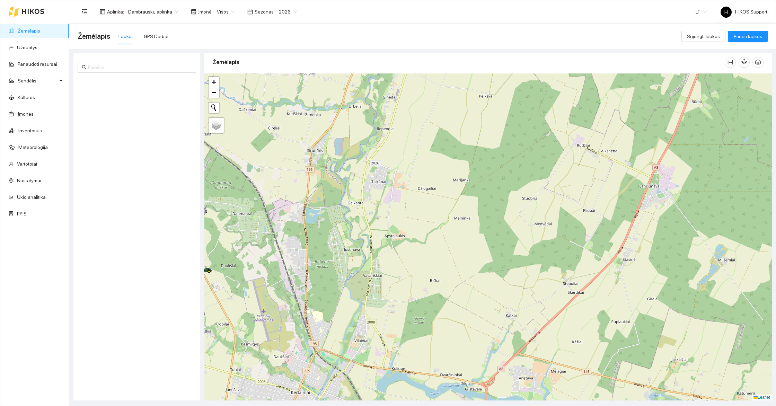
drag, startPoint x: 335, startPoint y: 306, endPoint x: 578, endPoint y: 230, distance: 255.3
click at [578, 230] on div at bounding box center [488, 236] width 568 height 327
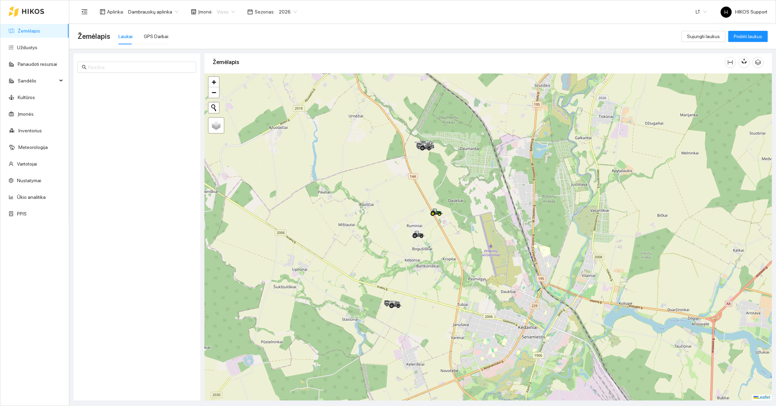
click at [217, 16] on span "Visos" at bounding box center [226, 12] width 18 height 10
drag, startPoint x: 537, startPoint y: 225, endPoint x: 529, endPoint y: 251, distance: 26.9
click at [529, 251] on div at bounding box center [488, 236] width 568 height 327
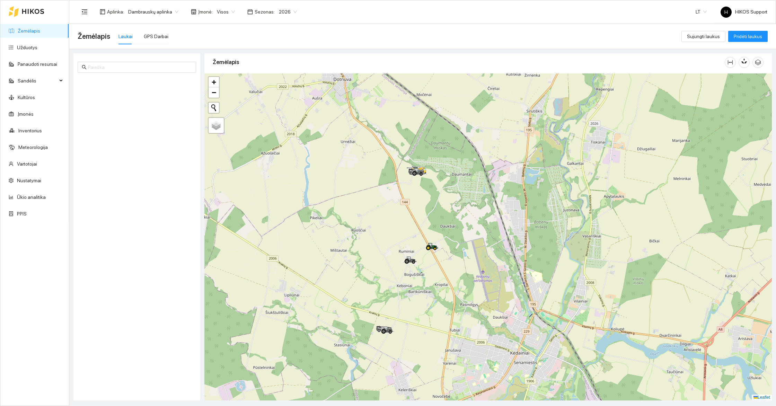
click at [527, 228] on div at bounding box center [488, 236] width 568 height 327
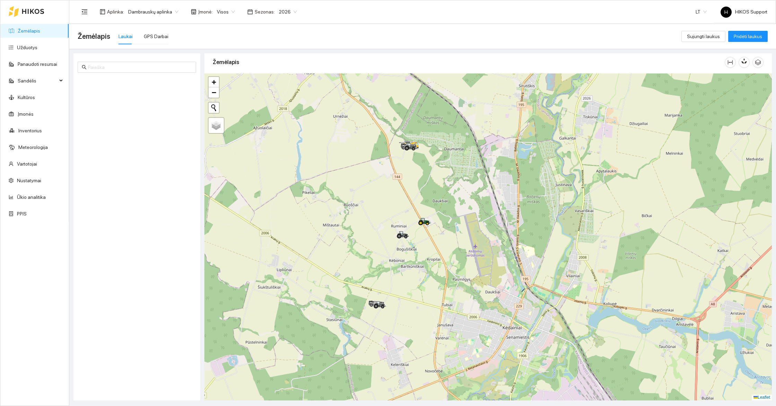
drag, startPoint x: 512, startPoint y: 258, endPoint x: 503, endPoint y: 223, distance: 36.2
click at [503, 223] on div at bounding box center [488, 236] width 568 height 327
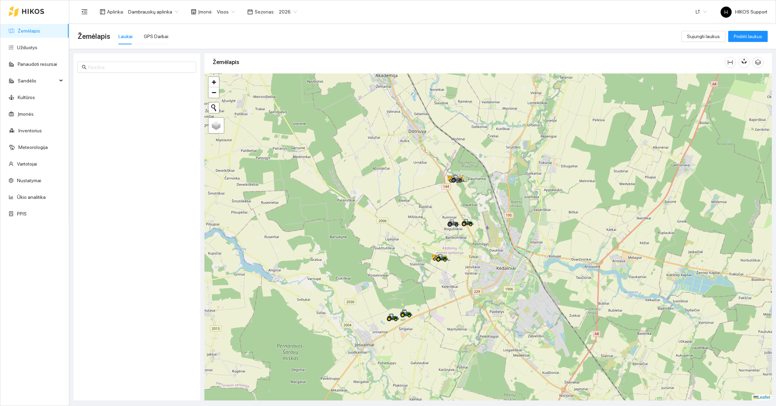
click at [221, 10] on span "Visos" at bounding box center [226, 12] width 18 height 10
click at [230, 60] on div "[PERSON_NAME]" at bounding box center [231, 59] width 38 height 8
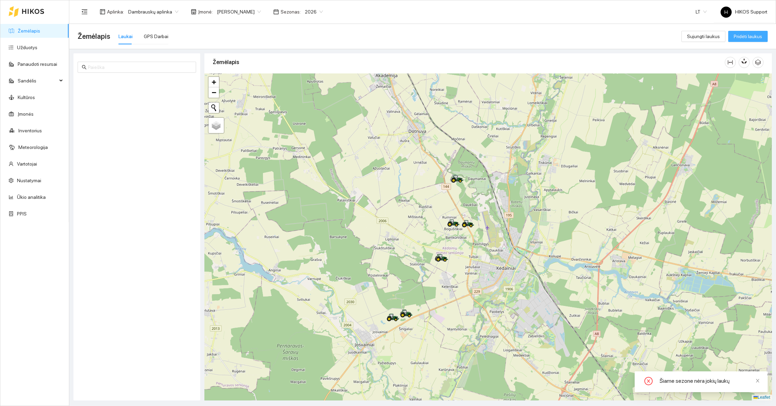
click at [750, 36] on span "Pridėti laukus" at bounding box center [748, 37] width 28 height 8
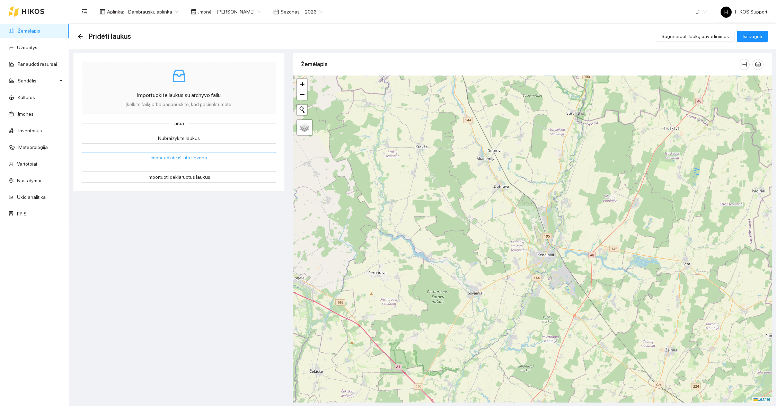
click at [172, 156] on span "Importuokite iš kito sezono" at bounding box center [179, 158] width 56 height 8
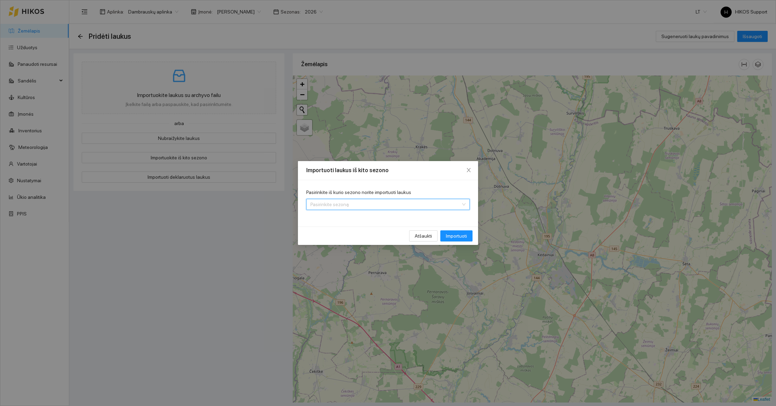
click at [361, 207] on input "Pasirinkite iš kurio sezono norite importuoti laukus" at bounding box center [386, 204] width 150 height 10
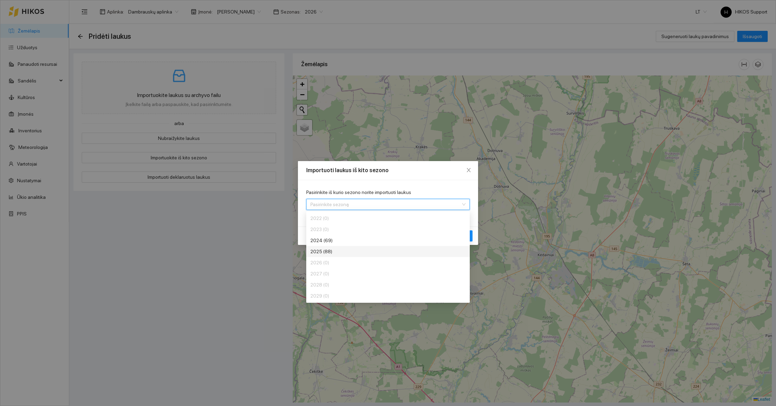
click at [327, 252] on div "2025 (88)" at bounding box center [363, 252] width 104 height 8
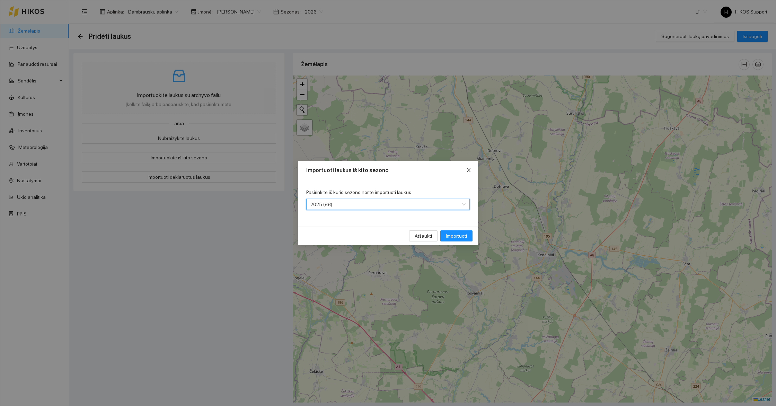
click at [470, 169] on icon "close" at bounding box center [469, 170] width 4 height 4
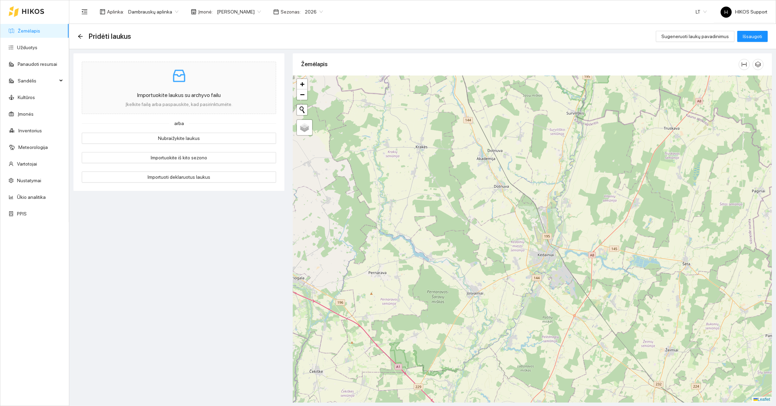
click at [34, 30] on link "Žemėlapis" at bounding box center [29, 31] width 23 height 6
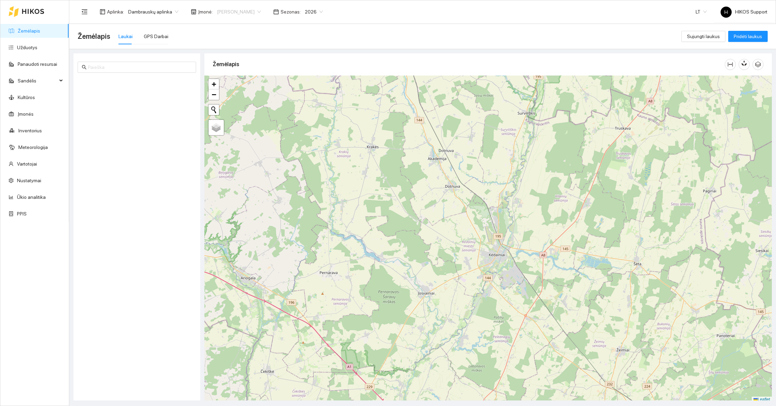
click at [237, 14] on span "[PERSON_NAME]" at bounding box center [239, 12] width 44 height 10
click at [227, 20] on div "Visos" at bounding box center [237, 25] width 58 height 11
click at [221, 12] on span "Visos" at bounding box center [226, 12] width 18 height 10
click at [229, 59] on div "[PERSON_NAME]" at bounding box center [231, 59] width 38 height 8
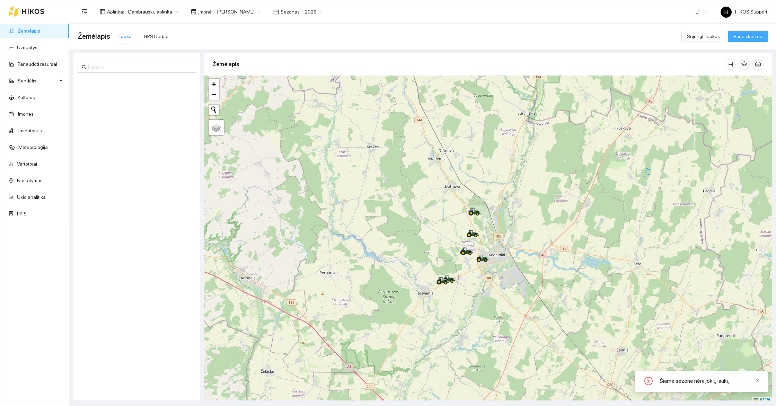
click at [751, 38] on span "Pridėti laukus" at bounding box center [748, 37] width 28 height 8
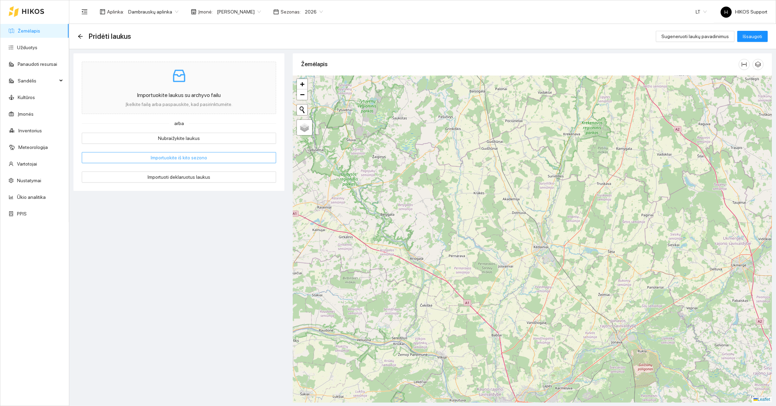
click at [171, 157] on span "Importuokite iš kito sezono" at bounding box center [179, 158] width 56 height 8
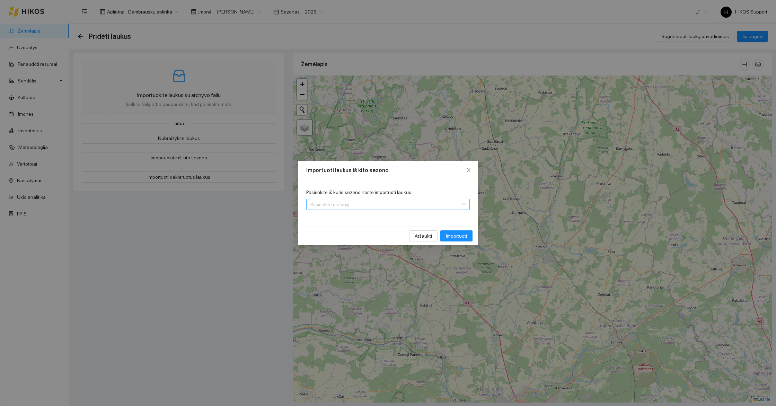
click at [332, 207] on input "Pasirinkite iš kurio sezono norite importuoti laukus" at bounding box center [386, 204] width 150 height 10
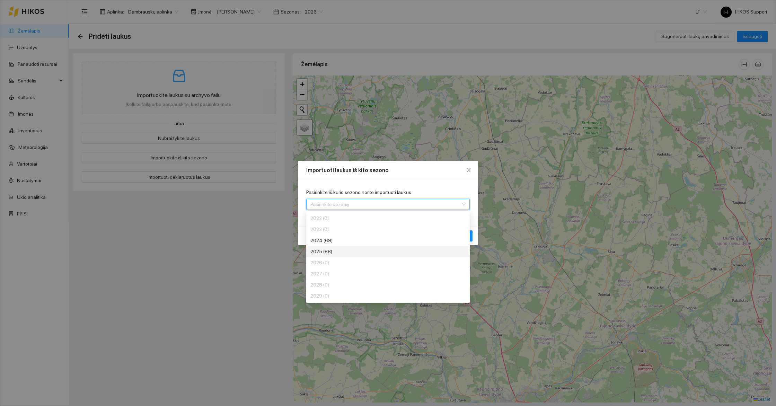
click at [321, 254] on div "2025 (88)" at bounding box center [363, 252] width 104 height 8
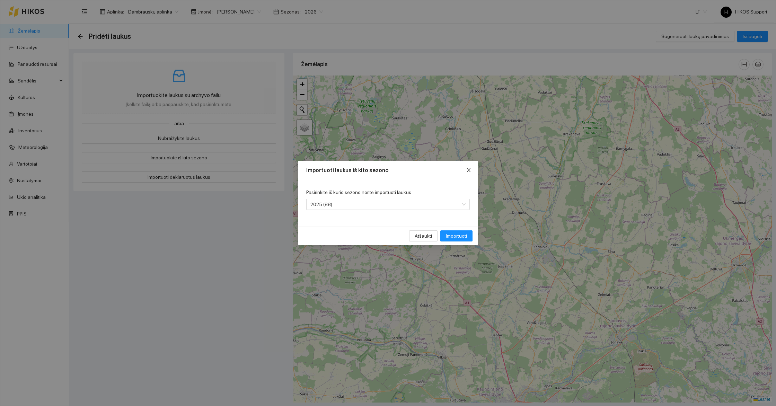
click at [468, 171] on icon "close" at bounding box center [469, 170] width 4 height 4
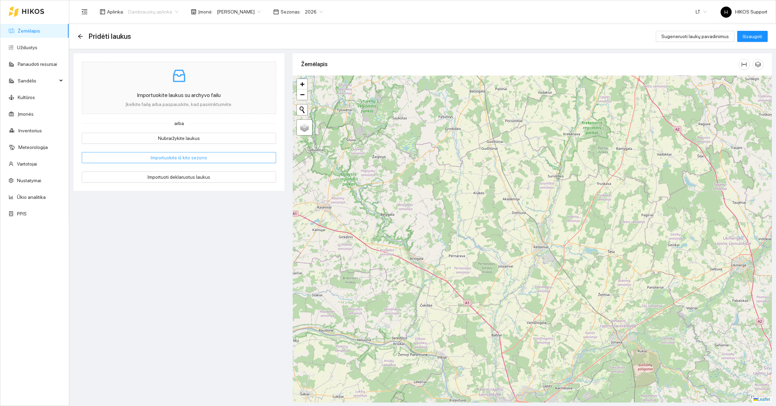
click at [138, 12] on span "Dambrauskų aplinka" at bounding box center [153, 12] width 50 height 10
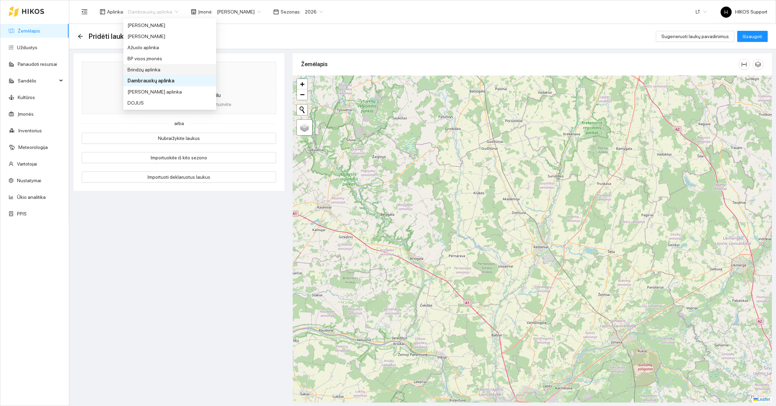
click at [148, 68] on div "Brindzų aplinka" at bounding box center [170, 70] width 85 height 8
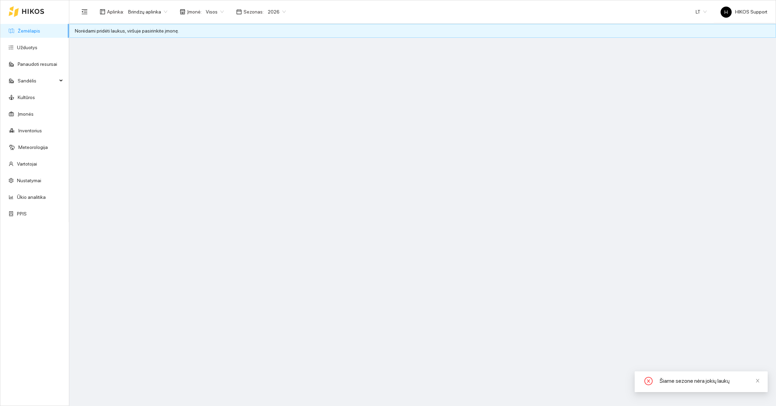
click at [26, 29] on link "Žemėlapis" at bounding box center [29, 31] width 23 height 6
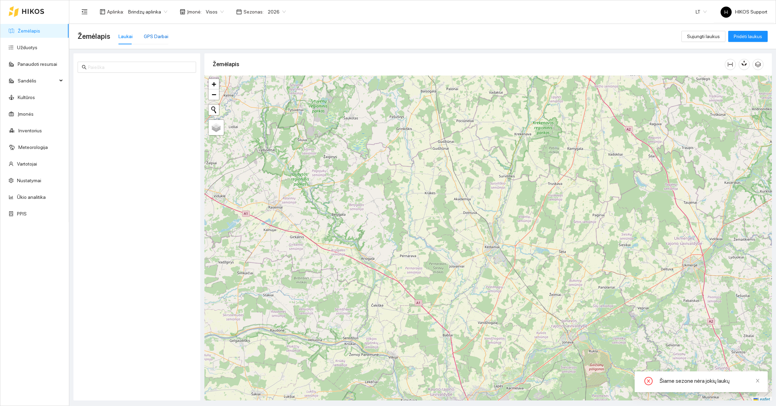
click at [159, 36] on div "GPS Darbai" at bounding box center [156, 37] width 25 height 8
click at [127, 41] on div "Laukai" at bounding box center [126, 36] width 14 height 16
click at [156, 43] on div "GPS Darbai" at bounding box center [156, 36] width 25 height 16
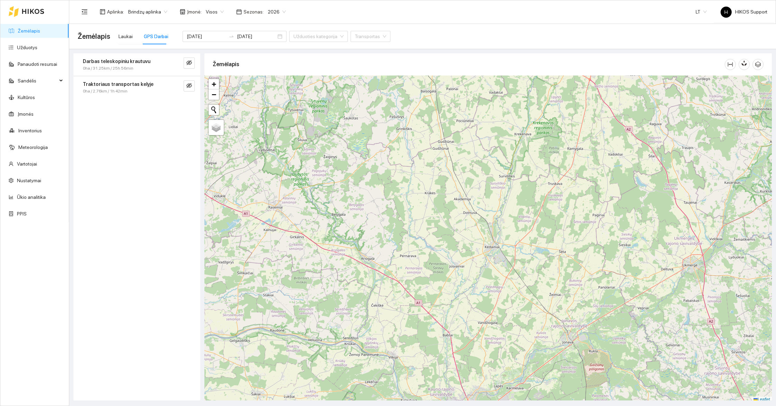
click at [196, 64] on div "Darbas teleskopiniu krautuvu 0ha / 31.25km / 25h 56min" at bounding box center [136, 64] width 127 height 23
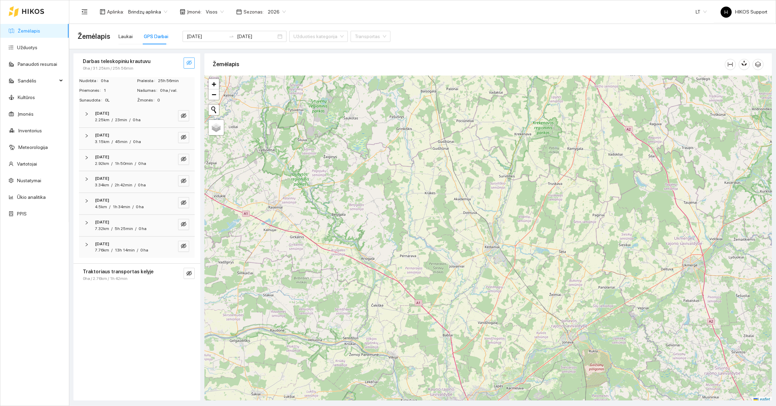
click at [188, 65] on icon "eye-invisible" at bounding box center [189, 63] width 6 height 6
click at [188, 65] on icon "eye" at bounding box center [189, 63] width 6 height 6
click at [125, 61] on strong "Darbas teleskopiniu krautuvu" at bounding box center [117, 62] width 68 height 6
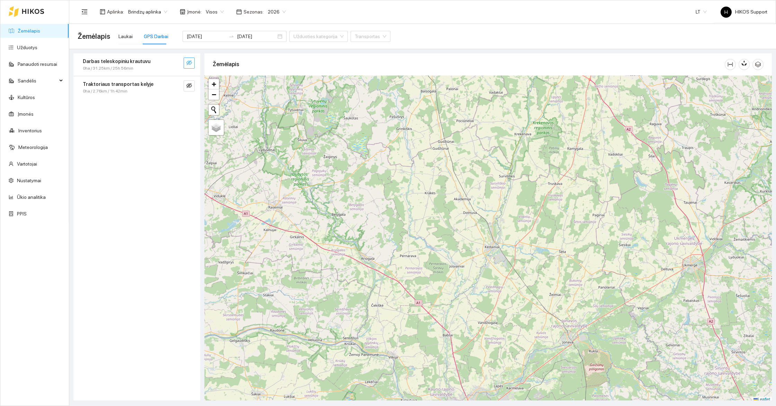
click at [206, 11] on span "Visos" at bounding box center [215, 12] width 18 height 10
click at [21, 30] on link "Žemėlapis" at bounding box center [29, 31] width 23 height 6
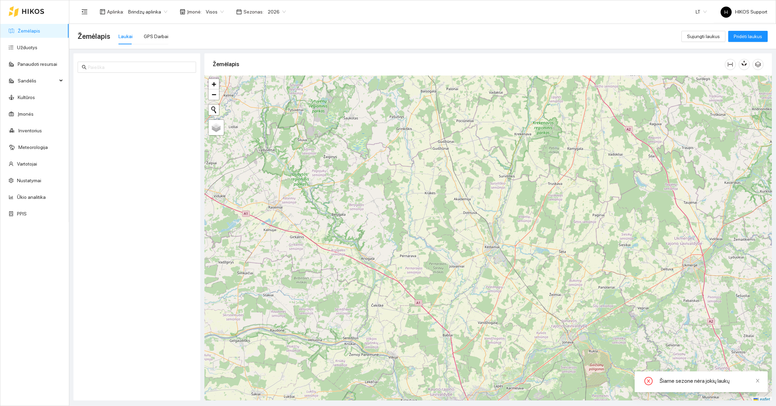
click at [139, 11] on span "Brindzų aplinka" at bounding box center [147, 12] width 39 height 10
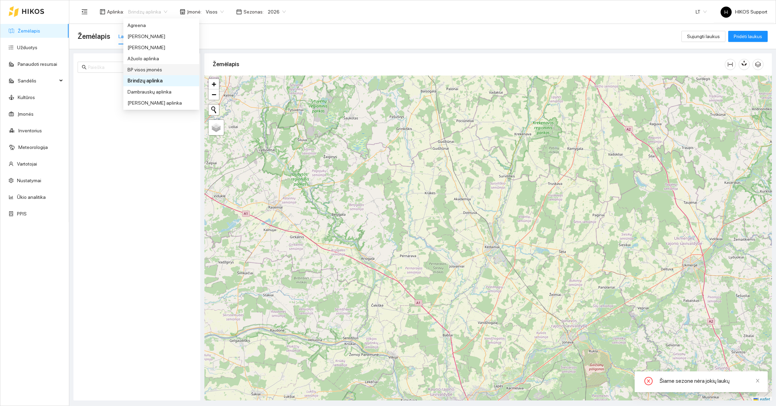
click at [151, 66] on div "BP visos įmonės" at bounding box center [162, 70] width 68 height 8
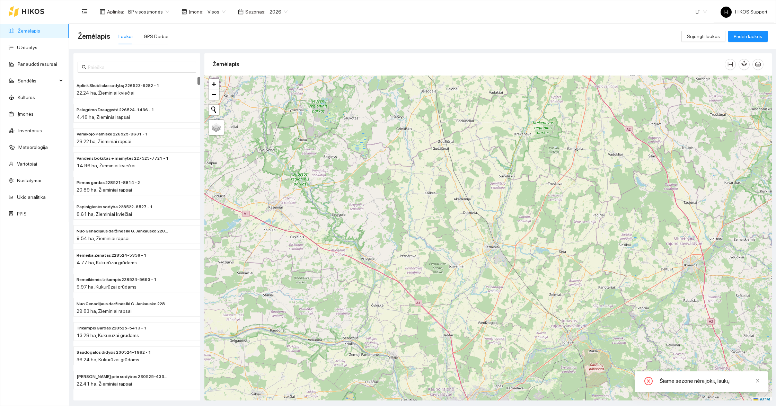
scroll to position [2, 0]
drag, startPoint x: 318, startPoint y: 147, endPoint x: 368, endPoint y: 277, distance: 139.3
click at [368, 277] on div "+ − Nieko nerasta. Bandykite dar kartą. Žemėlapis Palydovas Leaflet" at bounding box center [488, 236] width 568 height 327
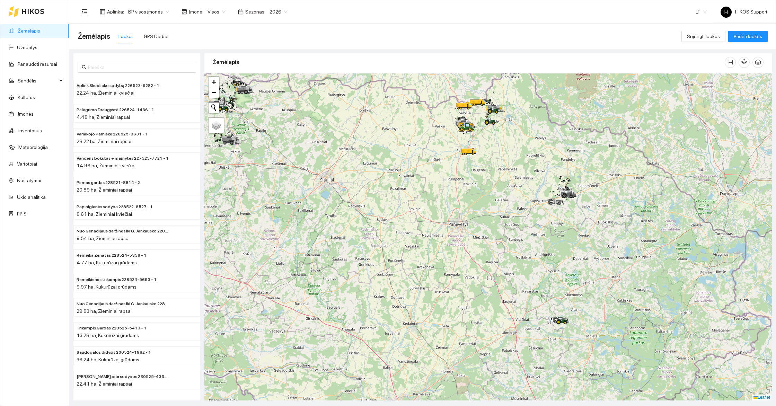
click at [162, 16] on span "BP visos įmonės" at bounding box center [148, 12] width 41 height 10
click at [154, 44] on div "[PERSON_NAME]" at bounding box center [162, 48] width 68 height 8
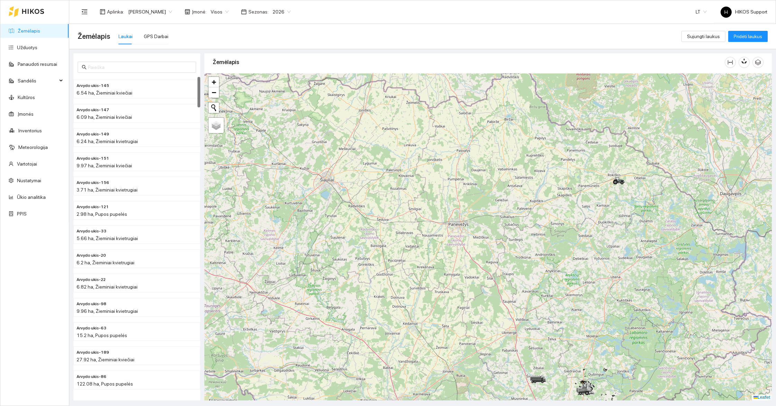
click at [152, 14] on span "[PERSON_NAME]" at bounding box center [150, 12] width 44 height 10
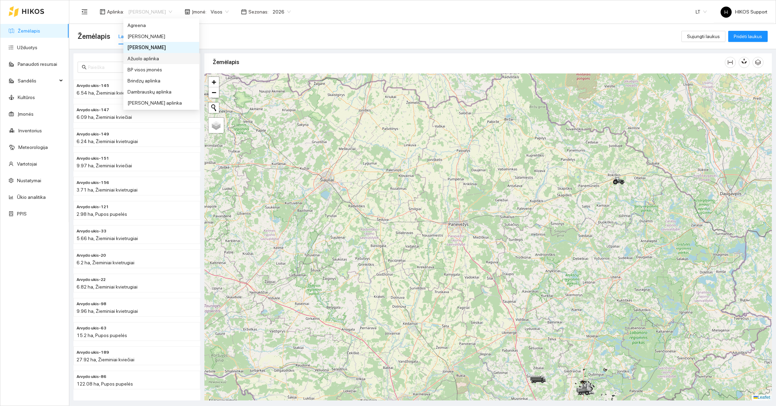
click at [155, 58] on div "Ažuolo aplinka" at bounding box center [162, 59] width 68 height 8
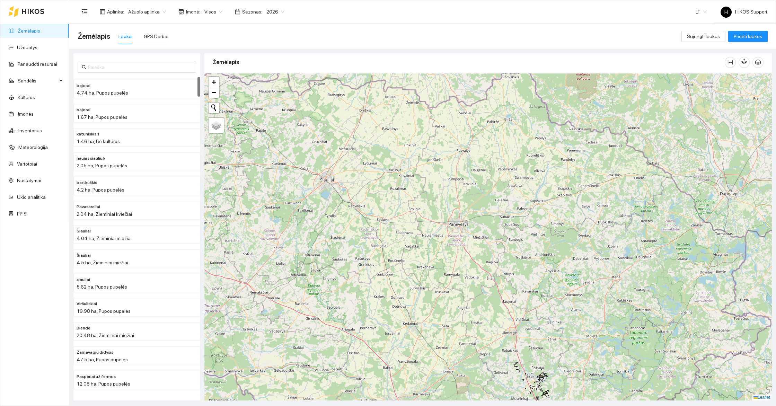
click at [159, 13] on span "Ažuolo aplinka" at bounding box center [147, 12] width 38 height 10
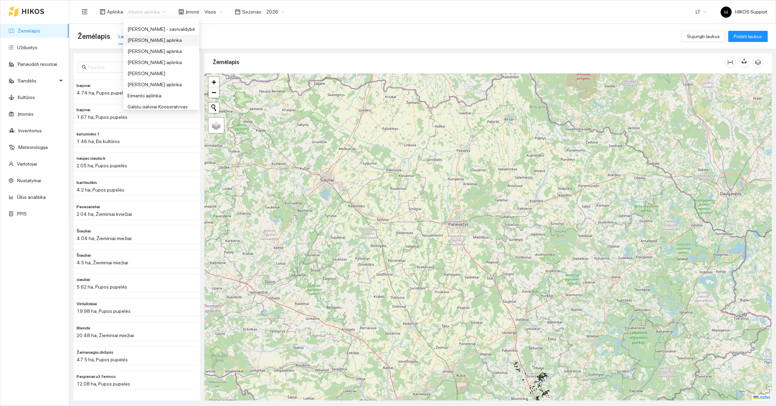
scroll to position [106, 0]
click at [160, 32] on div "[PERSON_NAME] aplinka" at bounding box center [162, 31] width 68 height 8
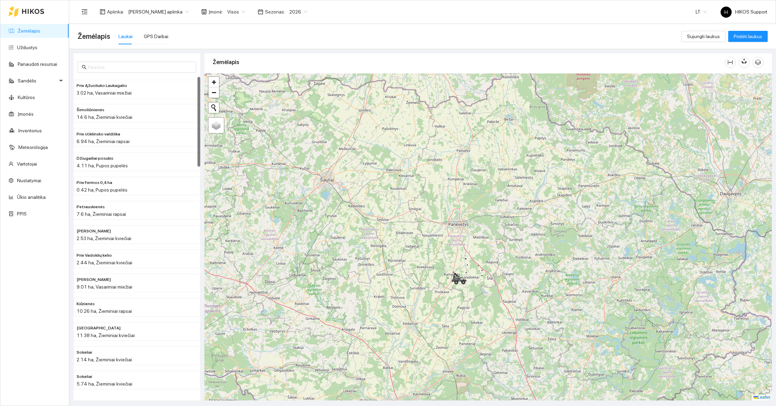
click at [159, 9] on span "[PERSON_NAME] aplinka" at bounding box center [158, 12] width 61 height 10
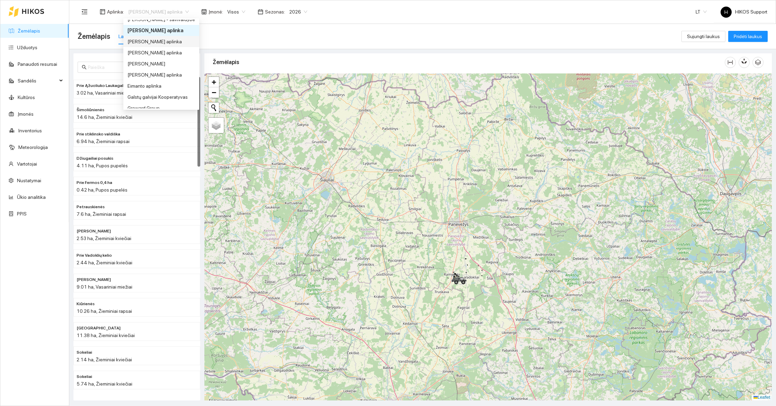
click at [164, 39] on div "[PERSON_NAME] aplinka" at bounding box center [162, 42] width 68 height 8
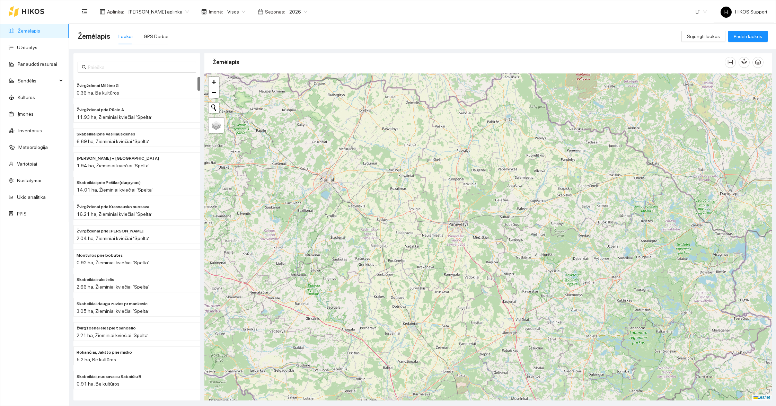
click at [170, 14] on span "[PERSON_NAME] aplinka" at bounding box center [158, 12] width 61 height 10
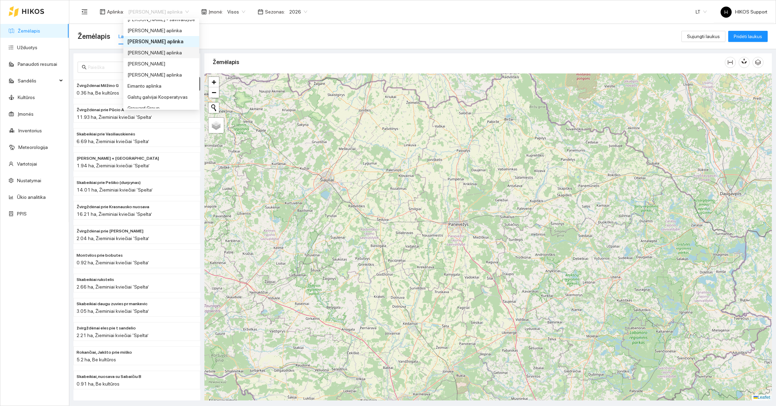
click at [164, 53] on div "[PERSON_NAME] aplinka" at bounding box center [162, 53] width 68 height 8
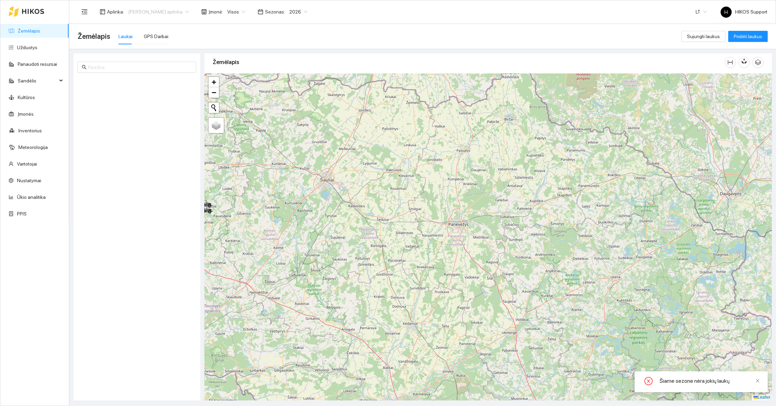
click at [164, 11] on span "[PERSON_NAME] aplinka" at bounding box center [158, 12] width 61 height 10
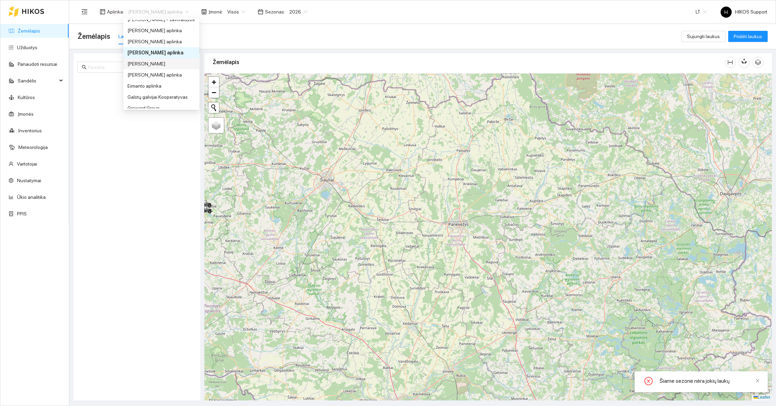
click at [158, 64] on div "[PERSON_NAME]" at bounding box center [162, 64] width 68 height 8
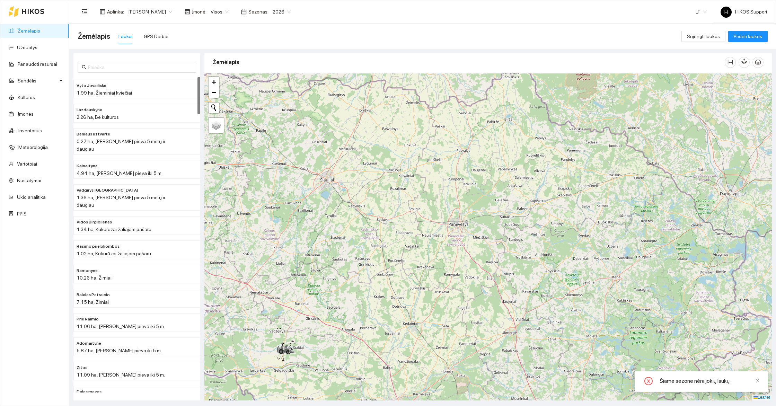
click at [164, 14] on span "[PERSON_NAME]" at bounding box center [150, 12] width 44 height 10
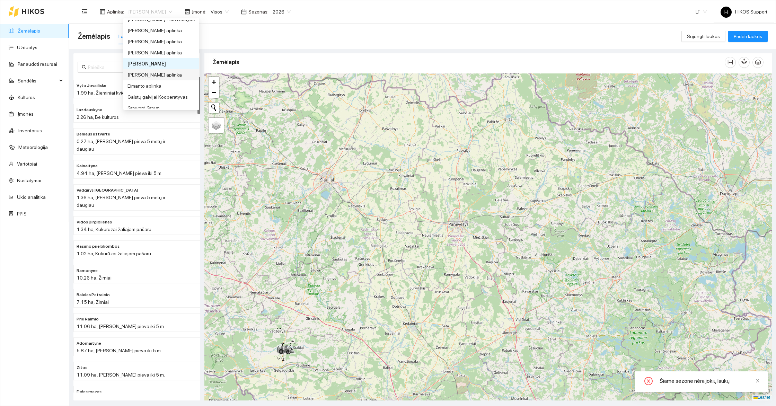
click at [154, 73] on div "[PERSON_NAME] aplinka" at bounding box center [162, 75] width 68 height 8
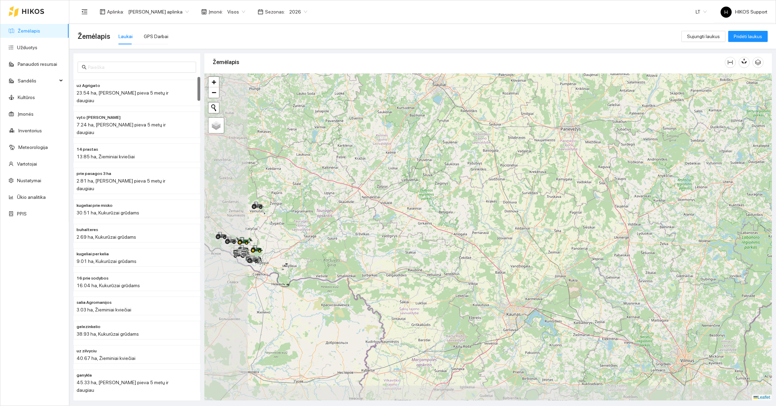
drag, startPoint x: 297, startPoint y: 263, endPoint x: 393, endPoint y: 184, distance: 124.3
click at [393, 184] on div at bounding box center [488, 236] width 568 height 327
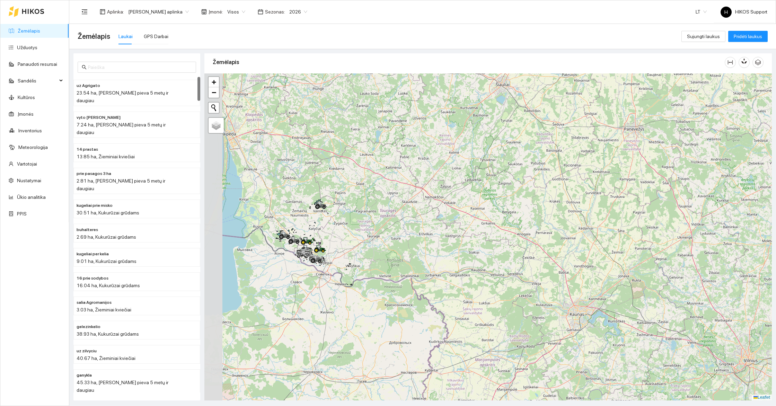
drag, startPoint x: 310, startPoint y: 199, endPoint x: 371, endPoint y: 201, distance: 60.7
click at [372, 201] on div at bounding box center [488, 236] width 568 height 327
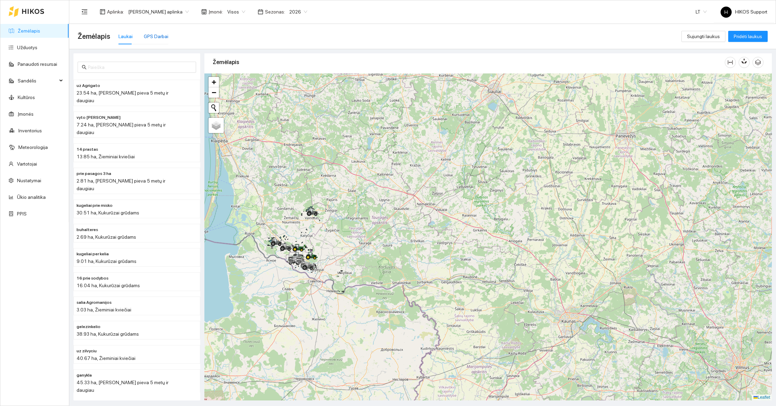
click at [155, 36] on div "GPS Darbai" at bounding box center [156, 37] width 25 height 8
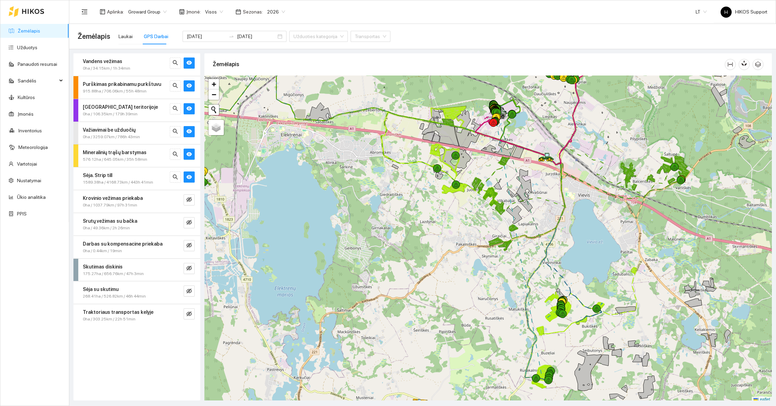
scroll to position [2, 0]
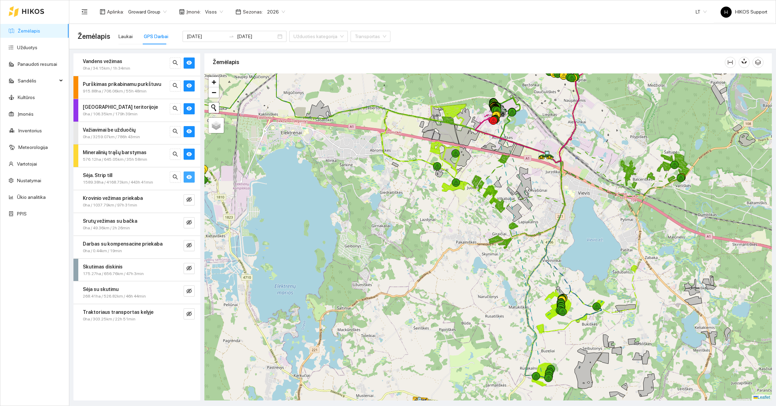
click at [190, 179] on icon "eye" at bounding box center [189, 177] width 6 height 6
click at [189, 156] on icon "eye" at bounding box center [189, 154] width 6 height 6
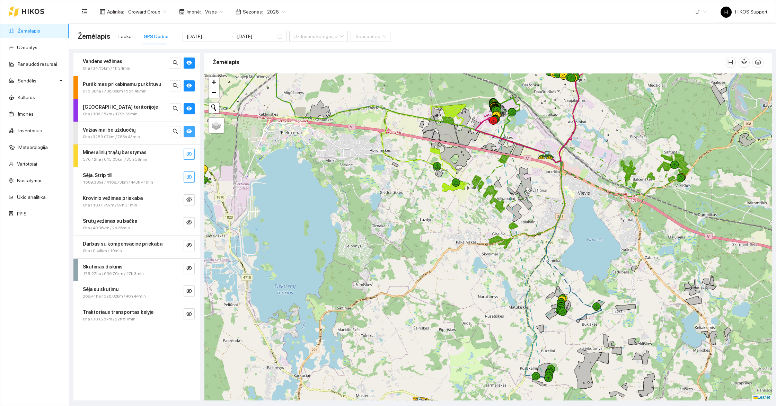
click at [189, 132] on icon "eye" at bounding box center [189, 132] width 6 height 6
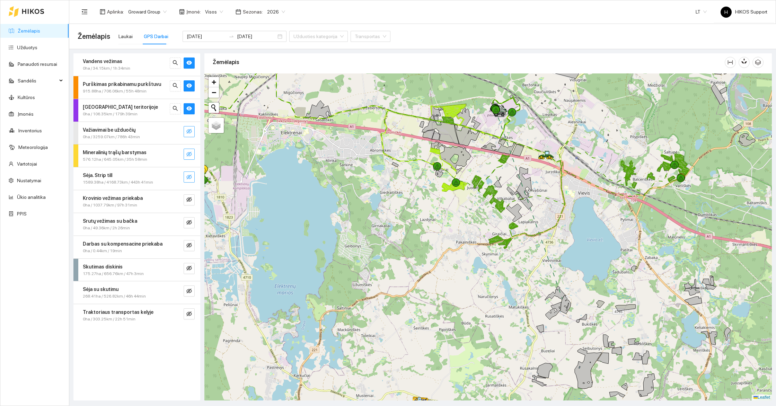
click at [189, 132] on icon "eye-invisible" at bounding box center [189, 131] width 1 height 1
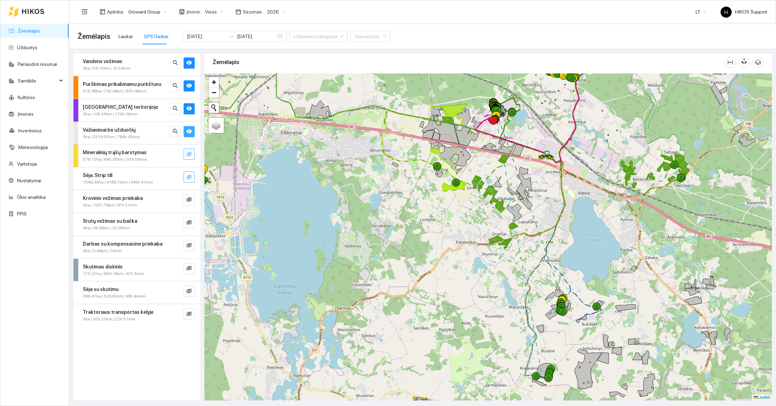
click at [143, 133] on div "Važiavimai be užduočių" at bounding box center [125, 130] width 85 height 8
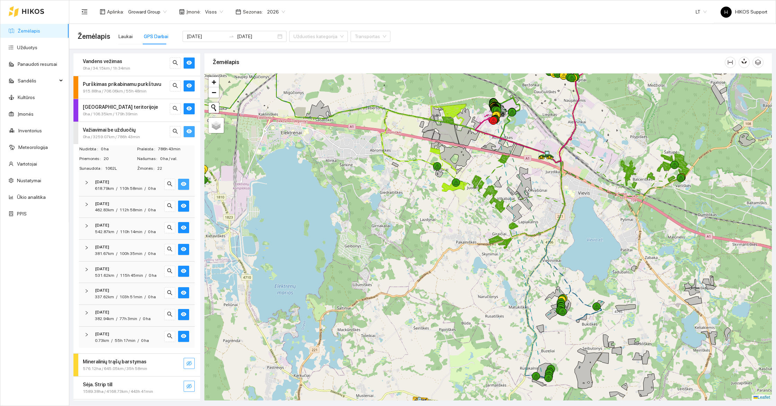
click at [185, 184] on icon "eye" at bounding box center [184, 184] width 6 height 4
click at [185, 206] on icon "eye" at bounding box center [184, 206] width 6 height 4
click at [185, 227] on icon "eye" at bounding box center [184, 228] width 6 height 4
click at [183, 250] on icon "eye" at bounding box center [184, 249] width 6 height 4
click at [184, 276] on button "button" at bounding box center [183, 271] width 11 height 11
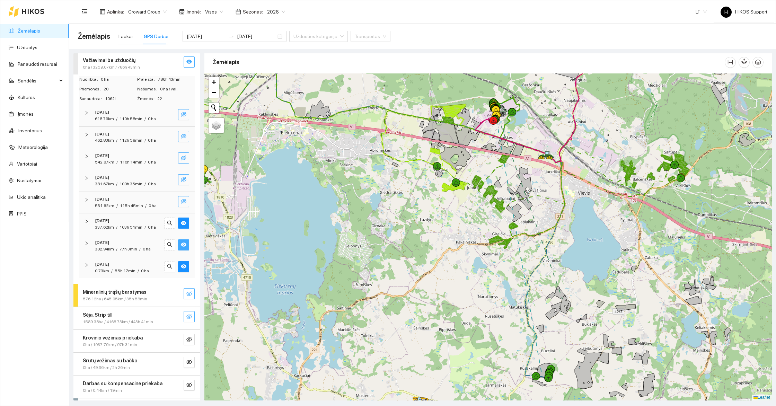
scroll to position [77, 0]
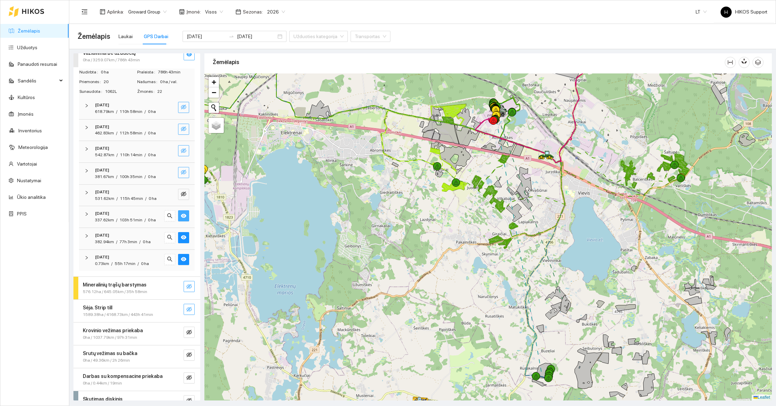
click at [182, 213] on icon "eye" at bounding box center [184, 216] width 6 height 6
click at [182, 235] on icon "eye" at bounding box center [184, 238] width 6 height 6
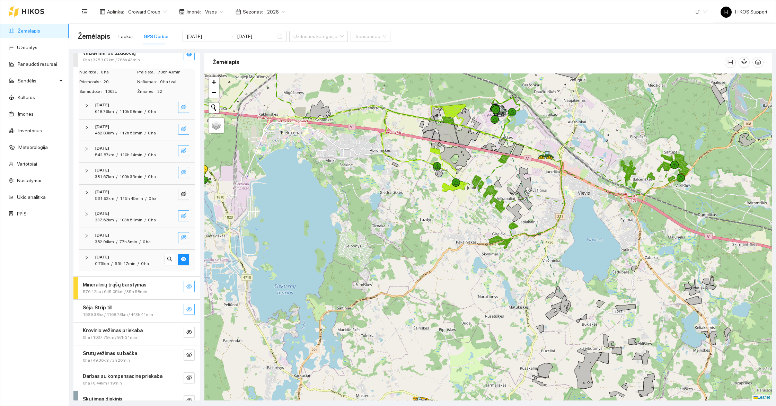
click at [182, 235] on icon "eye-invisible" at bounding box center [184, 238] width 6 height 6
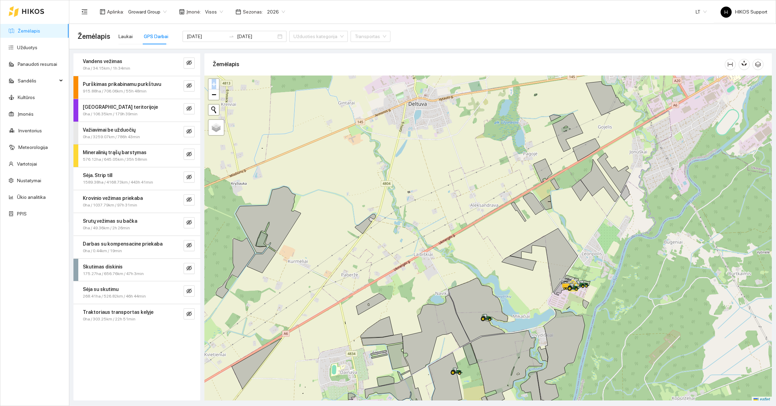
scroll to position [2, 0]
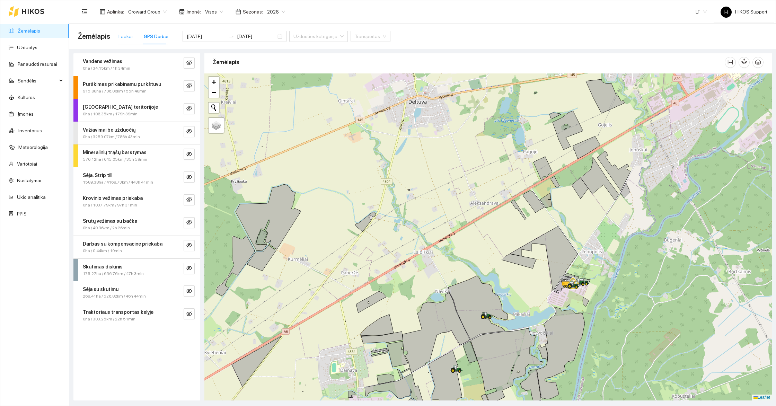
click at [124, 41] on div "Laukai" at bounding box center [126, 36] width 14 height 16
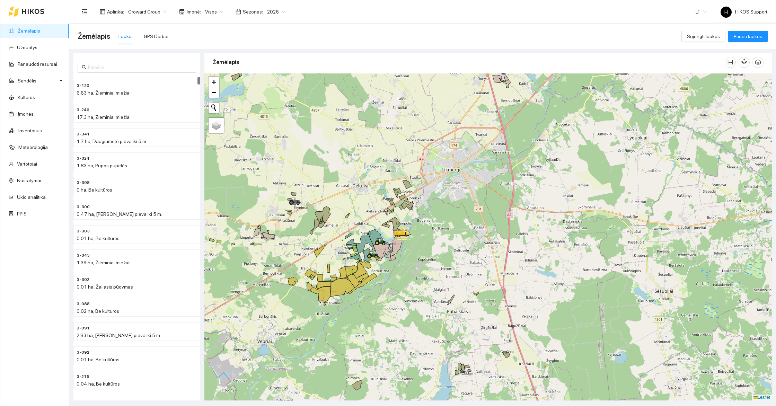
click at [143, 8] on span "Groward Group" at bounding box center [147, 12] width 38 height 10
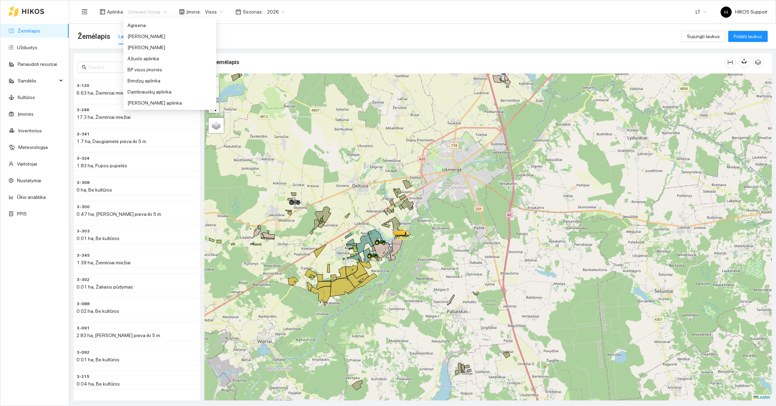
click at [155, 232] on div "Ivasta aplinka" at bounding box center [170, 236] width 85 height 8
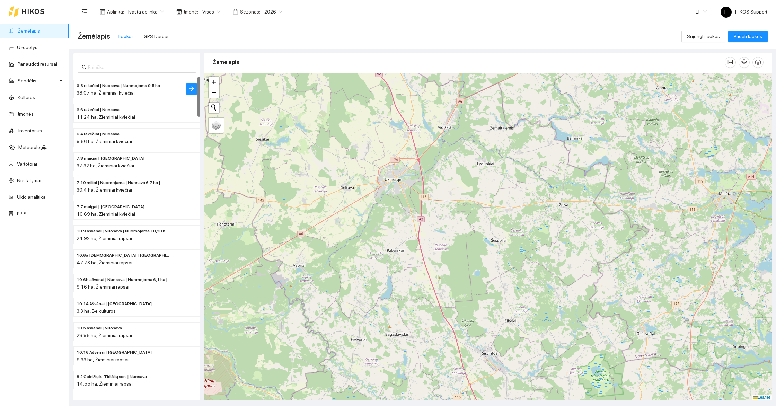
click at [133, 89] on div "38.07 ha, Žieminiai kviečiai" at bounding box center [123, 93] width 93 height 8
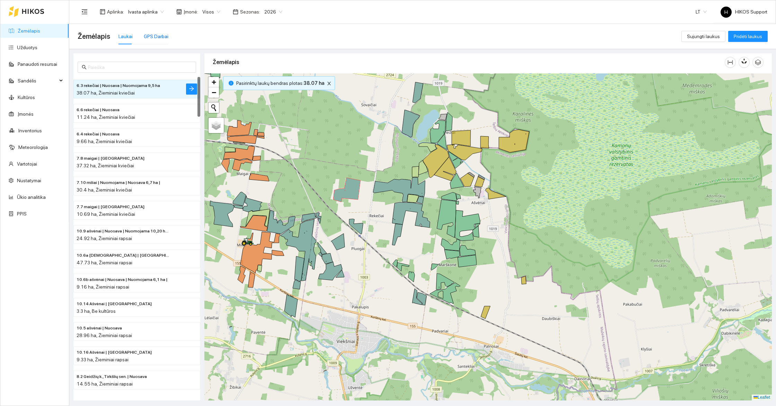
click at [151, 34] on div "GPS Darbai" at bounding box center [156, 37] width 25 height 8
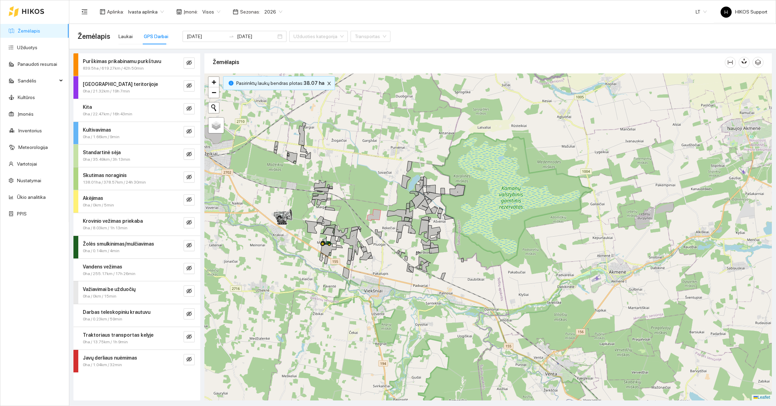
drag, startPoint x: 360, startPoint y: 147, endPoint x: 409, endPoint y: 191, distance: 66.5
click at [409, 191] on div at bounding box center [488, 236] width 568 height 327
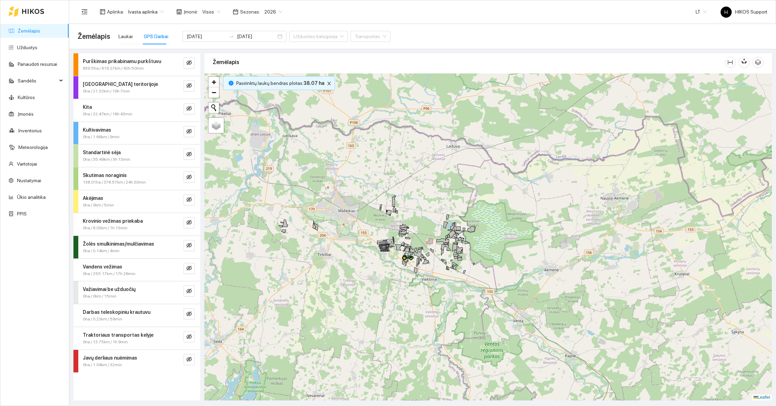
drag, startPoint x: 445, startPoint y: 302, endPoint x: 365, endPoint y: 299, distance: 80.5
click at [365, 299] on div at bounding box center [488, 236] width 568 height 327
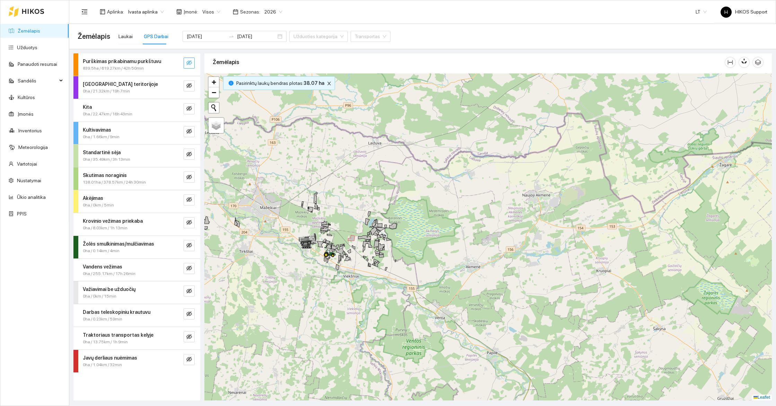
click at [190, 62] on icon "eye-invisible" at bounding box center [189, 63] width 6 height 6
click at [189, 83] on icon "eye-invisible" at bounding box center [189, 86] width 6 height 6
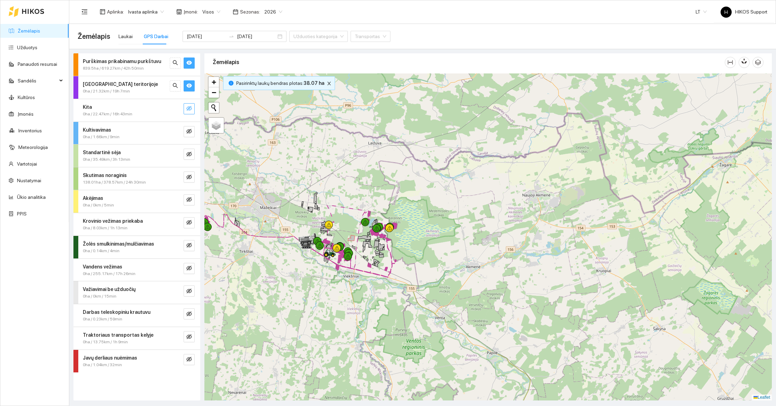
click at [189, 108] on icon "eye-invisible" at bounding box center [189, 108] width 6 height 5
click at [190, 128] on button "button" at bounding box center [189, 131] width 11 height 11
click at [190, 156] on icon "eye-invisible" at bounding box center [189, 154] width 6 height 6
click at [188, 183] on div "Skutimas noraginis 138.01ha / 378.57km / 24h 30min" at bounding box center [136, 178] width 127 height 23
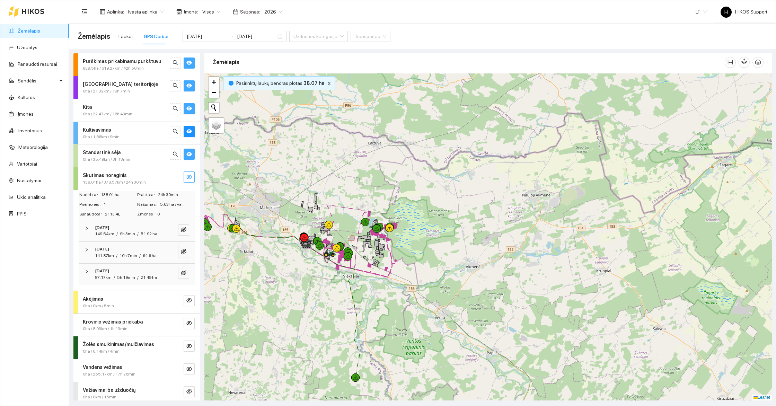
click at [191, 179] on icon "eye-invisible" at bounding box center [189, 177] width 6 height 6
click at [137, 177] on div "Skutimas noraginis" at bounding box center [125, 176] width 85 height 8
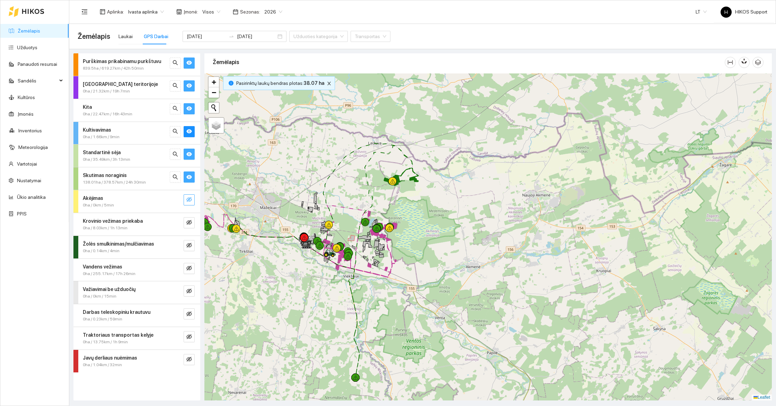
click at [191, 198] on icon "eye-invisible" at bounding box center [189, 200] width 6 height 6
click at [190, 223] on icon "eye-invisible" at bounding box center [189, 222] width 6 height 5
click at [188, 244] on icon "eye-invisible" at bounding box center [189, 245] width 6 height 5
click at [189, 267] on icon "eye-invisible" at bounding box center [189, 268] width 6 height 5
click at [189, 290] on icon "eye-invisible" at bounding box center [189, 291] width 6 height 5
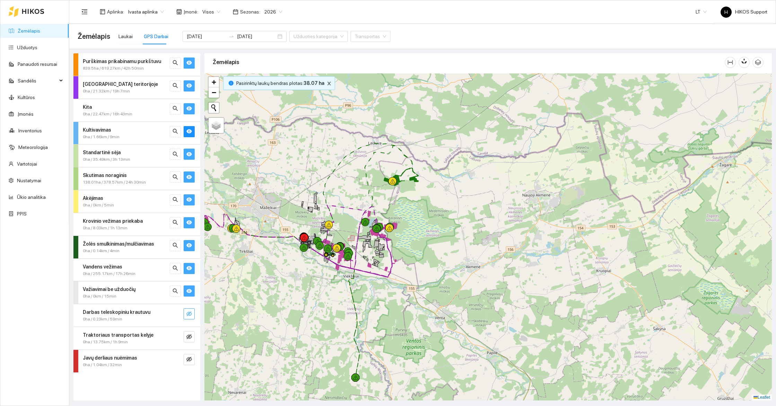
click at [189, 314] on icon "eye-invisible" at bounding box center [189, 314] width 6 height 6
click at [190, 336] on icon "eye-invisible" at bounding box center [189, 336] width 1 height 1
click at [190, 357] on icon "eye-invisible" at bounding box center [189, 360] width 6 height 6
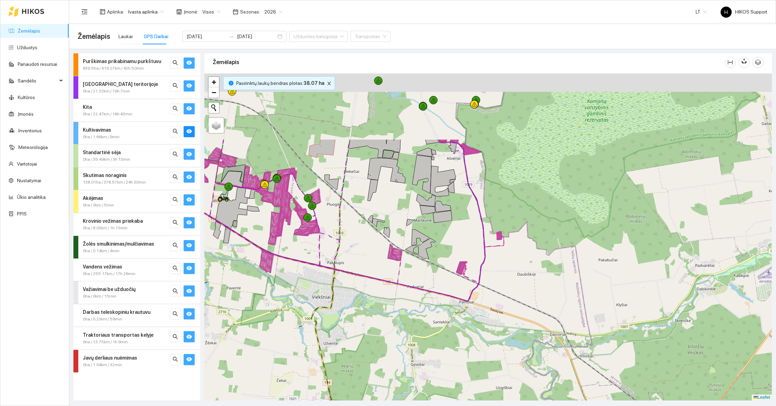
drag, startPoint x: 522, startPoint y: 107, endPoint x: 491, endPoint y: 334, distance: 228.7
click at [491, 334] on div at bounding box center [488, 236] width 568 height 327
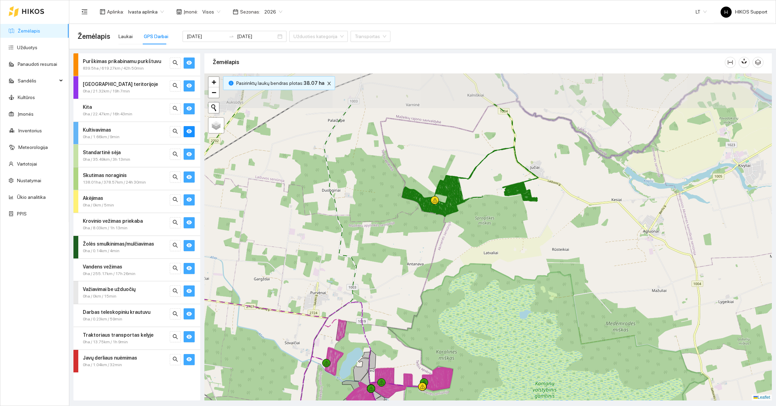
drag, startPoint x: 486, startPoint y: 138, endPoint x: 612, endPoint y: 114, distance: 128.5
click at [532, 191] on icon at bounding box center [519, 195] width 27 height 9
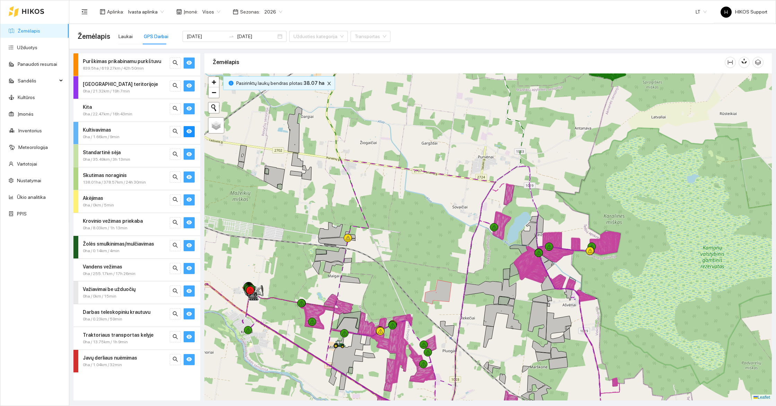
drag, startPoint x: 399, startPoint y: 252, endPoint x: 499, endPoint y: 139, distance: 151.3
click at [499, 139] on div at bounding box center [488, 236] width 568 height 327
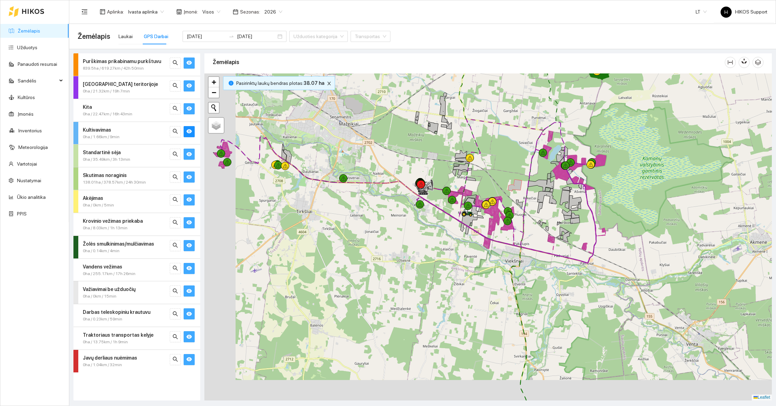
drag, startPoint x: 349, startPoint y: 281, endPoint x: 404, endPoint y: 253, distance: 61.8
click at [404, 253] on div at bounding box center [488, 236] width 568 height 327
